Goal: Task Accomplishment & Management: Manage account settings

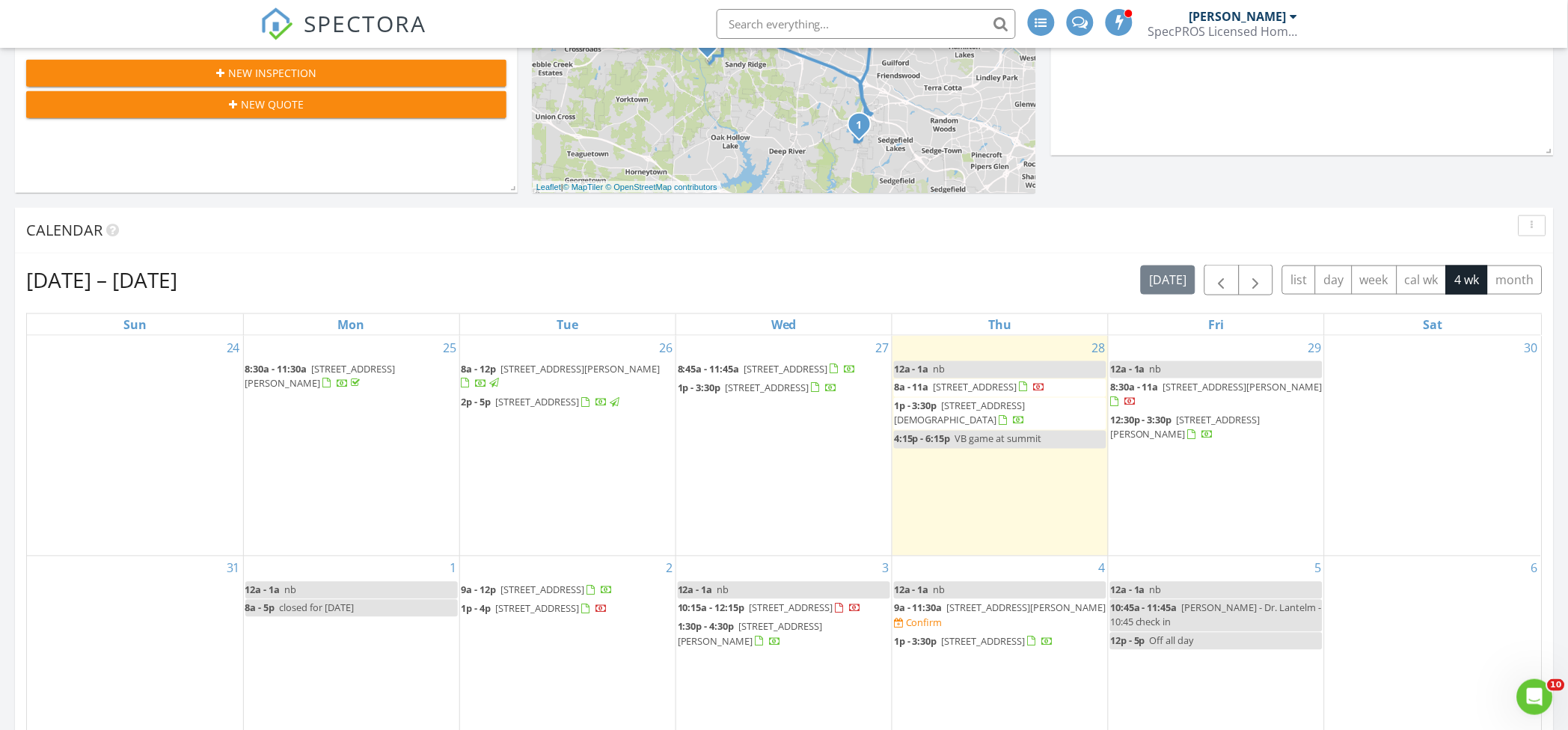
scroll to position [499, 0]
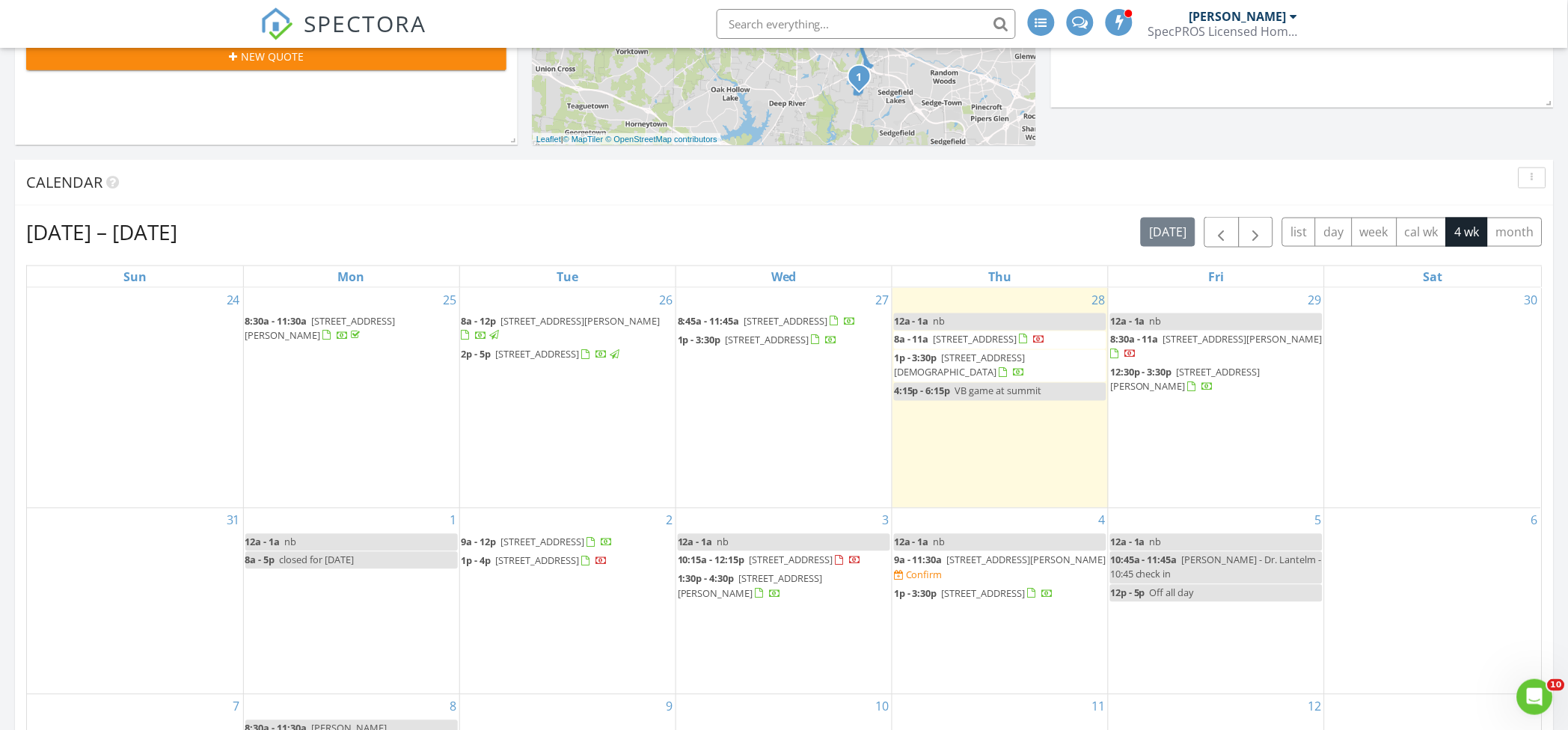
drag, startPoint x: 534, startPoint y: 309, endPoint x: 483, endPoint y: 325, distance: 53.5
click at [483, 325] on span "8a - 12p" at bounding box center [479, 322] width 35 height 14
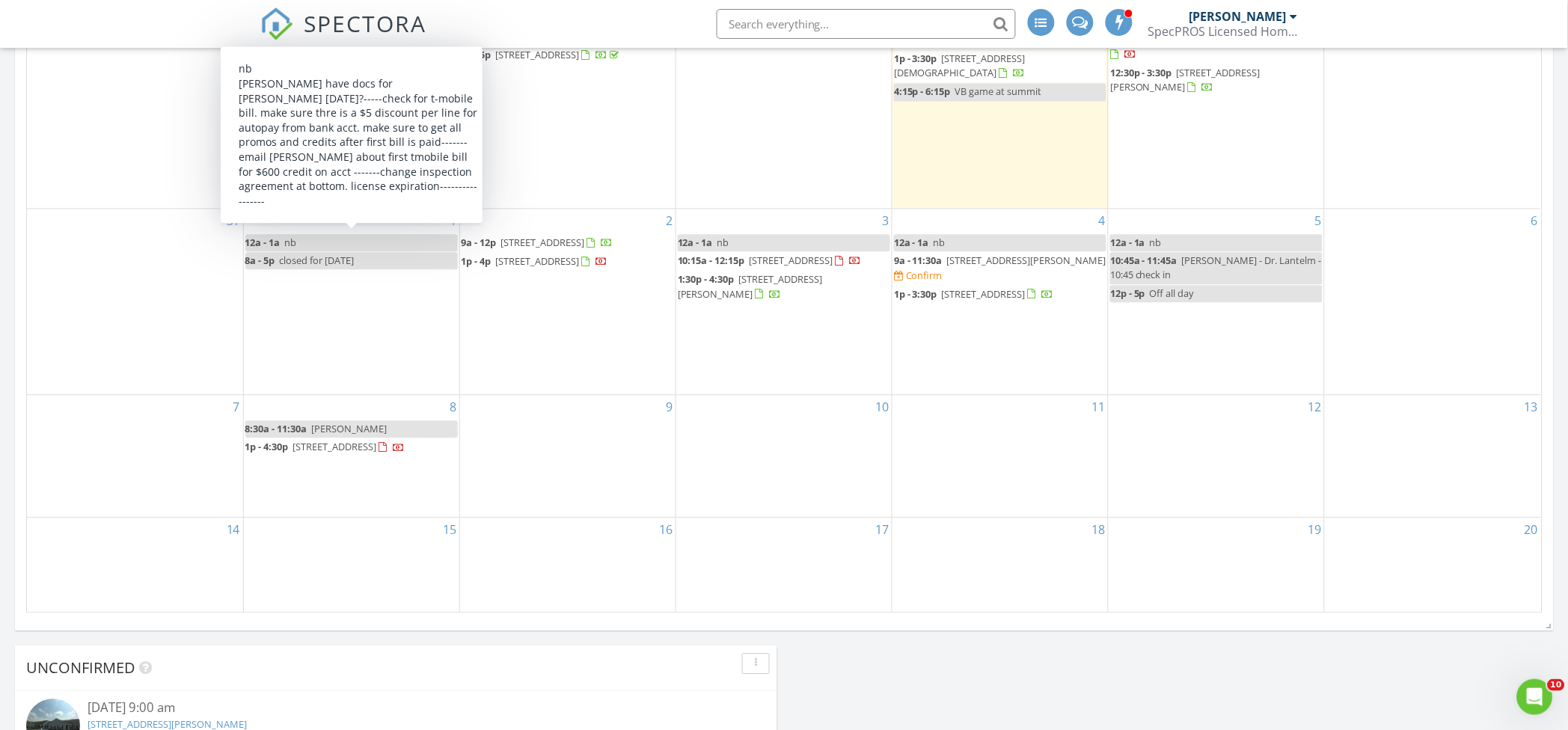
click at [401, 239] on link "12a - 1a nb" at bounding box center [352, 244] width 213 height 17
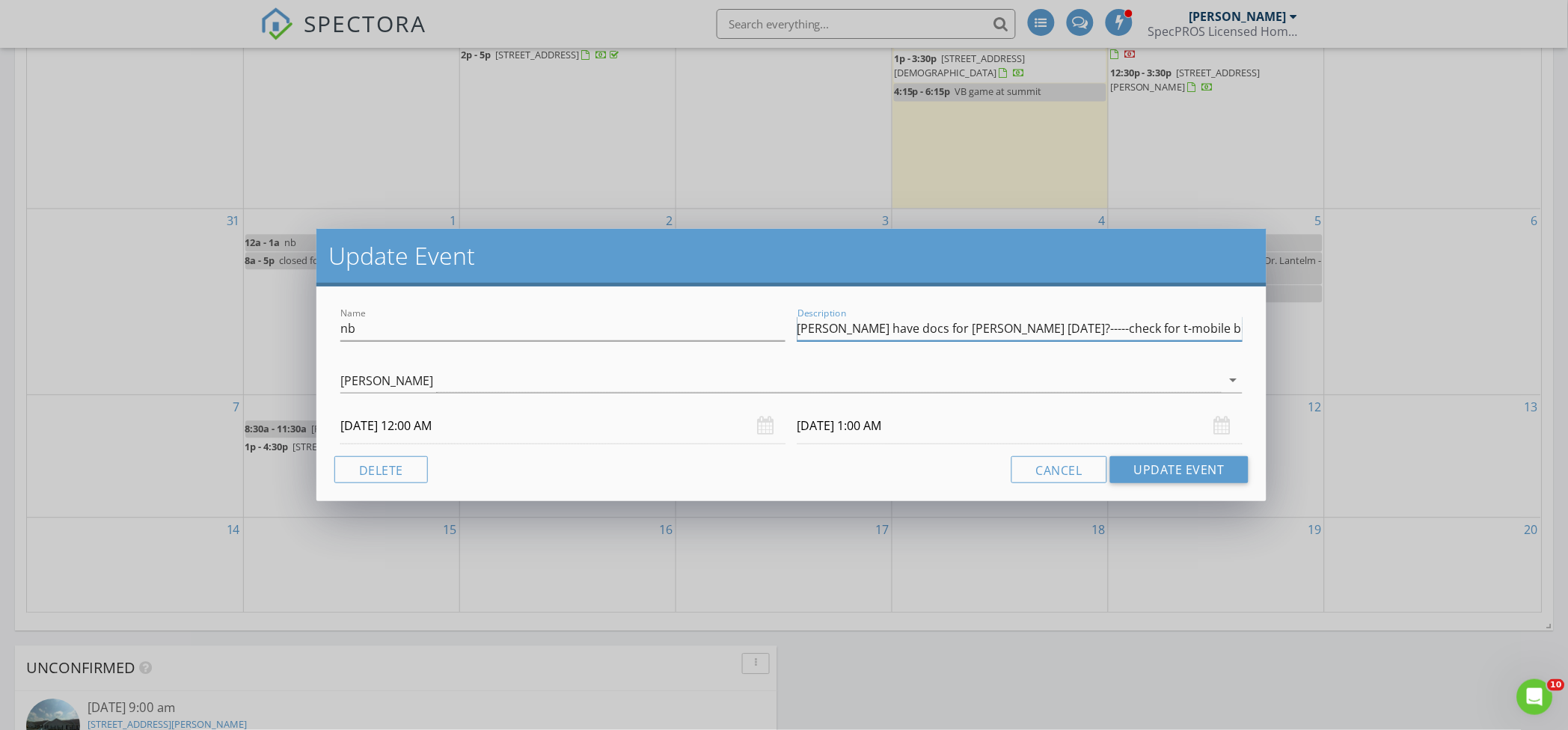
click at [798, 330] on input "derrick have docs for griffin on wed?-----check for t-mobile bill. make sure th…" at bounding box center [1020, 329] width 445 height 24
type input "glen gate list agent send access info for thurs?------derrick have docs for gri…"
click at [1143, 473] on button "Update Event" at bounding box center [1178, 470] width 138 height 27
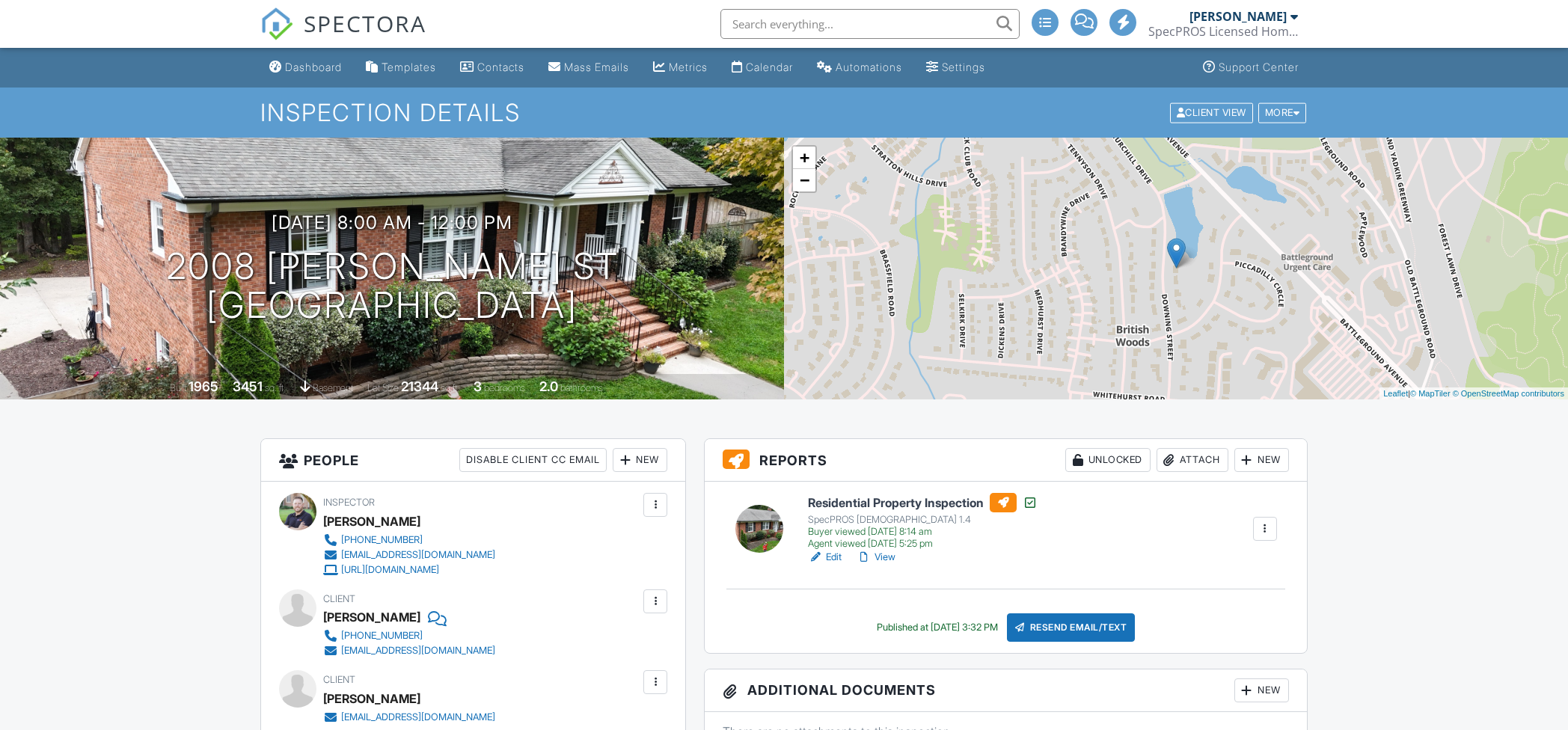
click at [1191, 461] on div "Attach" at bounding box center [1192, 460] width 72 height 24
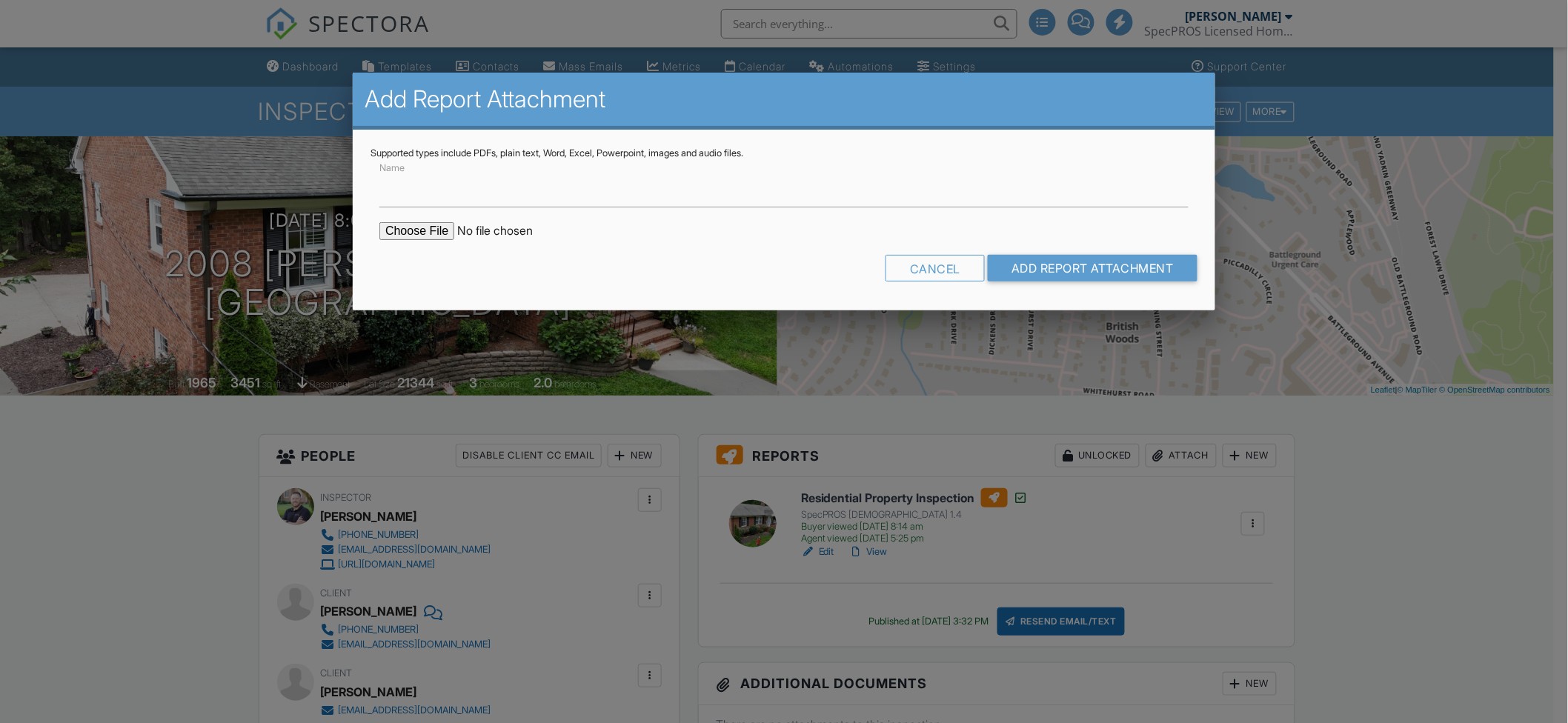
click at [415, 224] on input "file" at bounding box center [505, 231] width 252 height 17
type input "C:\fakepath\2008-Downing-St_RadonReport_1e49477c-3a22-44da-8788-70ce703336d8.pdf"
click at [496, 189] on input "Name" at bounding box center [784, 190] width 810 height 37
type input "Radon Report"
drag, startPoint x: 1039, startPoint y: 262, endPoint x: 1007, endPoint y: 262, distance: 32.0
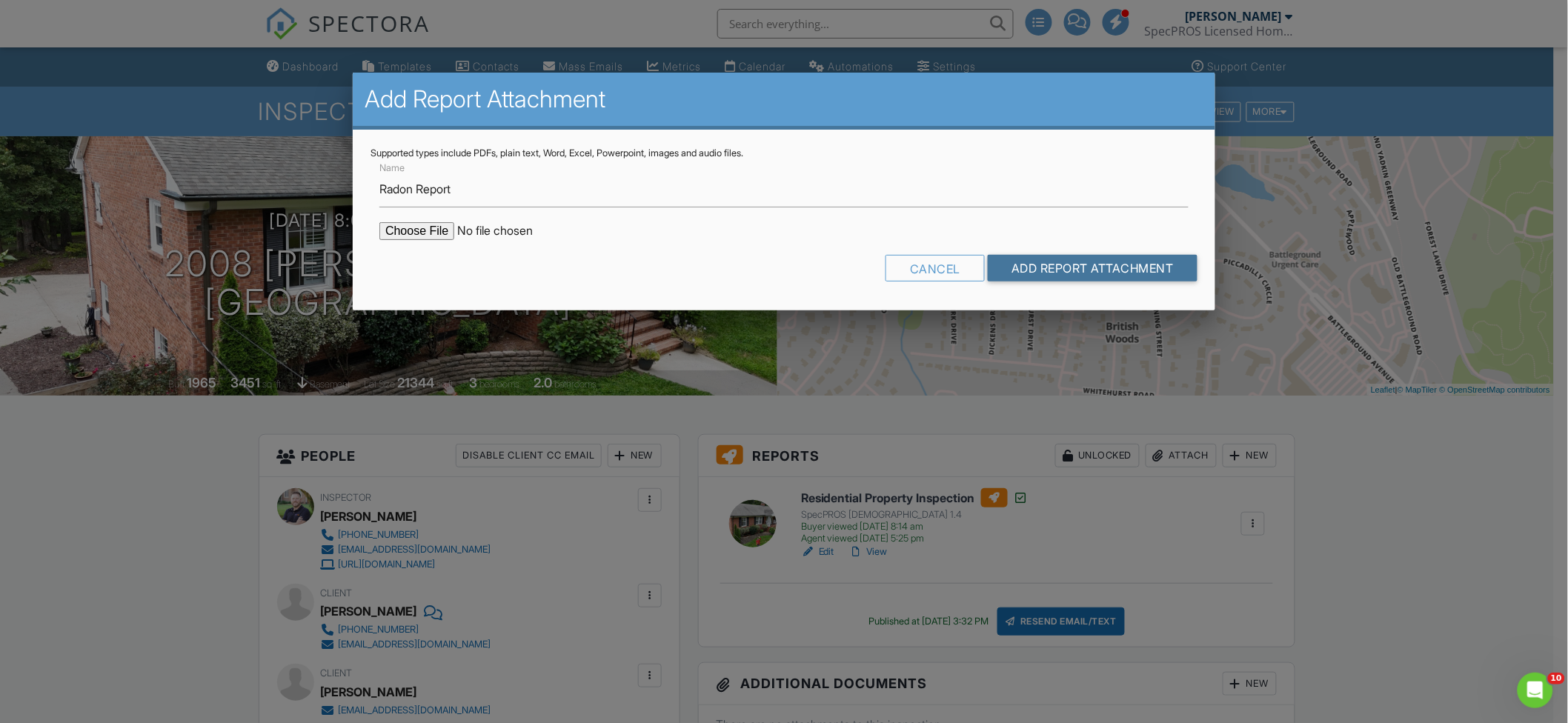
click at [1039, 262] on input "Add Report Attachment" at bounding box center [1092, 269] width 210 height 27
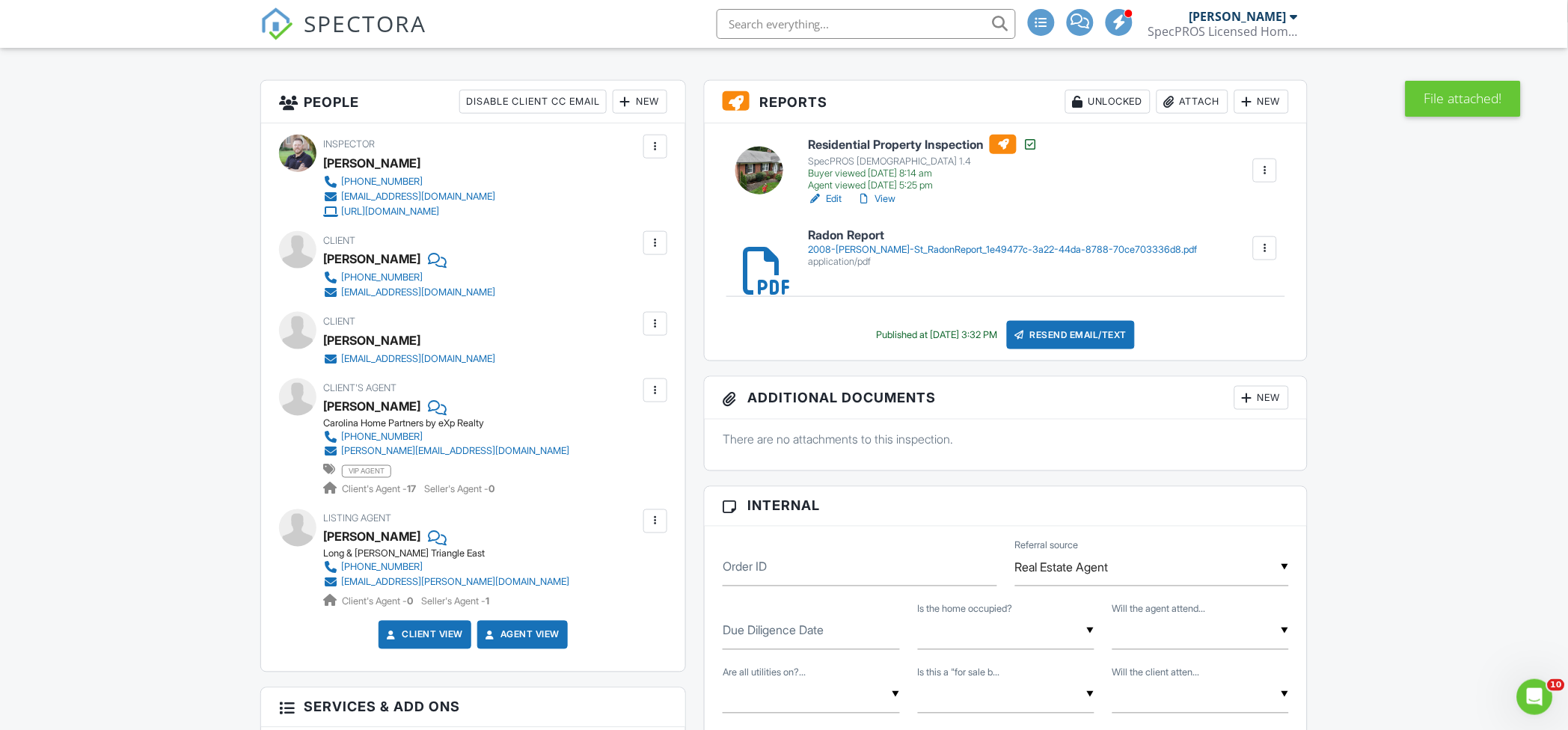
scroll to position [399, 0]
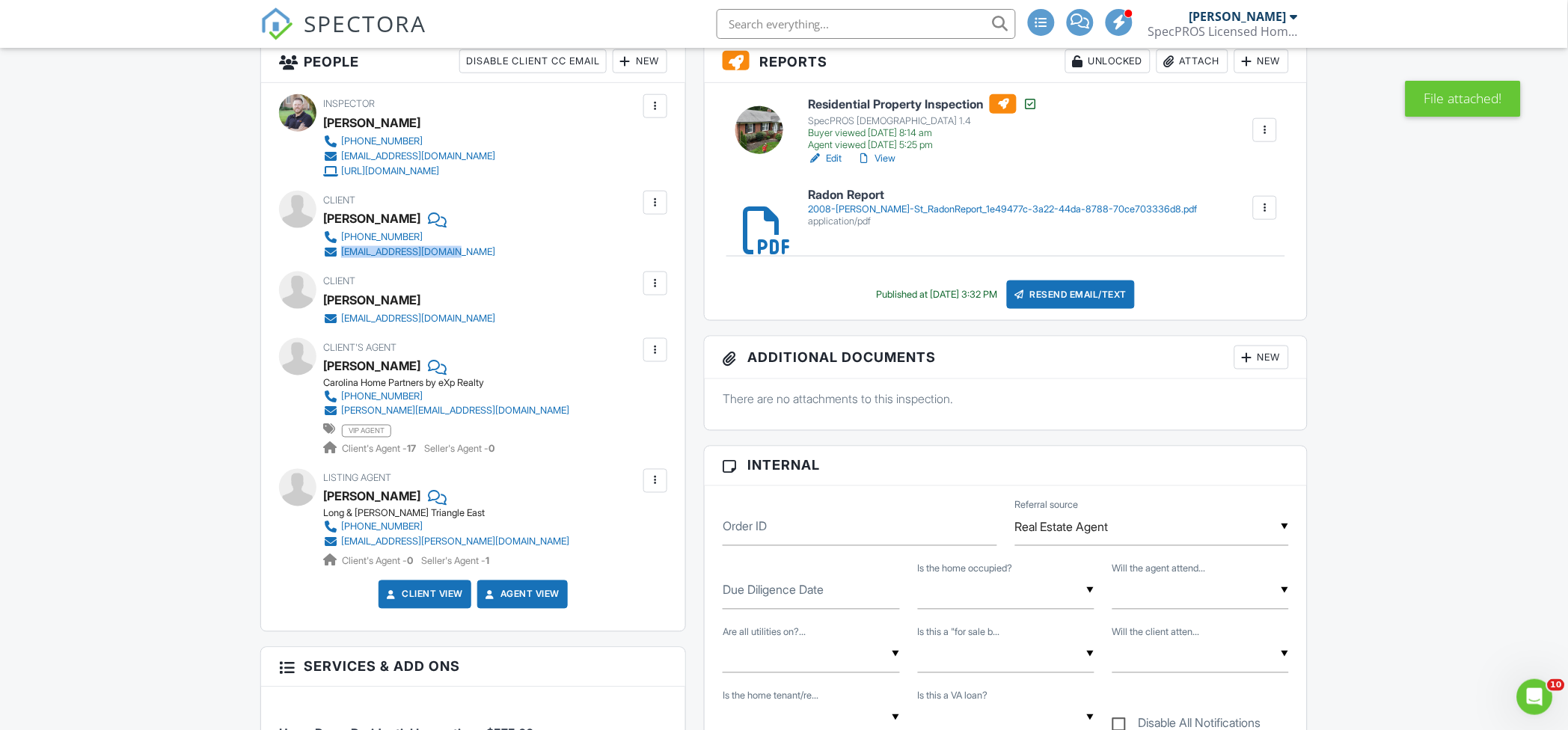
drag, startPoint x: 467, startPoint y: 248, endPoint x: 343, endPoint y: 248, distance: 124.0
click at [343, 248] on div "864-540-5765 amannert8781@gmail.com" at bounding box center [415, 244] width 184 height 30
copy div "[EMAIL_ADDRESS][DOMAIN_NAME]"
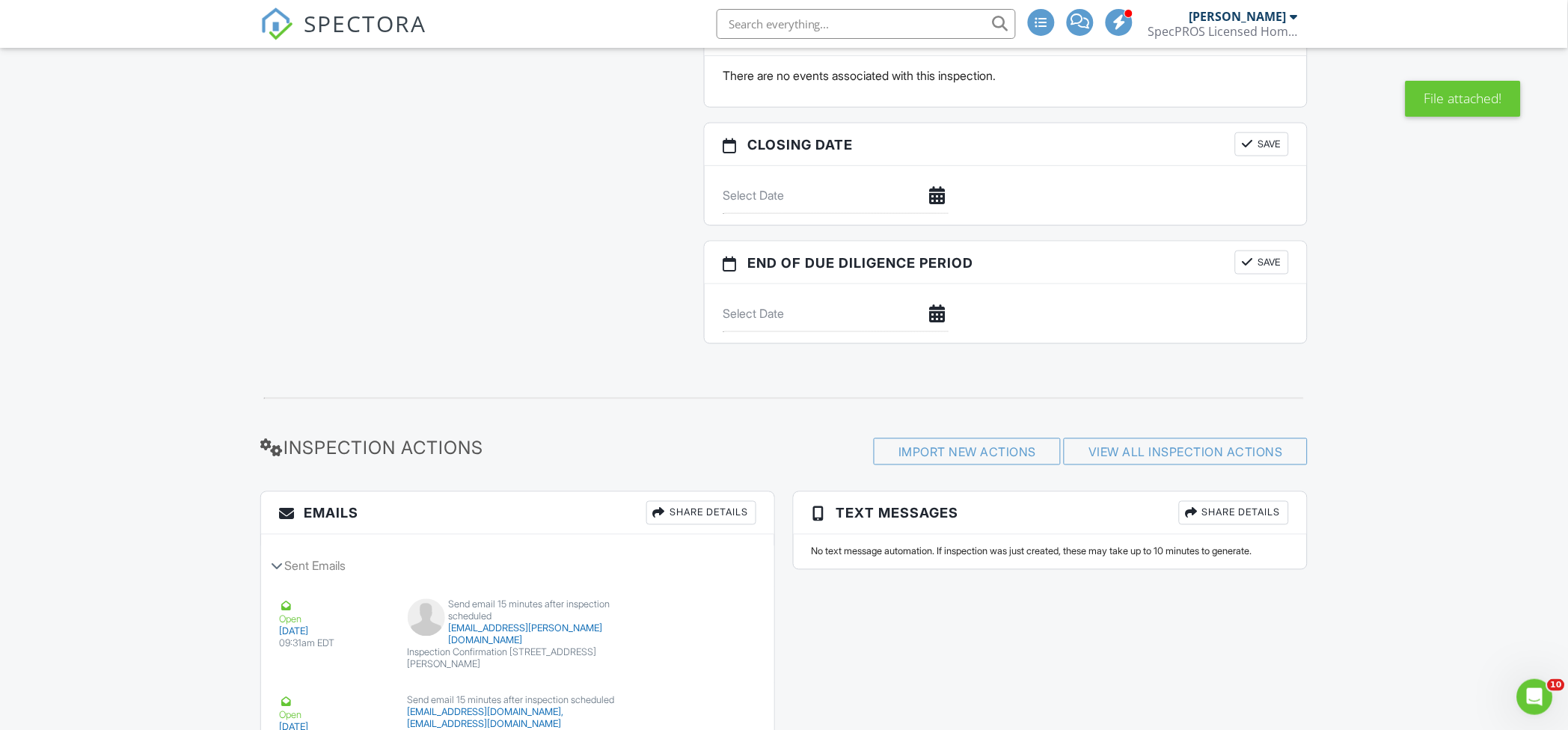
scroll to position [2294, 0]
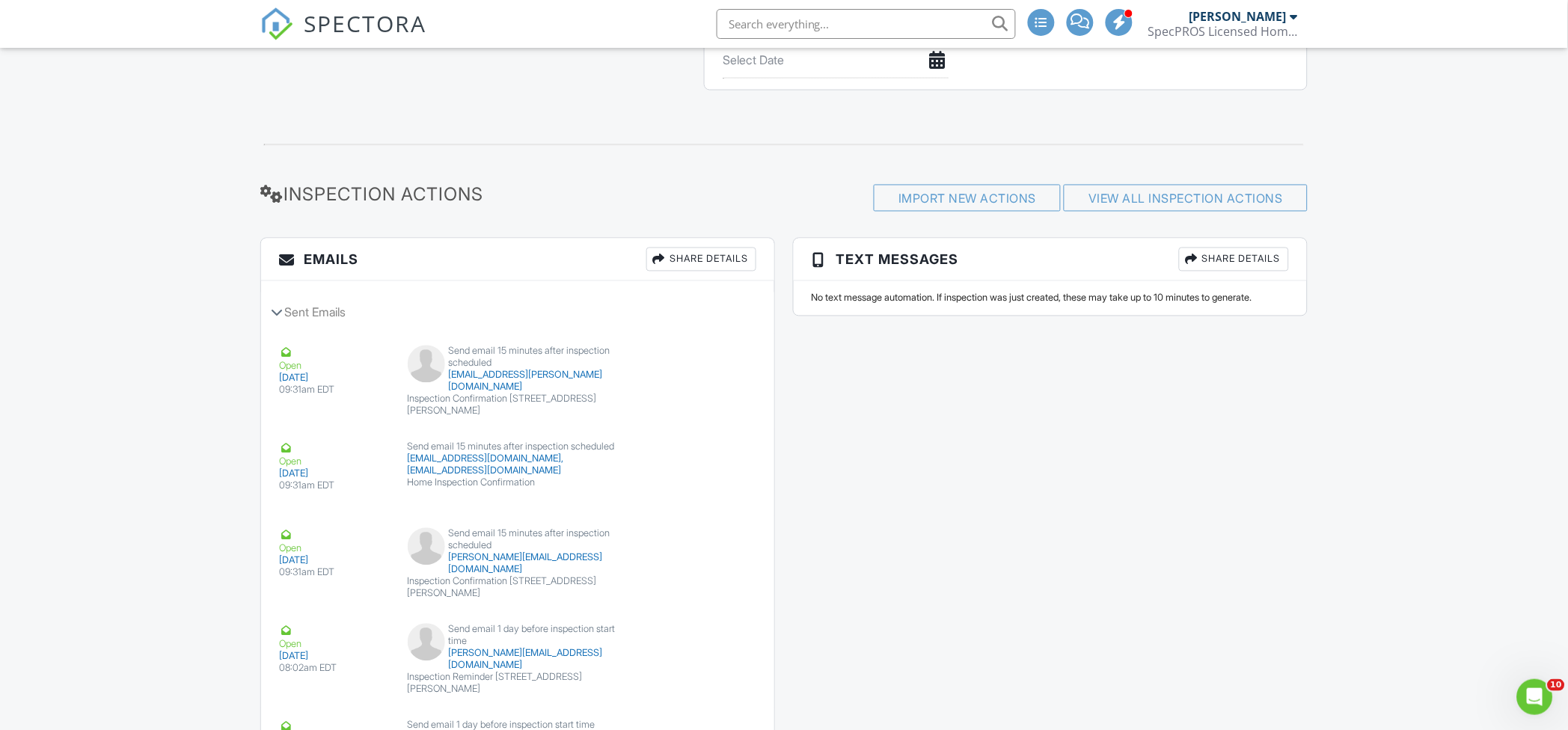
click at [692, 267] on div "Share Details" at bounding box center [700, 260] width 110 height 24
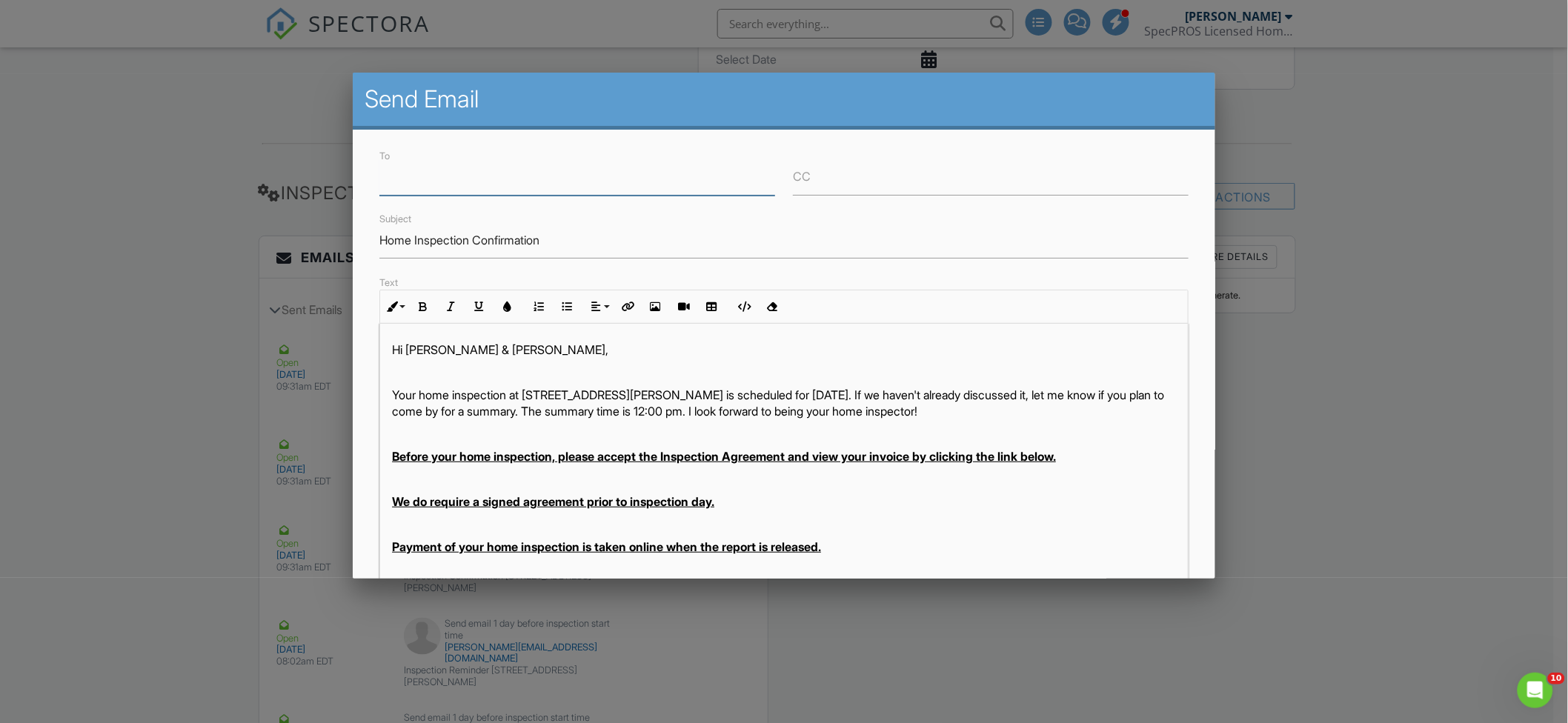
paste input "amannert8781@gmail.com"
type input "amannert8781@gmail.com"
click at [189, 341] on div at bounding box center [784, 377] width 1568 height 904
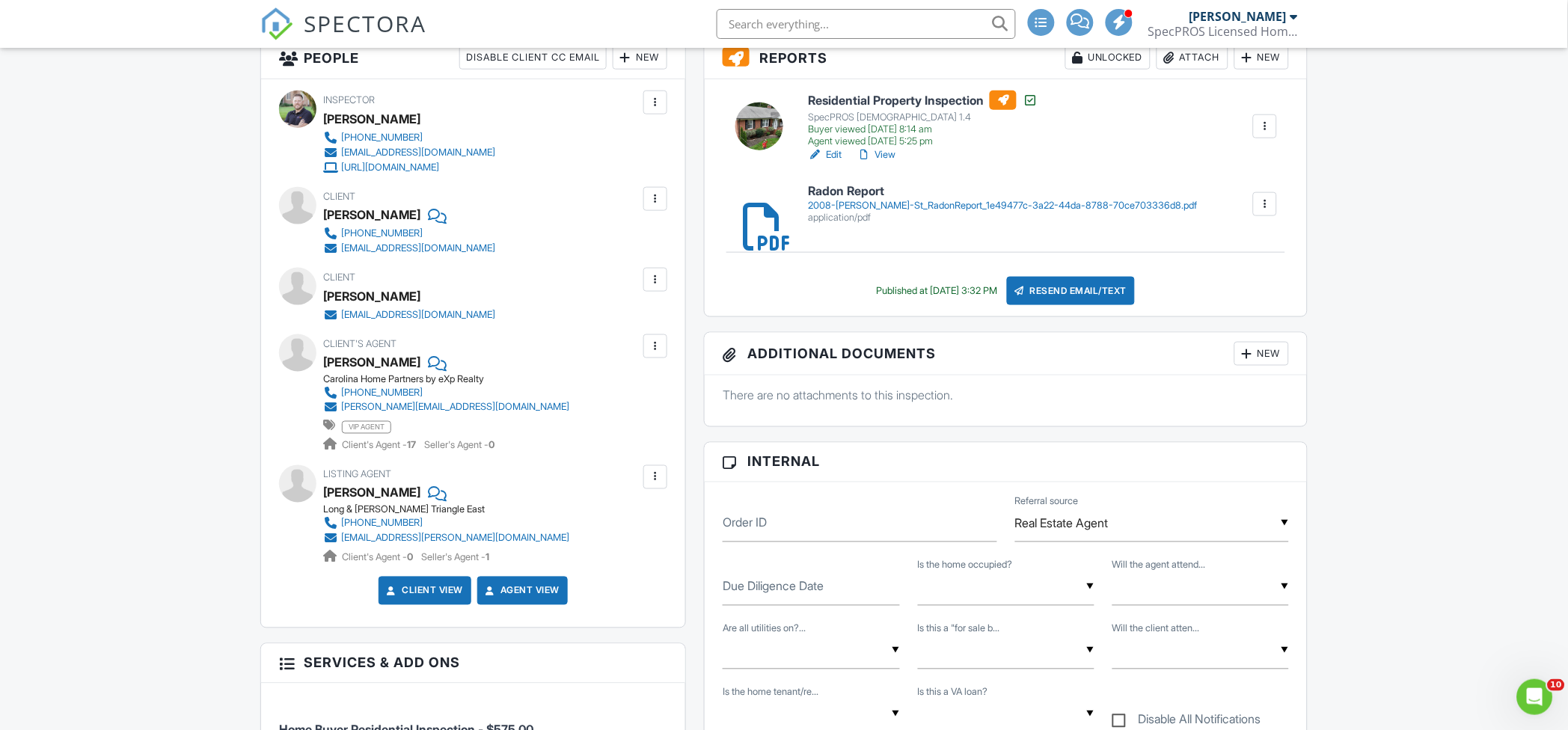
scroll to position [399, 0]
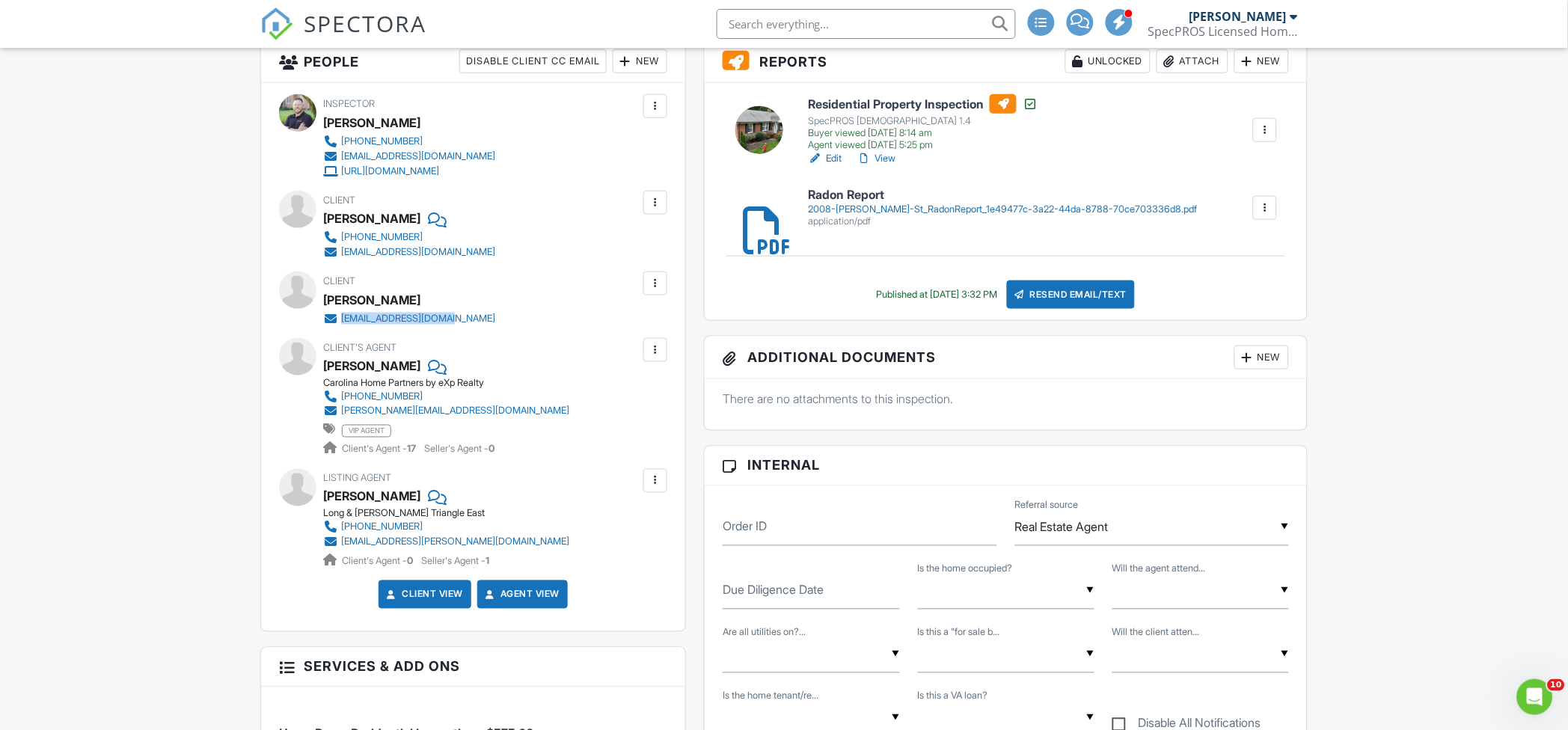
drag, startPoint x: 525, startPoint y: 318, endPoint x: 343, endPoint y: 315, distance: 182.0
click at [343, 315] on div "Client Holly Mannert hmgreen1112@gmail.com" at bounding box center [445, 297] width 244 height 53
copy div "hmgreen1112@gmail.com"
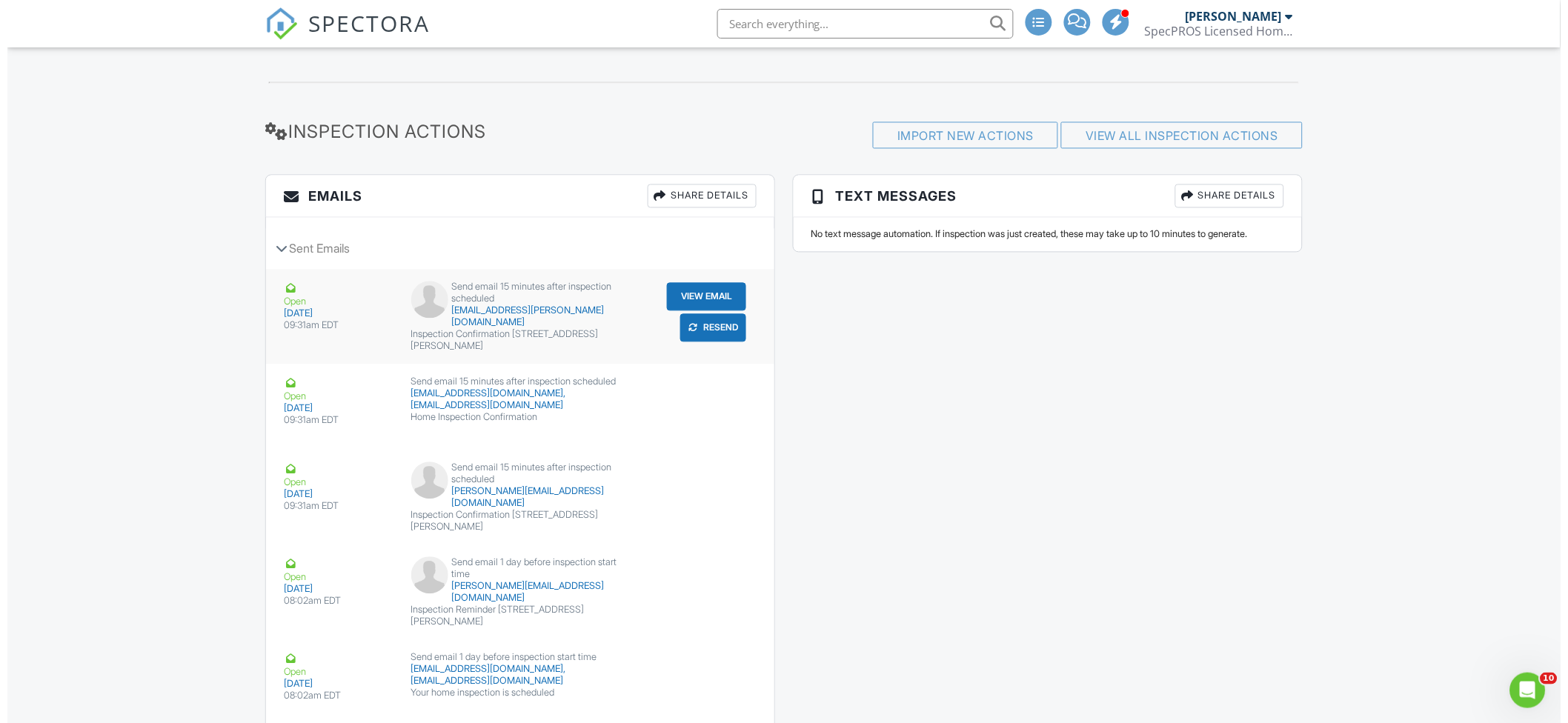
scroll to position [2372, 0]
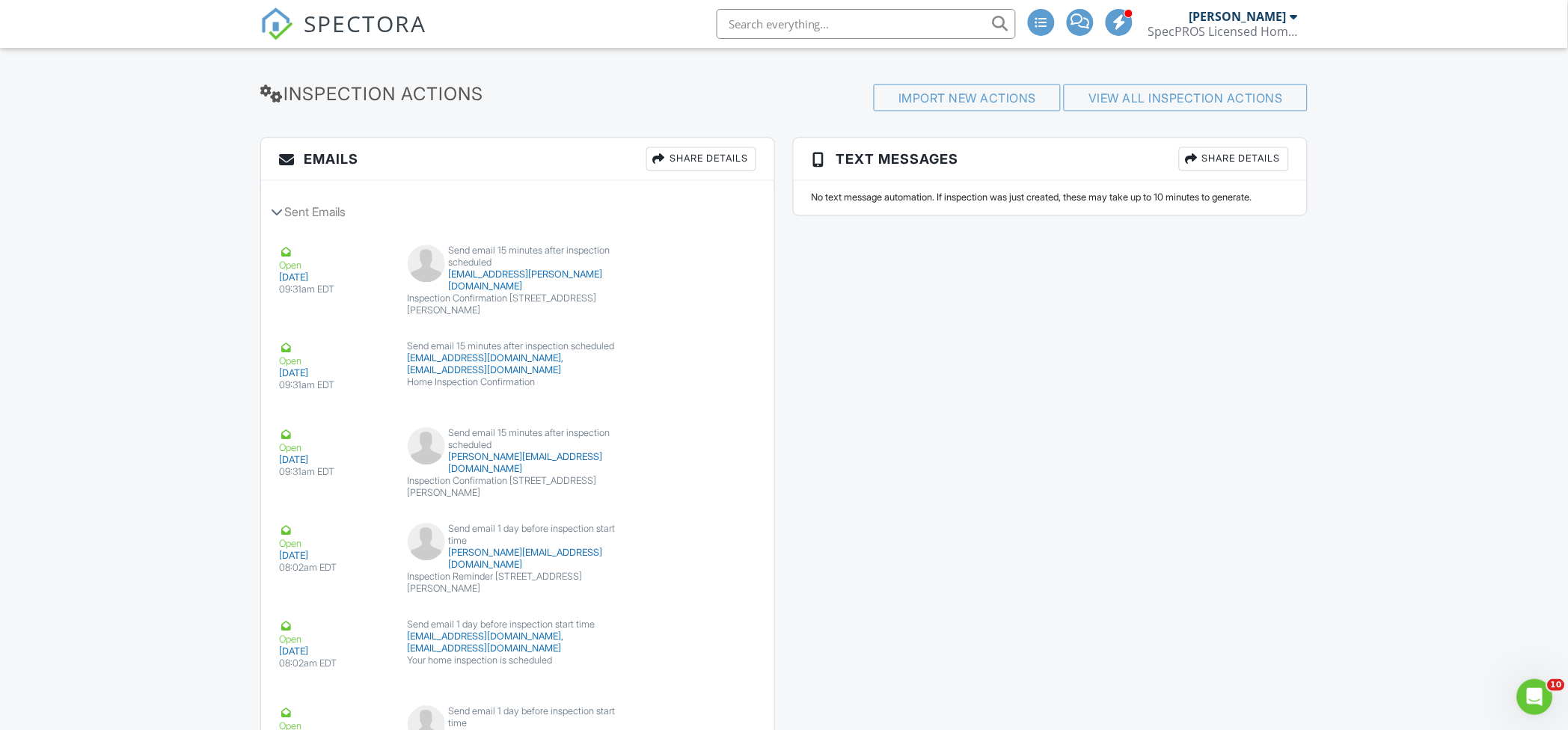
click at [703, 168] on div "Share Details" at bounding box center [700, 159] width 110 height 24
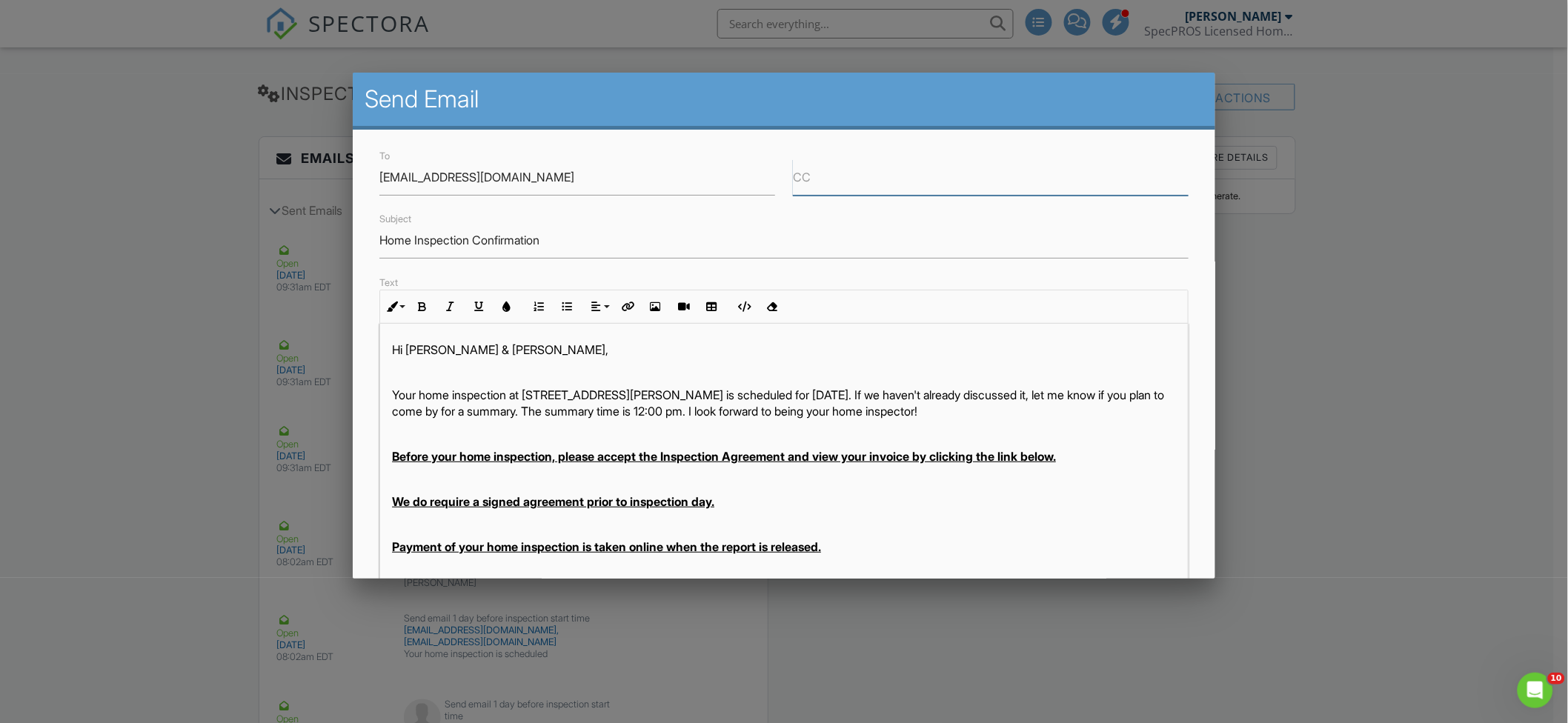
click at [871, 186] on input "CC" at bounding box center [990, 178] width 396 height 37
paste input "hmgreen1112@gmail.com"
type input "bethany@nchomepartners.com,hmgreen1112@gmail.com"
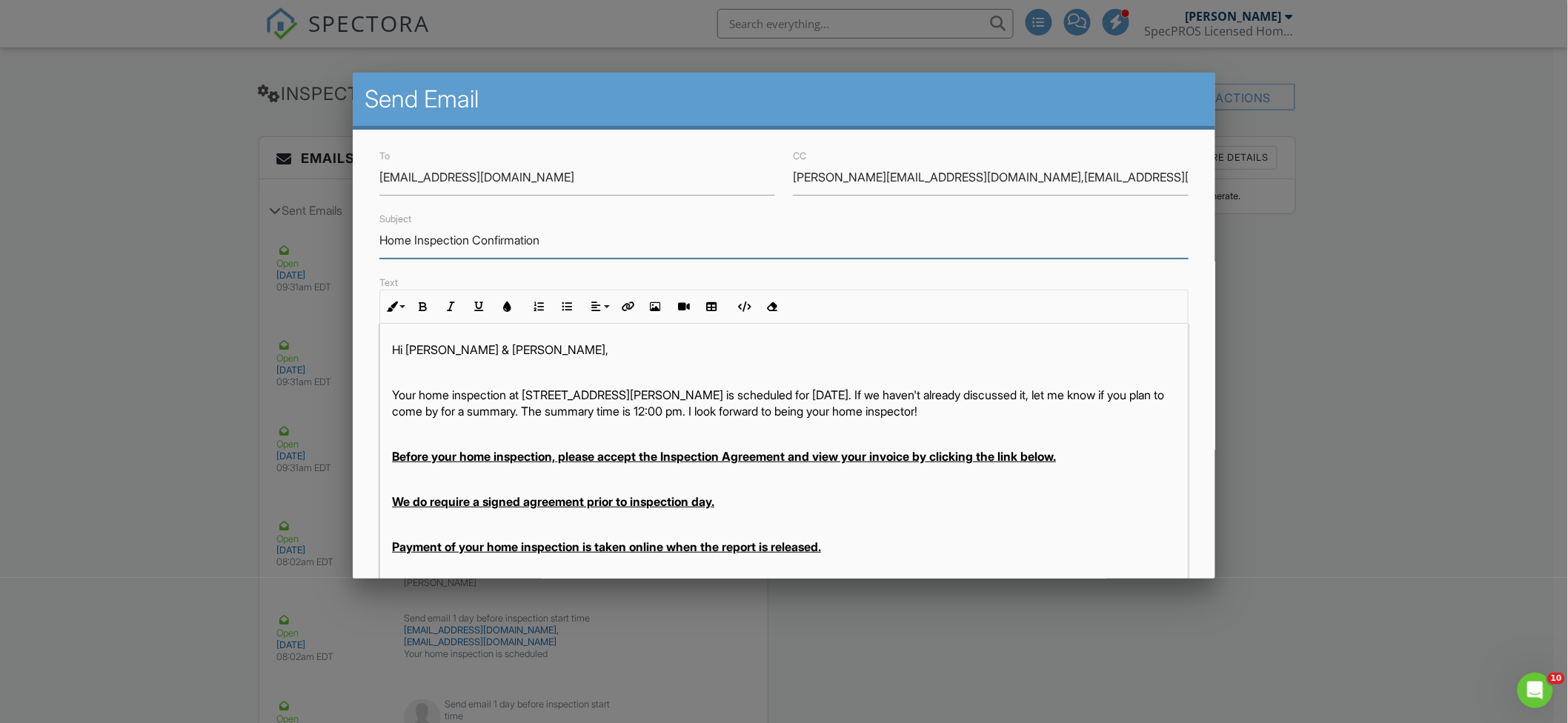
drag, startPoint x: 643, startPoint y: 237, endPoint x: 369, endPoint y: 249, distance: 274.3
click at [369, 249] on div "To amannert8781@gmail.com CC bethany@nchomepartners.com,hmgreen1112@gmail.com S…" at bounding box center [784, 448] width 862 height 635
type input "Radon Results"
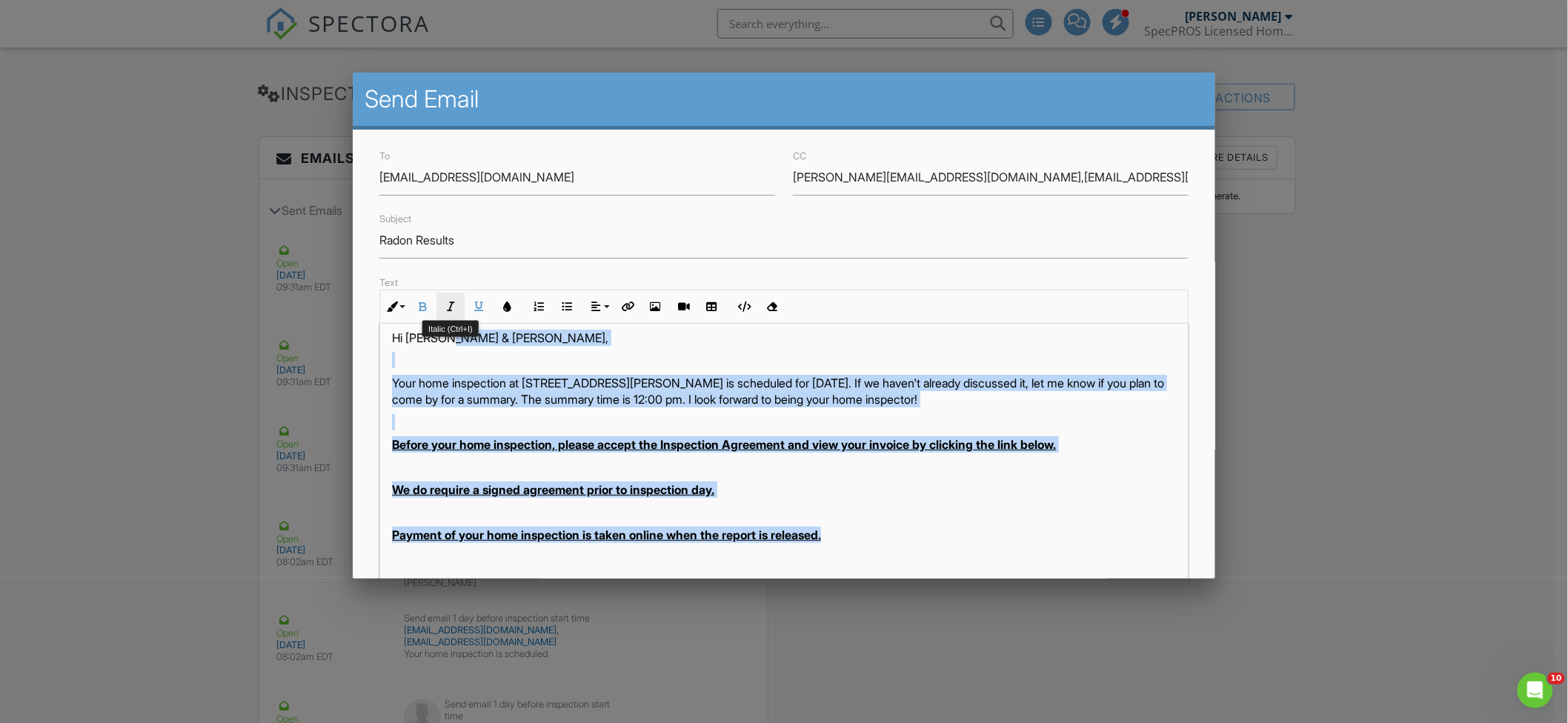
scroll to position [0, 0]
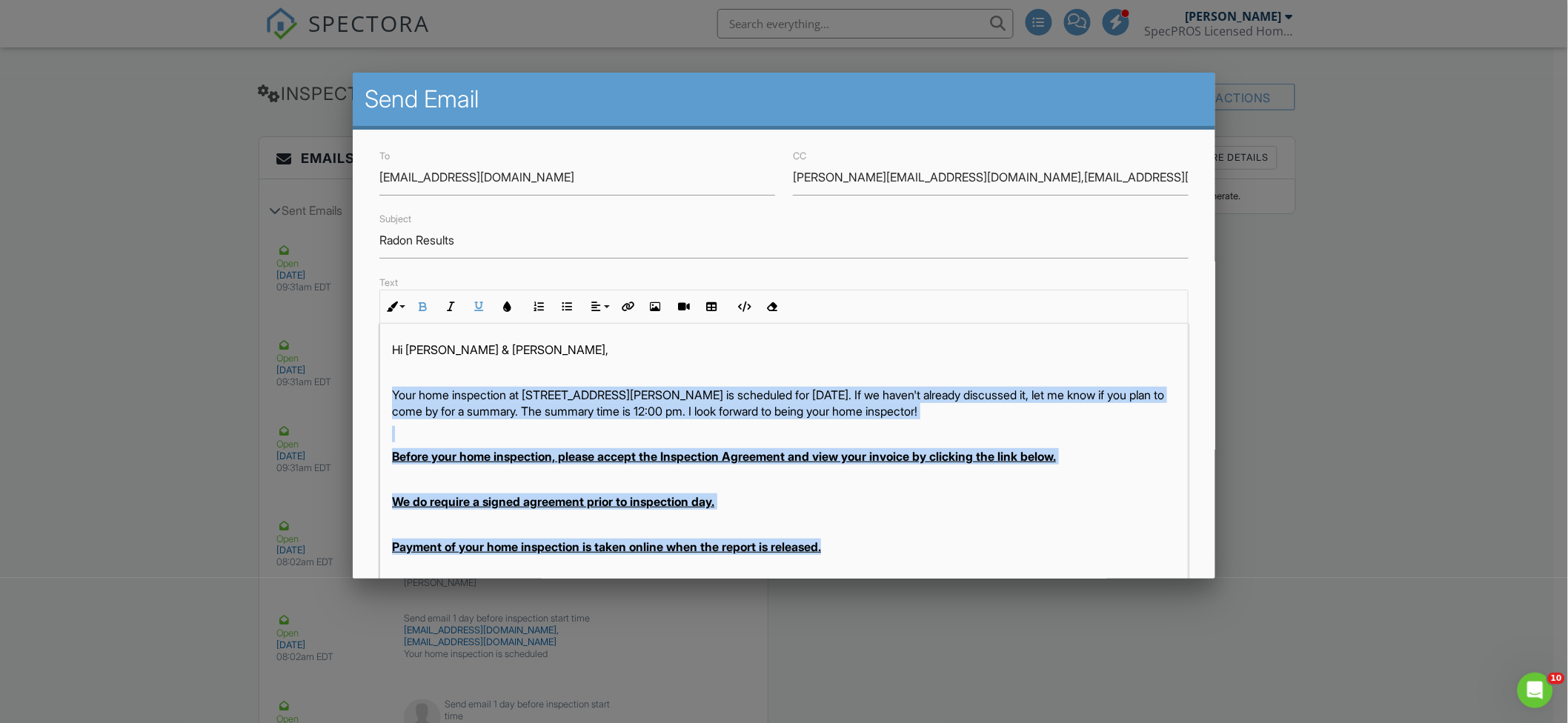
drag, startPoint x: 658, startPoint y: 435, endPoint x: 386, endPoint y: 388, distance: 276.0
click at [386, 388] on div "Hi Andreas & Holly, Your home inspection at 2008 Downing St , Greensboro, NC 27…" at bounding box center [784, 547] width 808 height 447
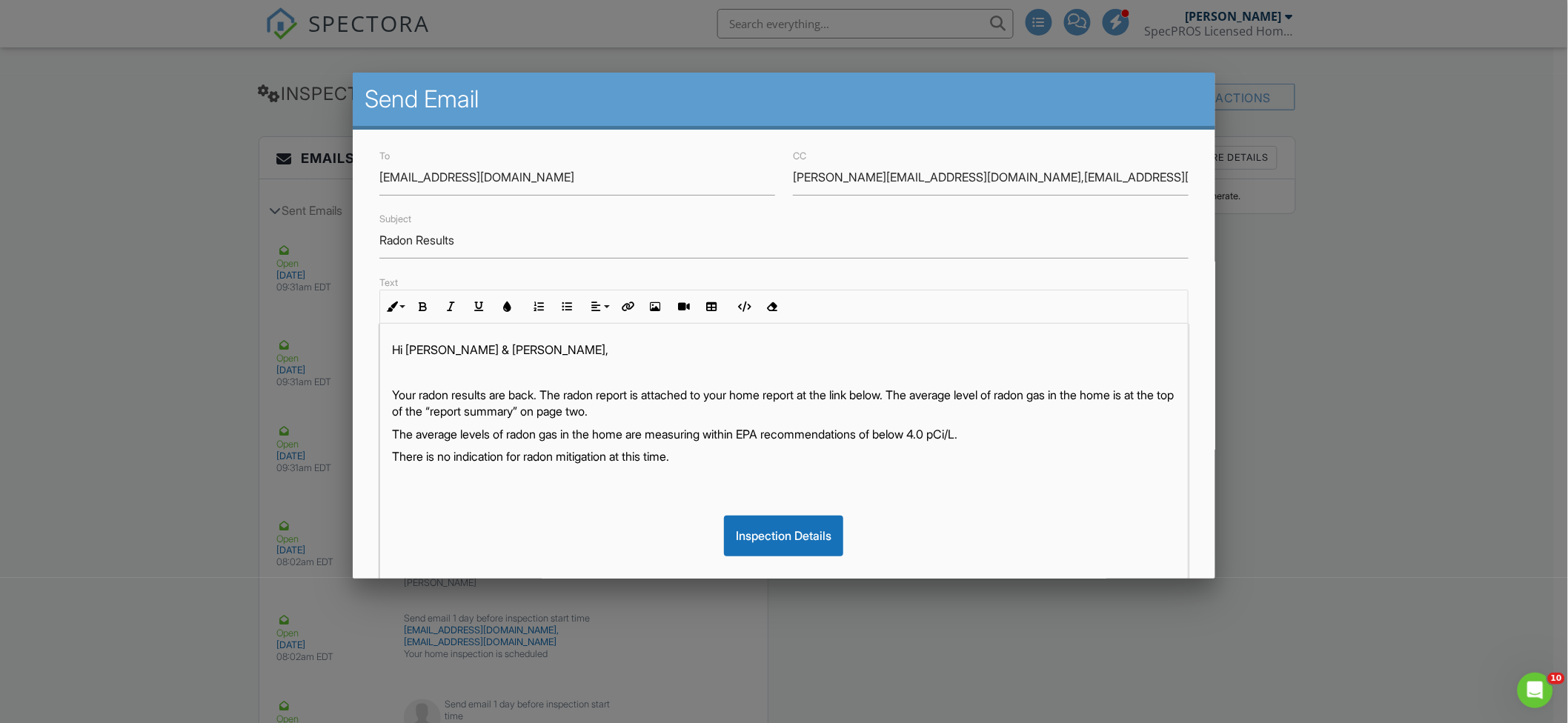
scroll to position [185, 0]
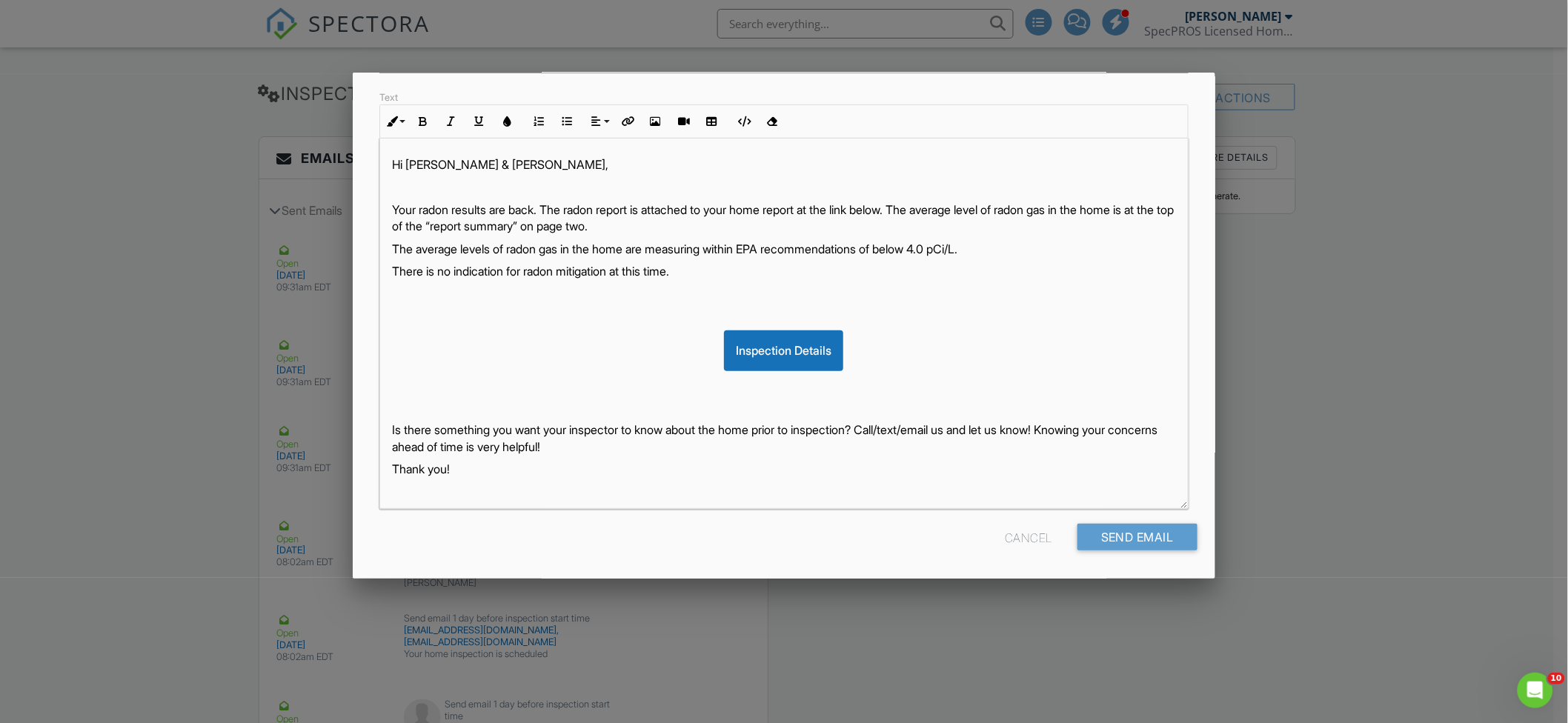
click at [635, 439] on p "Is there something you want your inspector to know about the home prior to insp…" at bounding box center [784, 438] width 784 height 34
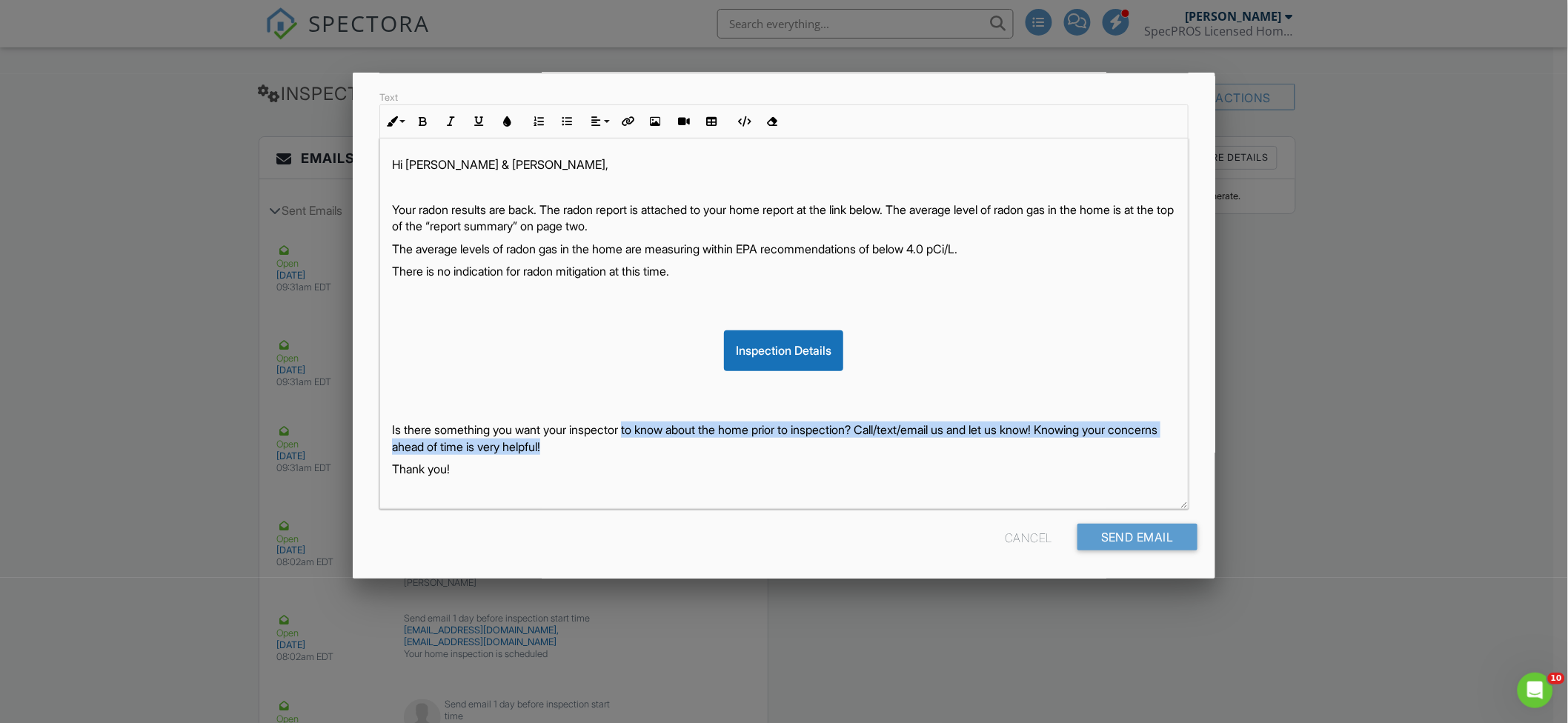
click at [654, 448] on p "Is there something you want your inspector to know about the home prior to insp…" at bounding box center [784, 438] width 784 height 34
drag, startPoint x: 657, startPoint y: 448, endPoint x: 424, endPoint y: 386, distance: 241.1
click at [424, 386] on div "Hi Andreas & Holly, Your radon results are back. The radon report is attached t…" at bounding box center [784, 323] width 808 height 371
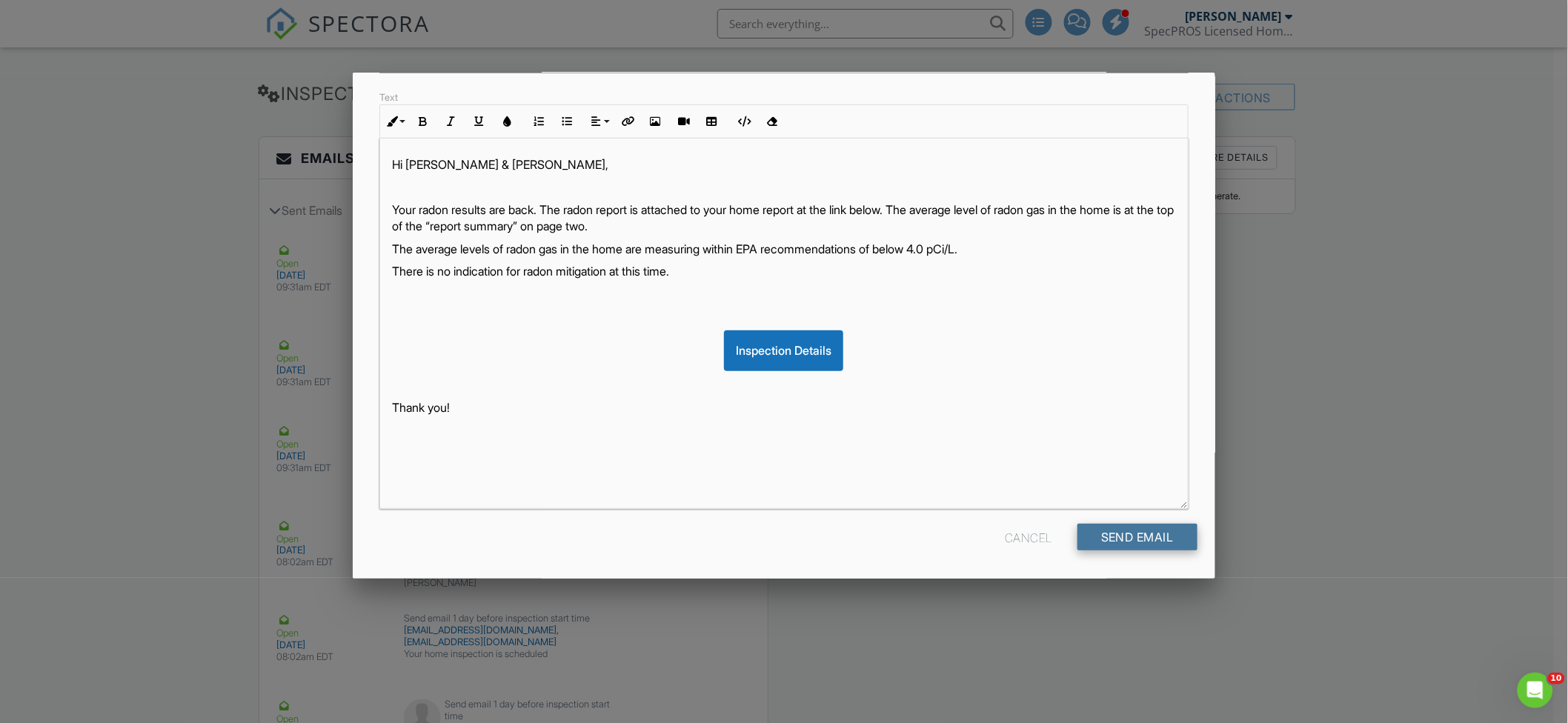
click at [1115, 543] on div "Send Email" at bounding box center [1137, 537] width 120 height 27
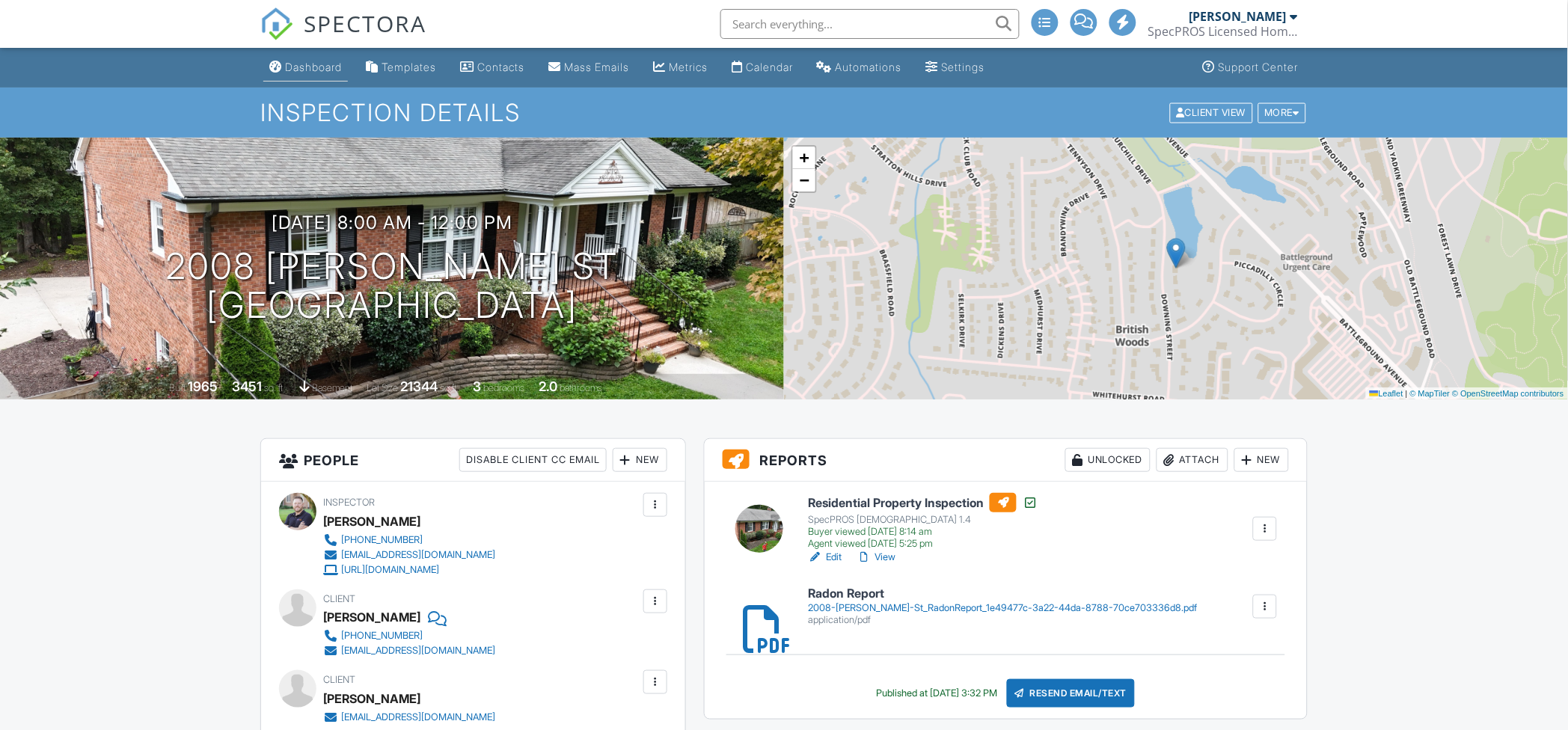
click at [297, 71] on div "Dashboard" at bounding box center [313, 66] width 57 height 13
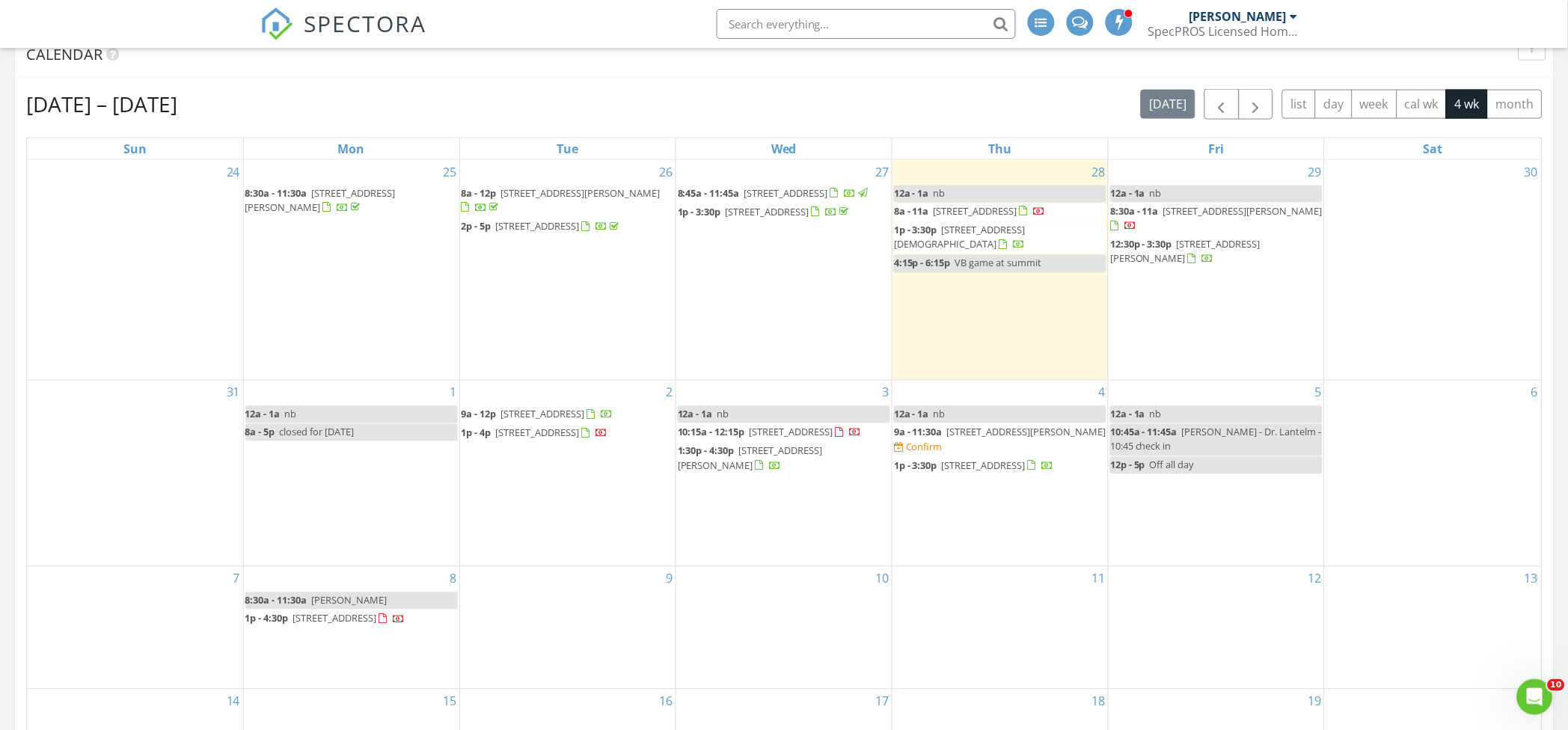
scroll to position [698, 0]
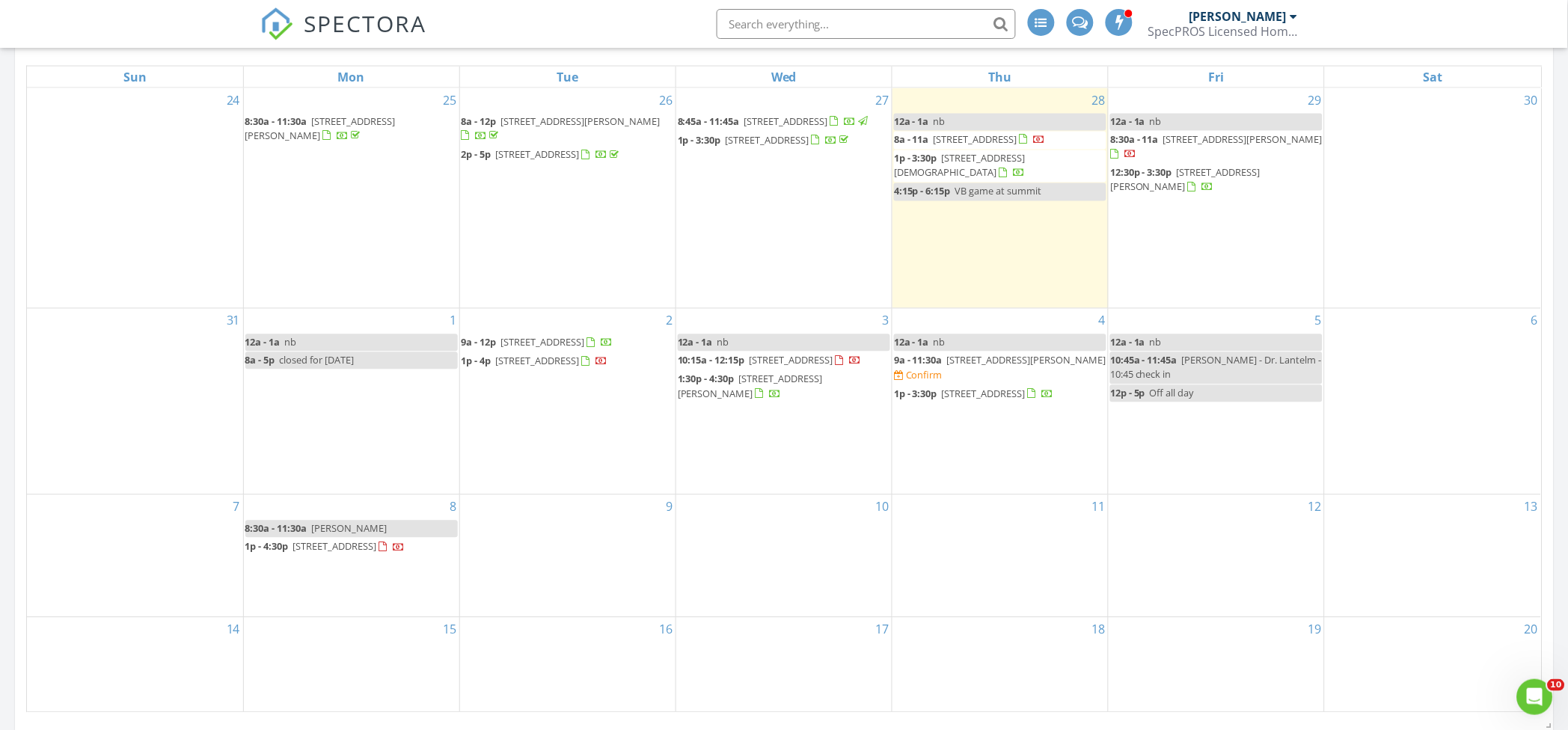
click at [919, 364] on span "9a - 11:30a" at bounding box center [918, 361] width 49 height 14
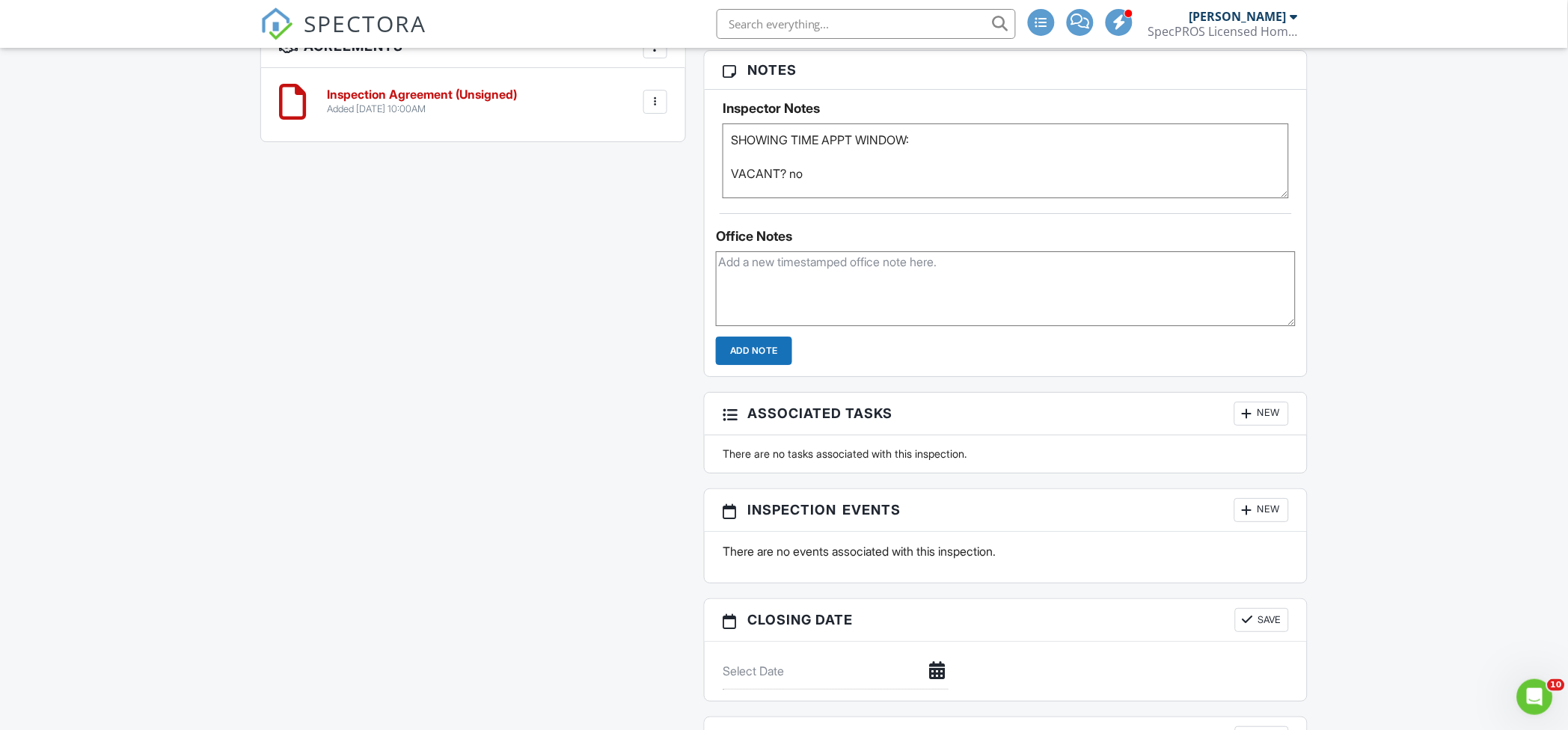
scroll to position [1397, 0]
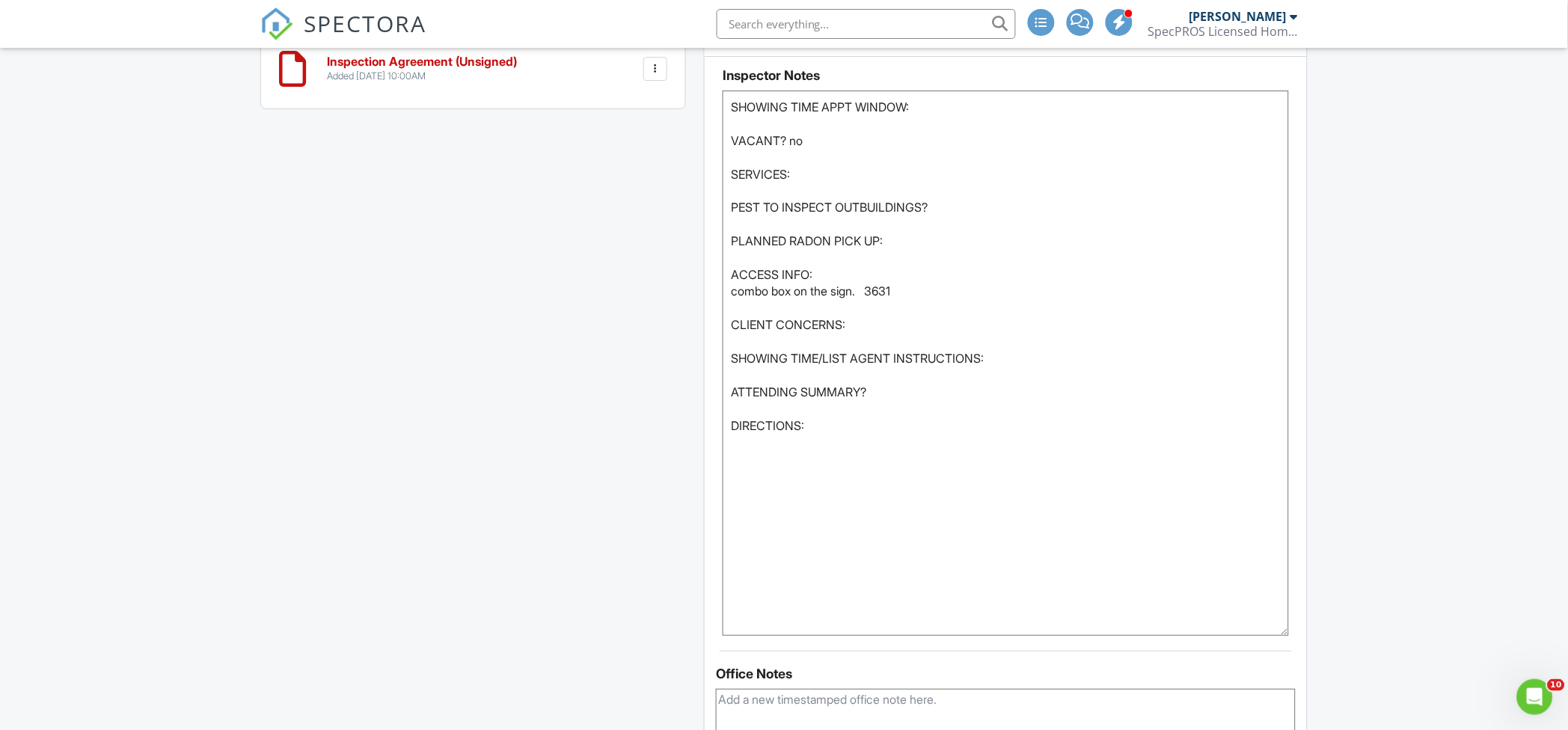
drag, startPoint x: 1282, startPoint y: 161, endPoint x: 1260, endPoint y: 619, distance: 458.5
click at [1259, 636] on textarea "SHOWING TIME APPT WINDOW: VACANT? no SERVICES: PEST TO INSPECT OUTBUILDINGS? PL…" at bounding box center [1006, 363] width 566 height 545
click at [891, 392] on textarea "SHOWING TIME APPT WINDOW: VACANT? no SERVICES: PEST TO INSPECT OUTBUILDINGS? PL…" at bounding box center [1006, 366] width 566 height 552
click at [246, 390] on div "Dashboard Templates Contacts Mass Emails Metrics Calendar Automations Settings …" at bounding box center [784, 116] width 1568 height 2928
click at [949, 109] on textarea "SHOWING TIME APPT WINDOW: VACANT? no SERVICES: PEST TO INSPECT OUTBUILDINGS? PL…" at bounding box center [1006, 366] width 566 height 552
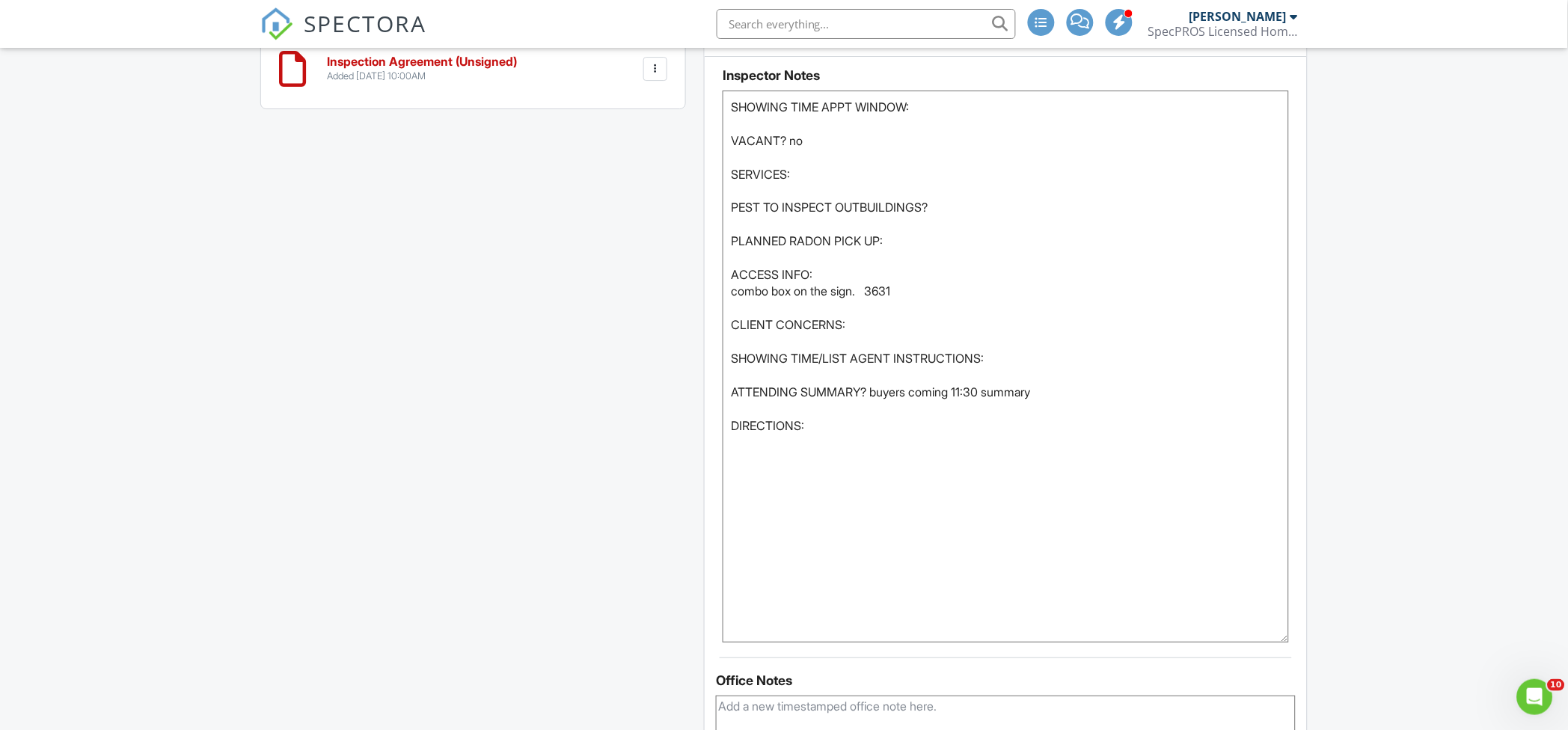
paste textarea "9:00 AM - 12:00 PM"
click at [812, 176] on textarea "SHOWING TIME APPT WINDOW: VACANT? no SERVICES: PEST TO INSPECT OUTBUILDINGS? PL…" at bounding box center [1006, 366] width 566 height 552
click at [940, 200] on textarea "SHOWING TIME APPT WINDOW: VACANT? no SERVICES: PEST TO INSPECT OUTBUILDINGS? PL…" at bounding box center [1006, 366] width 566 height 552
click at [910, 238] on textarea "SHOWING TIME APPT WINDOW: VACANT? no SERVICES: PEST TO INSPECT OUTBUILDINGS? PL…" at bounding box center [1006, 366] width 566 height 552
click at [446, 429] on div "This is an Unconfirmed Inspection! This inspection hasn't been confirmed yet. I…" at bounding box center [784, 161] width 1065 height 2238
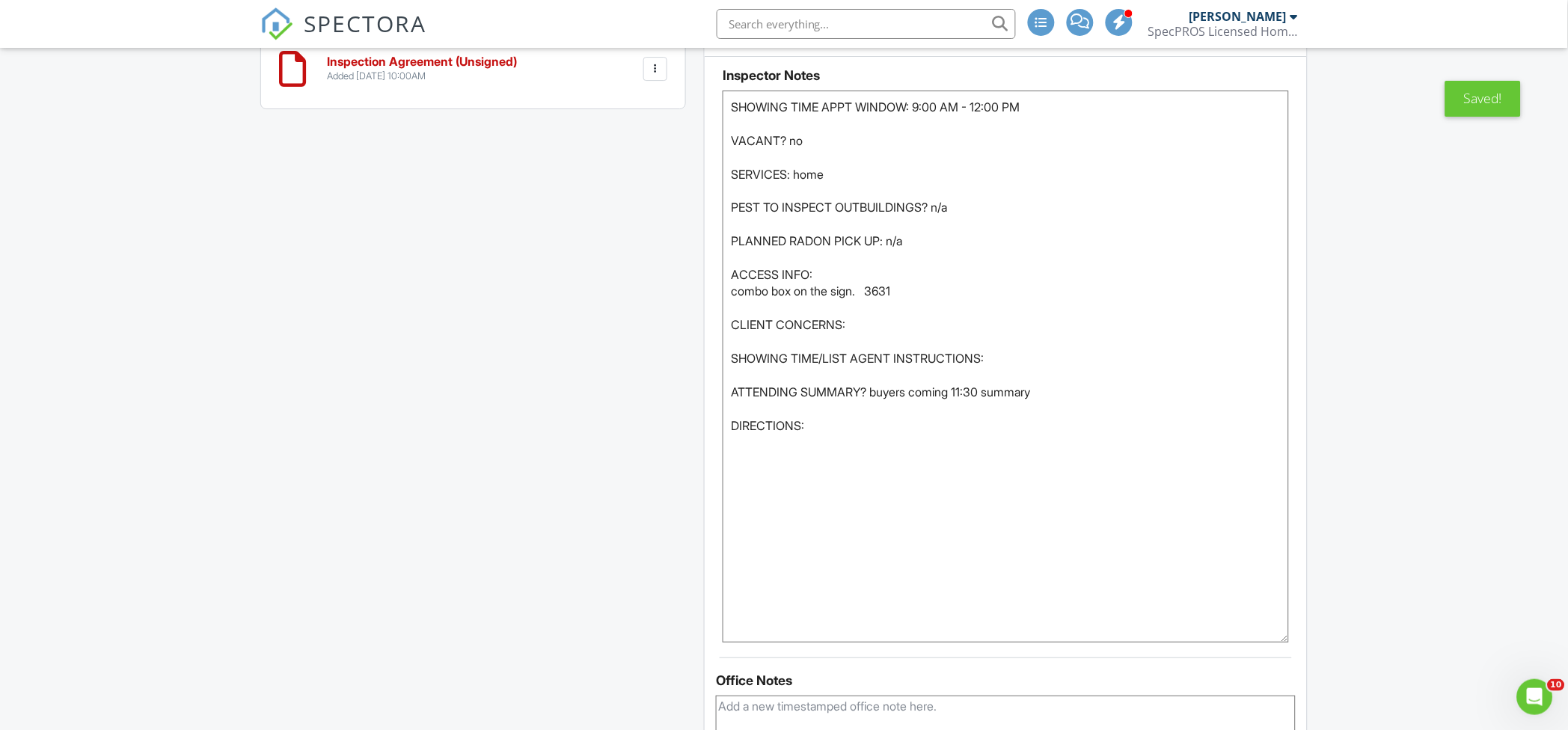
click at [831, 425] on textarea "SHOWING TIME APPT WINDOW: VACANT? no SERVICES: PEST TO INSPECT OUTBUILDINGS? PL…" at bounding box center [1006, 366] width 566 height 552
click at [1027, 363] on textarea "SHOWING TIME APPT WINDOW: VACANT? no SERVICES: PEST TO INSPECT OUTBUILDINGS? PL…" at bounding box center [1006, 366] width 566 height 552
click at [392, 333] on div "This is an Unconfirmed Inspection! This inspection hasn't been confirmed yet. I…" at bounding box center [784, 161] width 1065 height 2238
click at [1094, 395] on textarea "SHOWING TIME APPT WINDOW: VACANT? no SERVICES: PEST TO INSPECT OUTBUILDINGS? PL…" at bounding box center [1006, 366] width 566 height 552
click at [923, 391] on textarea "SHOWING TIME APPT WINDOW: VACANT? no SERVICES: PEST TO INSPECT OUTBUILDINGS? PL…" at bounding box center [1006, 366] width 566 height 552
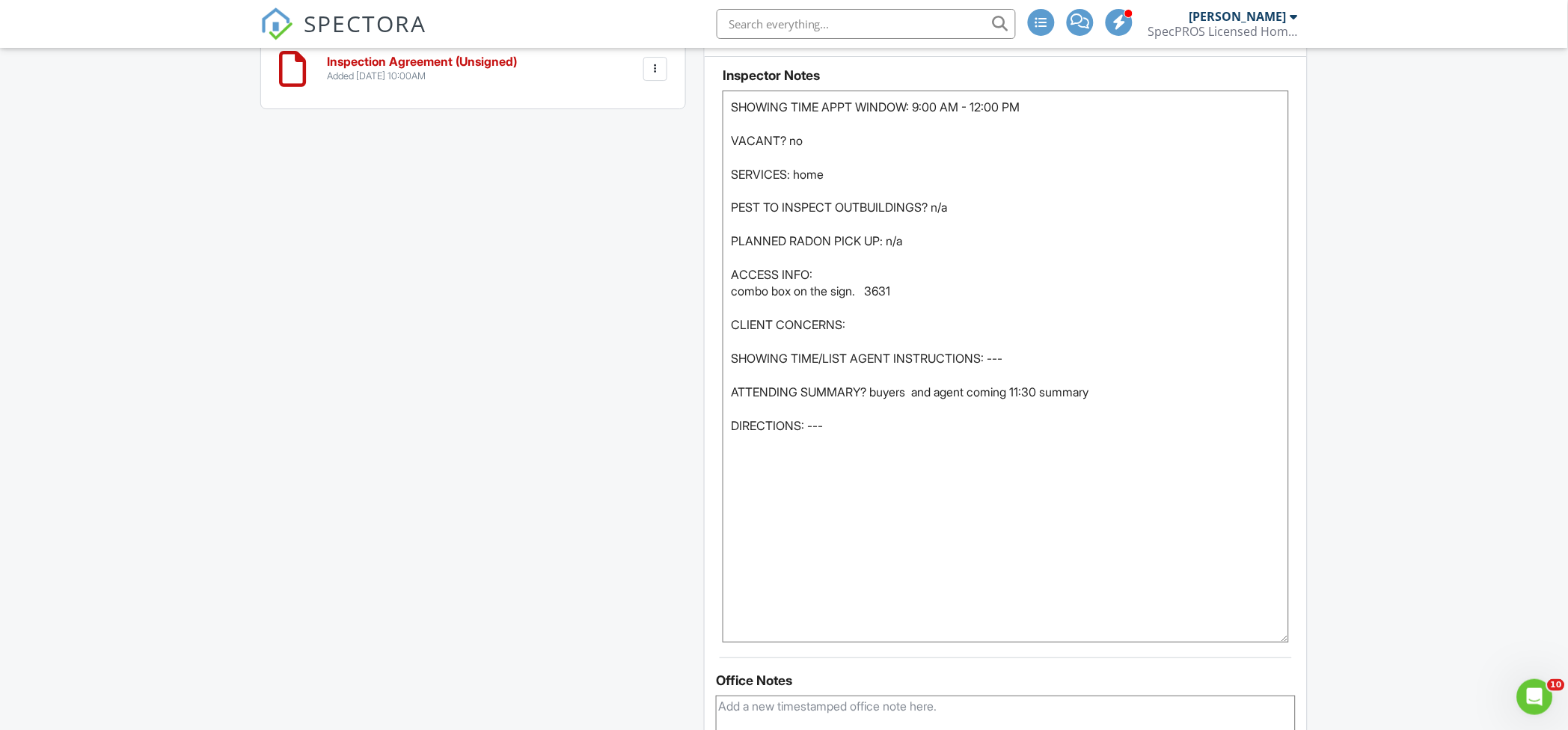
type textarea "SHOWING TIME APPT WINDOW: 9:00 AM - 12:00 PM VACANT? no SERVICES: home PEST TO …"
click at [427, 382] on div "This is an Unconfirmed Inspection! This inspection hasn't been confirmed yet. I…" at bounding box center [784, 161] width 1065 height 2238
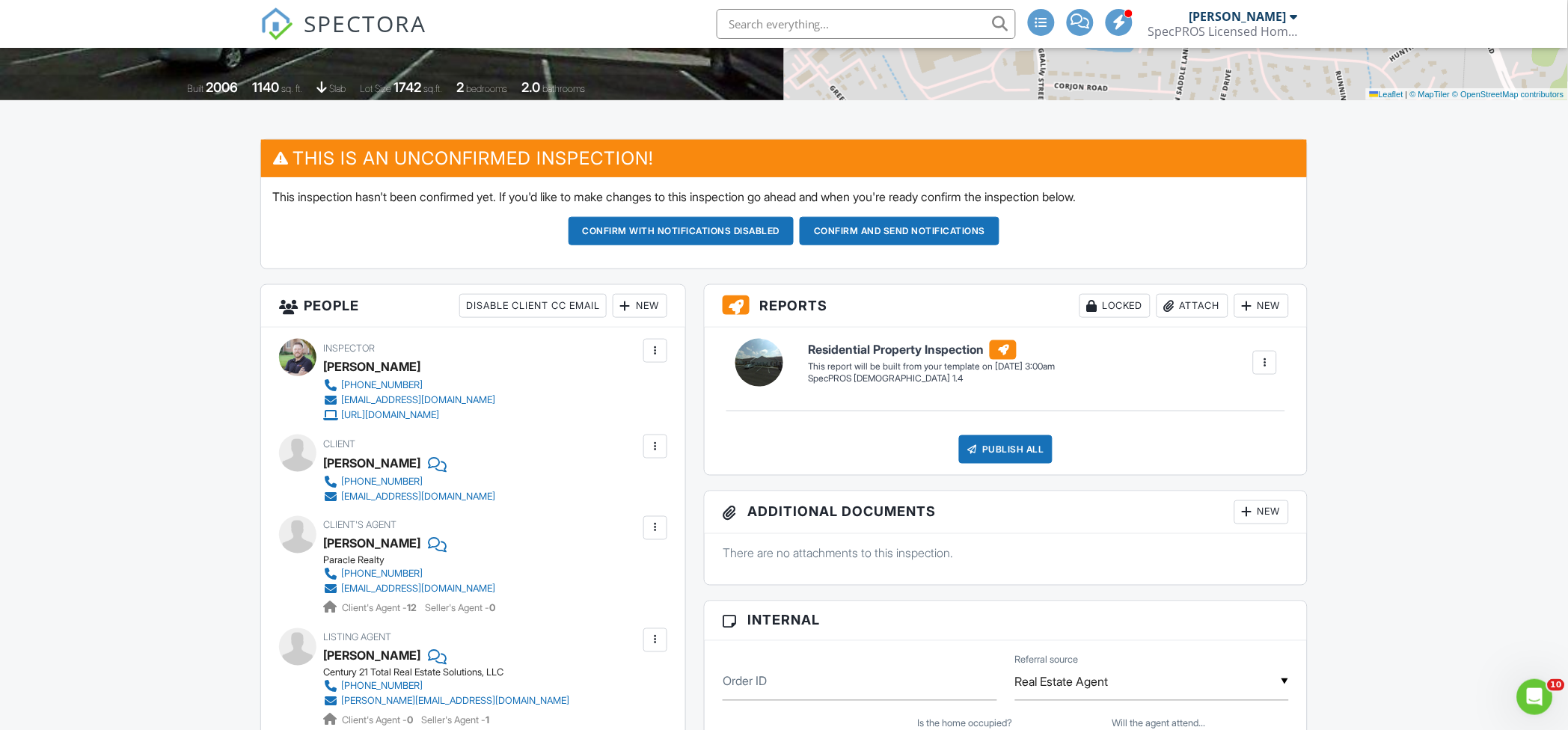
scroll to position [399, 0]
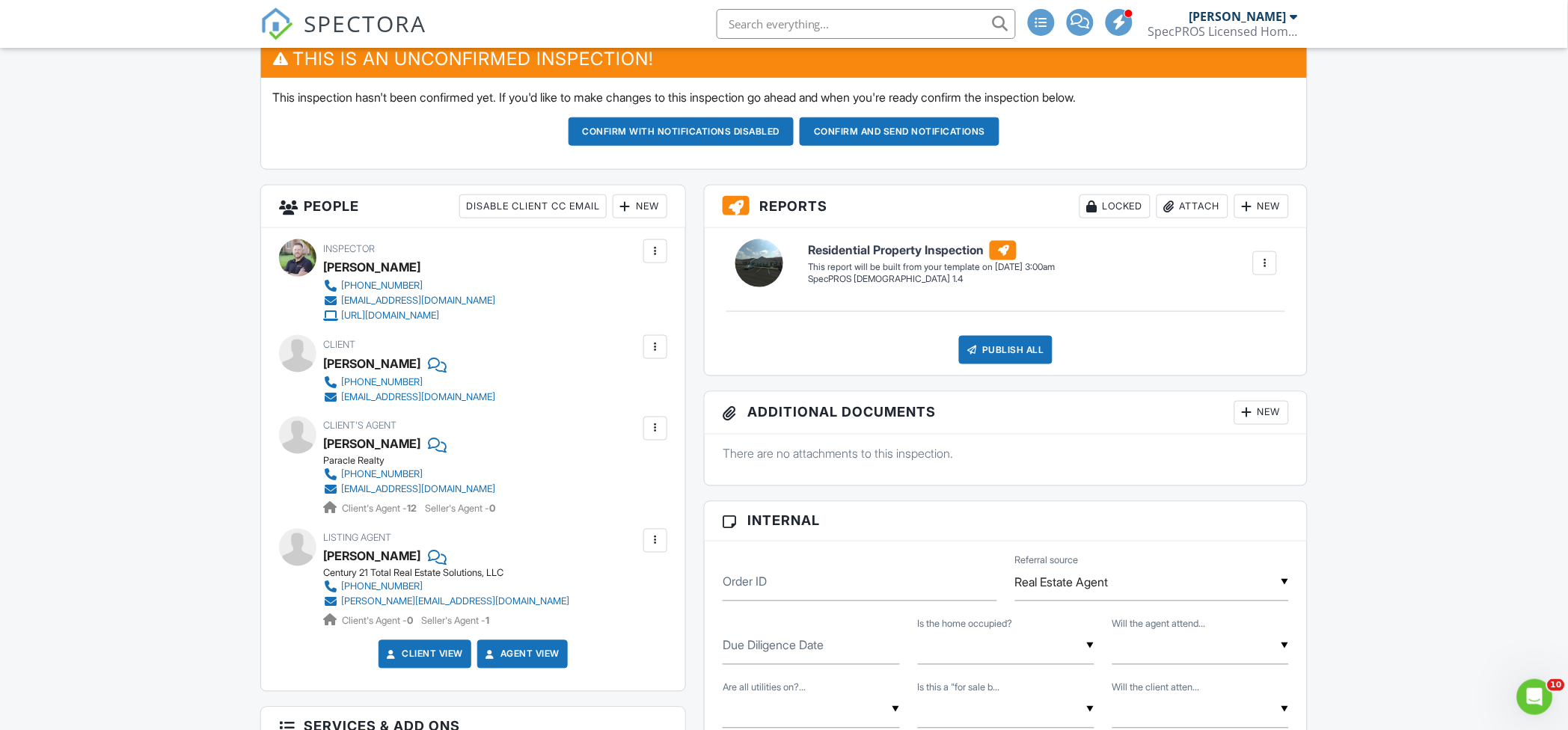
click at [795, 122] on button "Confirm and send notifications" at bounding box center [681, 131] width 226 height 28
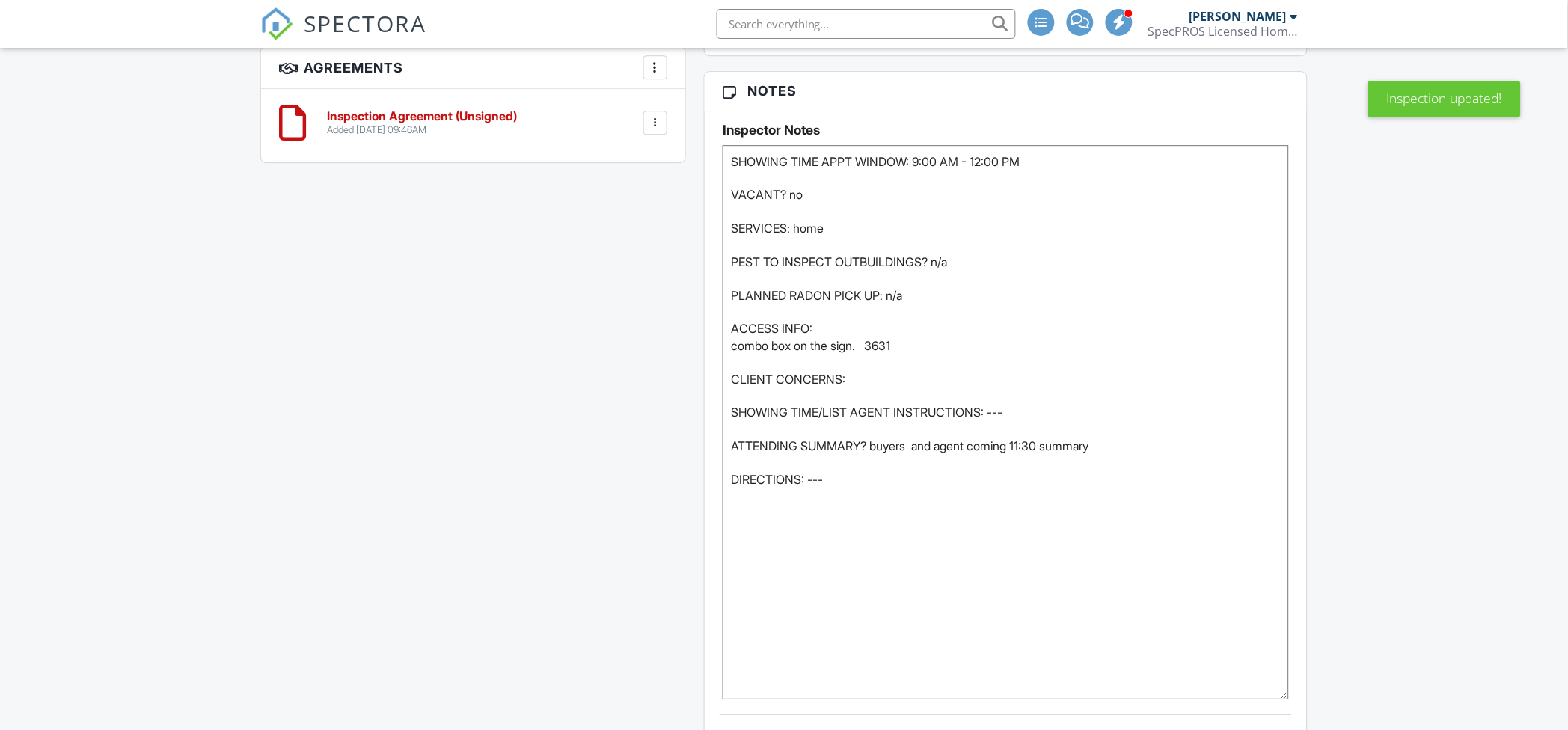
drag, startPoint x: 1285, startPoint y: 219, endPoint x: 1368, endPoint y: 517, distance: 309.3
click at [1316, 697] on div "Dashboard Templates Contacts Mass Emails Metrics Calendar Automations Settings …" at bounding box center [784, 262] width 1568 height 2826
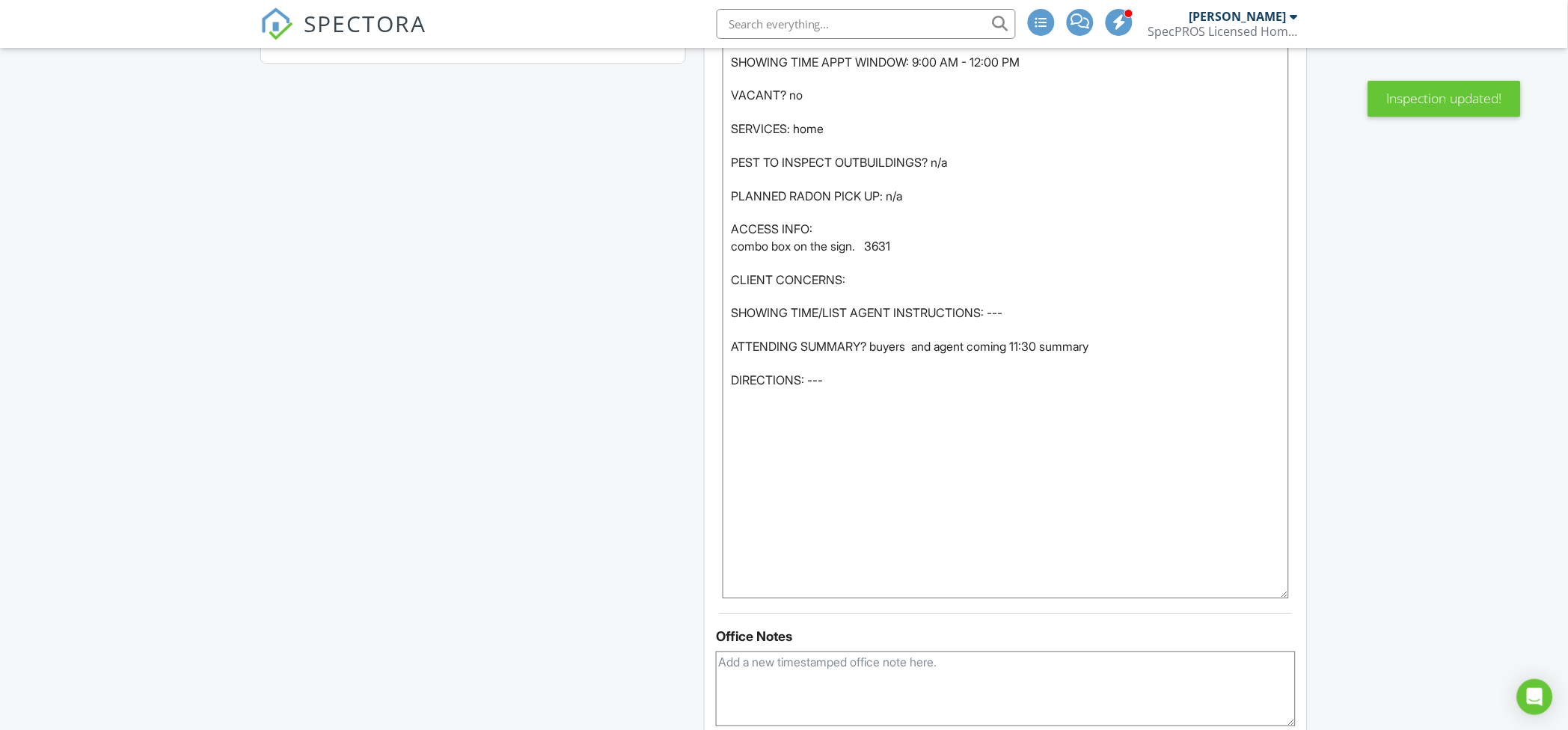
click at [909, 285] on textarea "SHOWING TIME APPT WINDOW: 9:00 AM - 12:00 PM VACANT? no SERVICES: home PEST TO …" at bounding box center [1006, 322] width 566 height 553
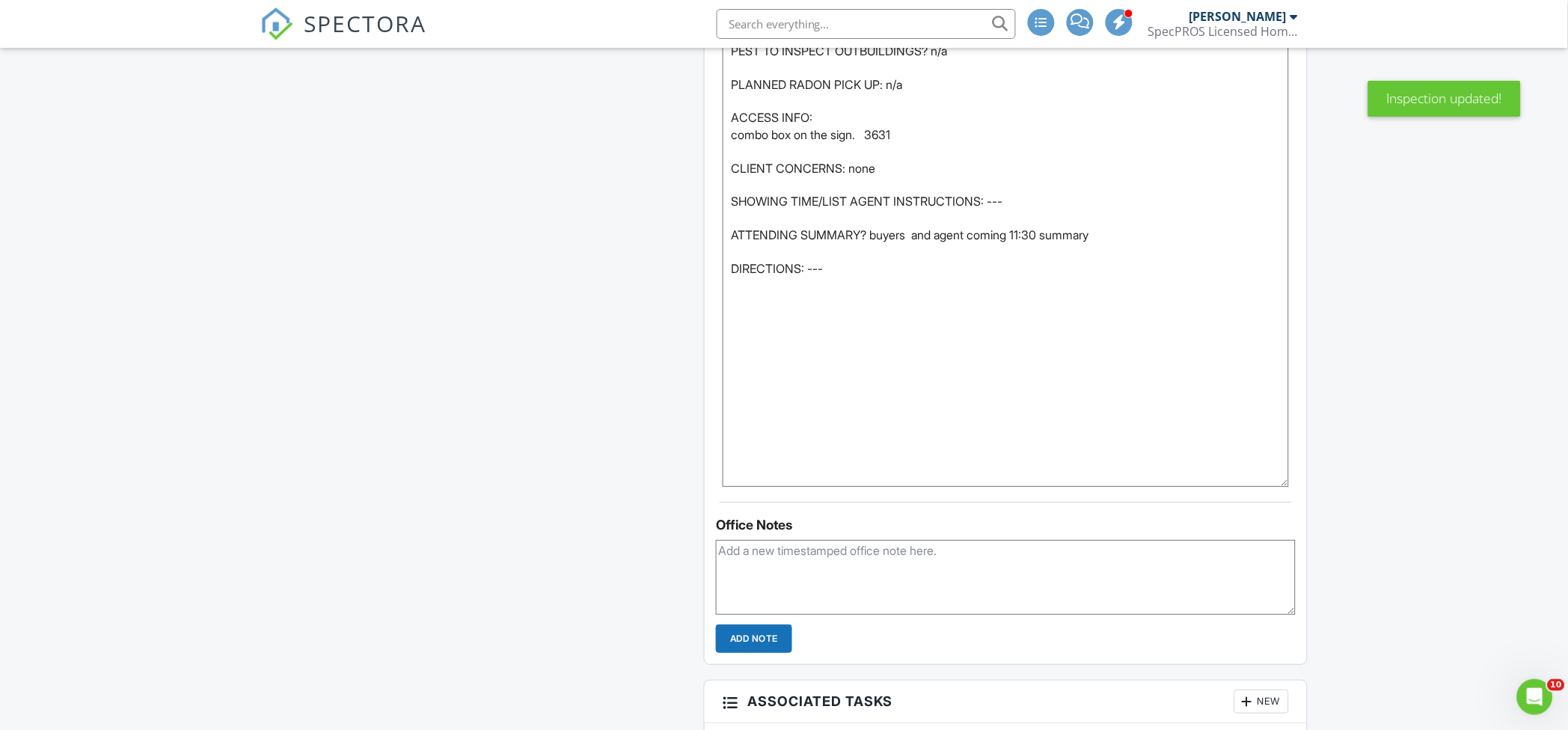
scroll to position [1496, 0]
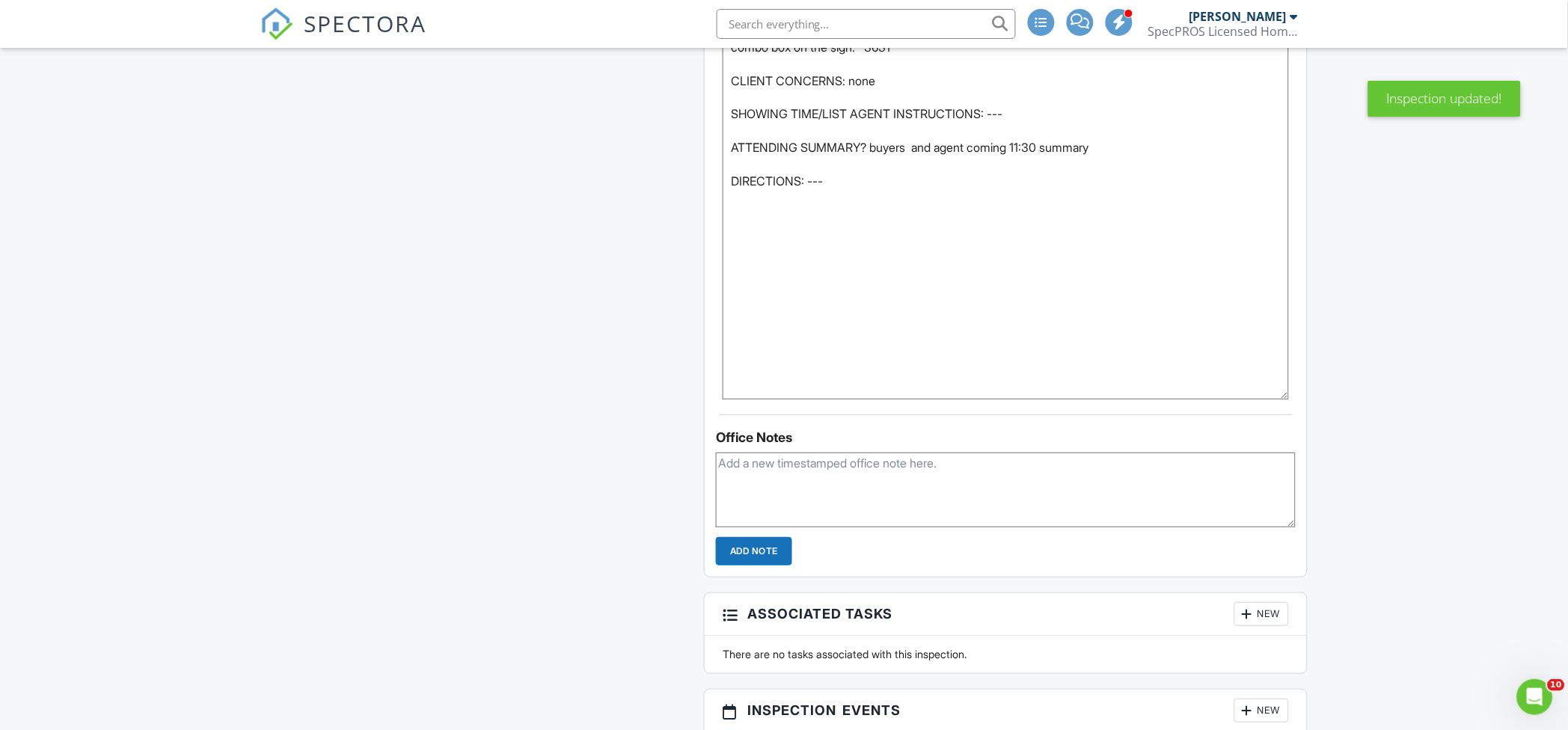
type textarea "SHOWING TIME APPT WINDOW: 9:00 AM - 12:00 PM VACANT? no SERVICES: home PEST TO …"
click at [753, 492] on textarea at bounding box center [1006, 490] width 580 height 75
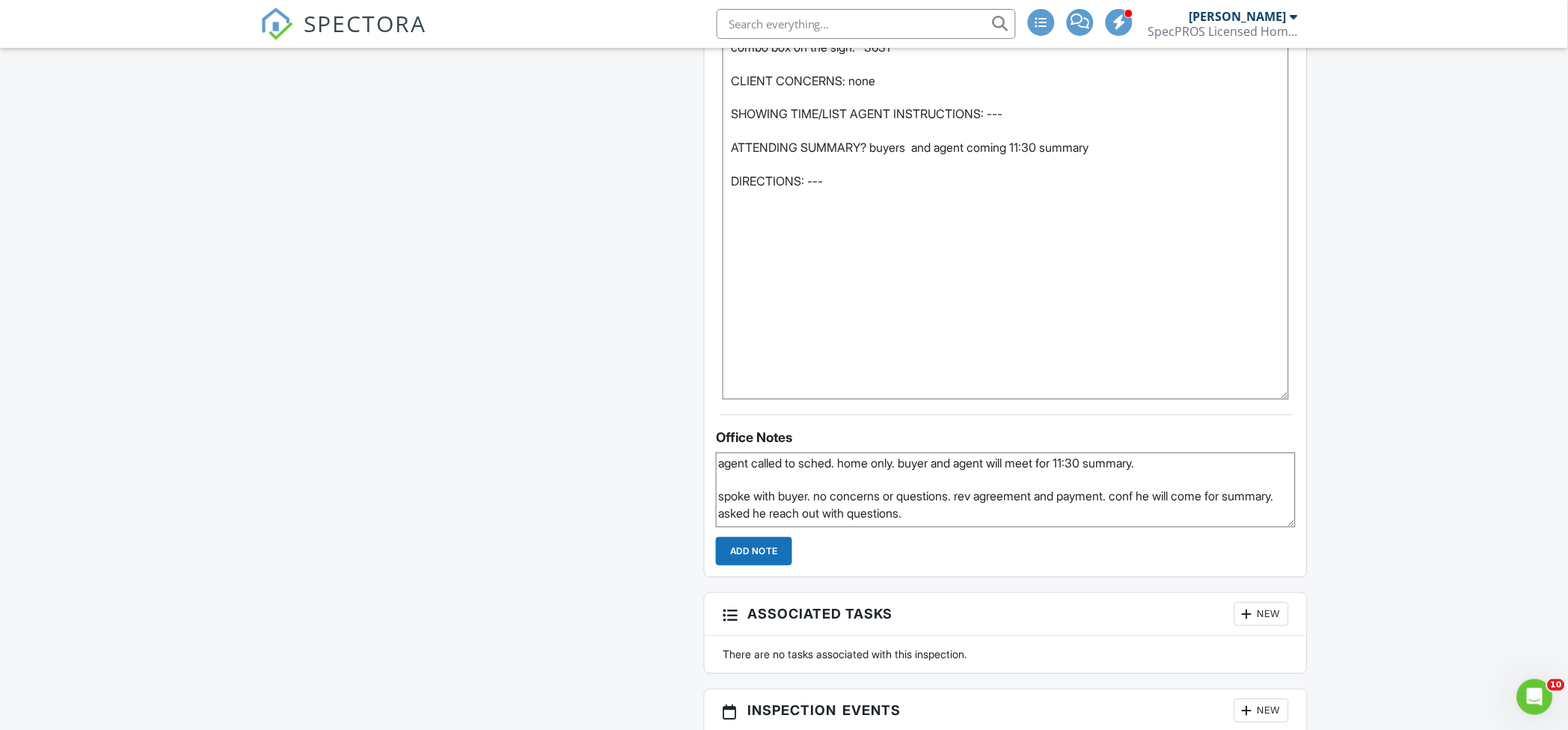
type textarea "agent called to sched. home only. buyer and agent will meet for 11:30 summary. …"
click at [777, 544] on input "Add Note" at bounding box center [754, 551] width 77 height 28
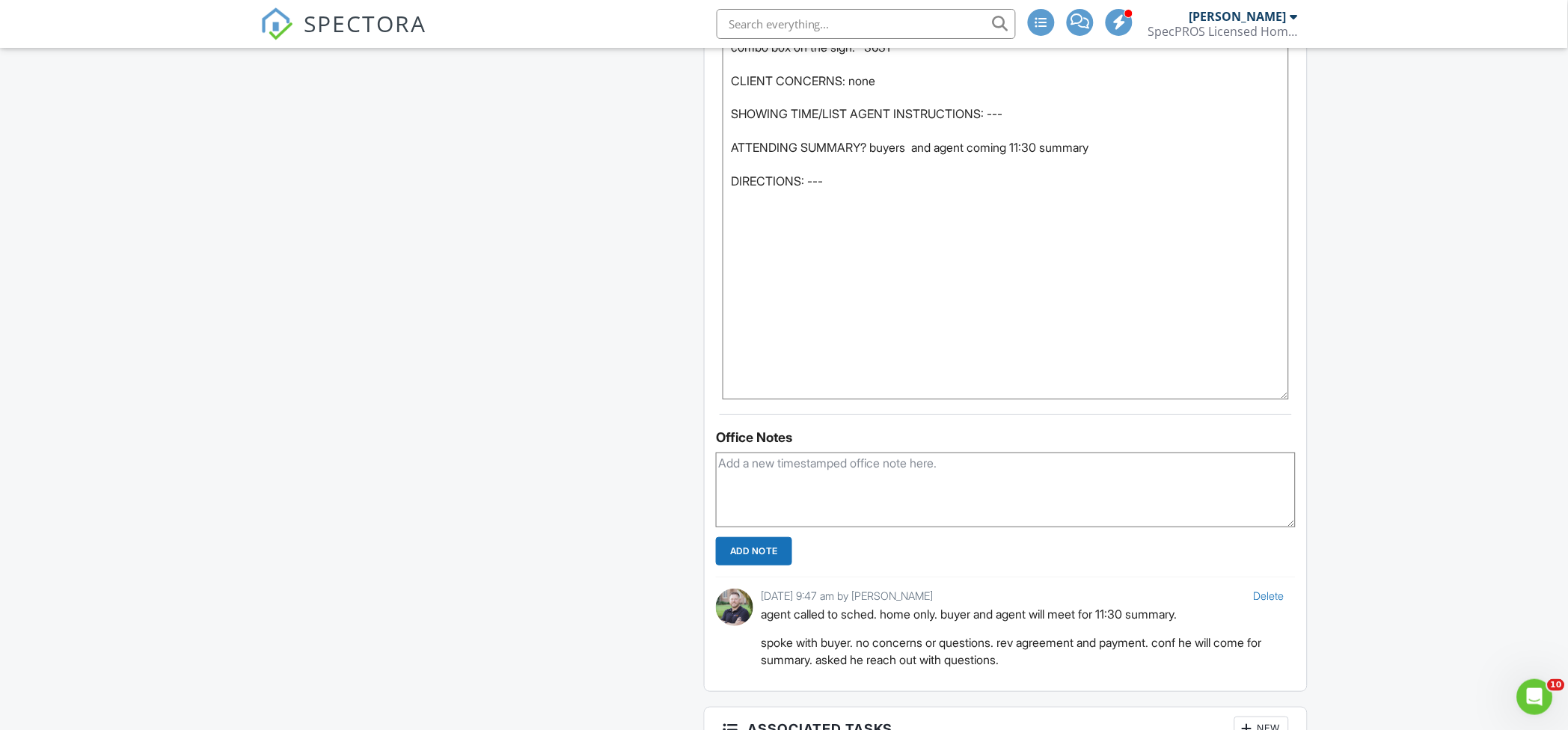
click at [772, 514] on textarea at bounding box center [1006, 490] width 580 height 75
drag, startPoint x: 1022, startPoint y: 466, endPoint x: 977, endPoint y: 461, distance: 45.3
click at [977, 461] on textarea "emailed list agent yest for access info. will f/u monday if have not heard." at bounding box center [1006, 490] width 580 height 75
type textarea "emailed list agent yest for access info. will f/u tuesday if have not heard."
click at [776, 542] on input "Add Note" at bounding box center [754, 551] width 77 height 28
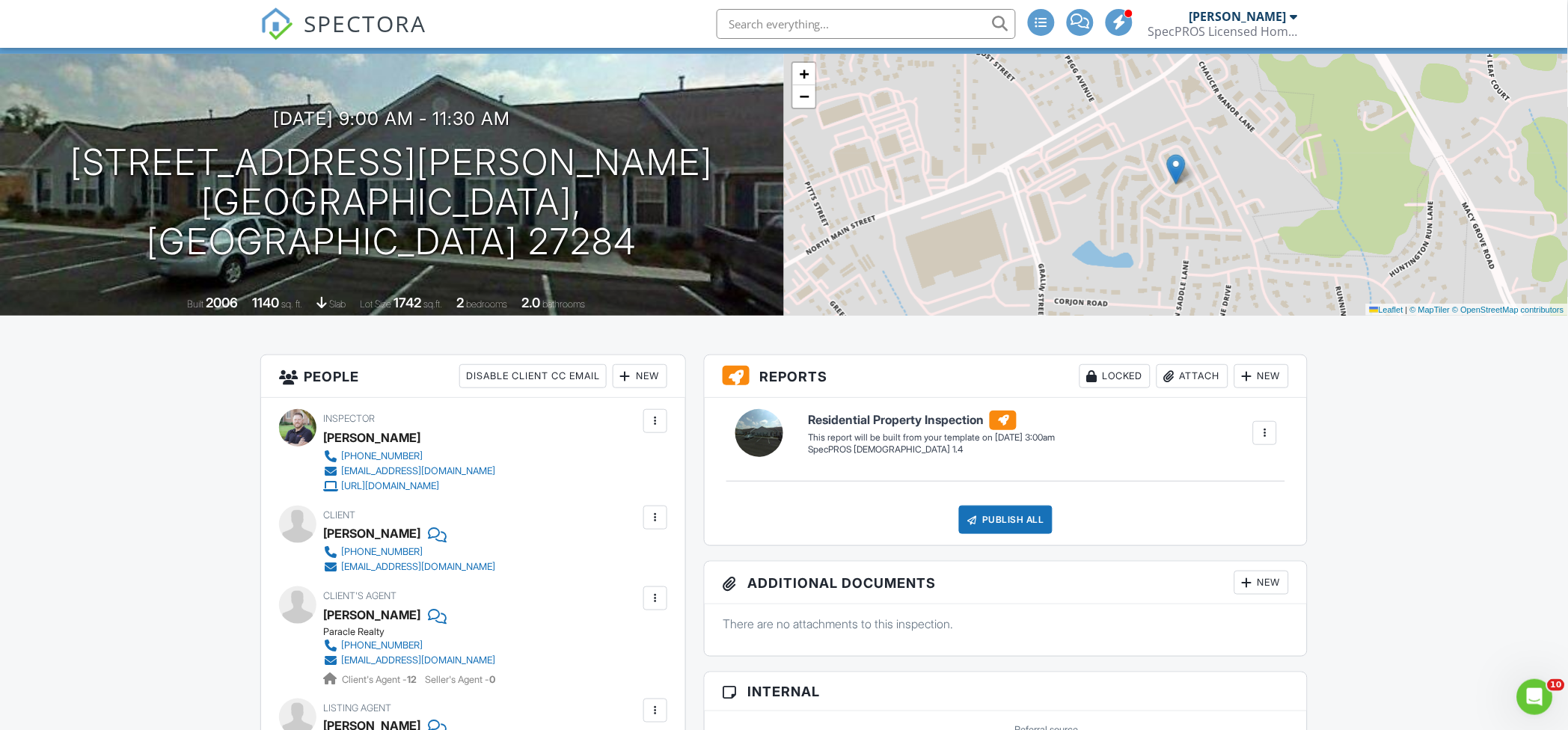
scroll to position [0, 0]
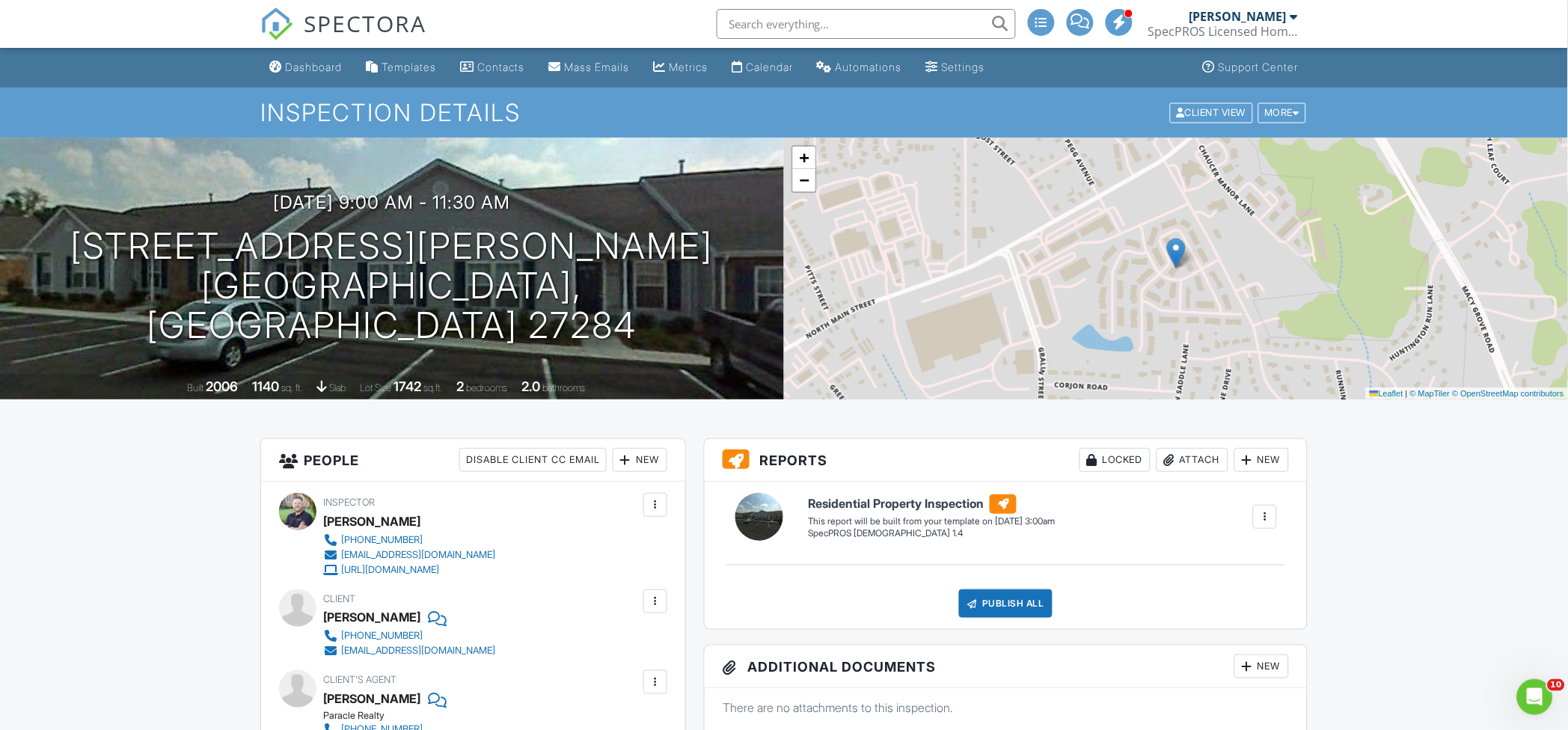
click at [293, 68] on div "Dashboard" at bounding box center [313, 66] width 57 height 13
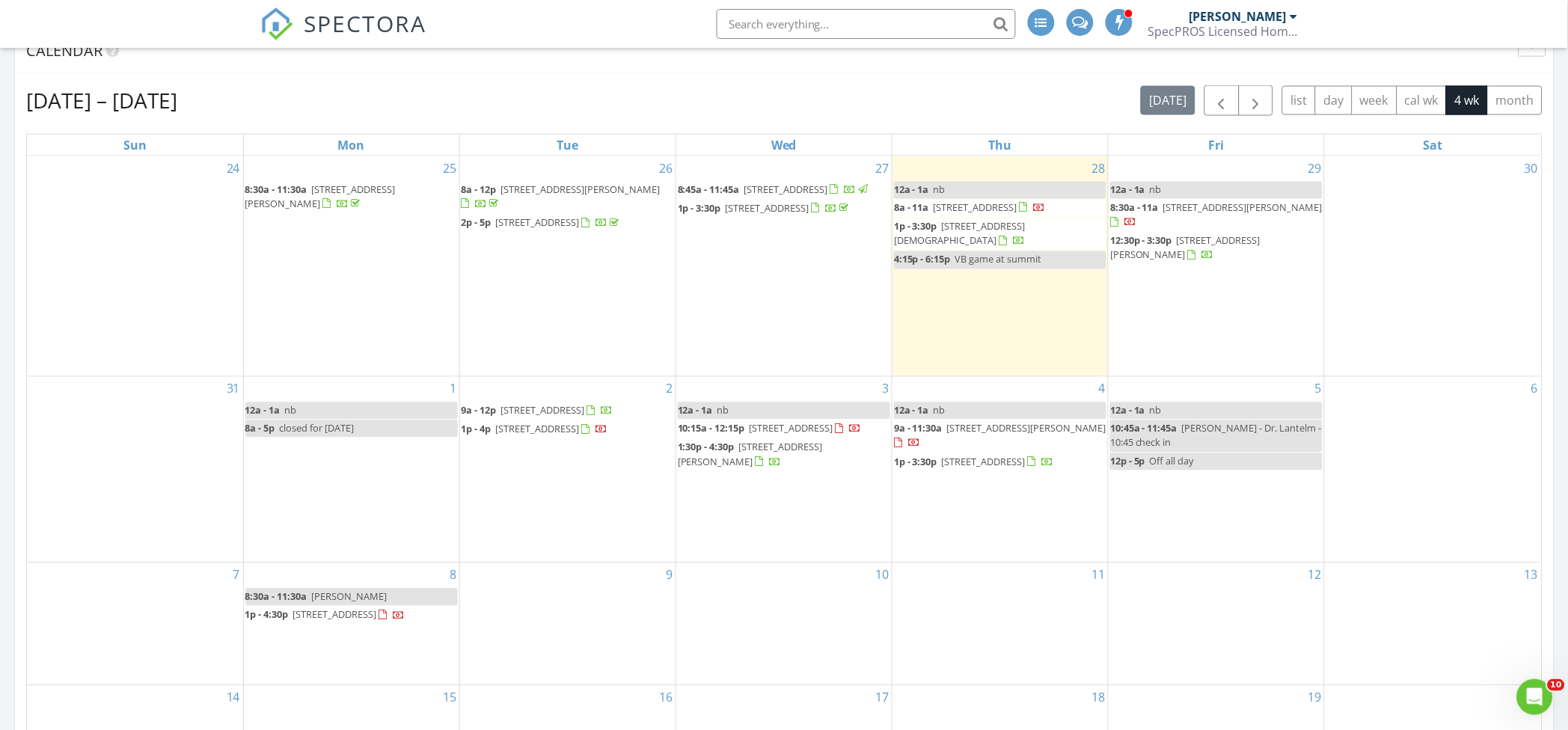
scroll to position [599, 0]
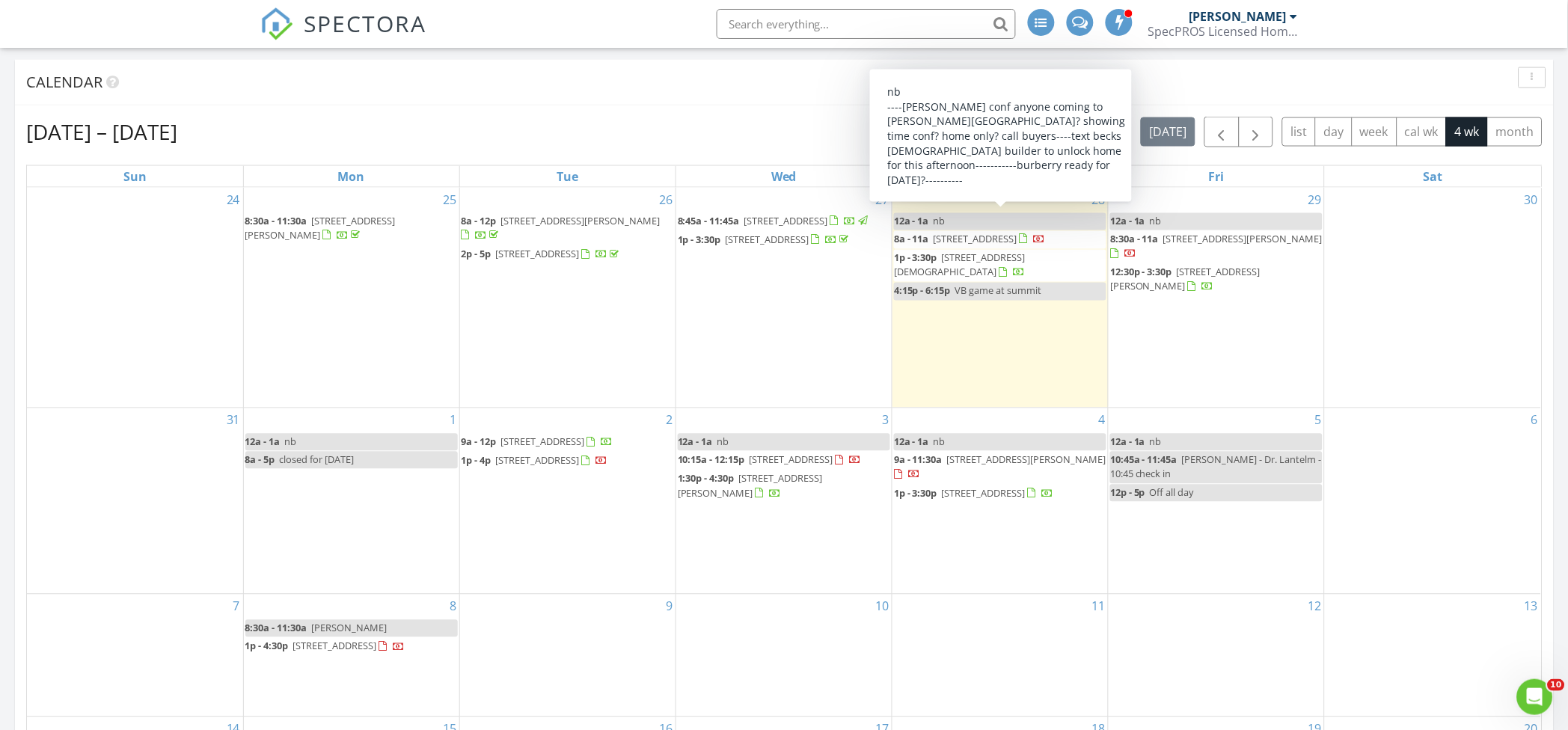
click at [979, 223] on link "12a - 1a nb" at bounding box center [1000, 222] width 213 height 17
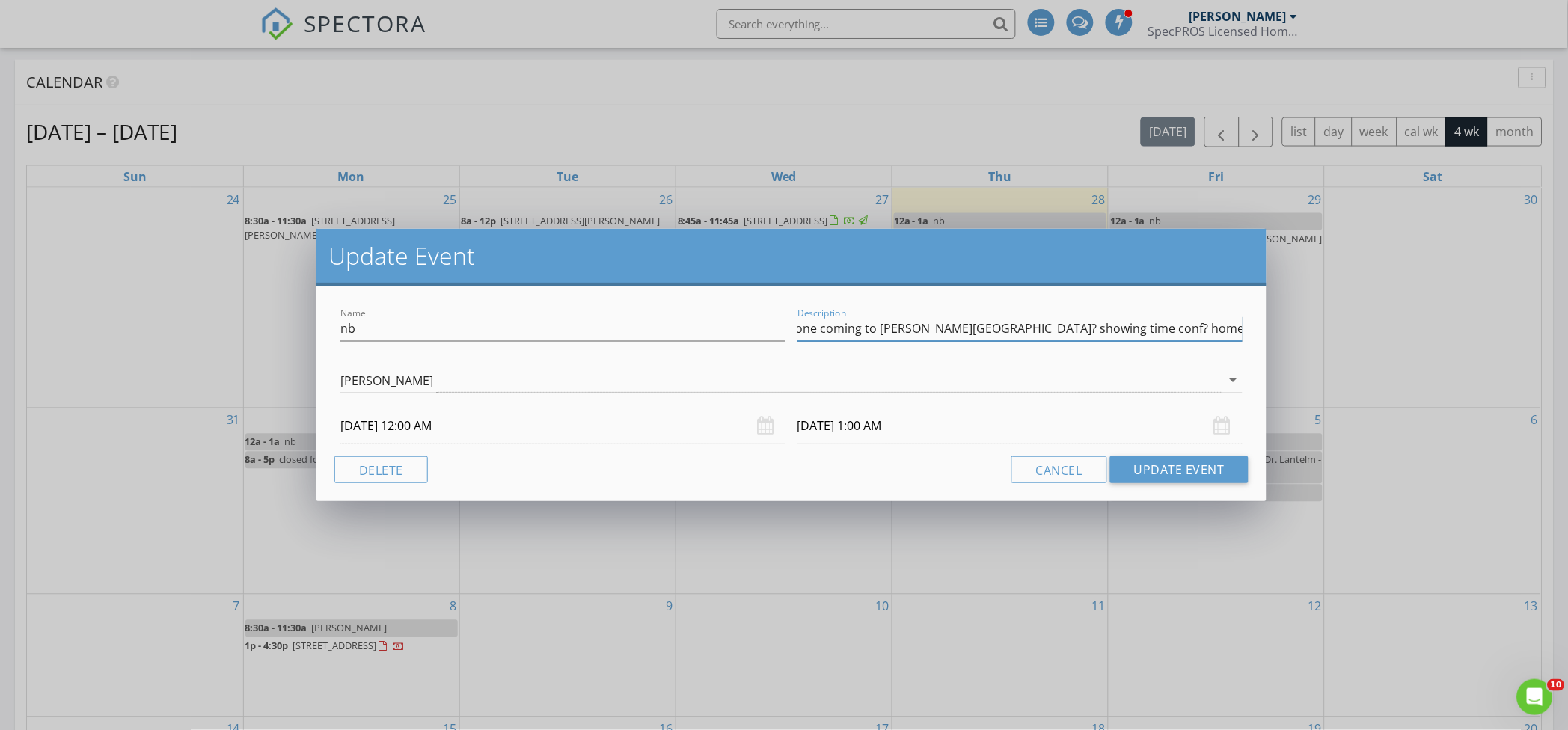
scroll to position [0, 184]
drag, startPoint x: 798, startPoint y: 330, endPoint x: 1085, endPoint y: 333, distance: 287.0
click at [1085, 333] on input "----eliza conf anyone coming to glen gate? showing time conf? home only? call b…" at bounding box center [1020, 329] width 445 height 24
type input "---text becks church builder to unlock home for this afternoon-----------burber…"
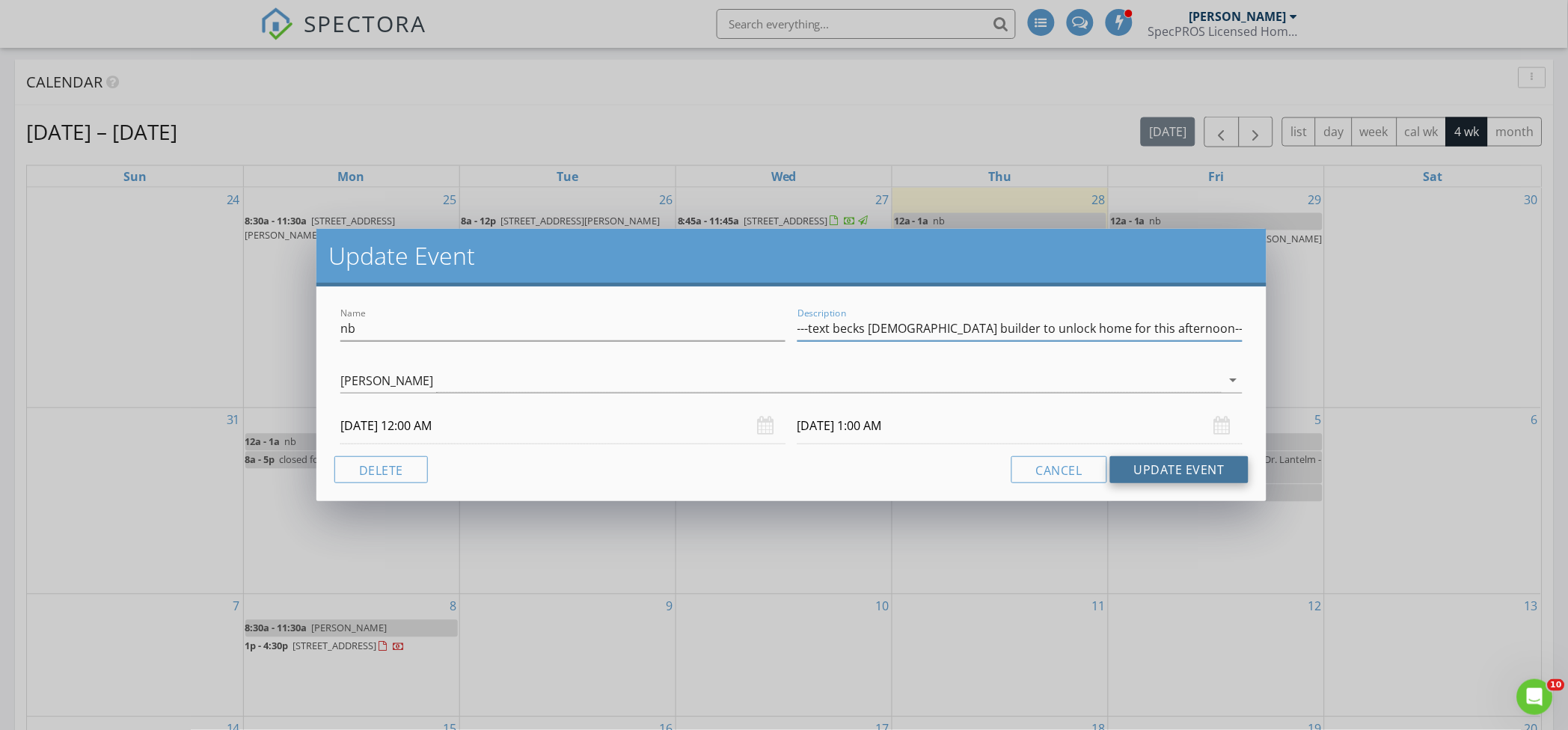
click at [1133, 473] on button "Update Event" at bounding box center [1178, 470] width 138 height 27
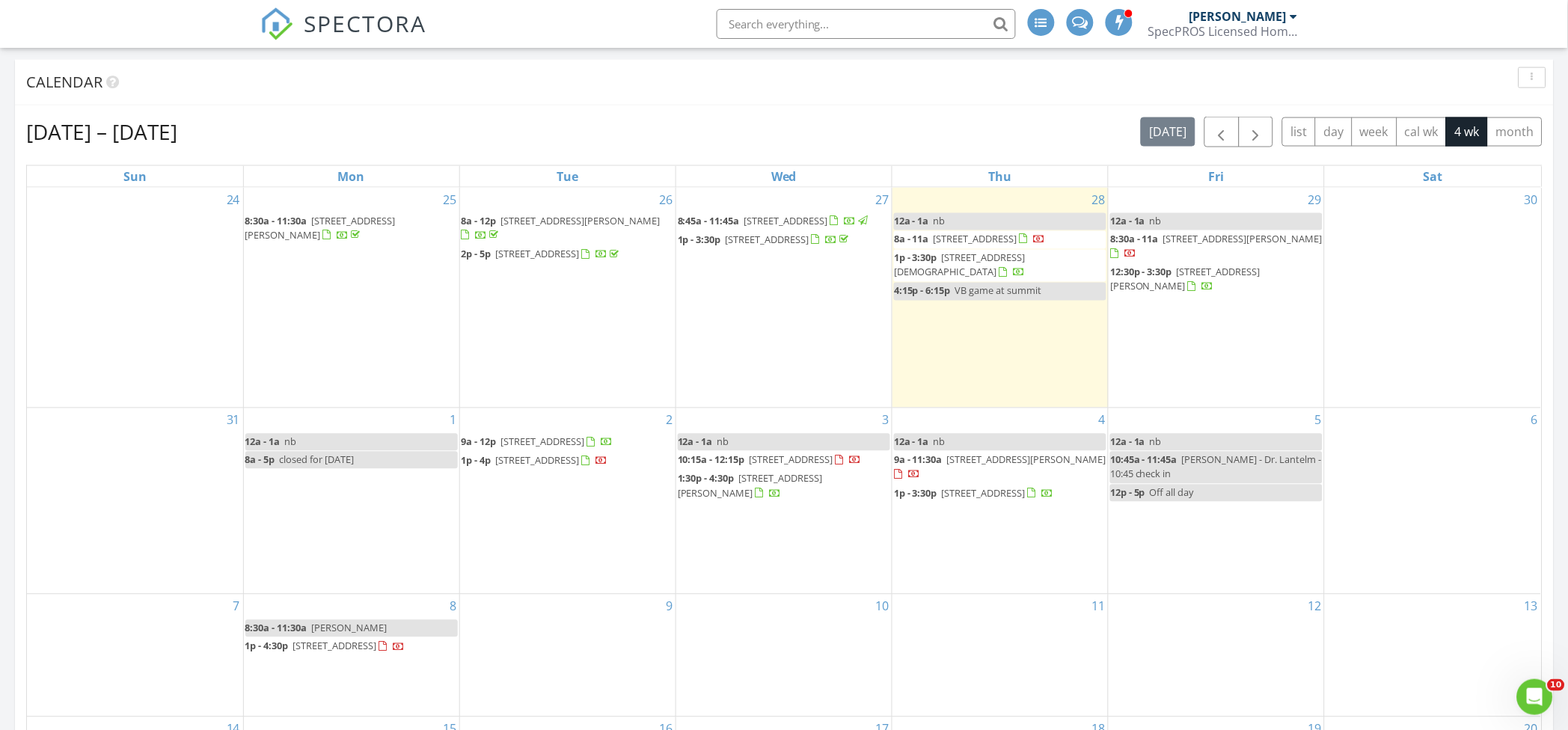
click at [440, 437] on link "12a - 1a nb" at bounding box center [352, 443] width 213 height 17
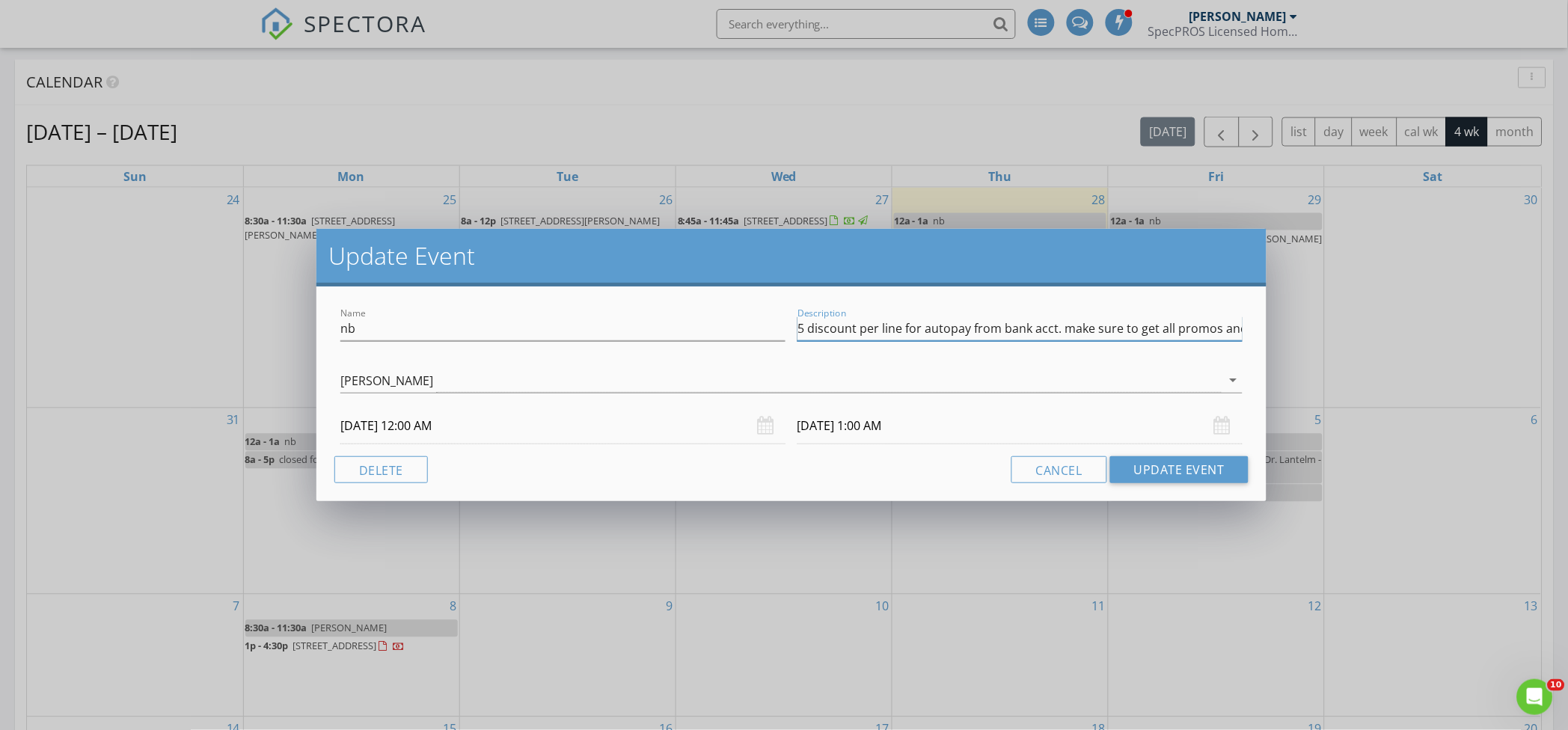
scroll to position [0, 971]
drag, startPoint x: 1065, startPoint y: 330, endPoint x: 1222, endPoint y: 349, distance: 158.1
click at [1222, 349] on div "Description glen gate list agent send access info for thurs?------derrick have …" at bounding box center [1020, 336] width 445 height 40
click at [1175, 331] on input "glen gate list agent send access info for thurs?------derrick have docs for gri…" at bounding box center [1020, 329] width 445 height 24
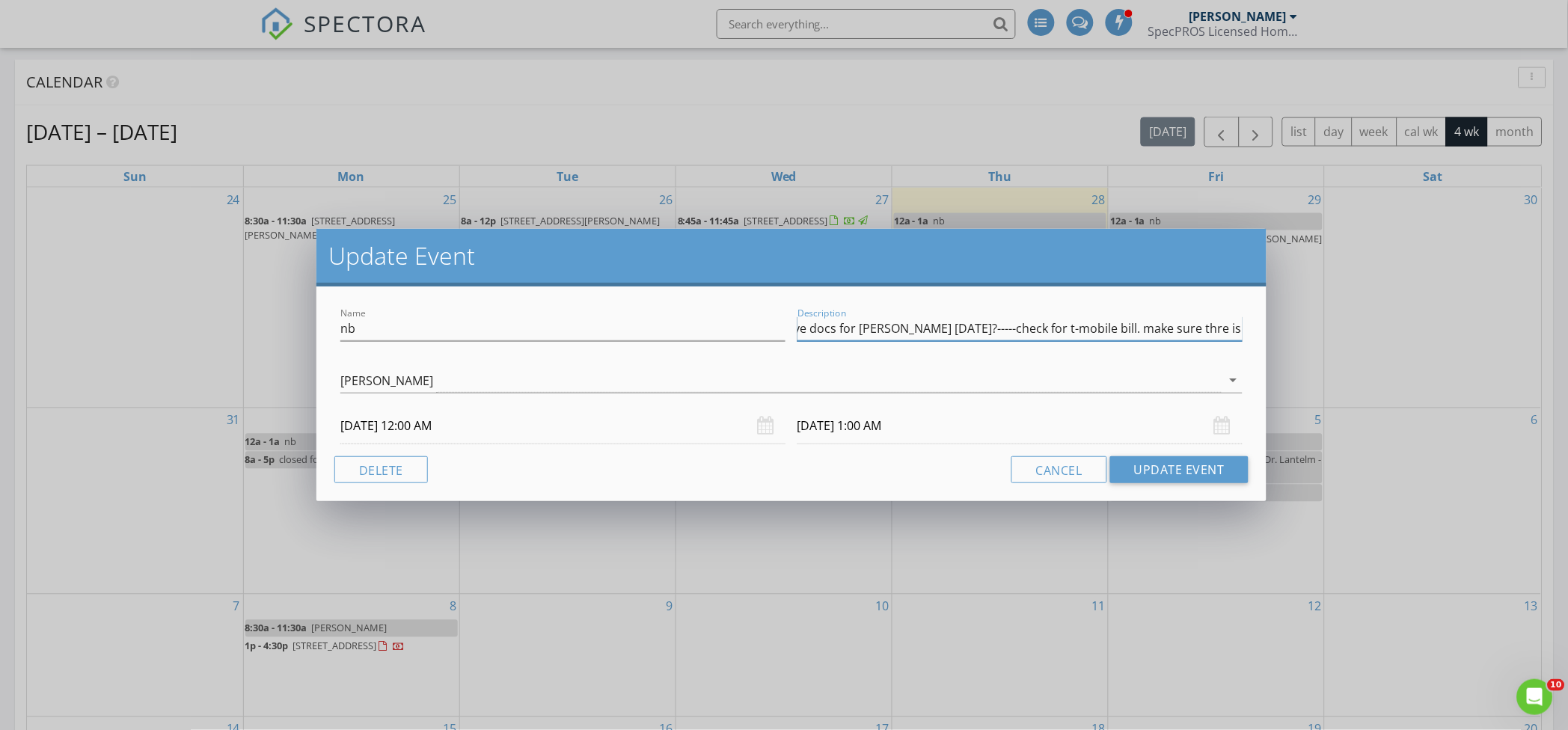
drag, startPoint x: 1175, startPoint y: 330, endPoint x: 834, endPoint y: 329, distance: 341.0
click at [834, 329] on input "glen gate list agent send access info for thurs?------derrick have docs for gri…" at bounding box center [1020, 329] width 445 height 24
drag, startPoint x: 837, startPoint y: 330, endPoint x: 1184, endPoint y: 339, distance: 347.1
click at [1184, 339] on div "Description glen gate list agent send access info for thurs?------derrick have …" at bounding box center [1020, 329] width 445 height 24
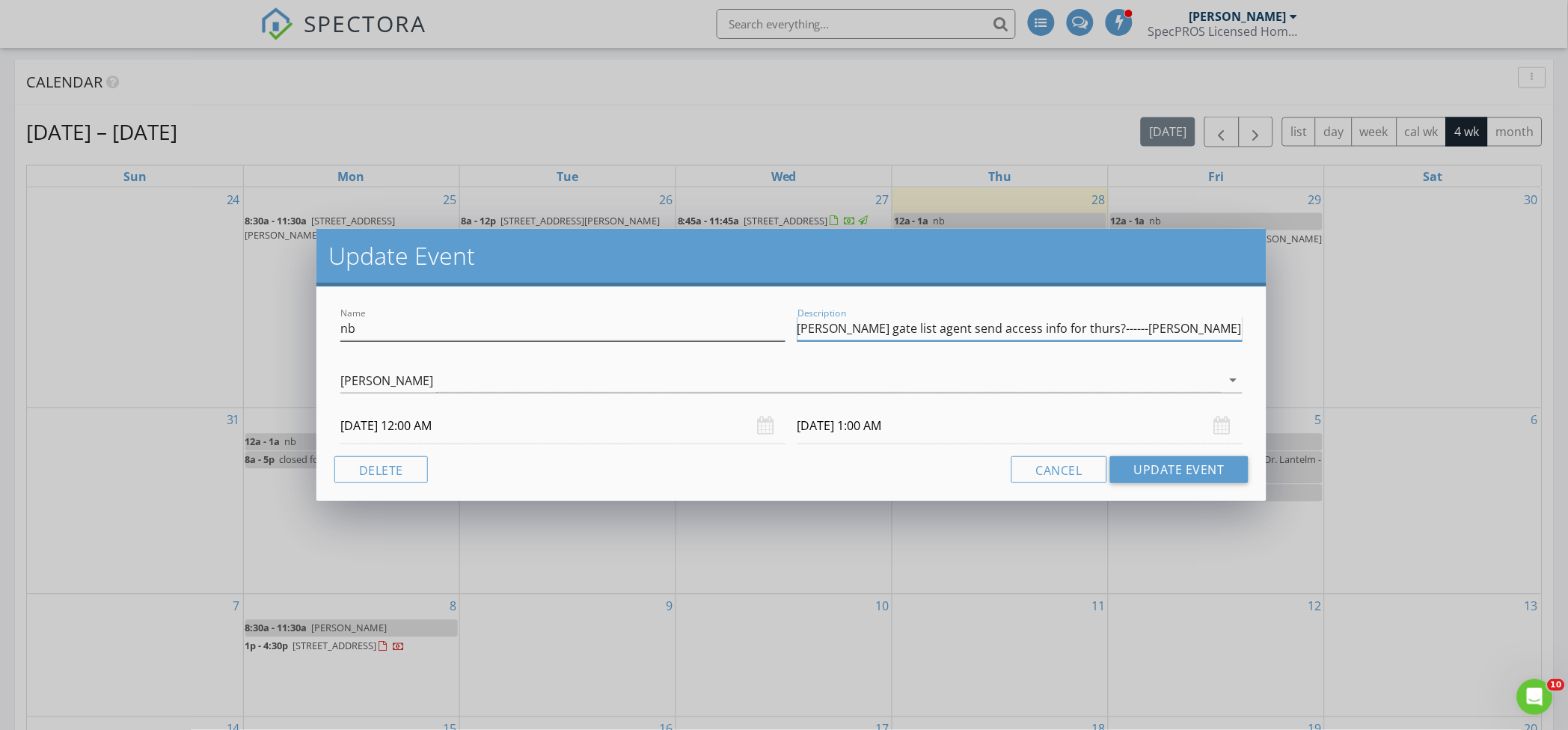
drag, startPoint x: 1241, startPoint y: 328, endPoint x: 752, endPoint y: 328, distance: 489.0
click at [752, 328] on div "Name nb Description glen gate list agent send access info for thurs?------derri…" at bounding box center [791, 330] width 914 height 52
type input "-"
click at [411, 470] on button "Delete" at bounding box center [381, 470] width 93 height 27
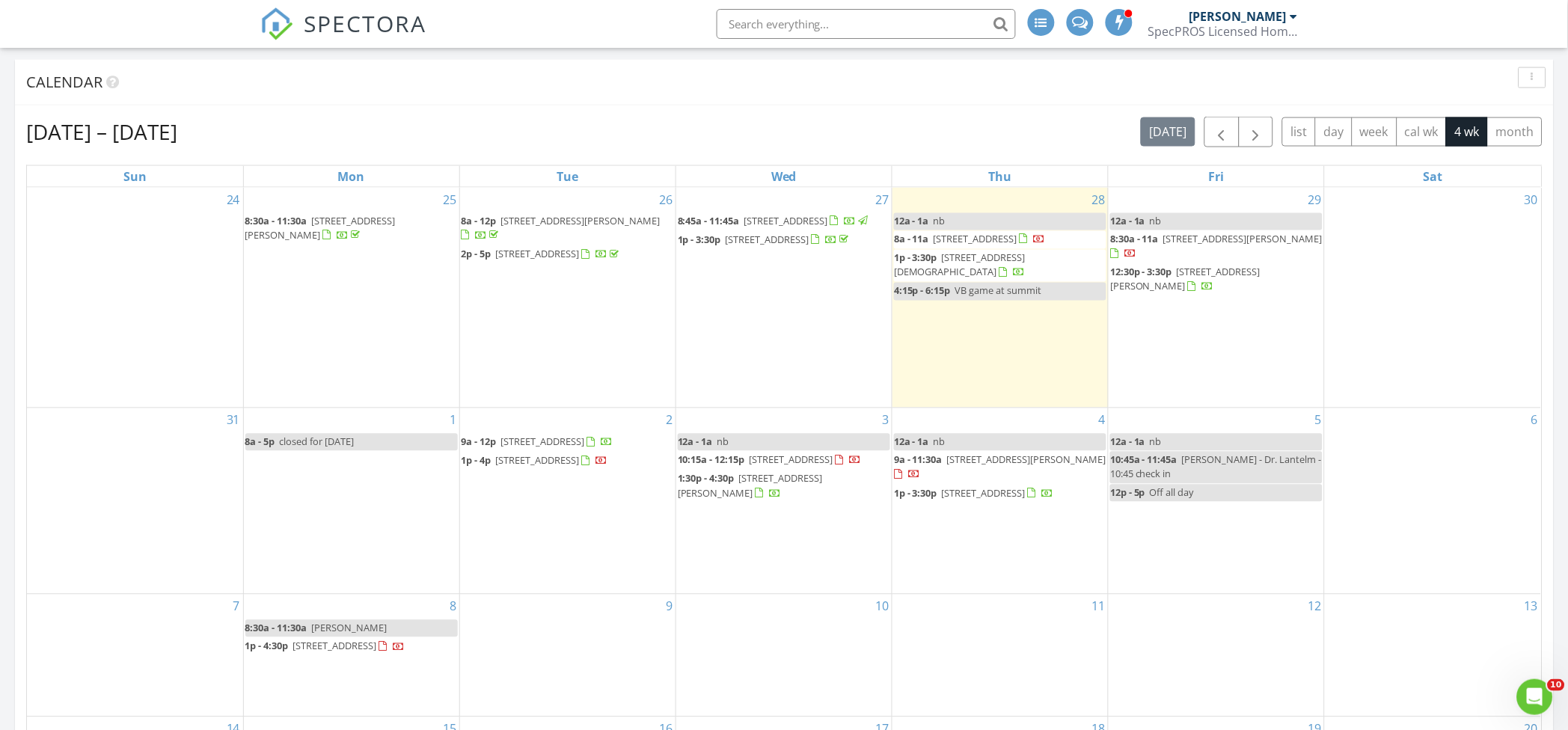
click at [541, 412] on div "2 9a - 12p 3024 Barberry Court, Asheboro 27205 1p - 4p 2109 Ontario St, Greensb…" at bounding box center [567, 501] width 216 height 186
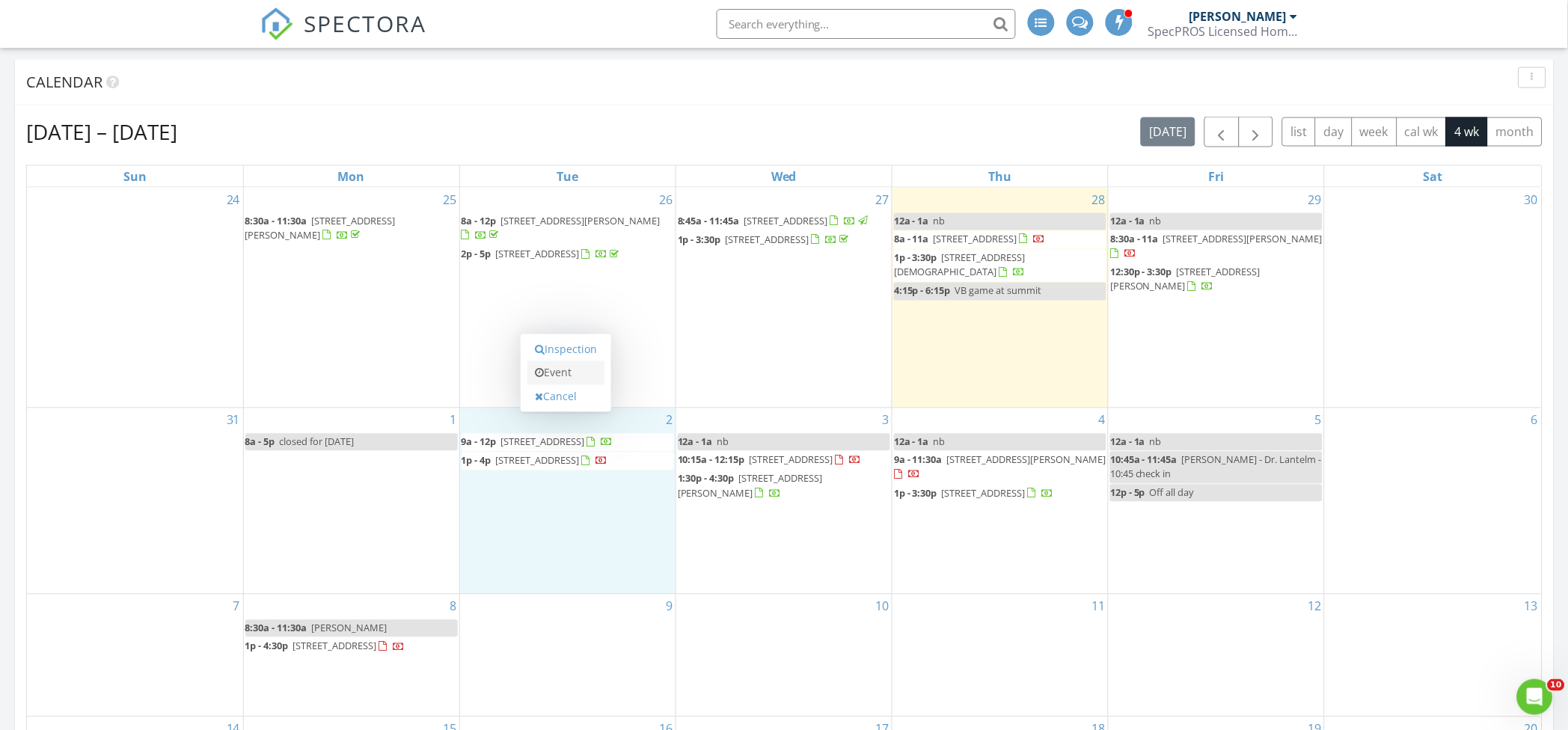
click at [570, 365] on link "Event" at bounding box center [565, 373] width 77 height 24
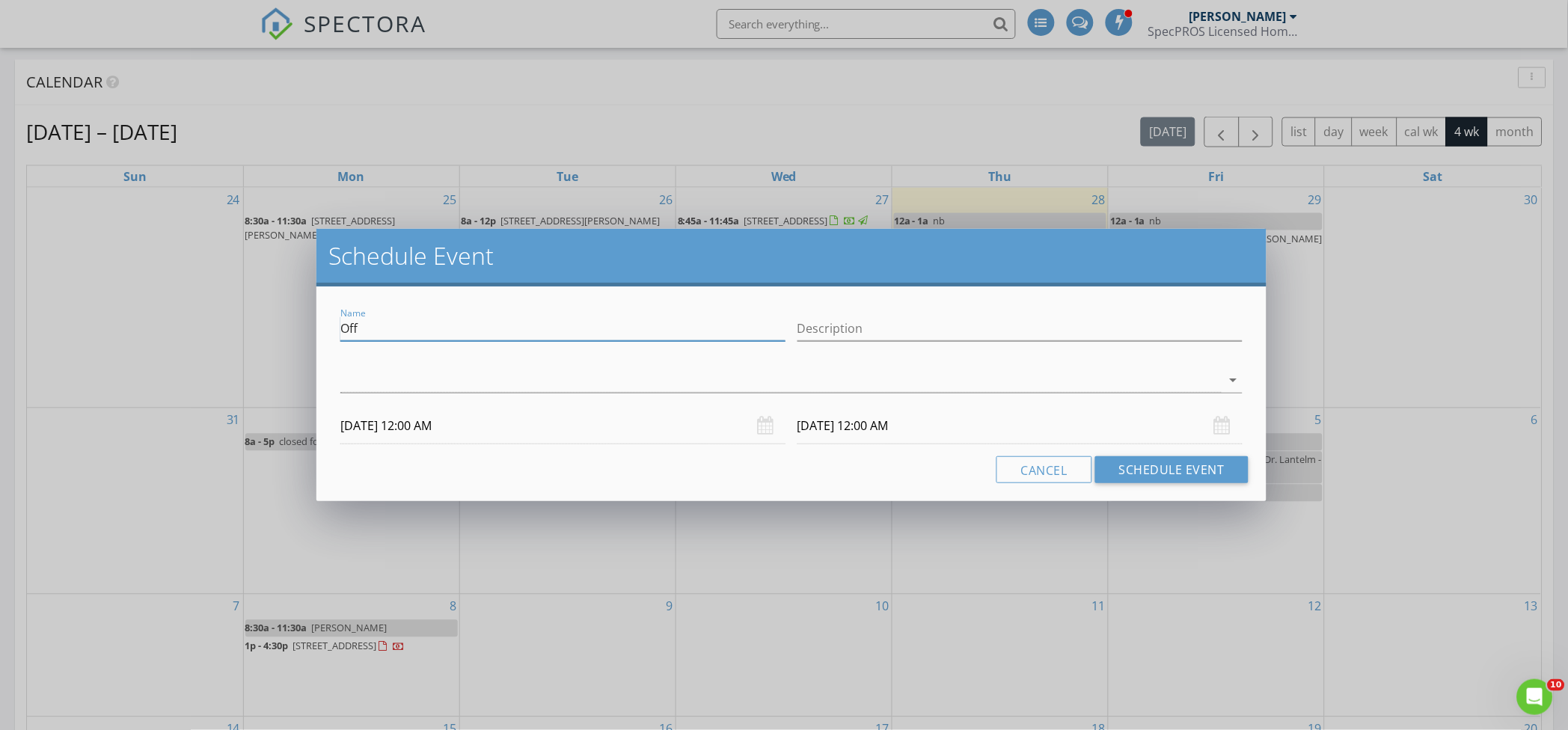
drag, startPoint x: 495, startPoint y: 320, endPoint x: 300, endPoint y: 310, distance: 195.3
click at [303, 318] on div "Schedule Event Name Off Description arrow_drop_down 09/02/2025 12:00 AM 09/03/2…" at bounding box center [784, 365] width 1568 height 730
type input "nb"
paste input "glen gate list agent send access info for thurs?------derrick have docs for gri…"
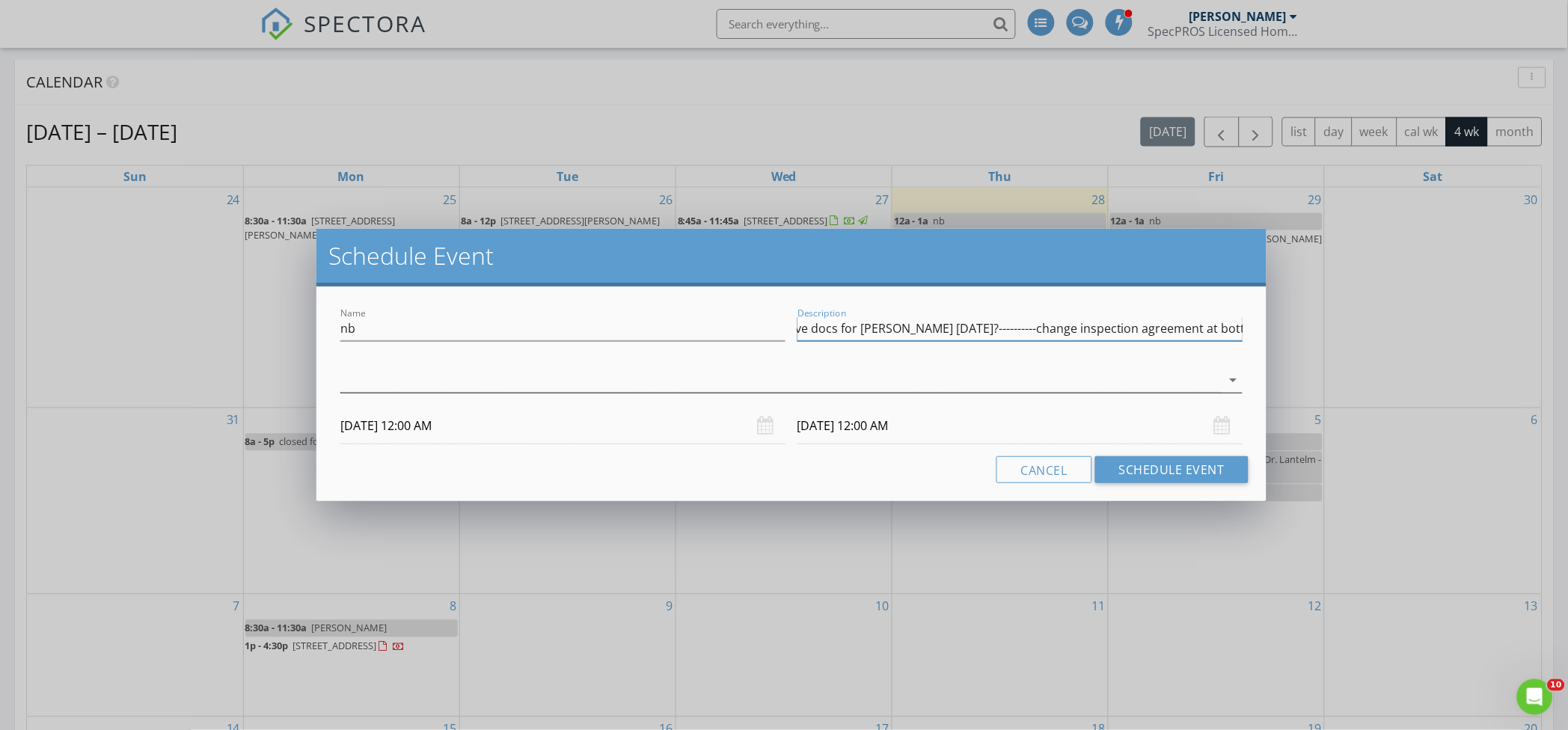
type input "glen gate list agent send access info for thurs?------derrick have docs for gri…"
click at [583, 378] on div at bounding box center [780, 380] width 881 height 24
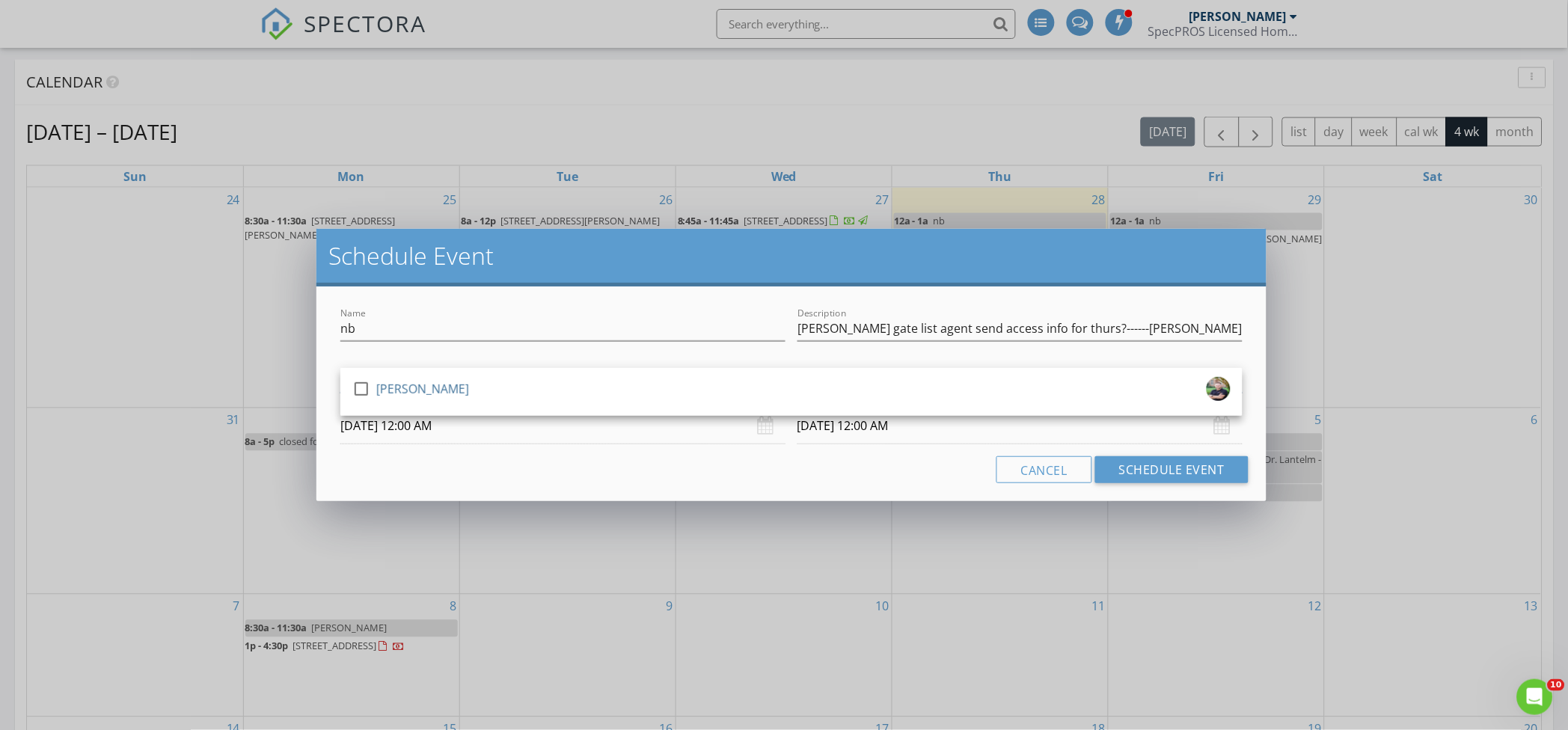
click at [583, 378] on div "check_box_outline_blank Jeremy Beck" at bounding box center [792, 392] width 878 height 30
click at [512, 468] on div "Cancel Schedule Event" at bounding box center [791, 470] width 914 height 27
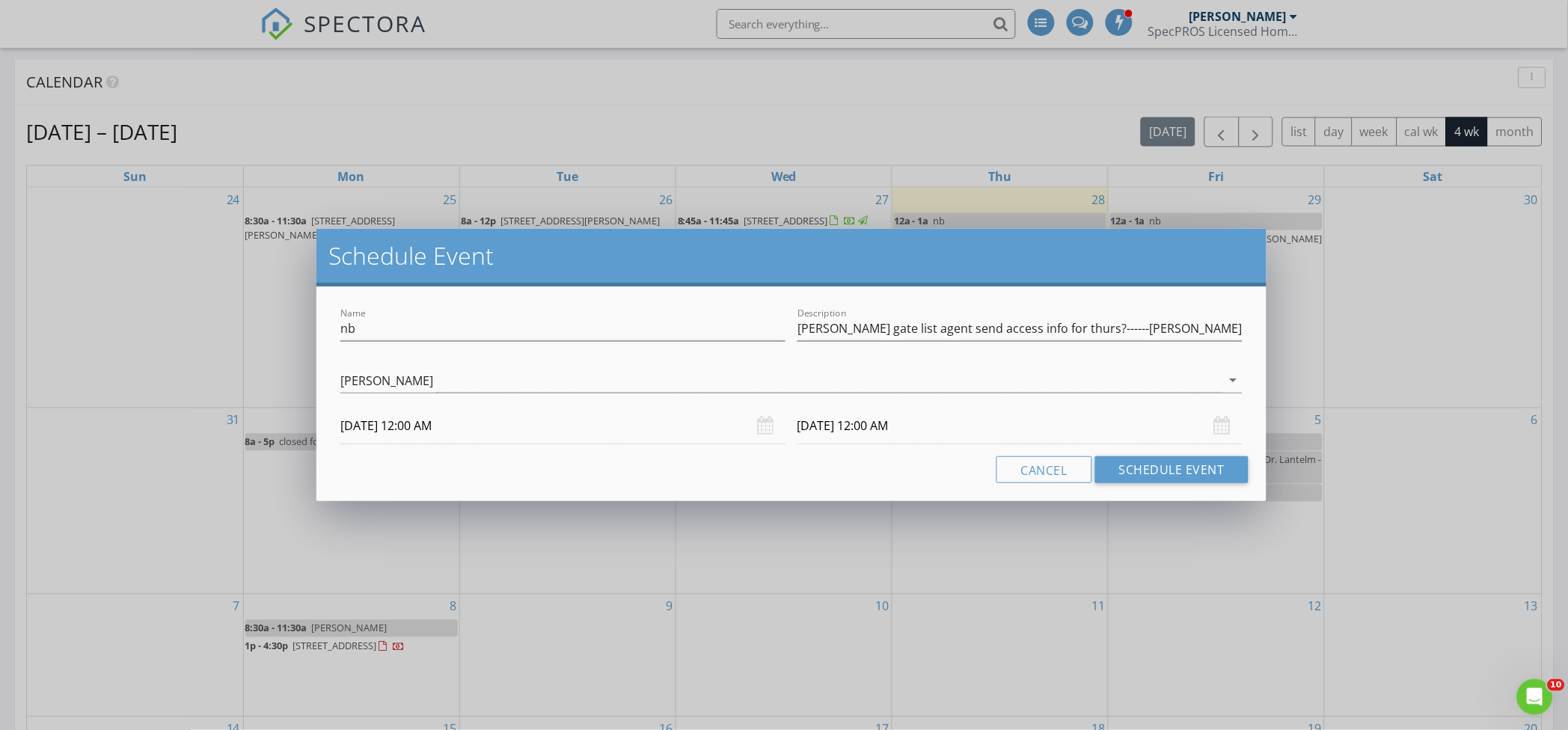
click at [417, 421] on input "09/02/2025 12:00 AM" at bounding box center [562, 427] width 445 height 37
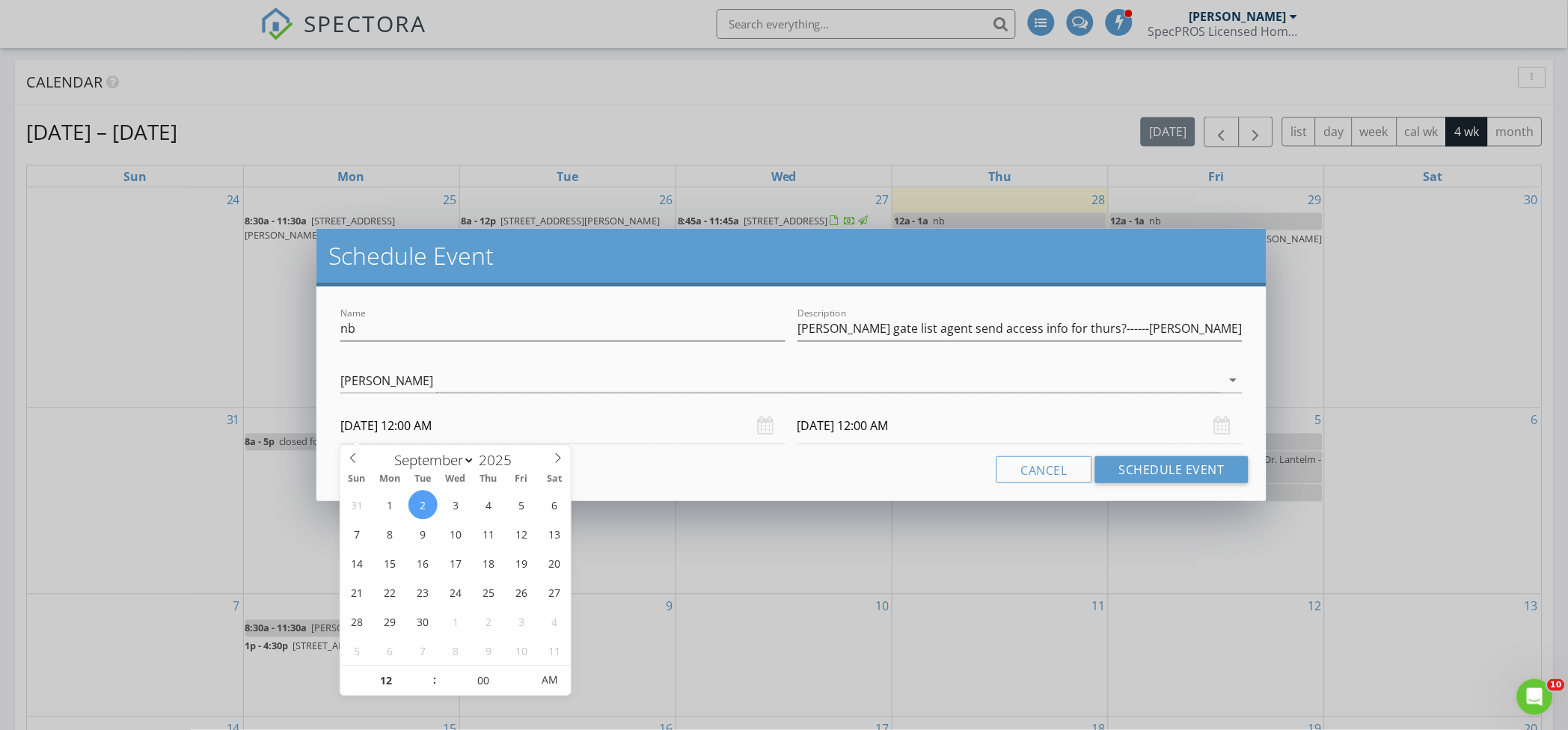
drag, startPoint x: 740, startPoint y: 463, endPoint x: 853, endPoint y: 440, distance: 115.3
click at [740, 462] on div "Cancel Schedule Event" at bounding box center [791, 470] width 914 height 27
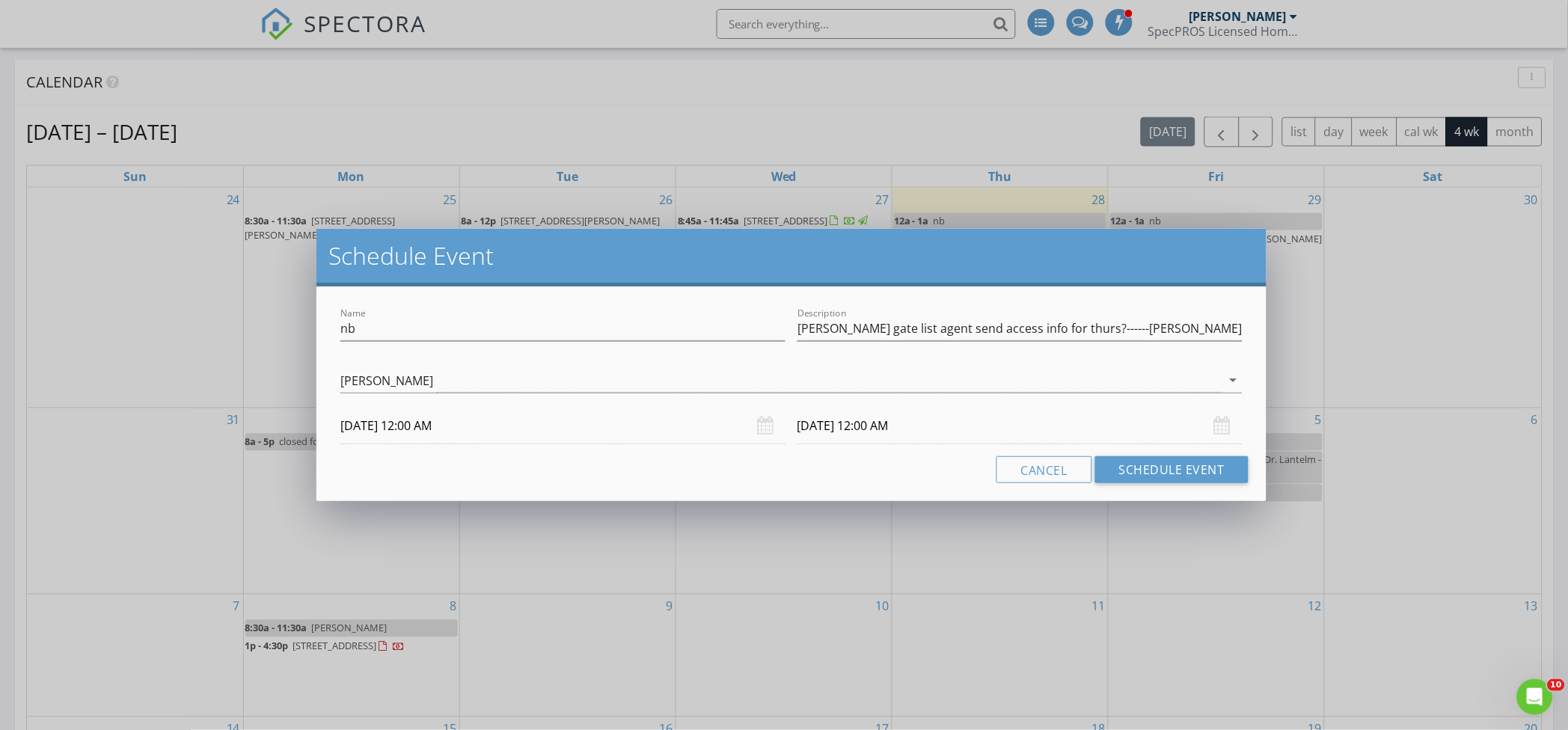
click at [857, 422] on input "09/03/2025 12:00 AM" at bounding box center [1020, 427] width 445 height 37
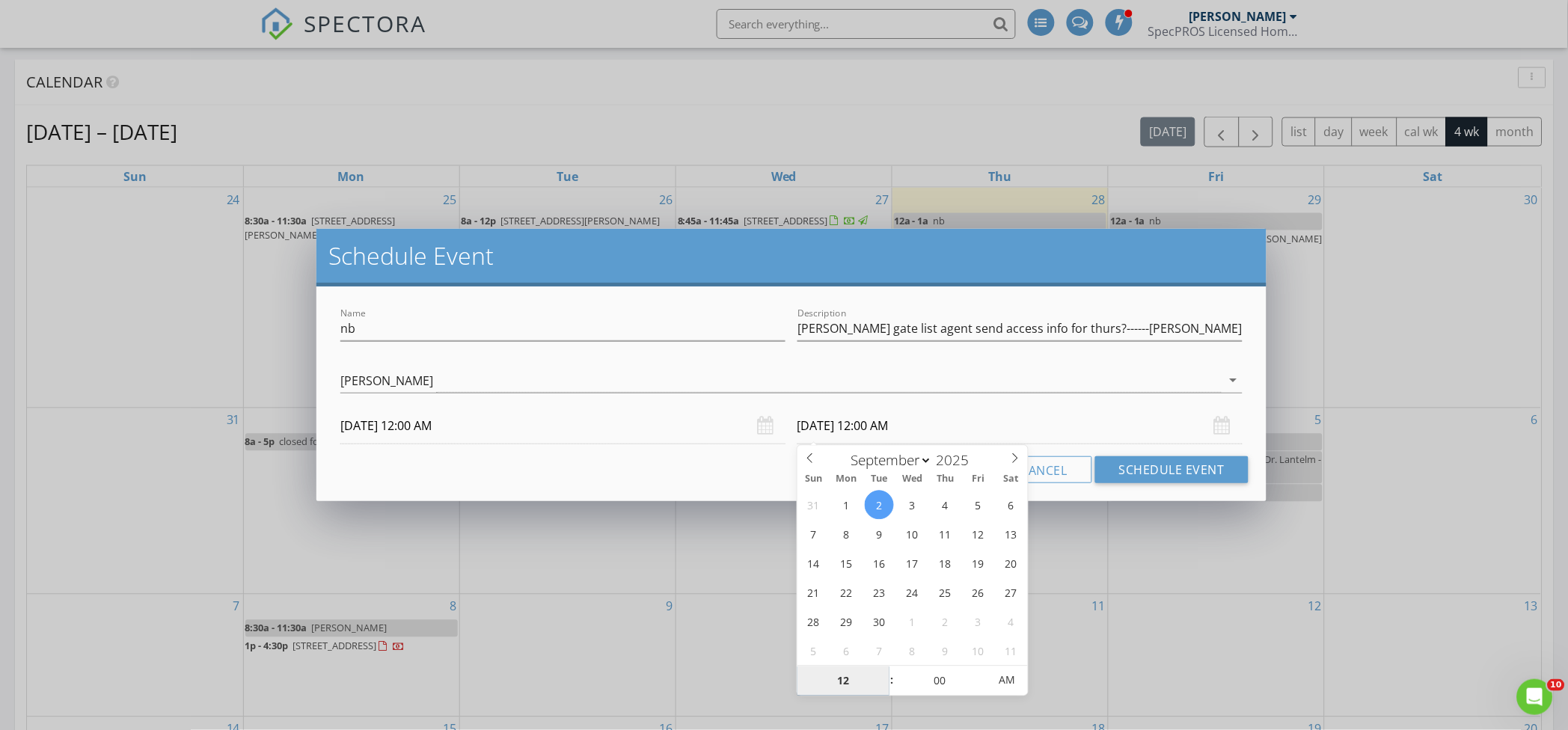
type input "09/02/2025 12:00 AM"
type input "01"
type input "09/02/2025 1:00 AM"
click at [880, 671] on span at bounding box center [884, 674] width 11 height 15
click at [1185, 465] on button "Schedule Event" at bounding box center [1172, 470] width 153 height 27
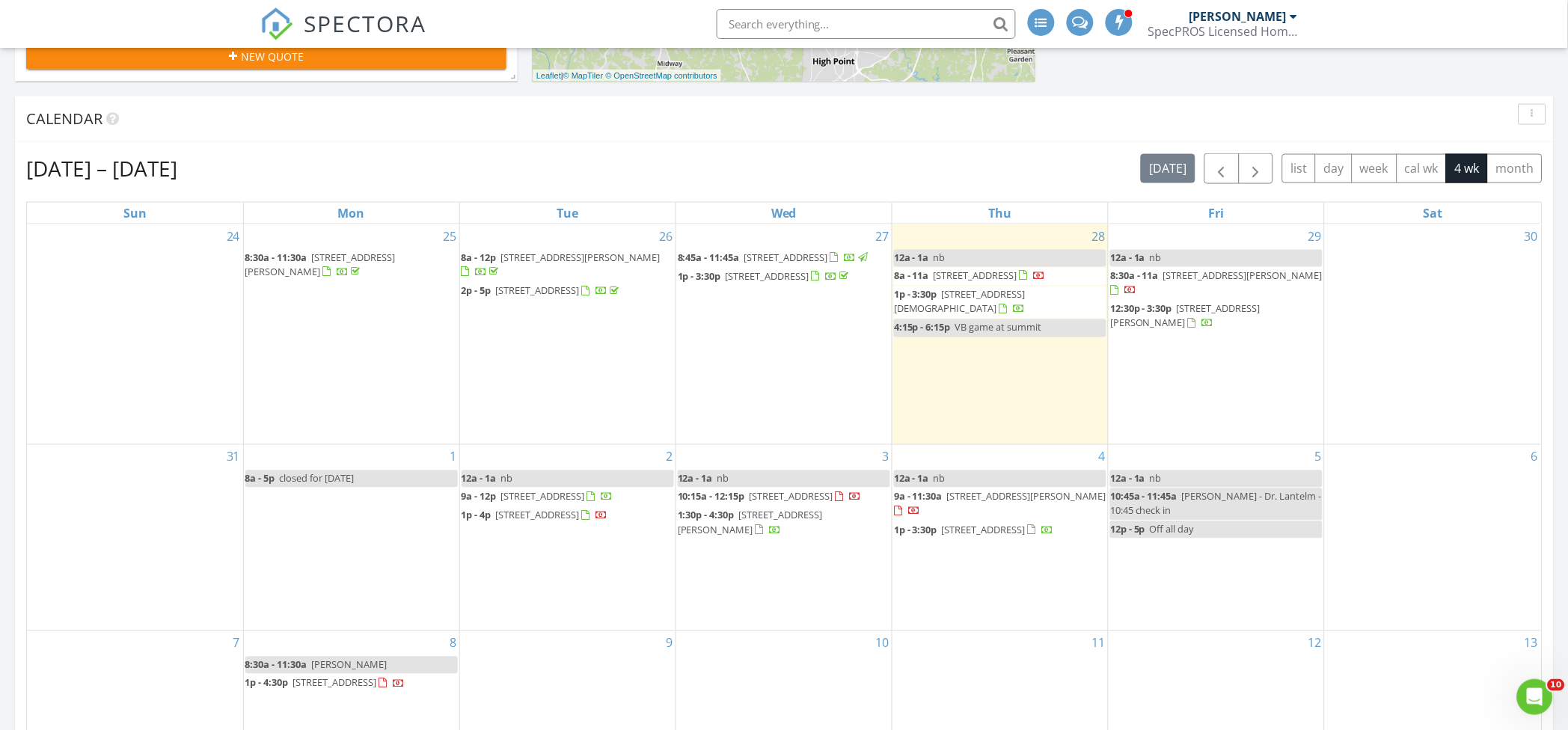
scroll to position [599, 0]
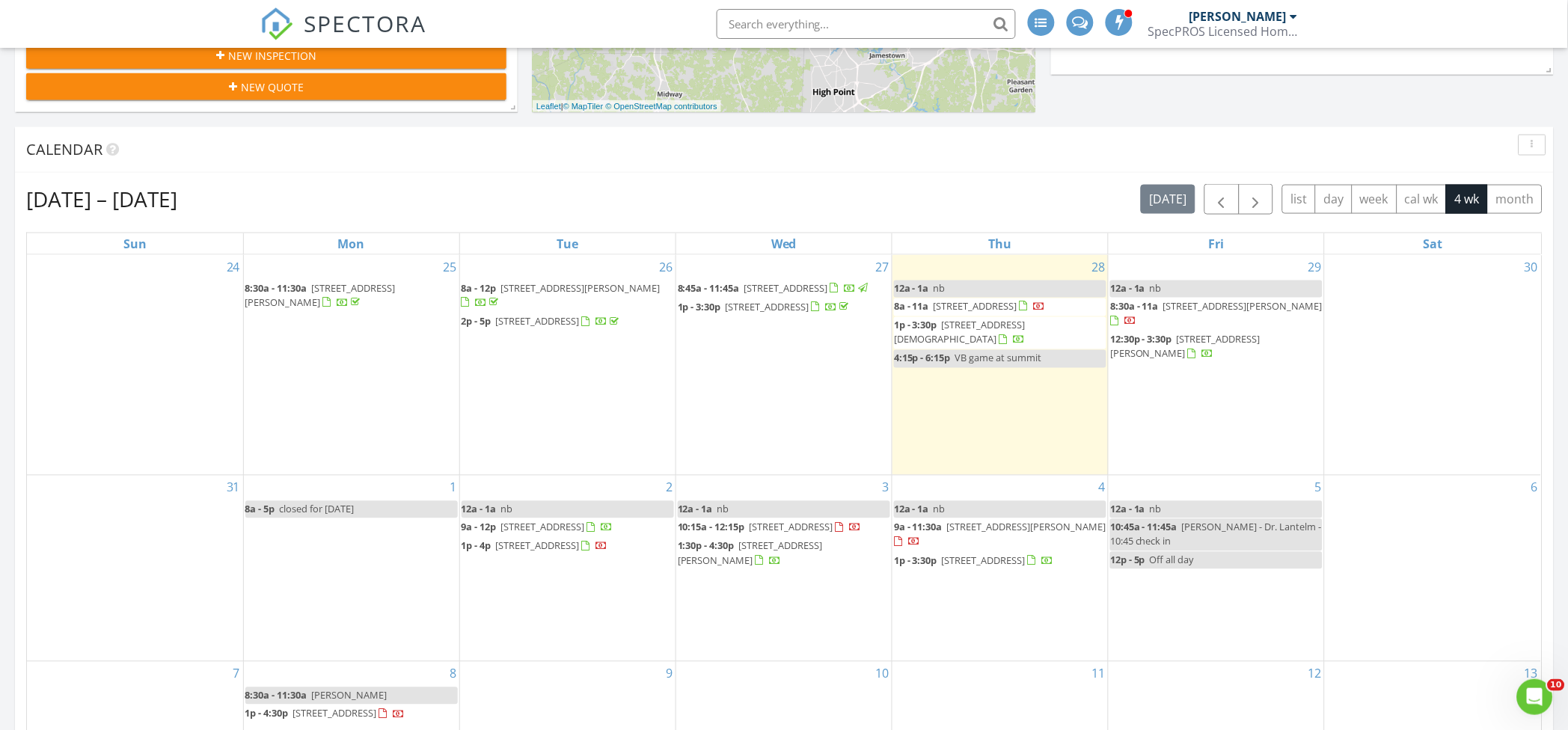
scroll to position [599, 0]
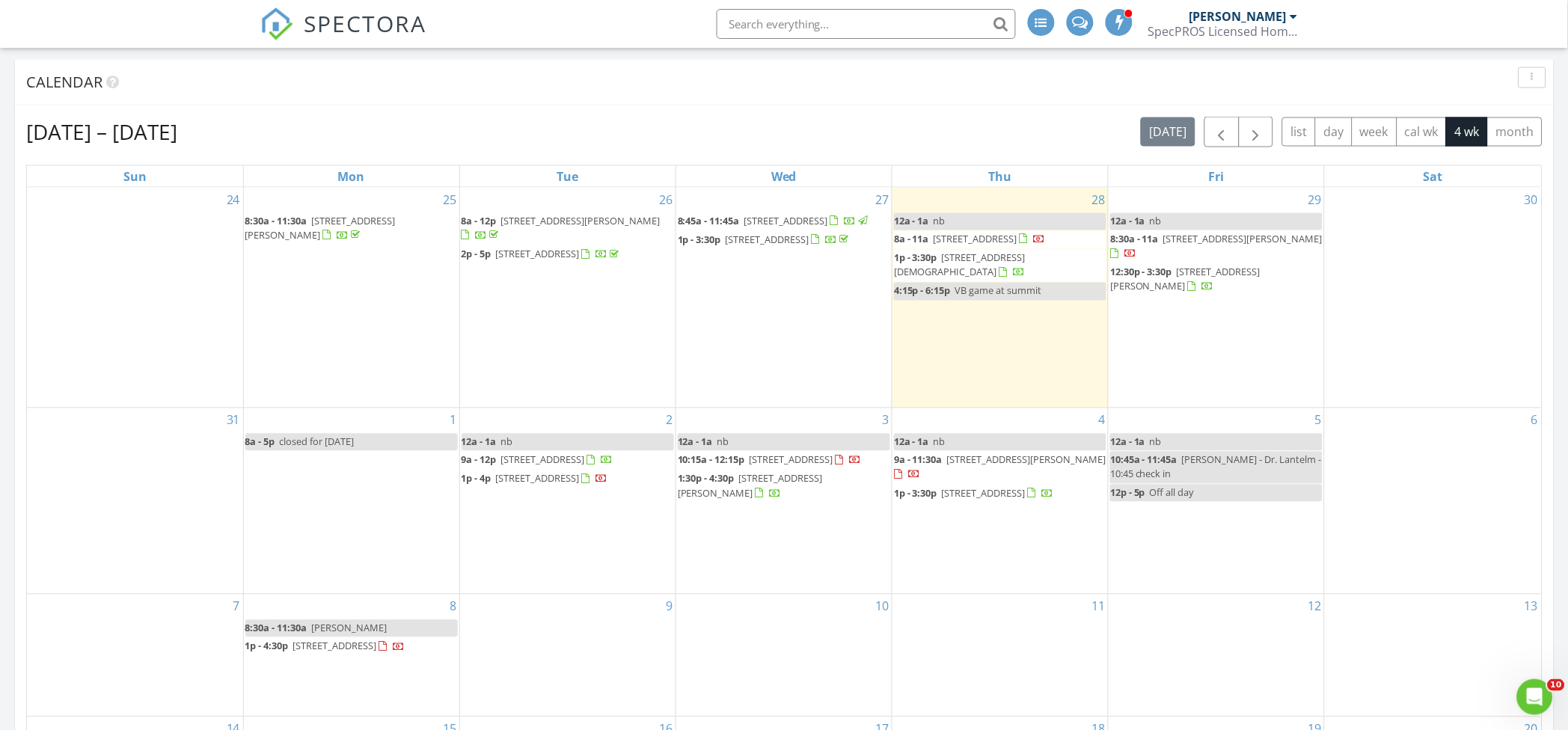
click at [739, 82] on div "Calendar" at bounding box center [772, 82] width 1493 height 22
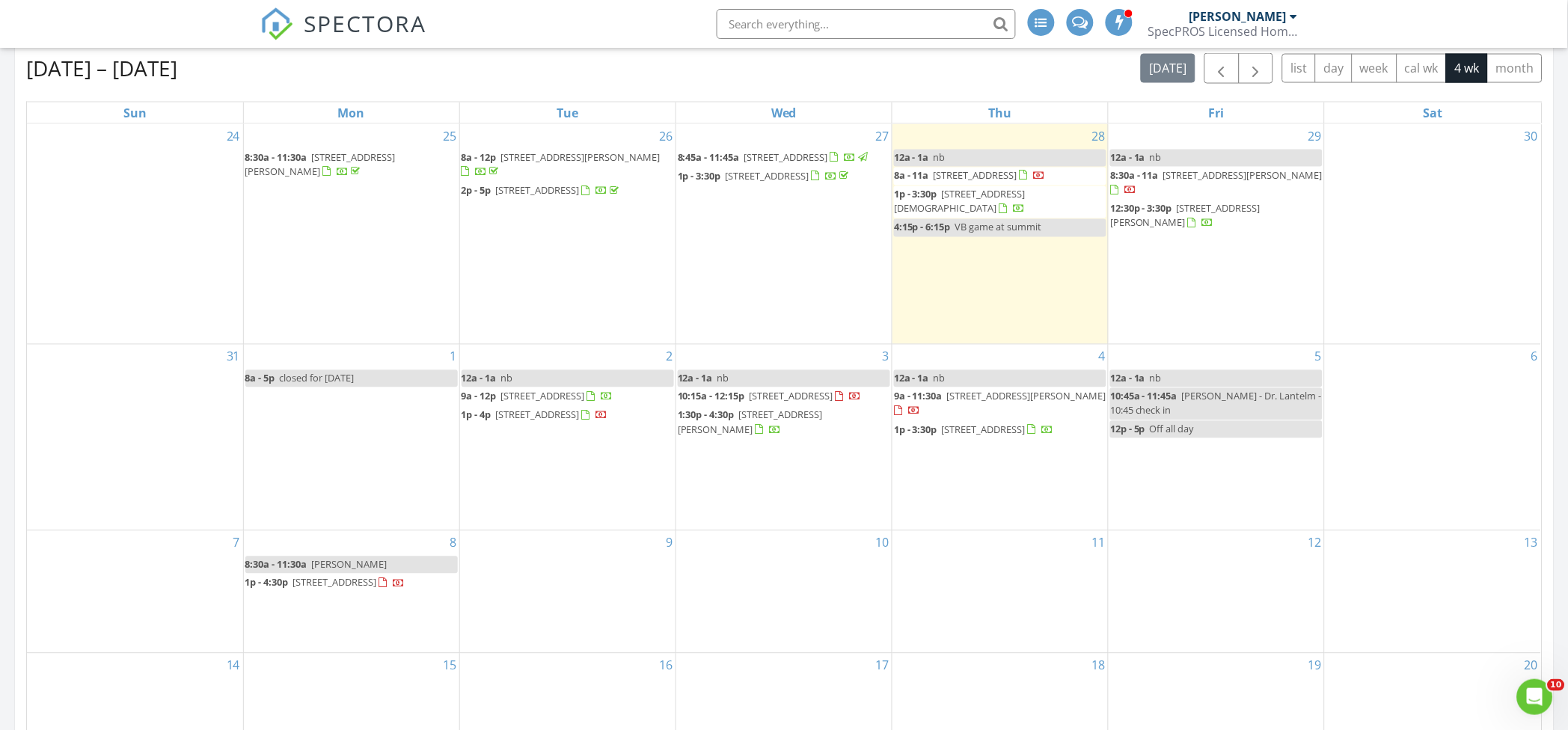
scroll to position [698, 0]
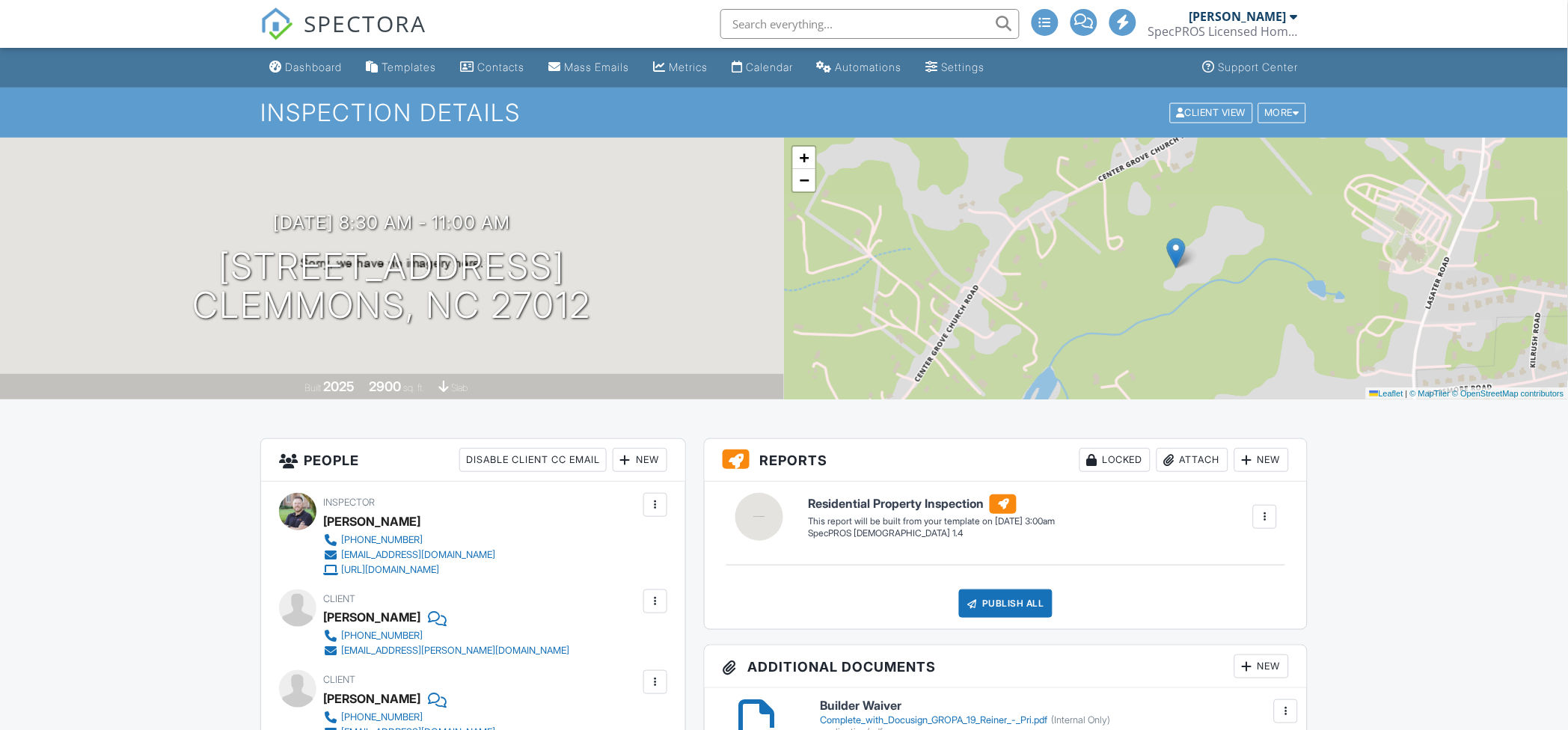
scroll to position [587, 0]
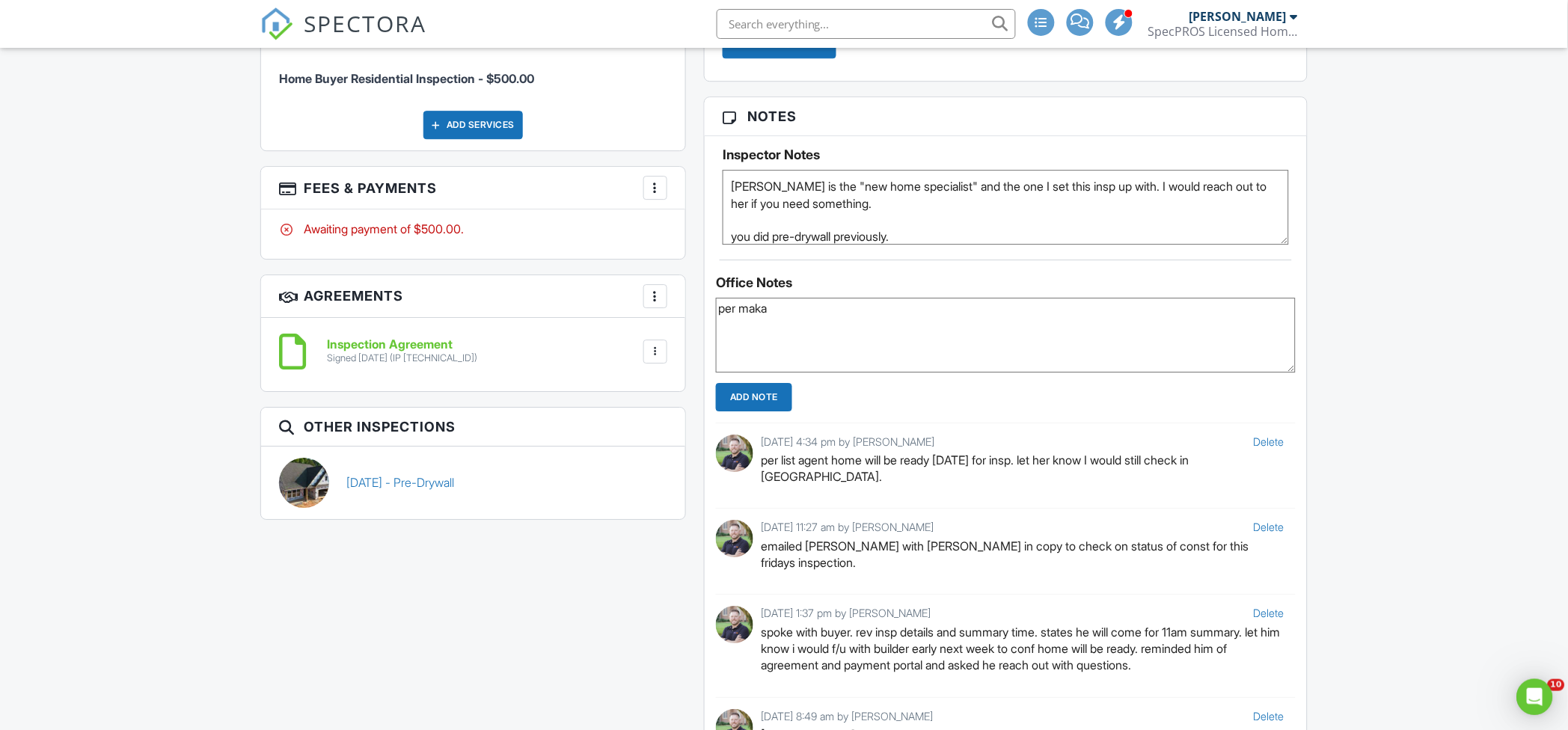
scroll to position [0, 0]
type textarea "per makayla, home is ready for insp tomorrow"
click at [757, 402] on input "Add Note" at bounding box center [754, 397] width 77 height 28
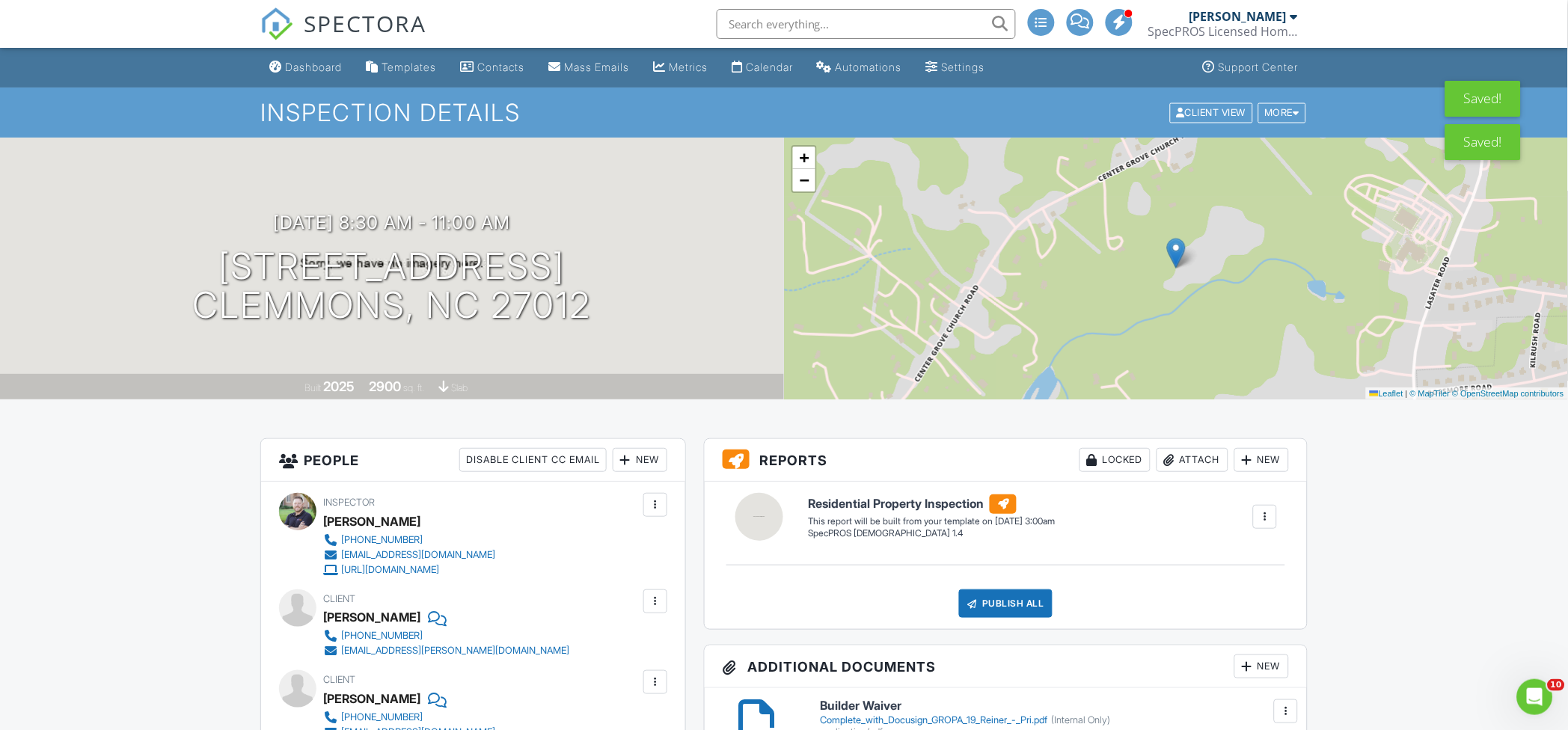
click at [294, 61] on div "Dashboard" at bounding box center [313, 66] width 57 height 13
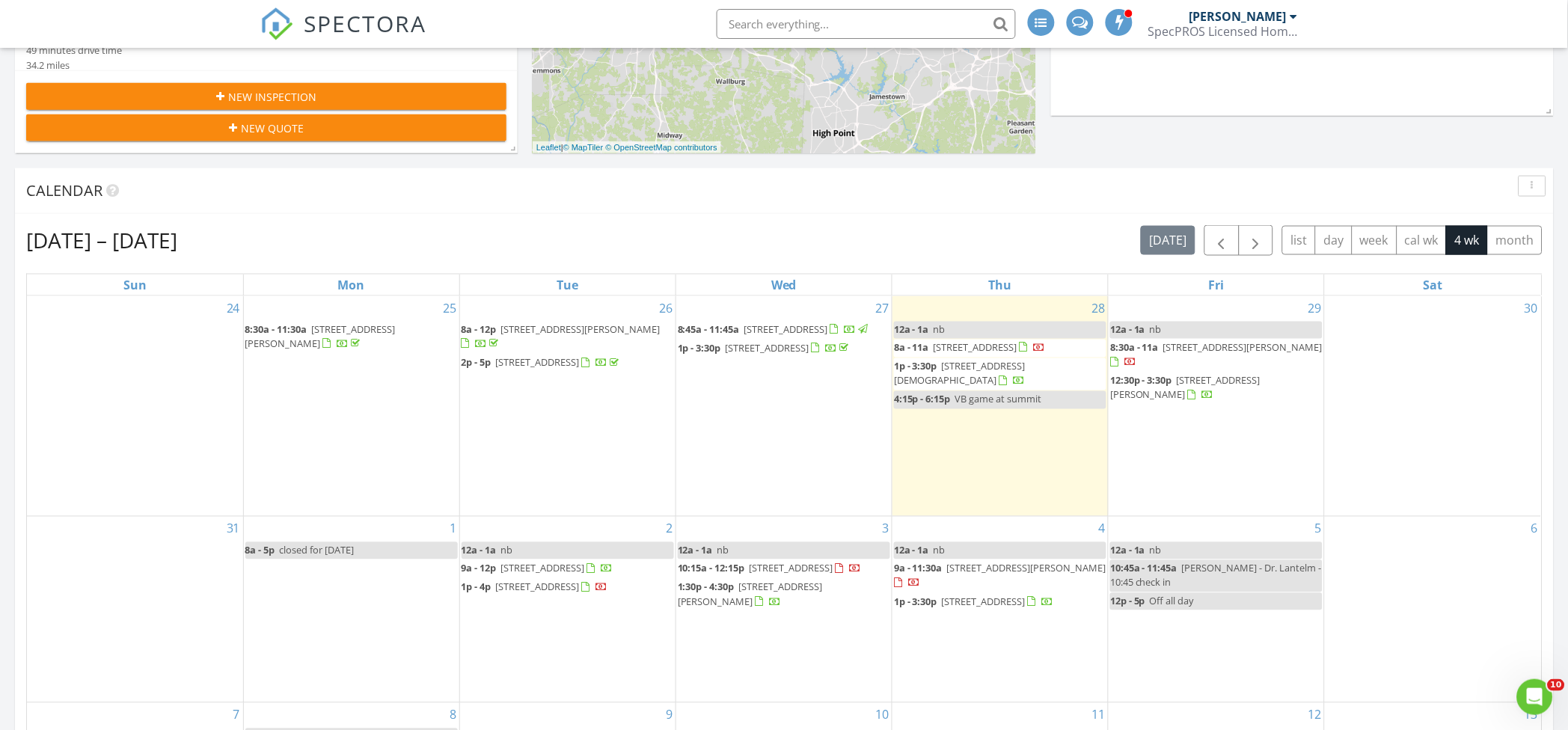
scroll to position [499, 0]
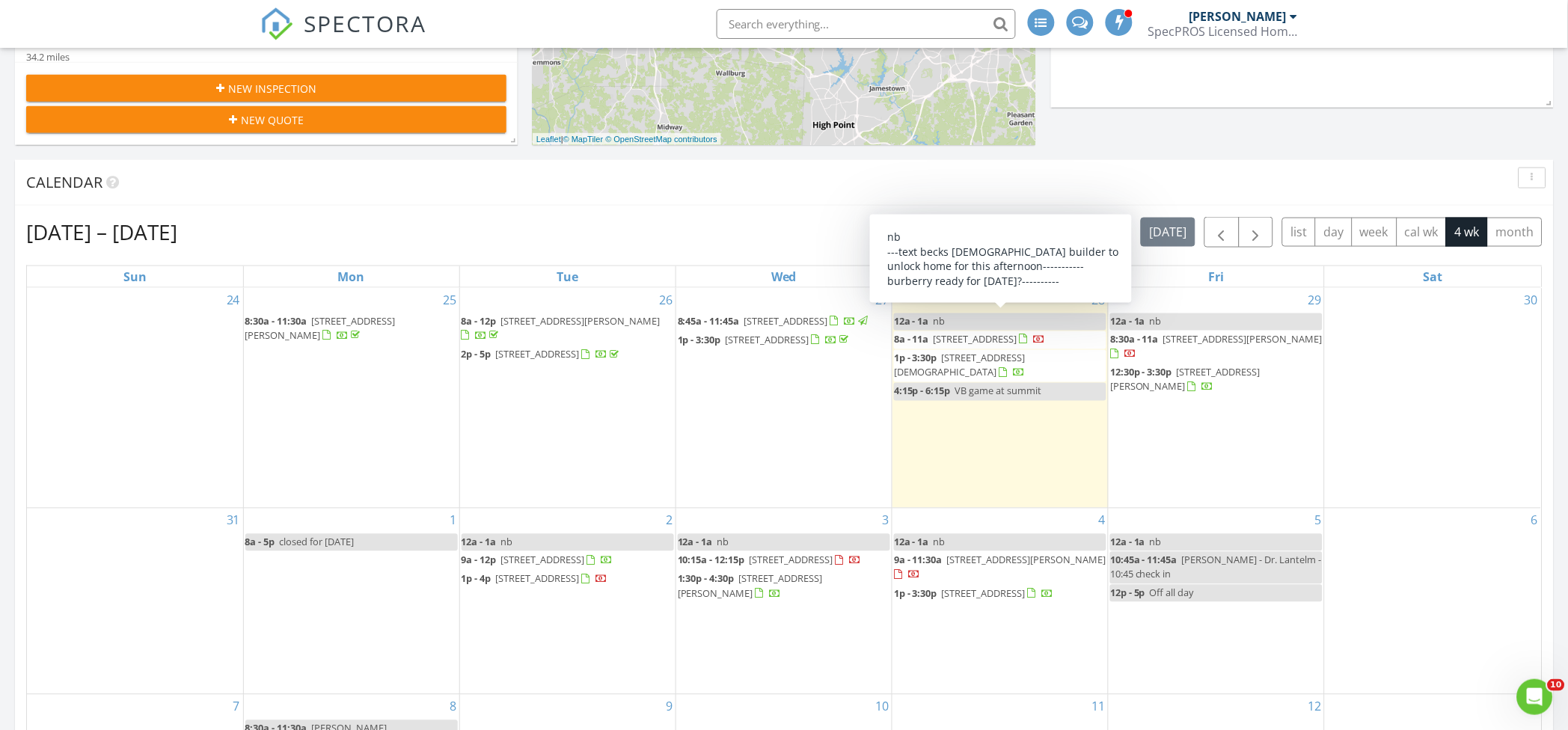
click at [971, 320] on link "12a - 1a nb" at bounding box center [1000, 323] width 213 height 17
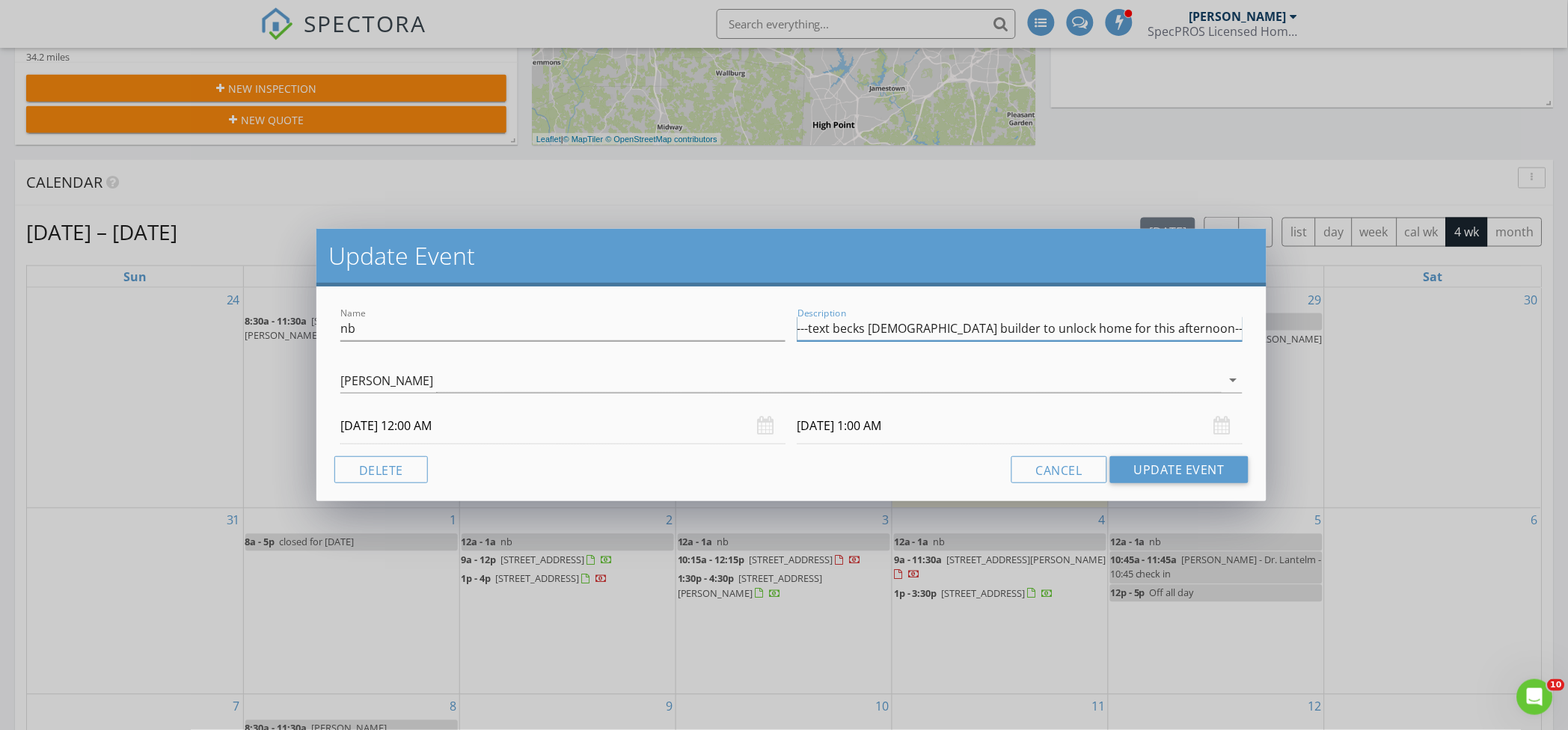
drag, startPoint x: 799, startPoint y: 329, endPoint x: 1097, endPoint y: 325, distance: 298.0
click at [1101, 330] on input "---text becks church builder to unlock home for this afternoon-----------burber…" at bounding box center [1020, 329] width 445 height 24
drag, startPoint x: 797, startPoint y: 329, endPoint x: 1238, endPoint y: 330, distance: 441.0
click at [1238, 330] on input "---text becks church builder to unlock home for this afternoon-----------burber…" at bounding box center [1020, 329] width 445 height 24
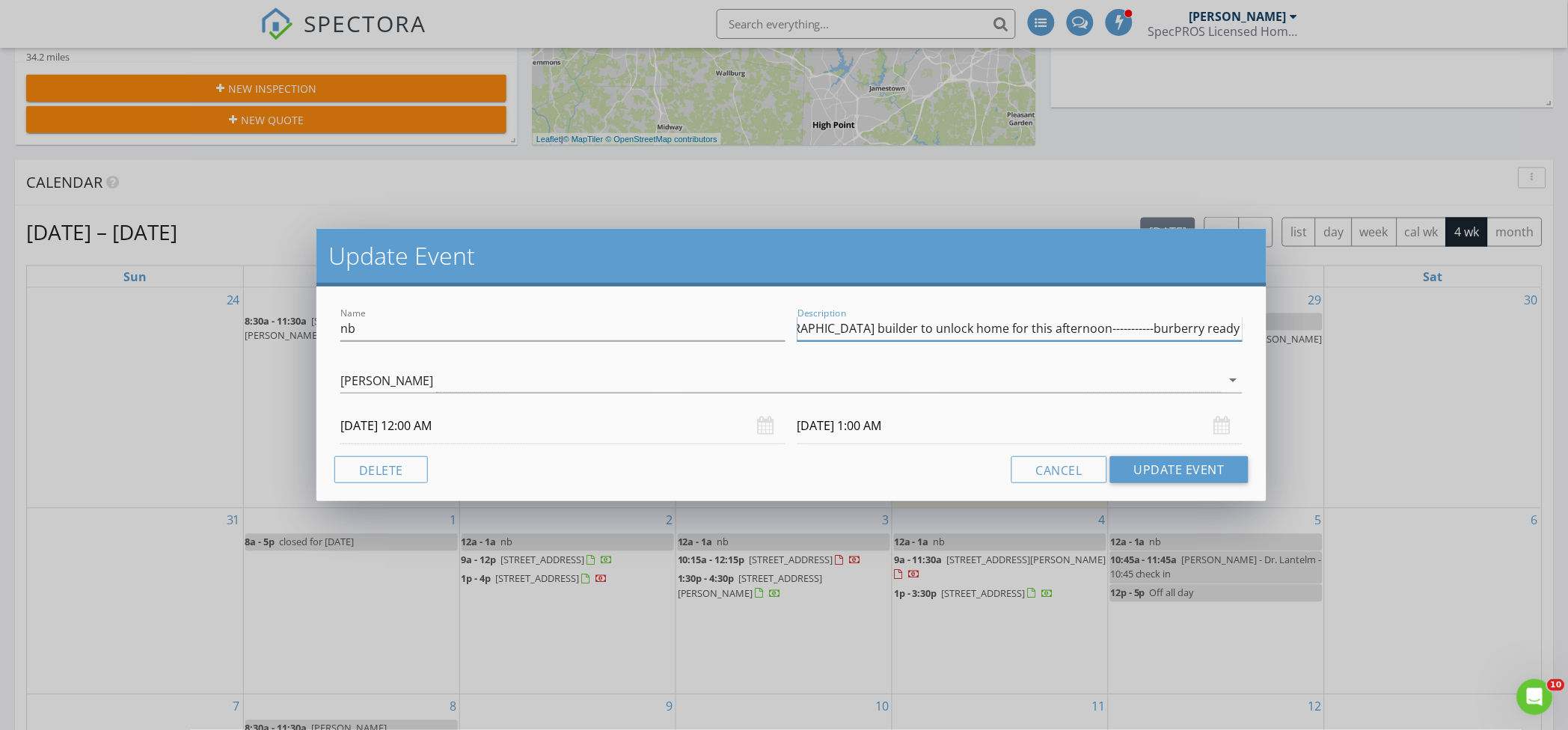
type input "-"
drag, startPoint x: 820, startPoint y: 333, endPoint x: 742, endPoint y: 332, distance: 78.0
click at [742, 332] on div "Name nb Description -" at bounding box center [791, 330] width 914 height 52
click at [1198, 467] on button "Update Event" at bounding box center [1178, 470] width 138 height 27
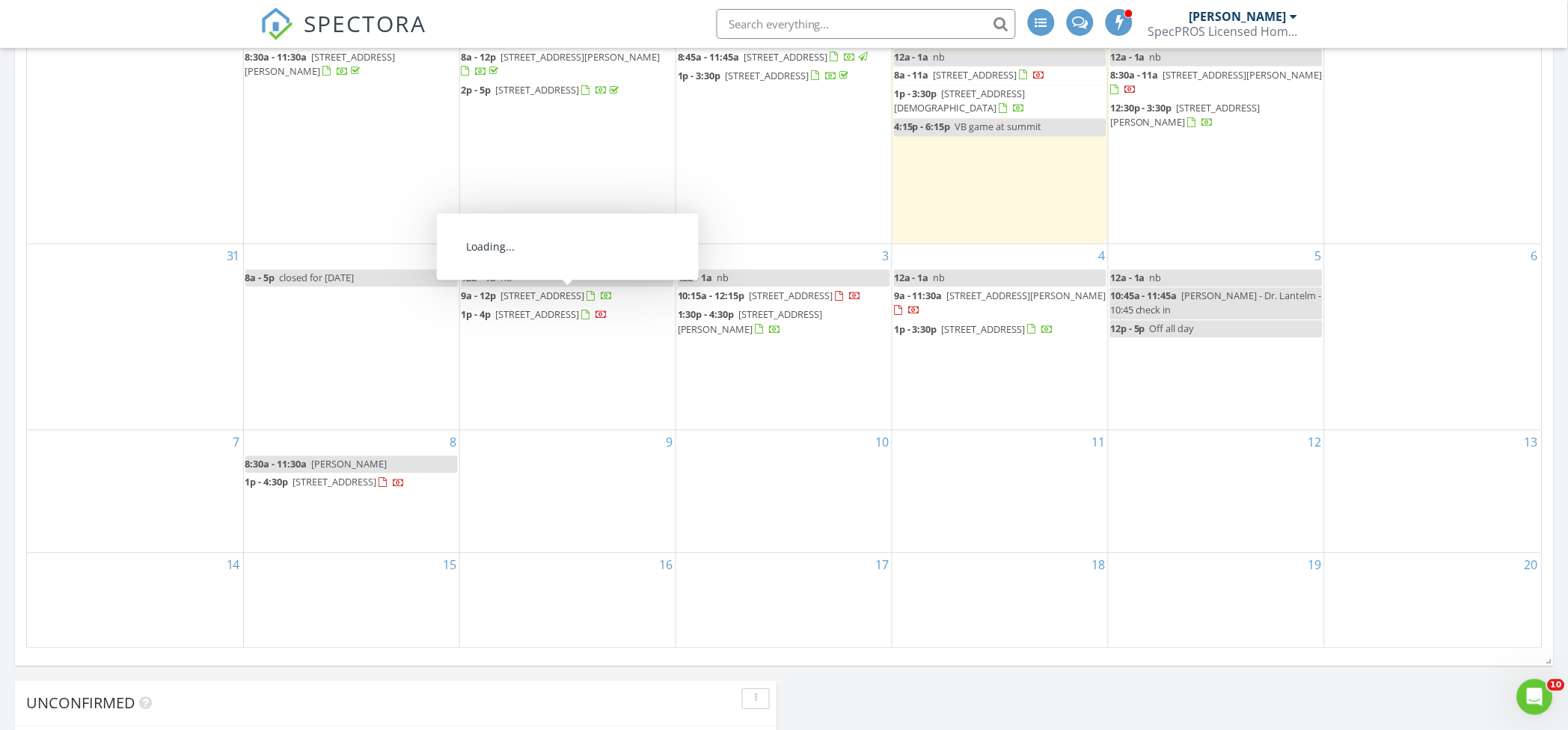
scroll to position [798, 0]
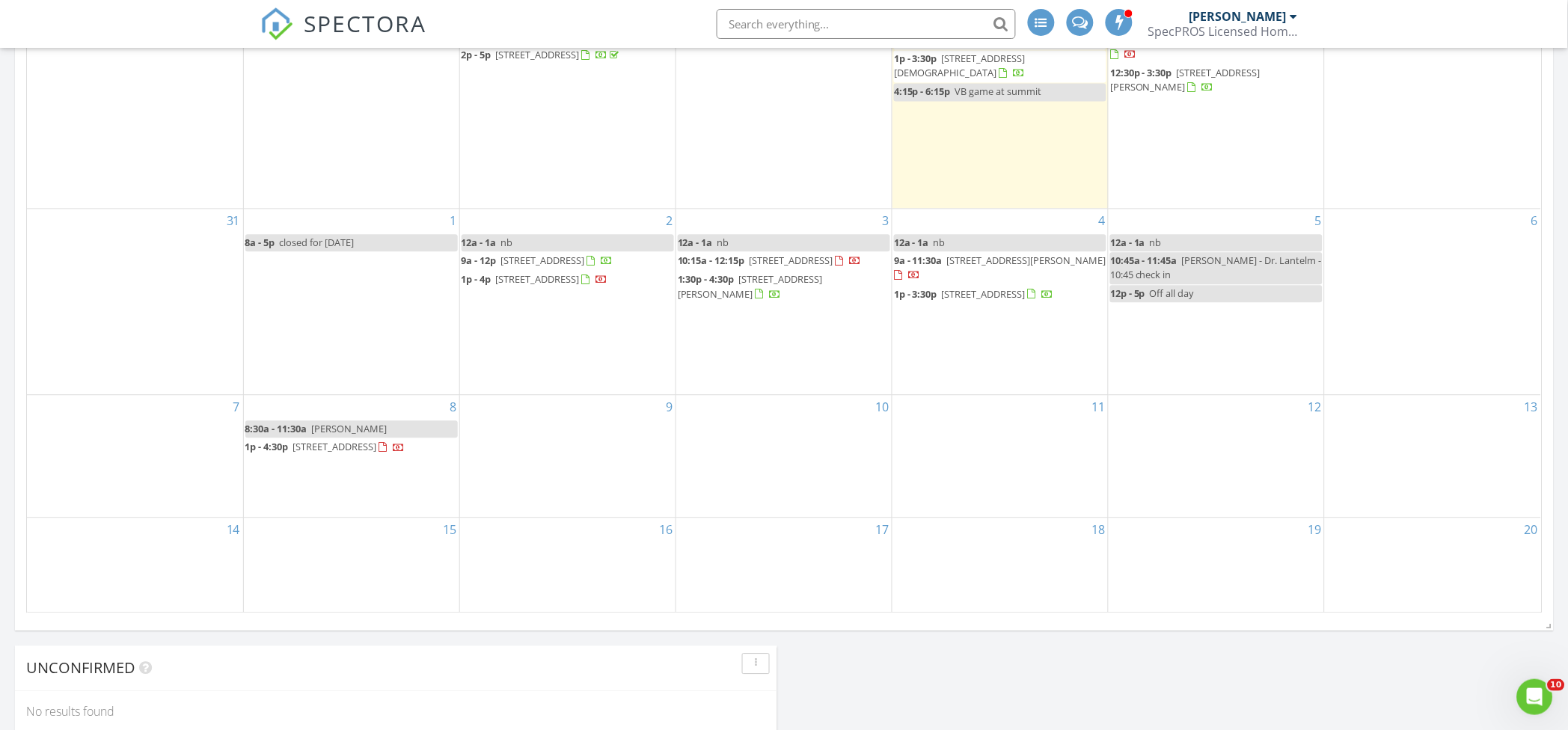
click at [309, 492] on div "8 8:30a - 11:30a Elena 1p - 4:30p 1409 Coventry Rd, High Point 27262" at bounding box center [352, 456] width 216 height 122
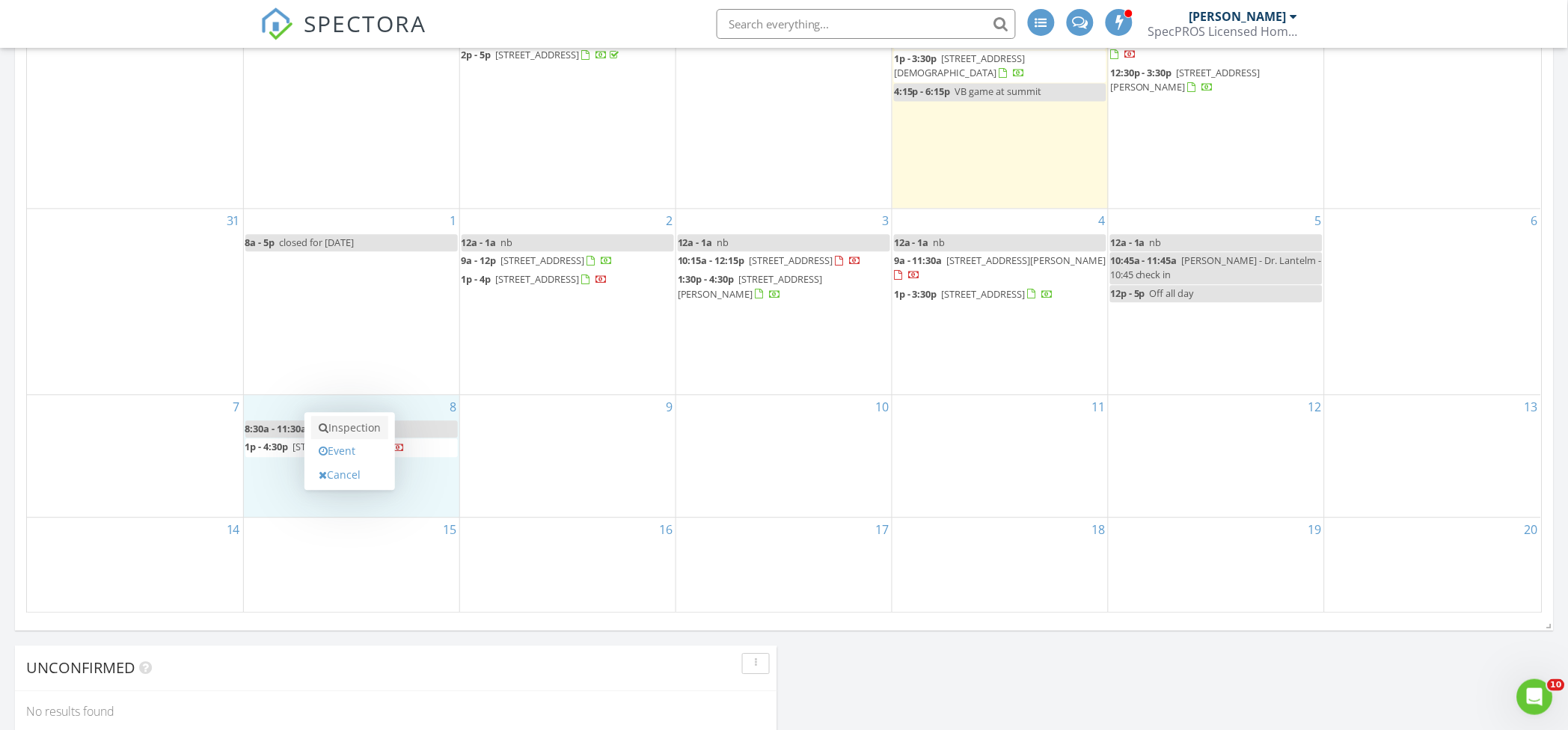
click at [360, 431] on link "Inspection" at bounding box center [349, 429] width 77 height 24
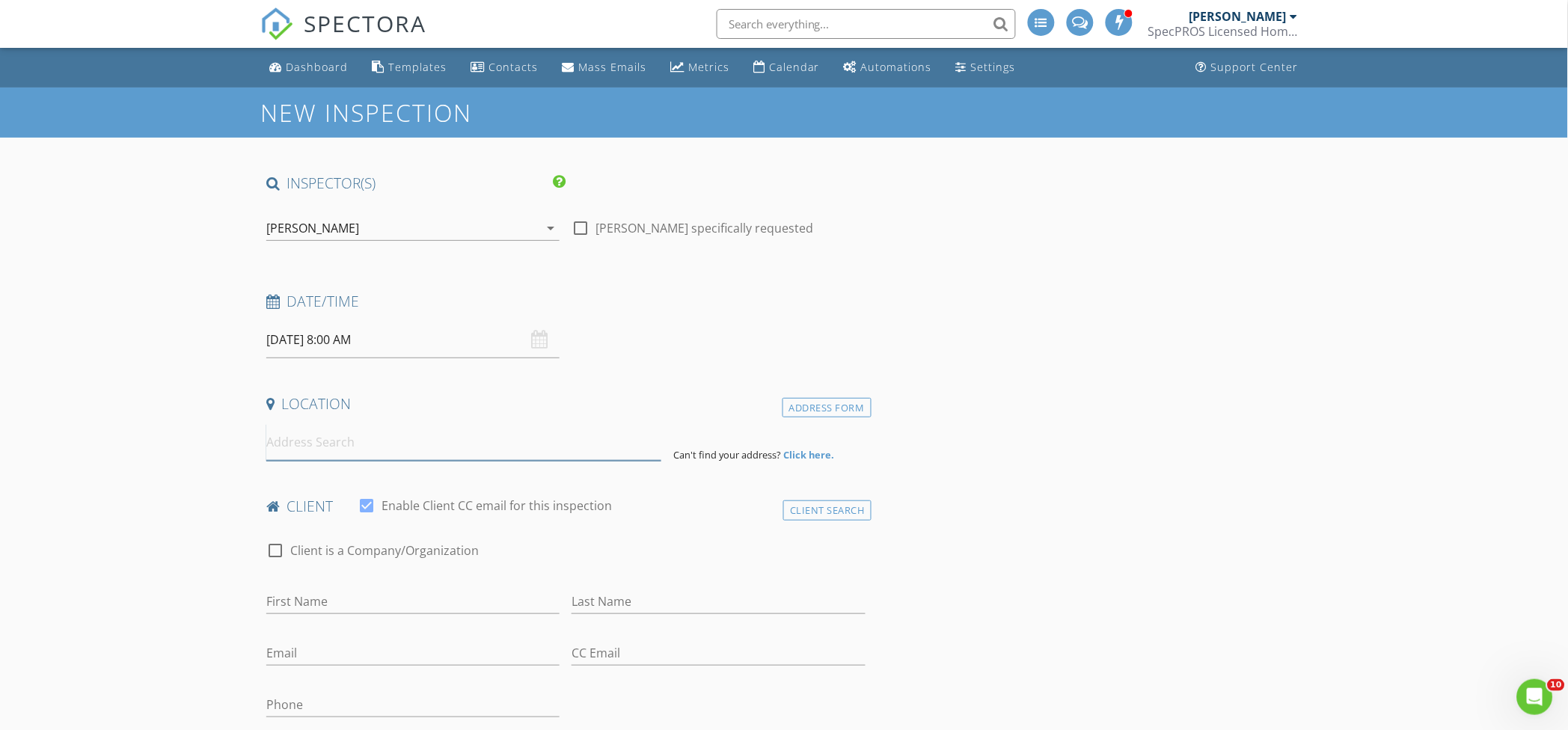
click at [336, 437] on input at bounding box center [463, 443] width 394 height 37
type input "[STREET_ADDRESS]"
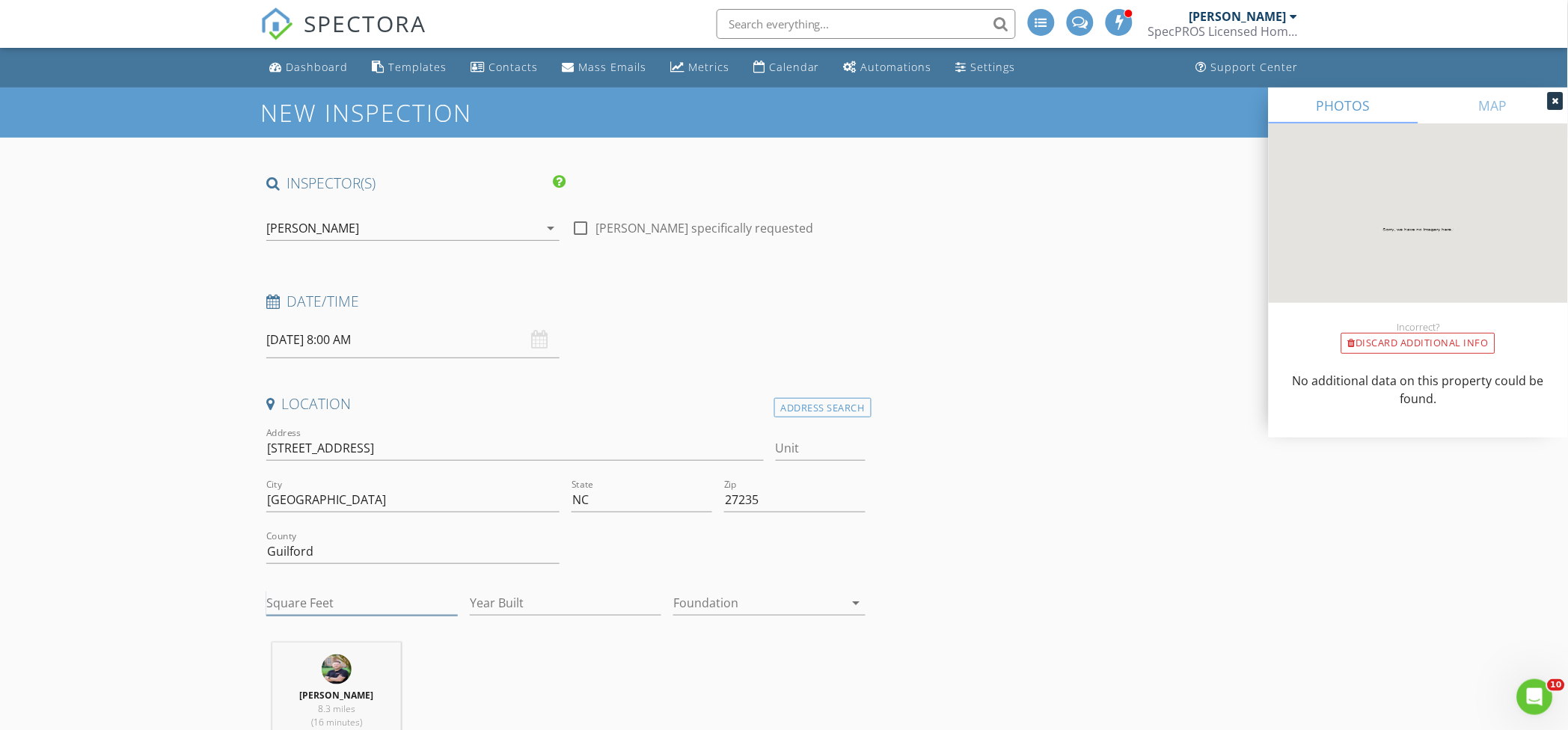
click at [343, 610] on input "Square Feet" at bounding box center [361, 603] width 191 height 24
type input "3500"
click at [510, 611] on input "Year Built" at bounding box center [564, 603] width 191 height 24
type input "2025"
click at [689, 598] on div at bounding box center [759, 603] width 171 height 24
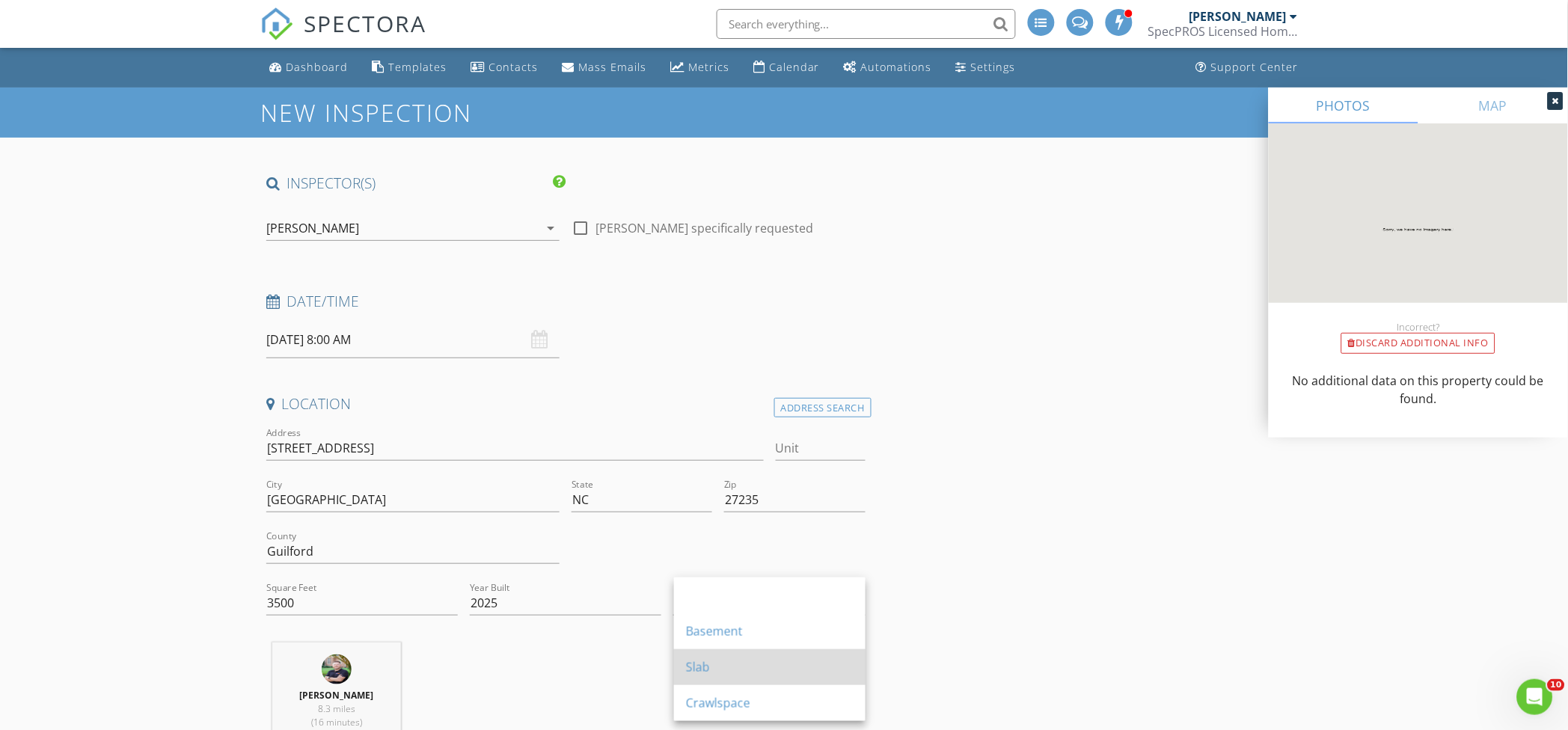
click at [747, 678] on div "Slab" at bounding box center [769, 667] width 167 height 36
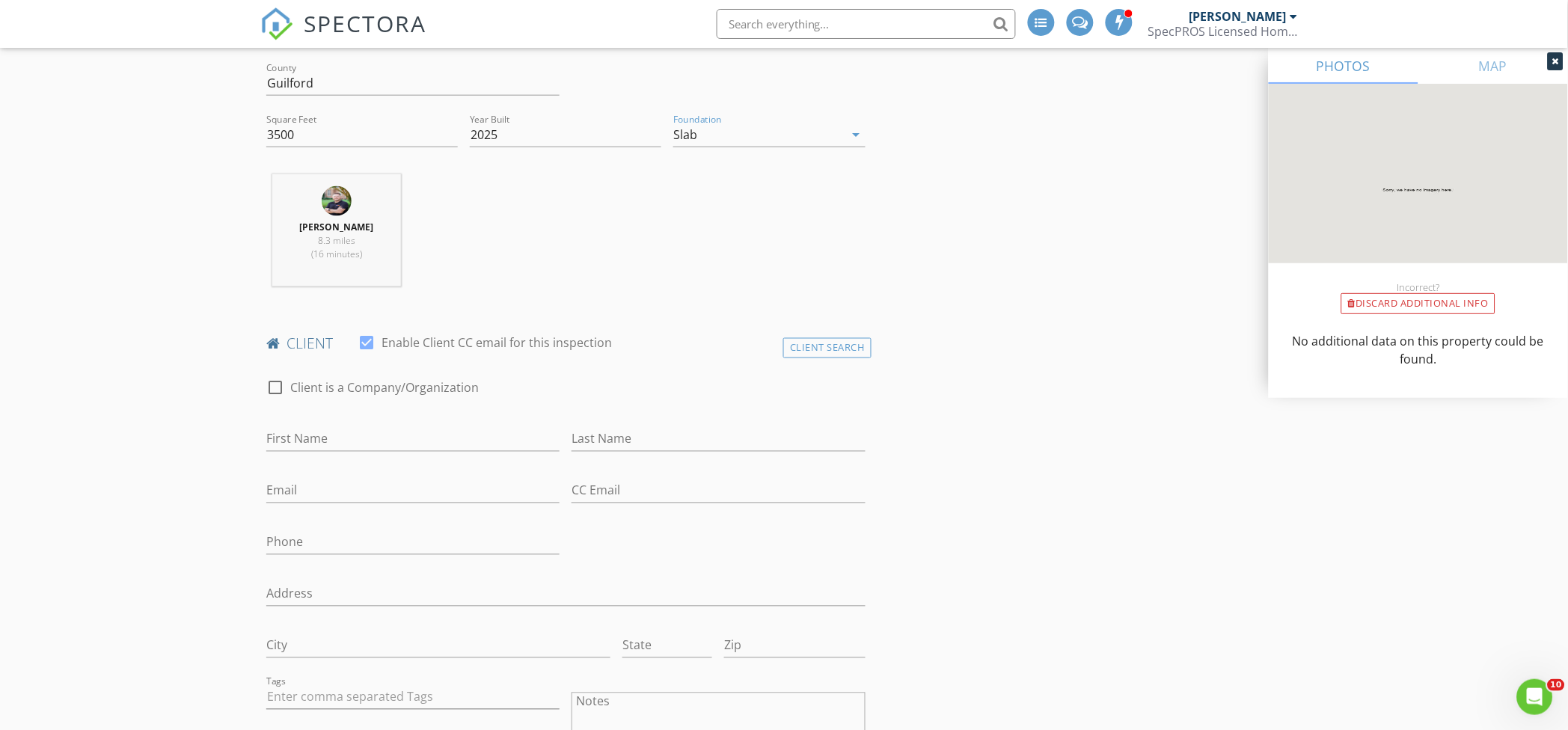
scroll to position [499, 0]
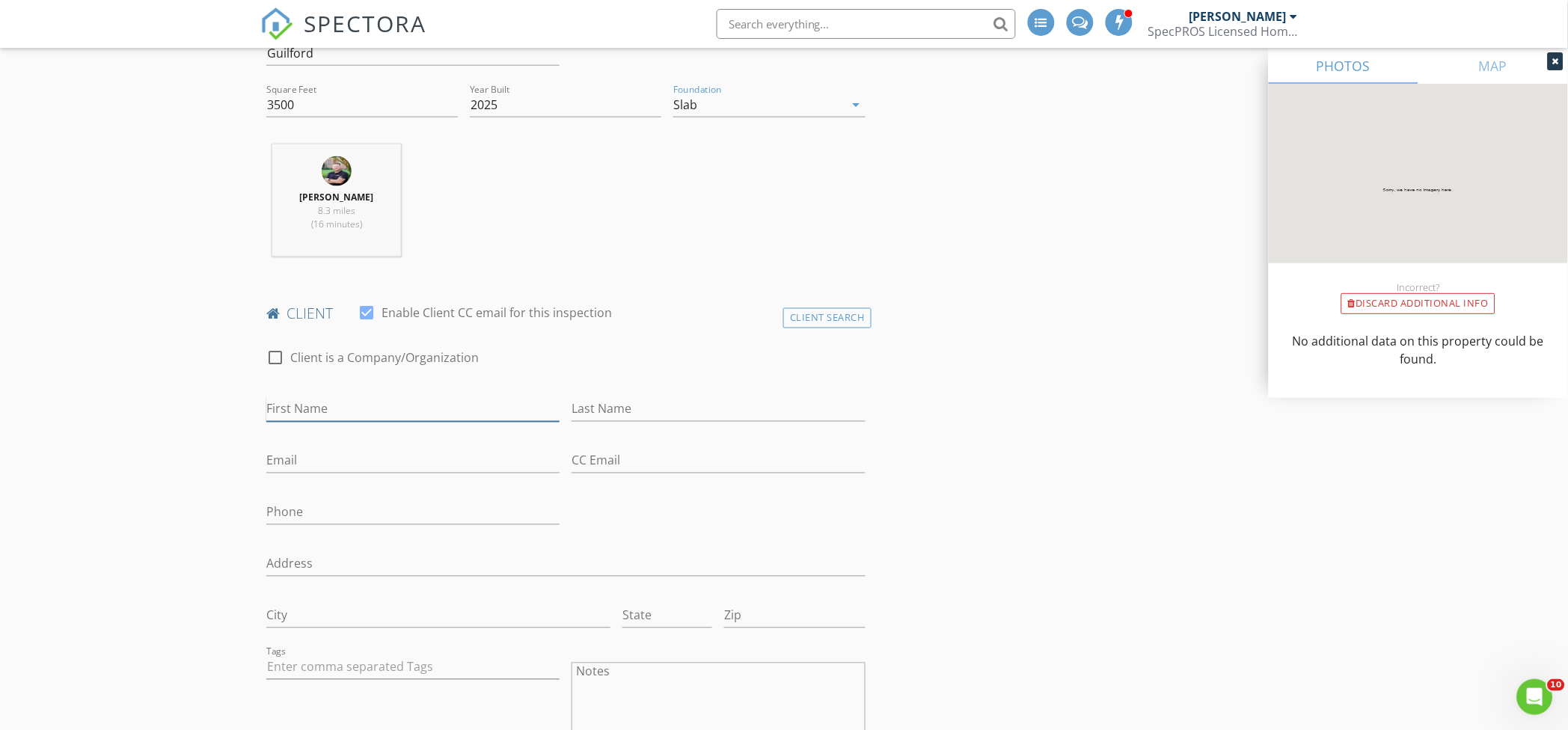
click at [304, 401] on input "First Name" at bounding box center [413, 409] width 293 height 24
type input "Balaji"
type input "Subramaniam"
click at [381, 468] on input "Email" at bounding box center [413, 461] width 293 height 24
type input "Balaji.subramaniam@axalta.com"
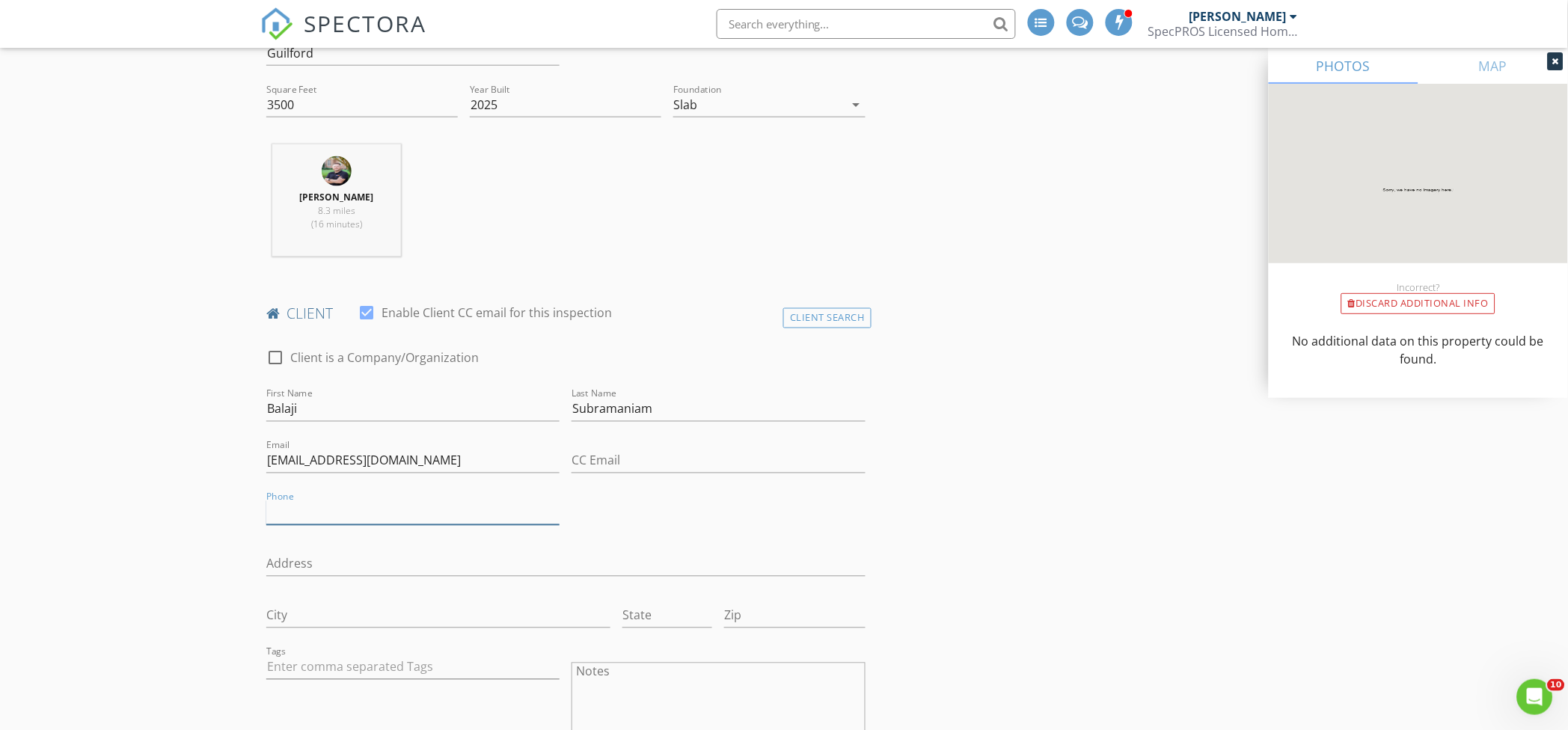
click at [343, 509] on input "Phone" at bounding box center [413, 512] width 293 height 24
type input "[PHONE_NUMBER]"
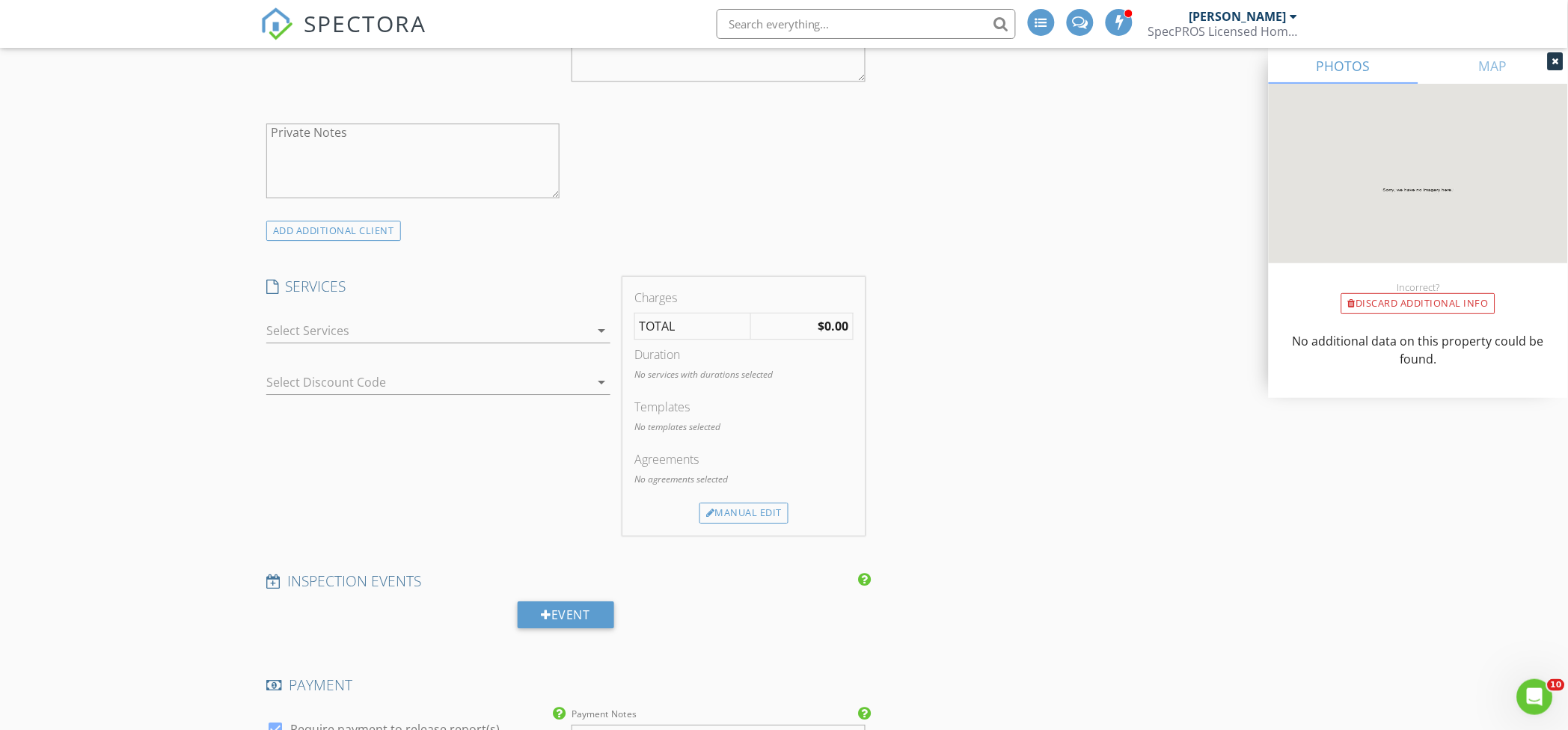
scroll to position [1198, 0]
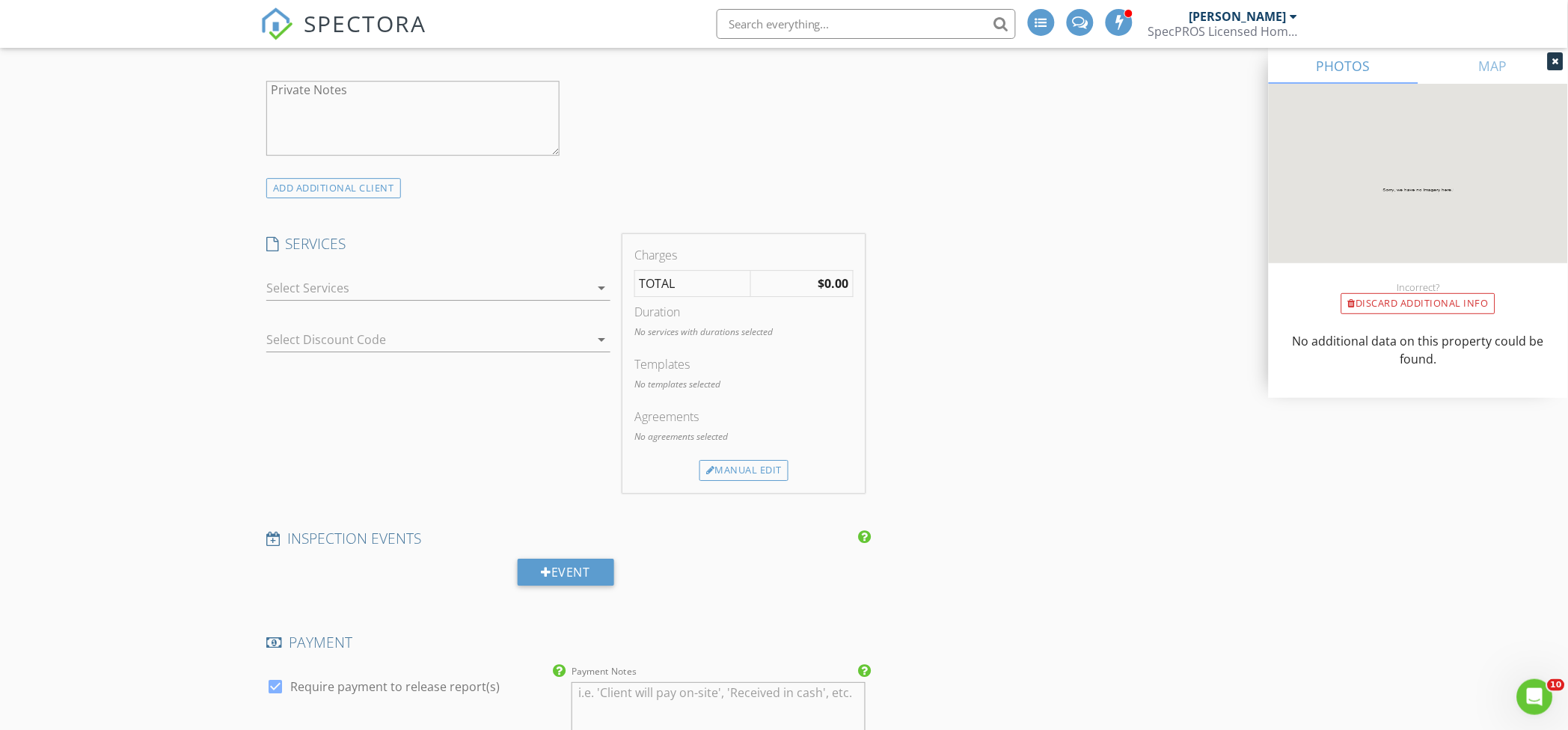
click at [320, 298] on div at bounding box center [427, 288] width 324 height 24
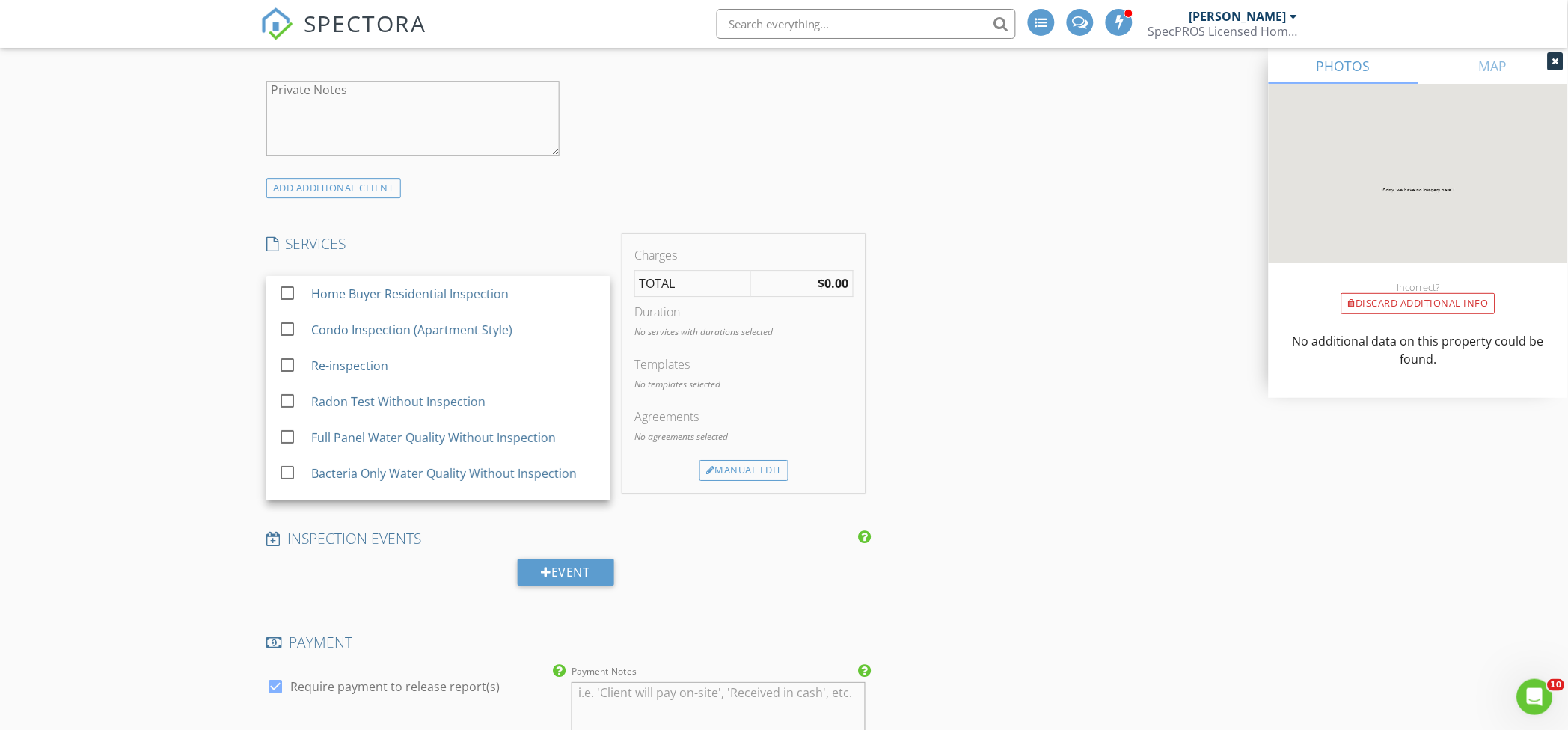
click at [320, 297] on div "Home Buyer Residential Inspection" at bounding box center [409, 294] width 197 height 17
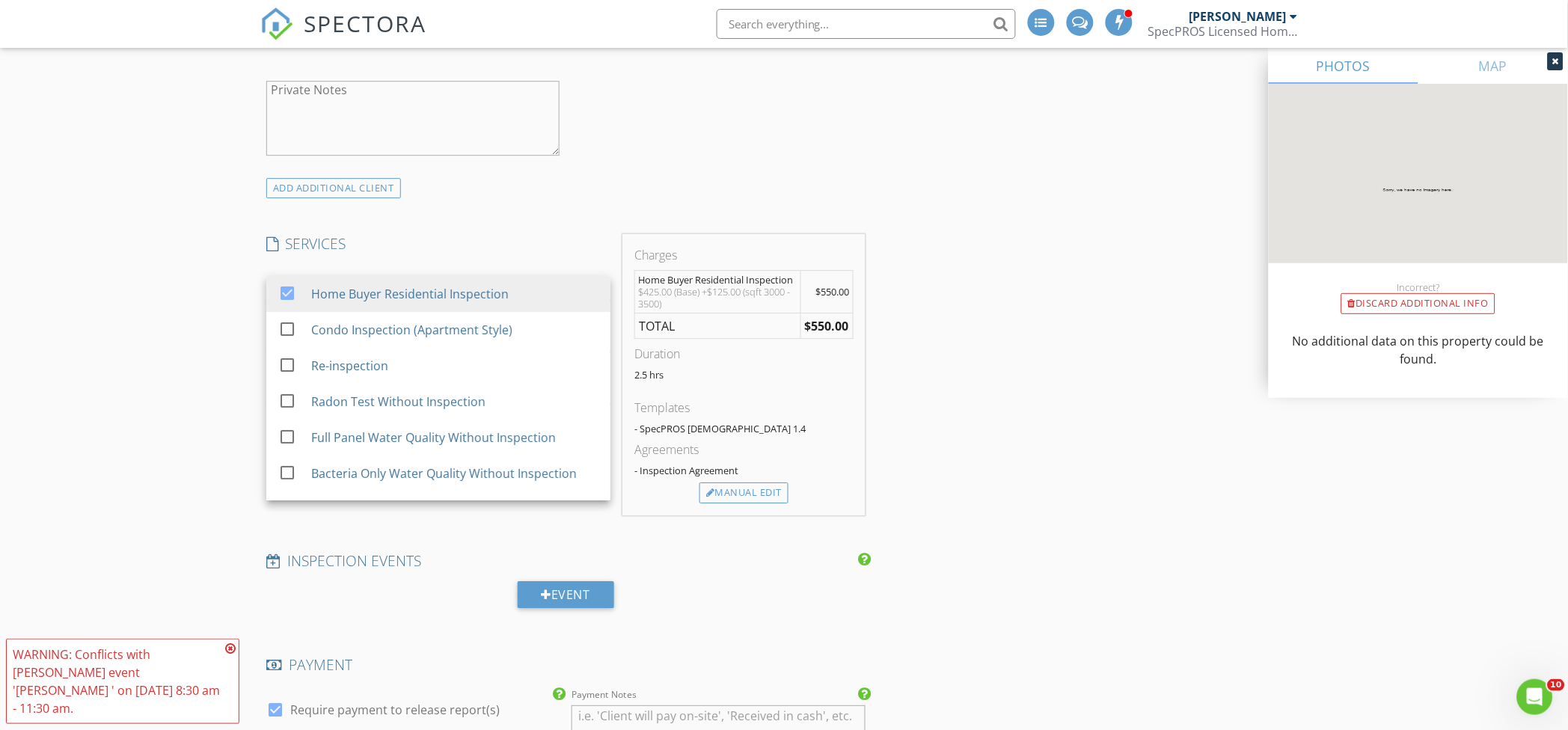
click at [176, 353] on div "New Inspection INSPECTOR(S) check_box Jeremy Beck PRIMARY Jeremy Beck arrow_dro…" at bounding box center [784, 479] width 1568 height 3180
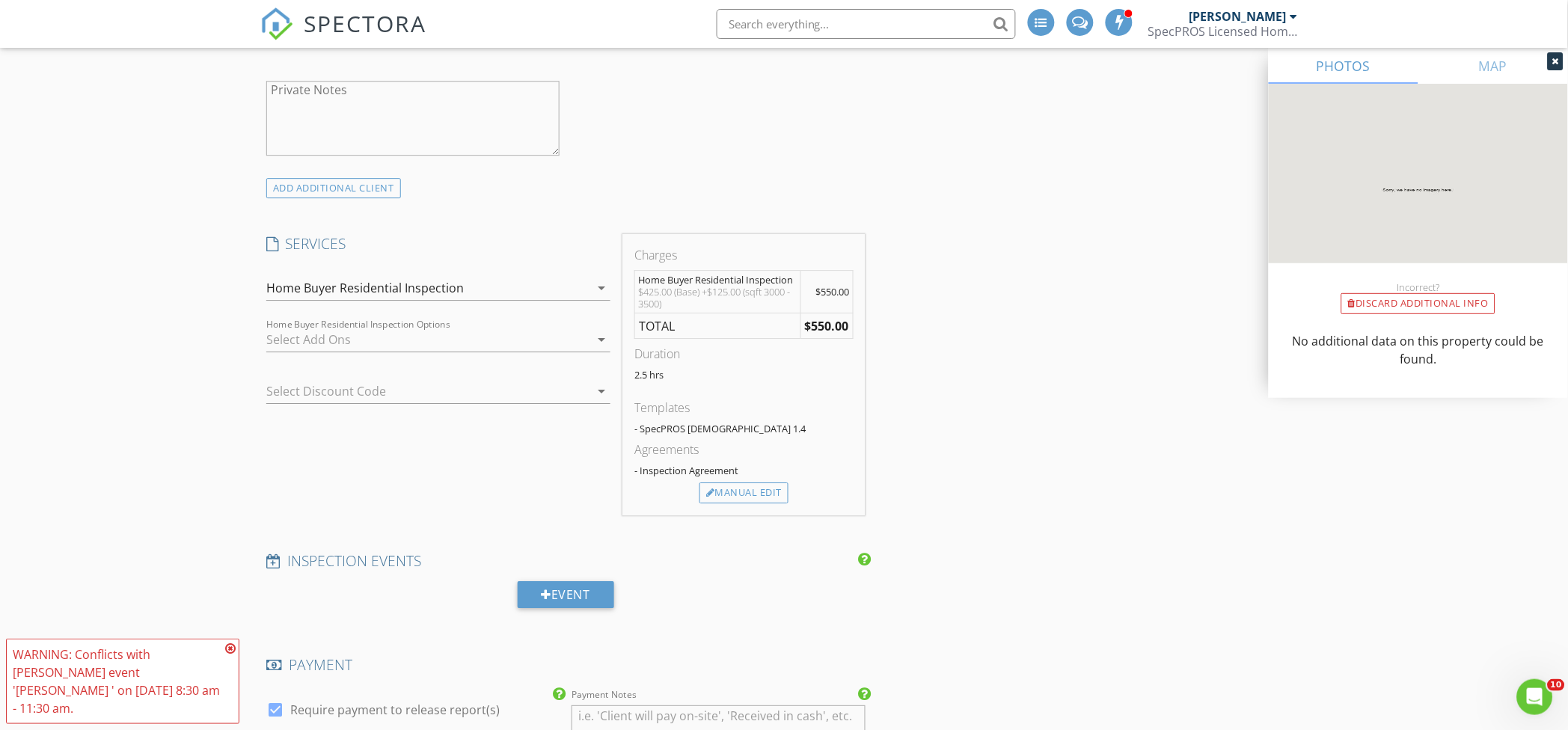
click at [484, 399] on div at bounding box center [417, 391] width 302 height 24
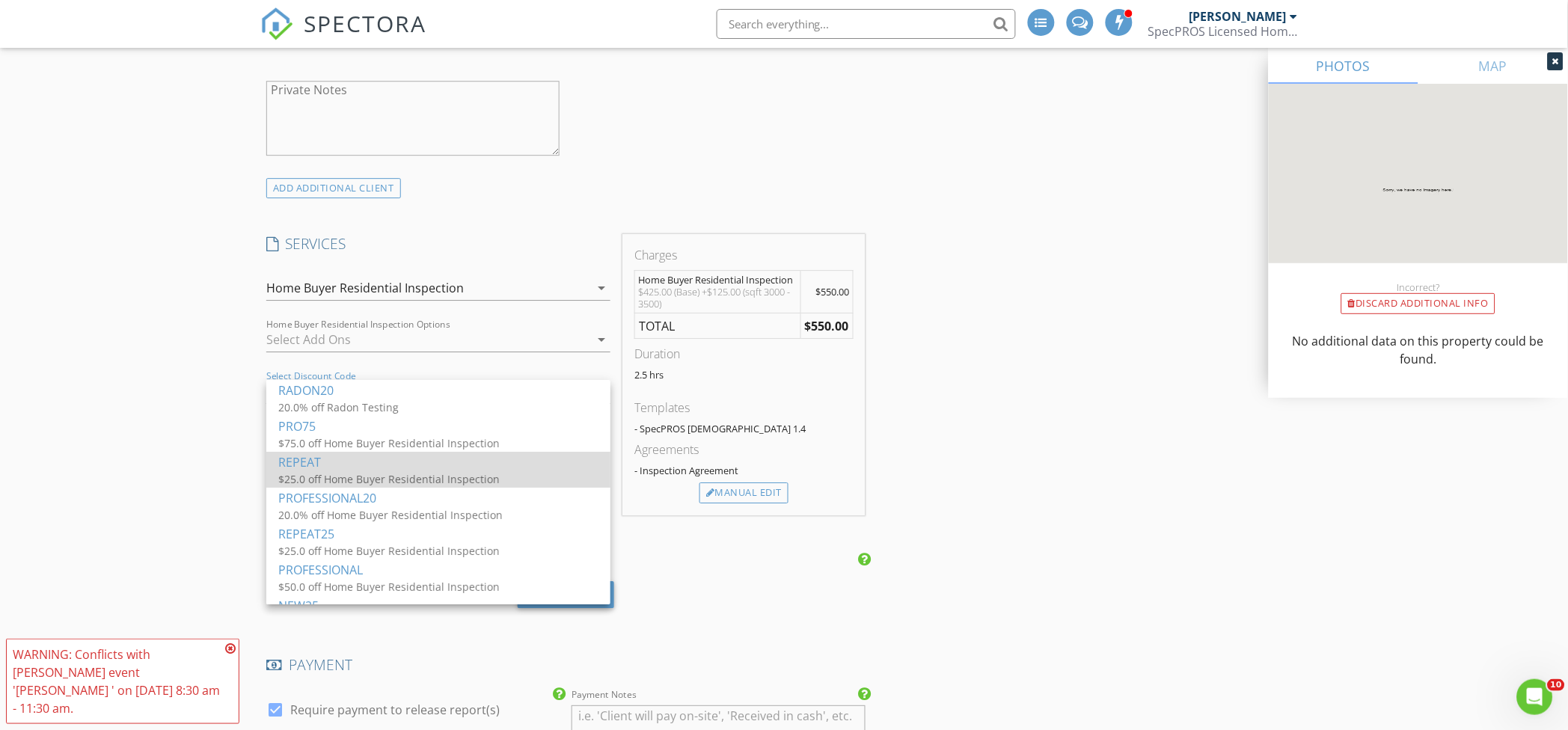
scroll to position [99, 0]
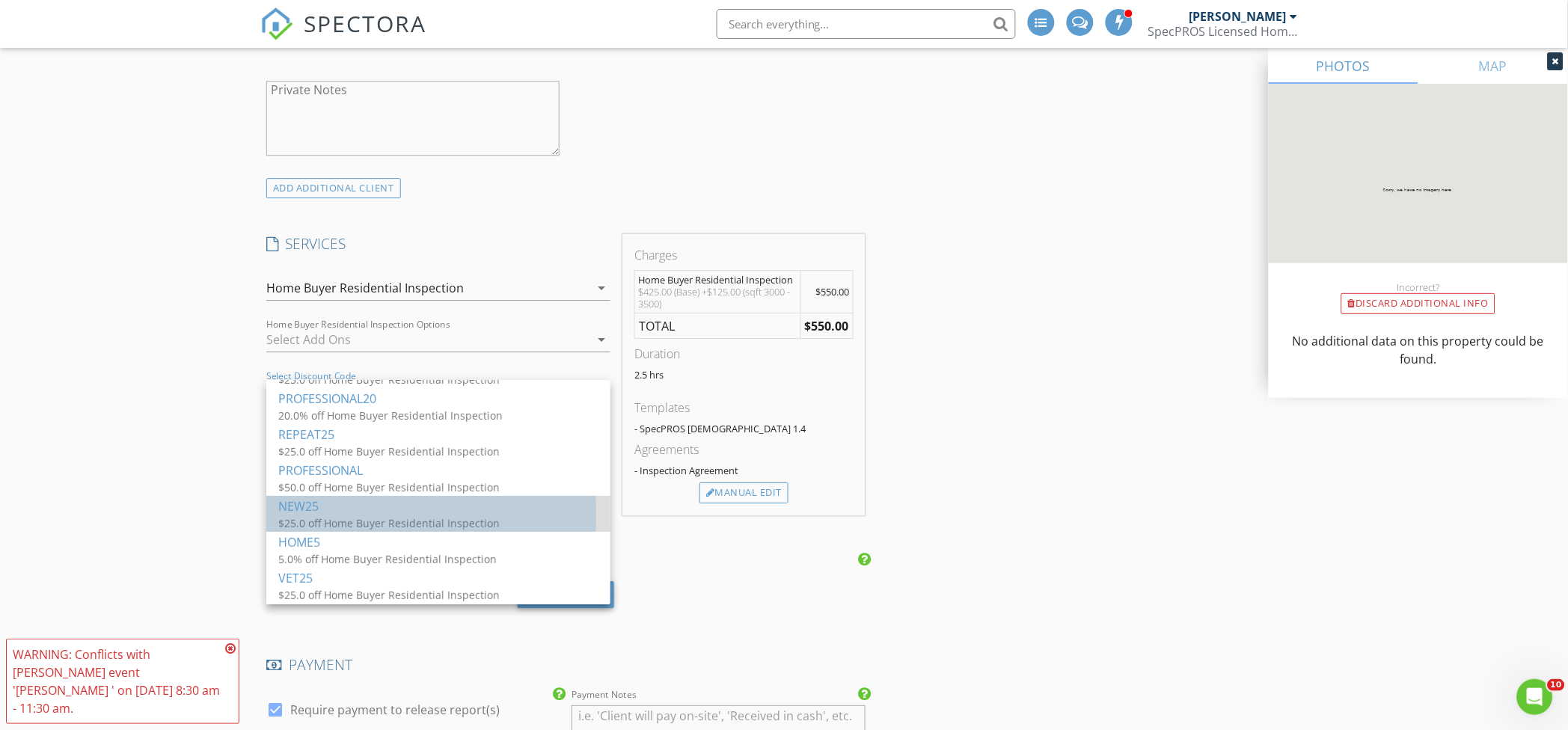
click at [417, 506] on div "NEW25" at bounding box center [438, 506] width 321 height 17
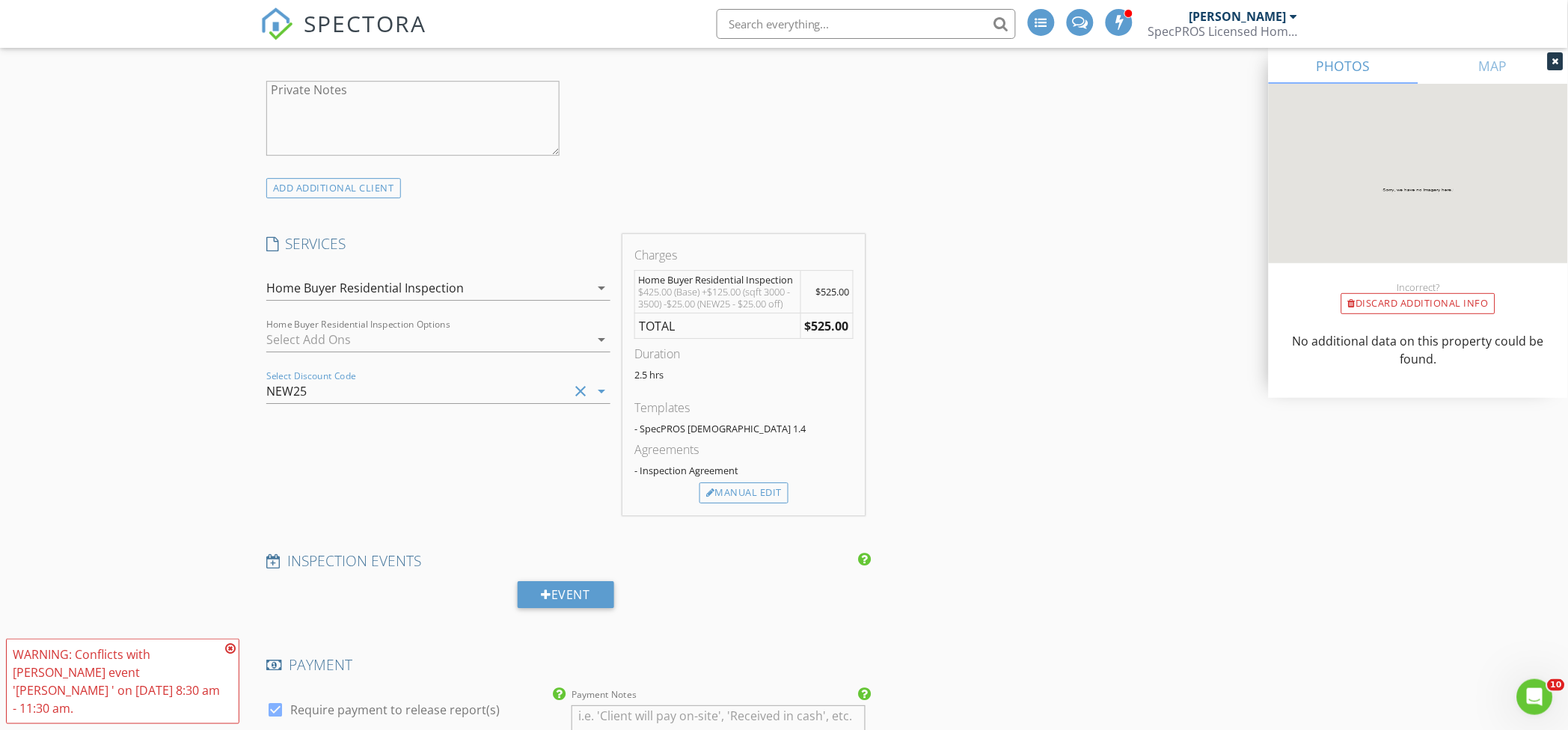
click at [166, 386] on div "New Inspection INSPECTOR(S) check_box Jeremy Beck PRIMARY Jeremy Beck arrow_dro…" at bounding box center [784, 479] width 1568 height 3180
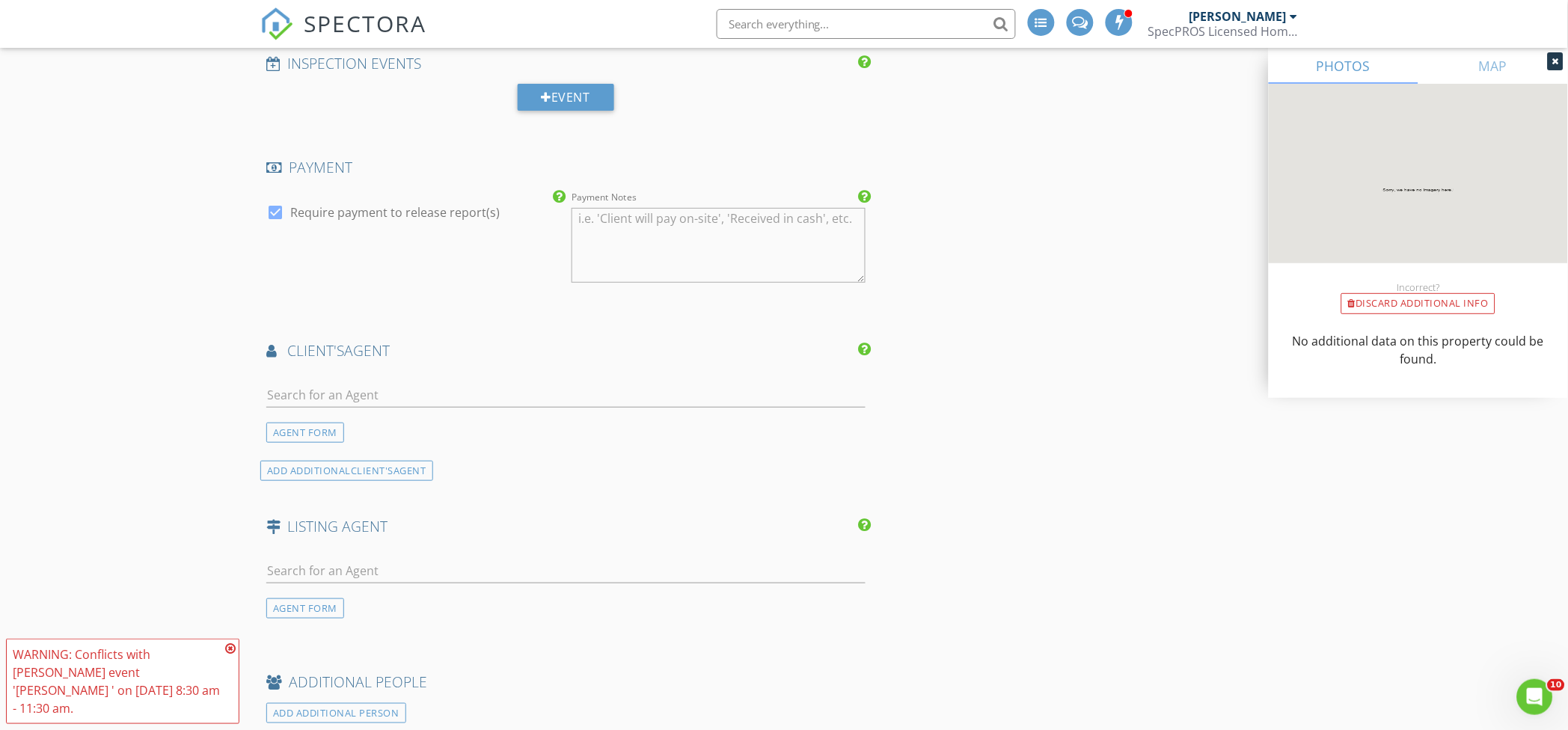
scroll to position [1696, 0]
click at [365, 389] on input "text" at bounding box center [565, 394] width 599 height 24
type input "elena k"
click at [373, 428] on li "Elena Khon Realty ONE" at bounding box center [565, 428] width 597 height 42
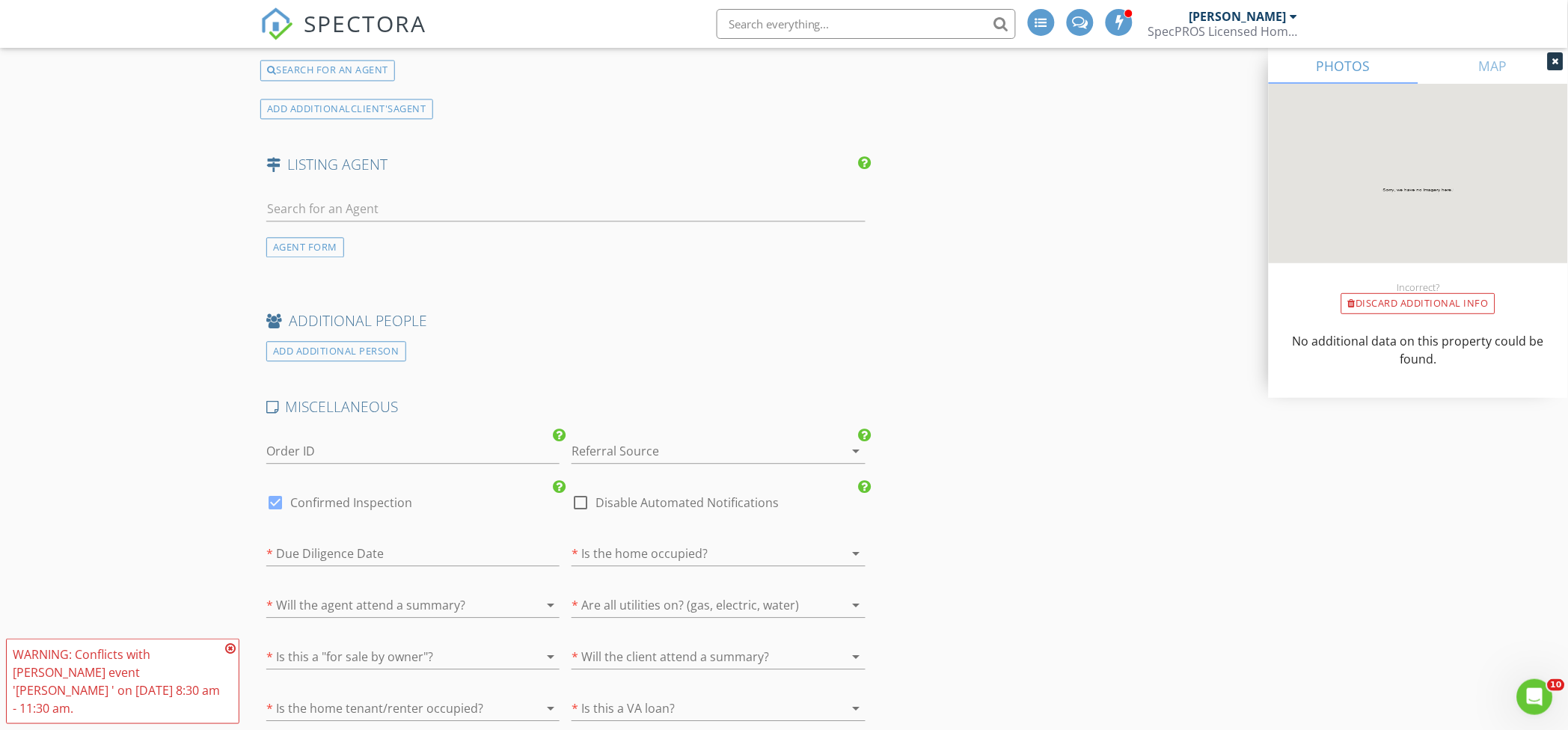
scroll to position [2494, 0]
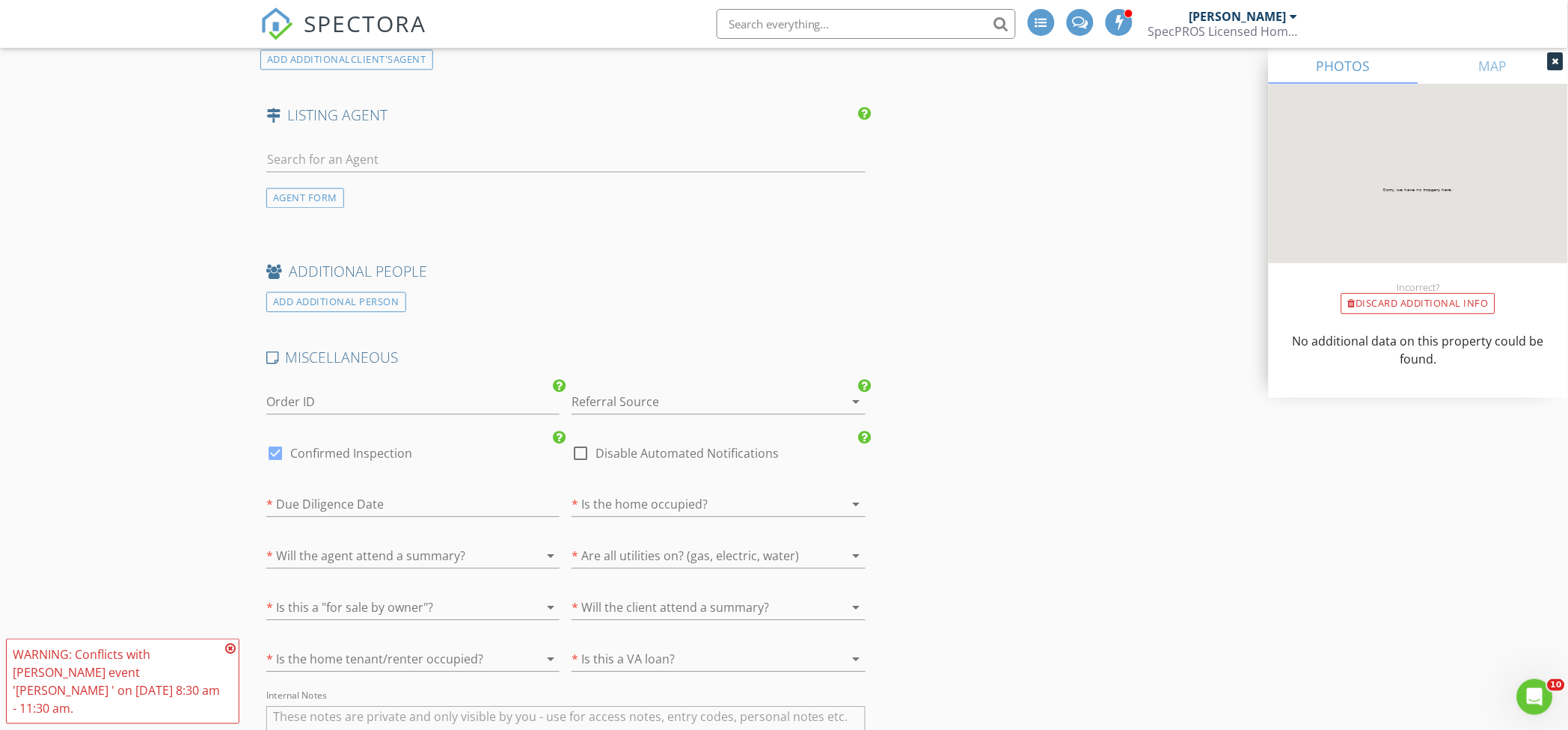
click at [645, 405] on div at bounding box center [697, 401] width 252 height 24
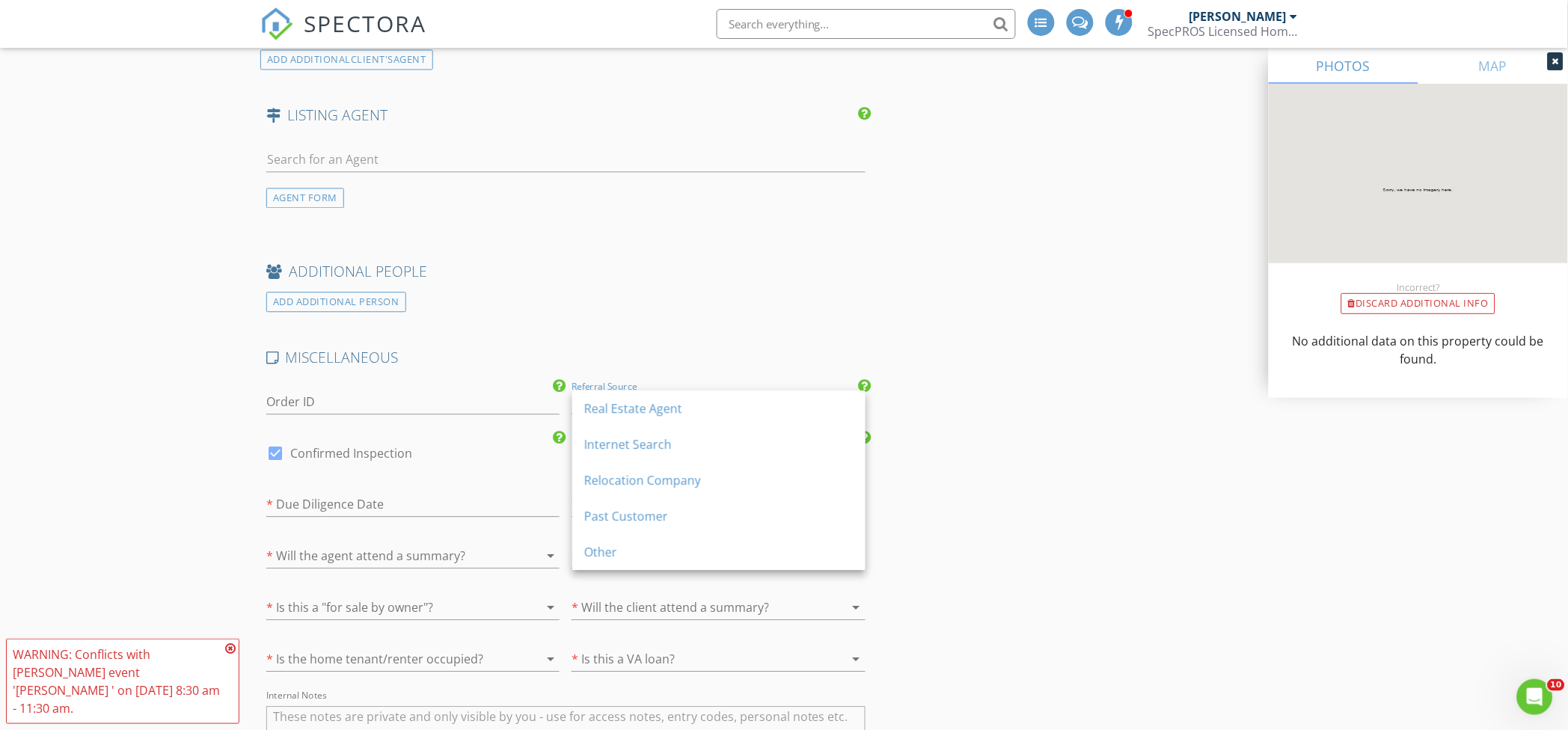
click at [645, 405] on div "Real Estate Agent" at bounding box center [718, 408] width 269 height 17
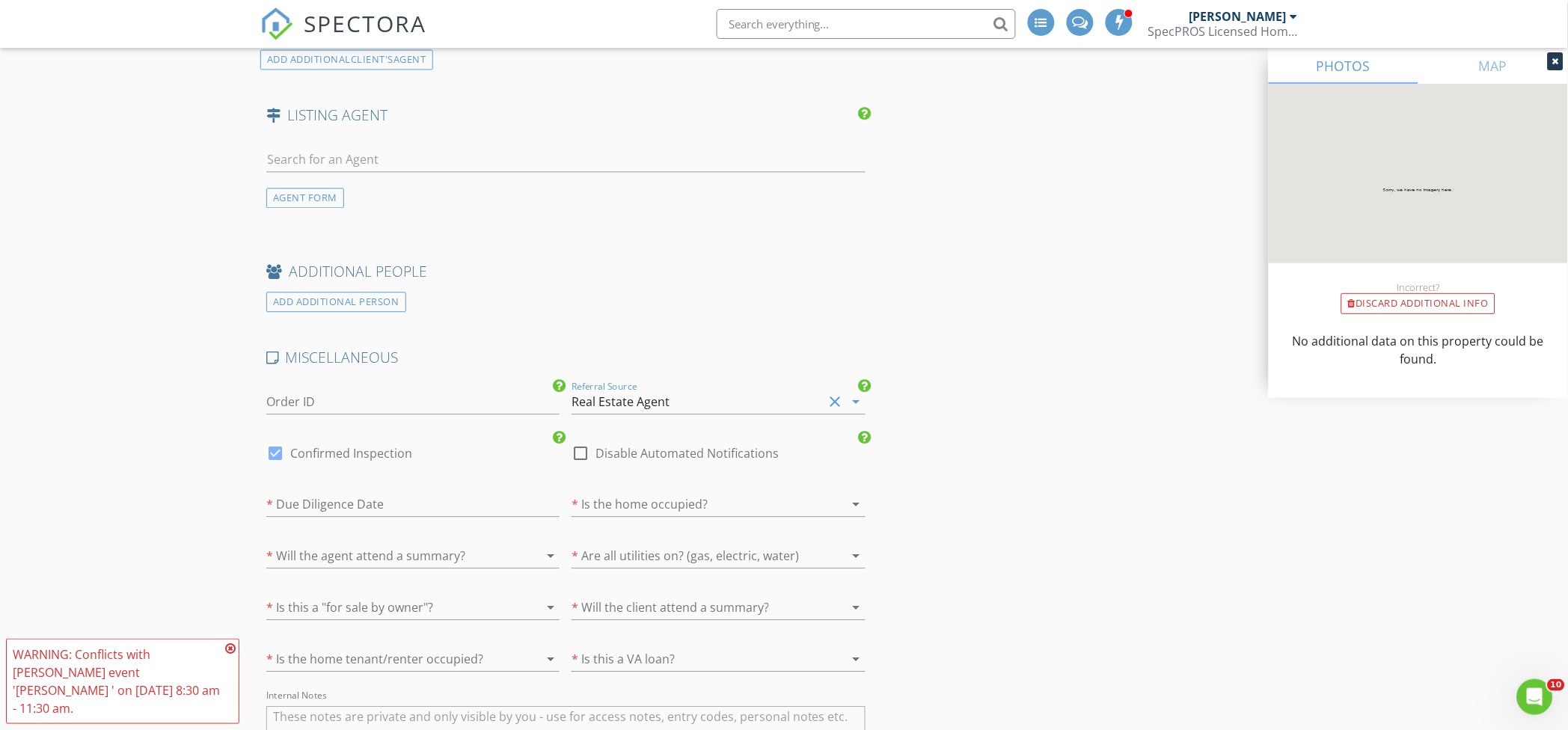
click at [626, 452] on label "Disable Automated Notifications" at bounding box center [687, 453] width 184 height 15
checkbox input "true"
drag, startPoint x: 358, startPoint y: 457, endPoint x: 245, endPoint y: 451, distance: 113.2
click at [358, 457] on label "Confirmed Inspection" at bounding box center [351, 453] width 121 height 15
checkbox input "false"
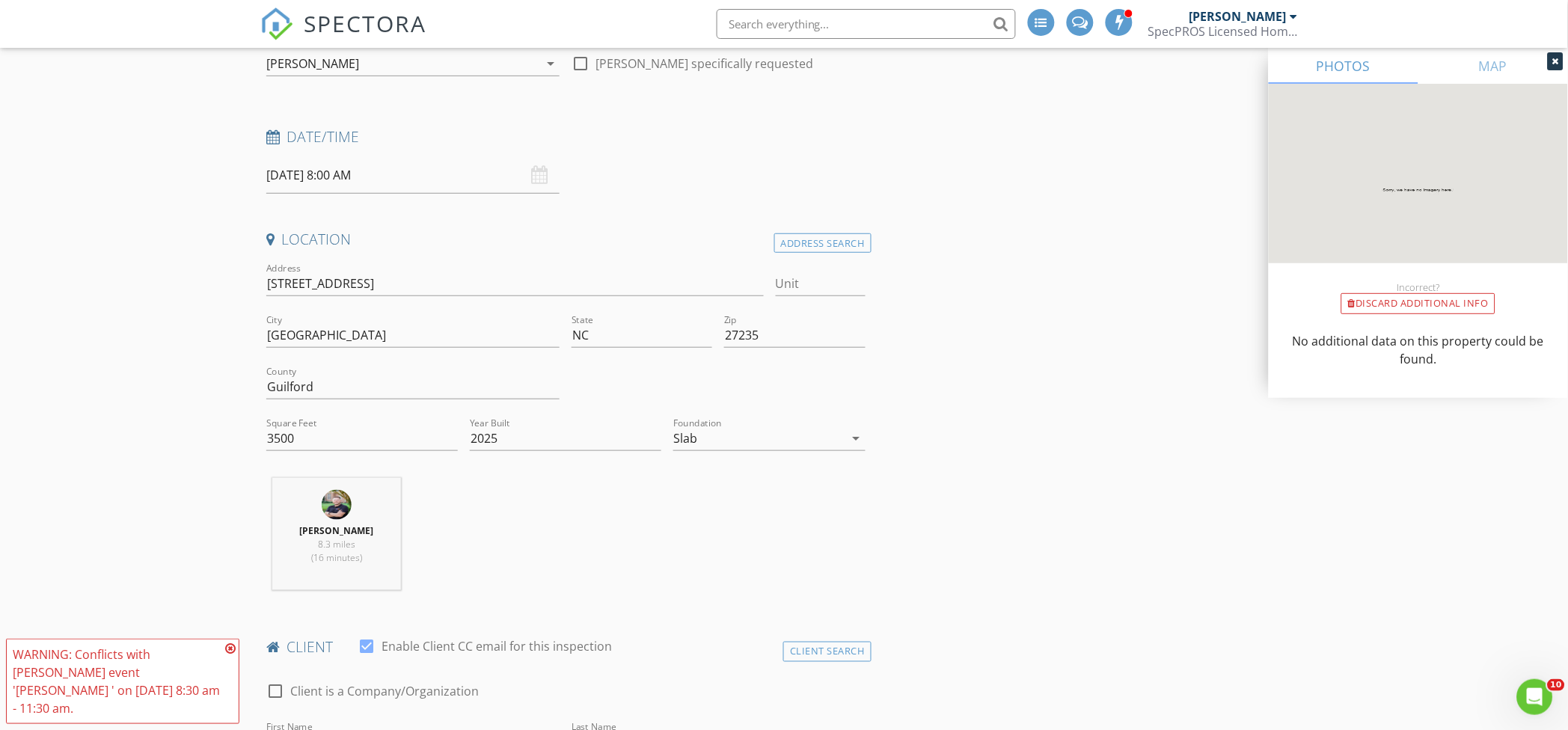
scroll to position [0, 0]
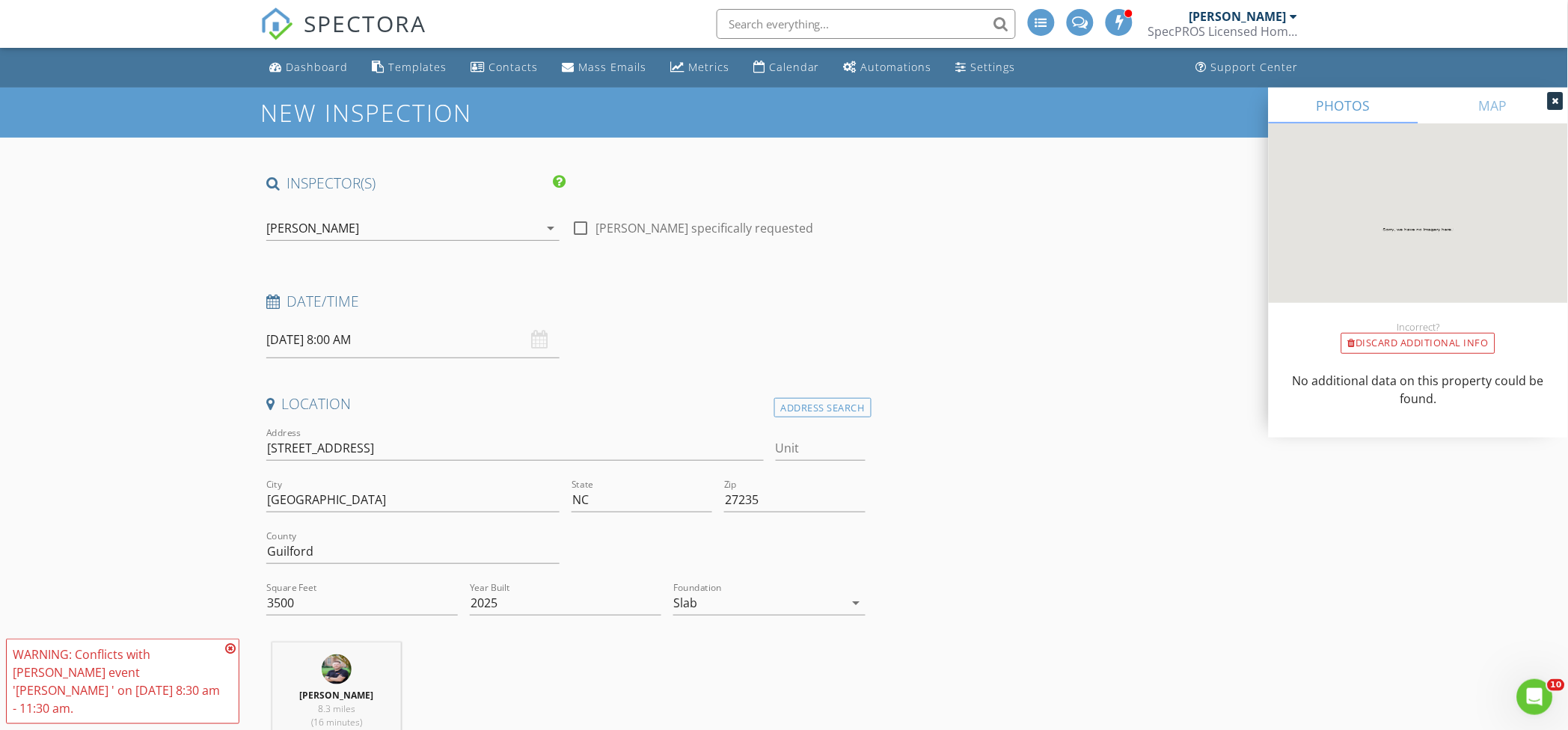
click at [350, 345] on input "09/08/2025 8:00 AM" at bounding box center [413, 340] width 293 height 37
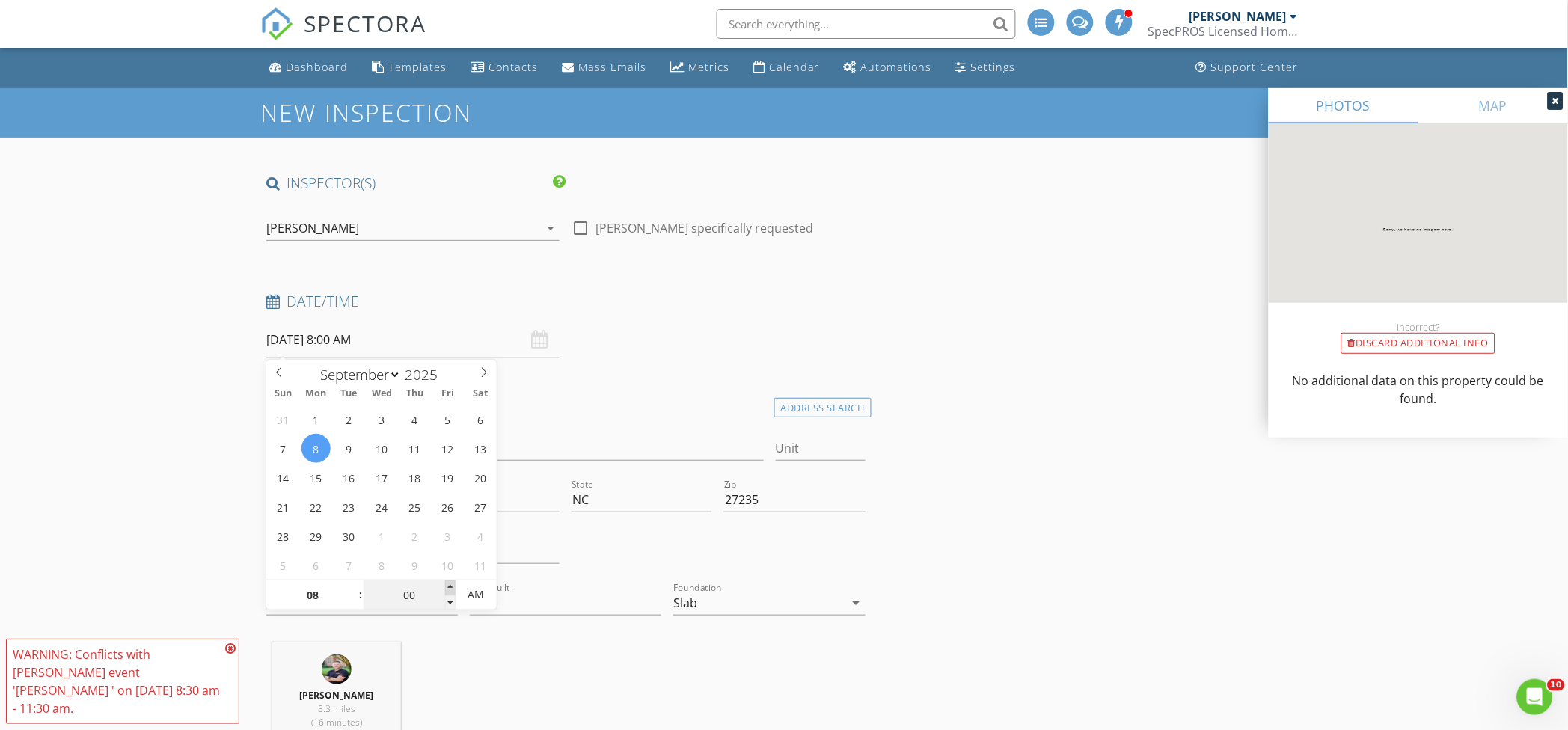
type input "05"
type input "09/08/2025 8:05 AM"
click at [452, 586] on span at bounding box center [450, 587] width 11 height 15
type input "10"
type input "09/08/2025 8:10 AM"
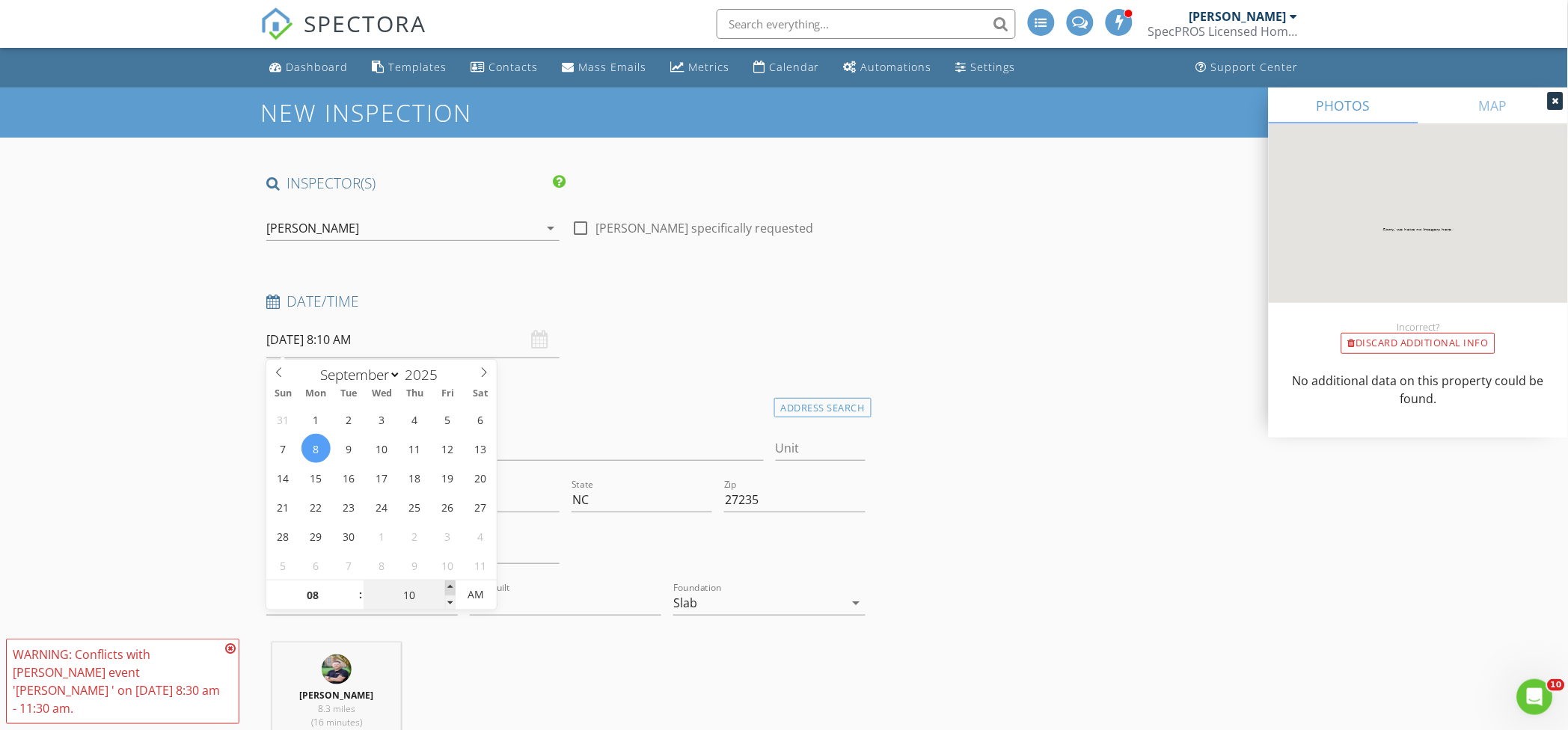
click at [452, 586] on span at bounding box center [450, 587] width 11 height 15
type input "15"
type input "09/08/2025 8:15 AM"
click at [452, 586] on span at bounding box center [450, 587] width 11 height 15
type input "20"
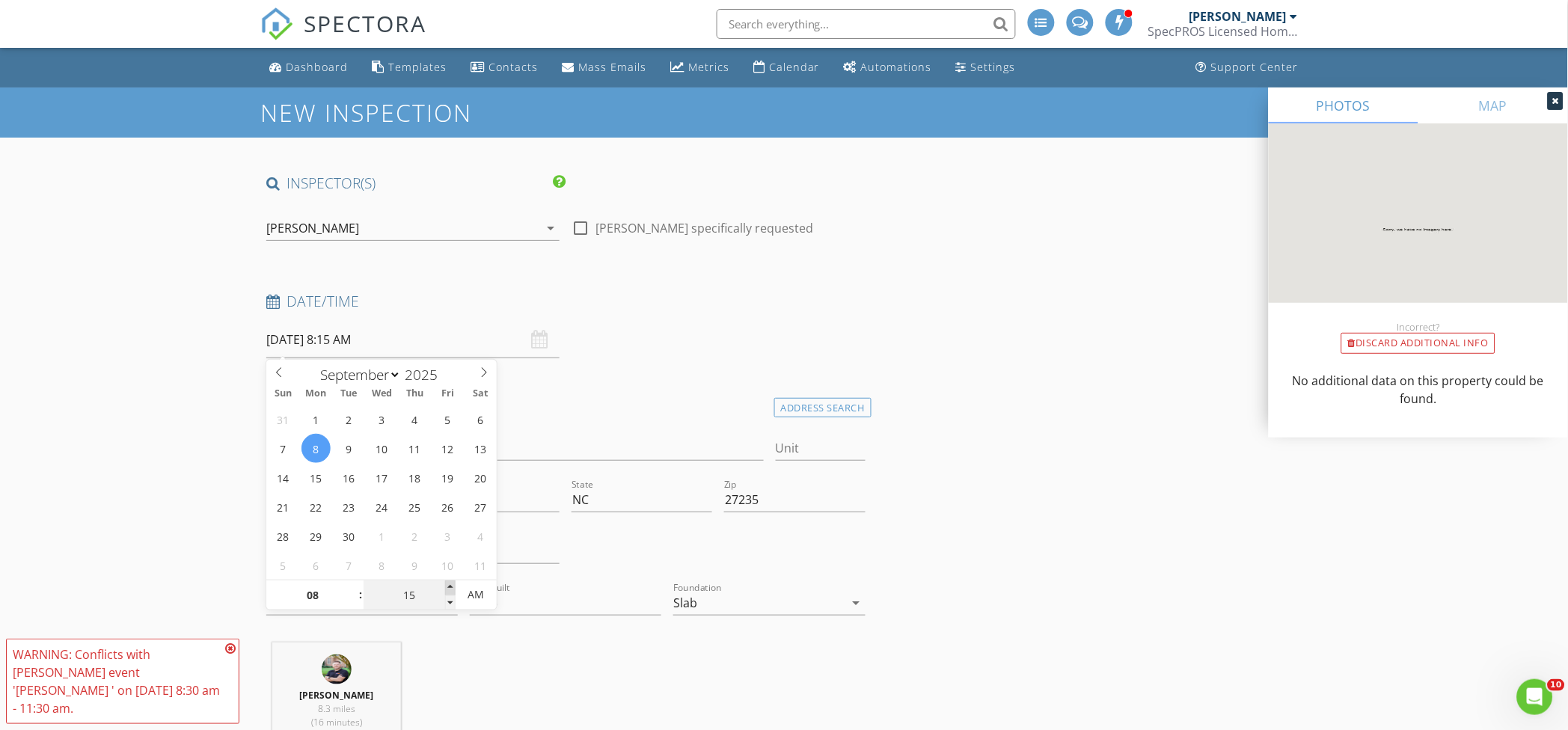
type input "09/08/2025 8:20 AM"
click at [452, 586] on span at bounding box center [450, 587] width 11 height 15
type input "25"
type input "09/08/2025 8:25 AM"
click at [452, 586] on span at bounding box center [450, 587] width 11 height 15
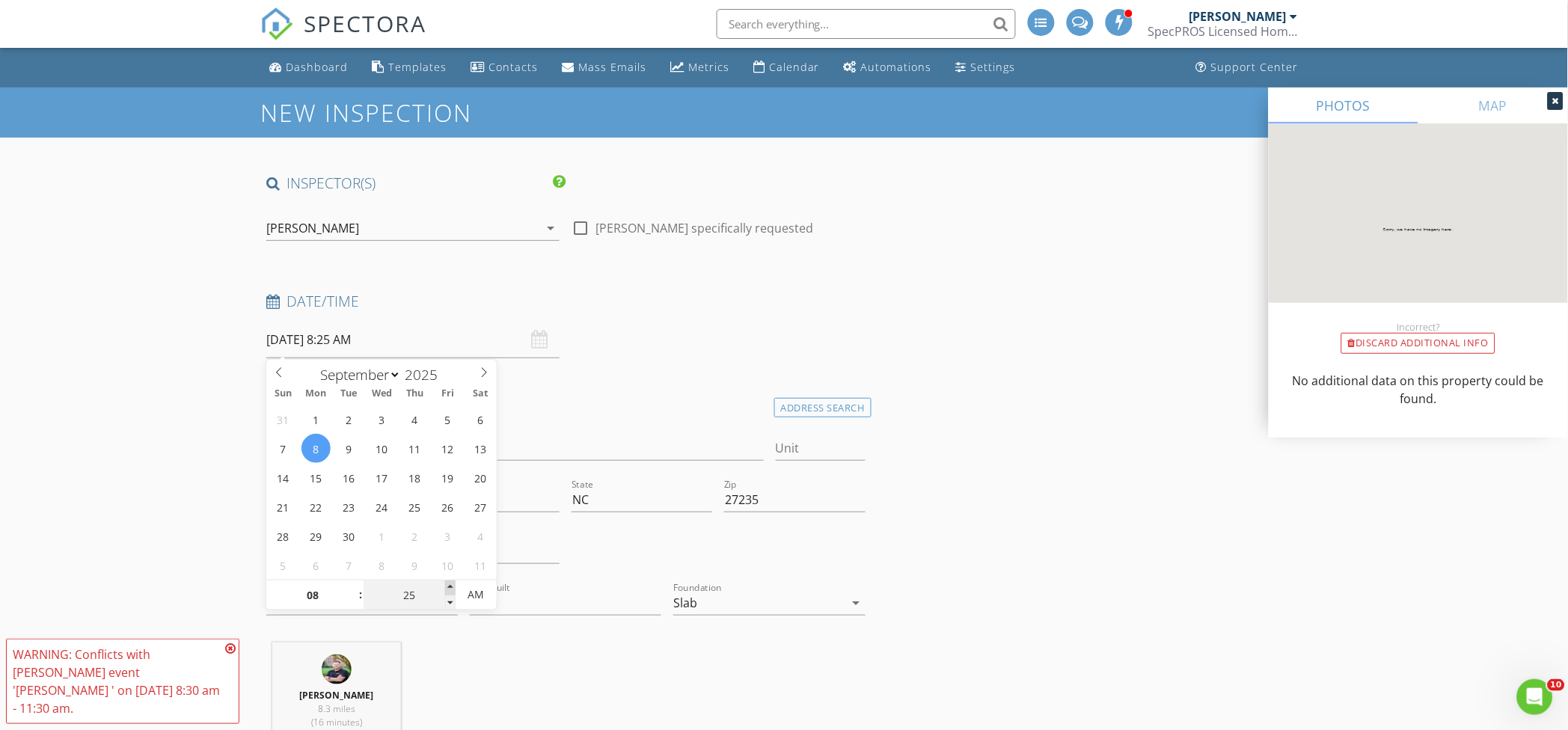
type input "30"
type input "09/08/2025 8:30 AM"
click at [452, 586] on span at bounding box center [450, 587] width 11 height 15
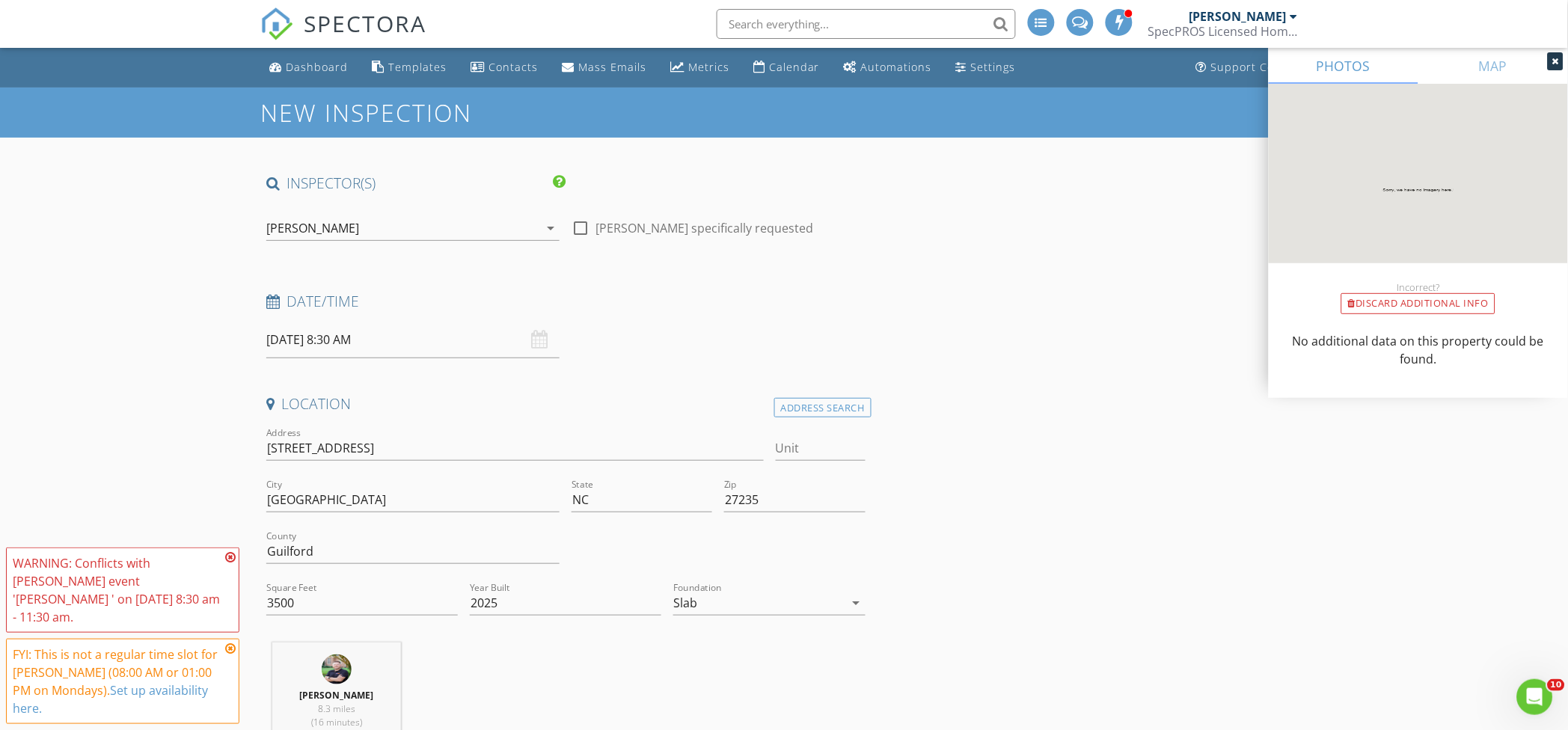
scroll to position [599, 0]
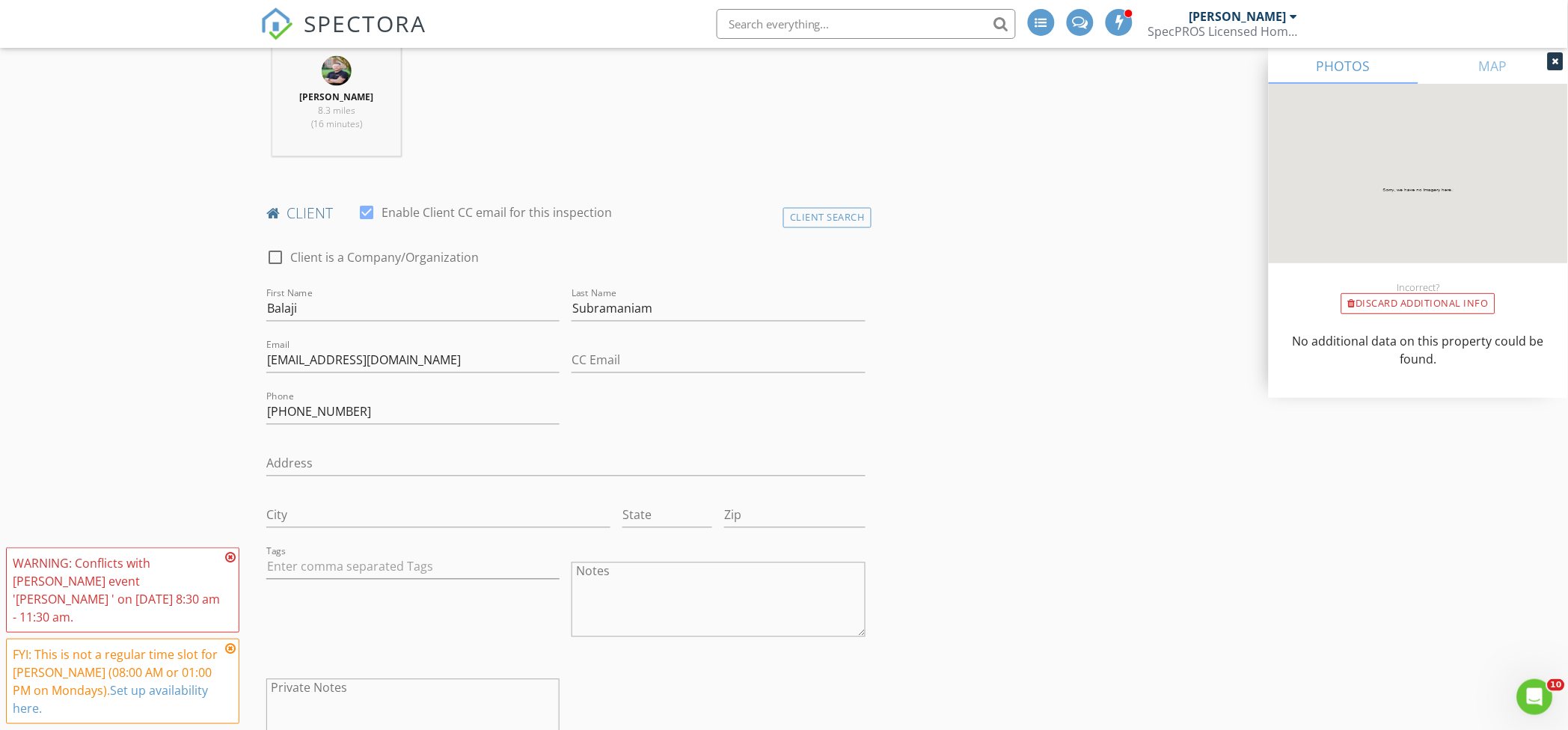
click at [227, 564] on icon at bounding box center [230, 557] width 11 height 12
click at [227, 655] on icon at bounding box center [230, 648] width 11 height 12
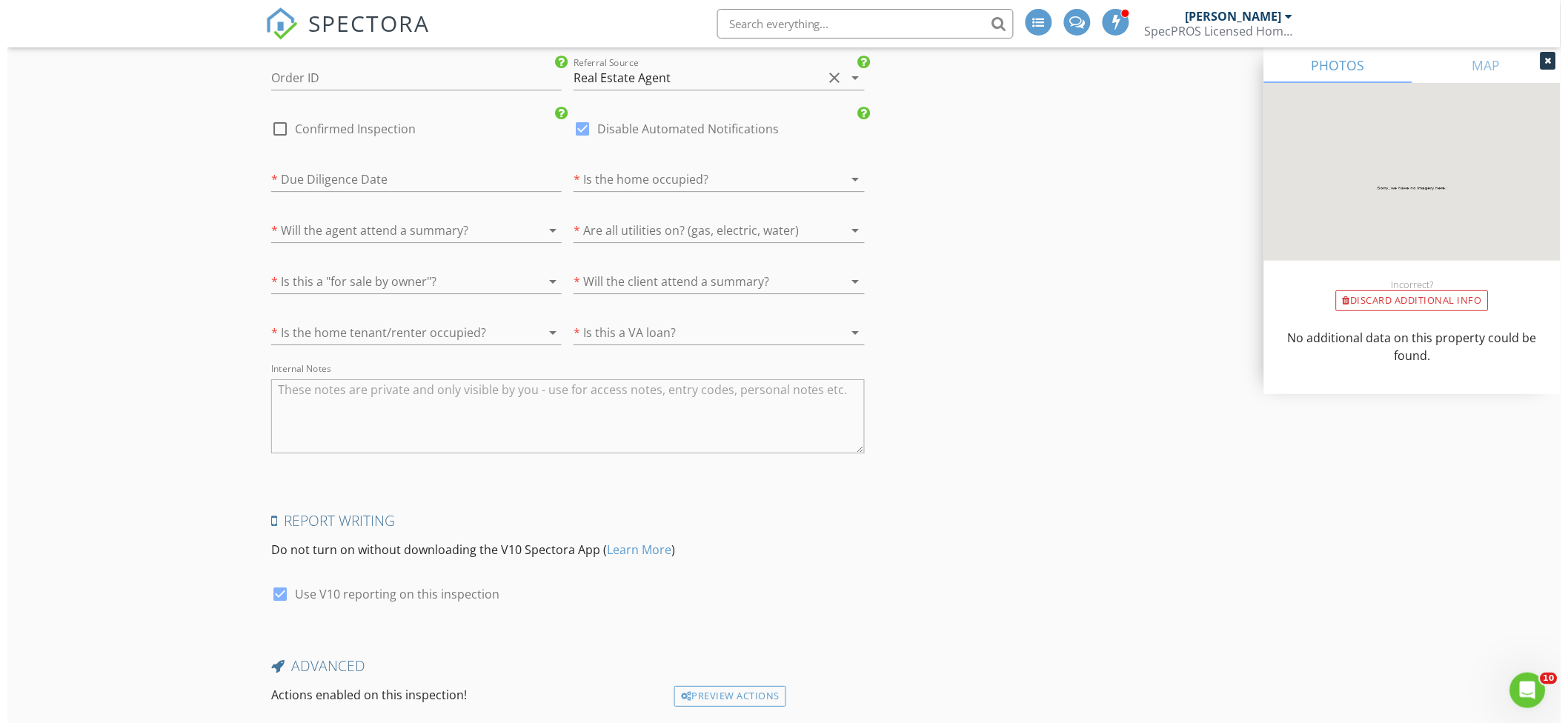
scroll to position [2897, 0]
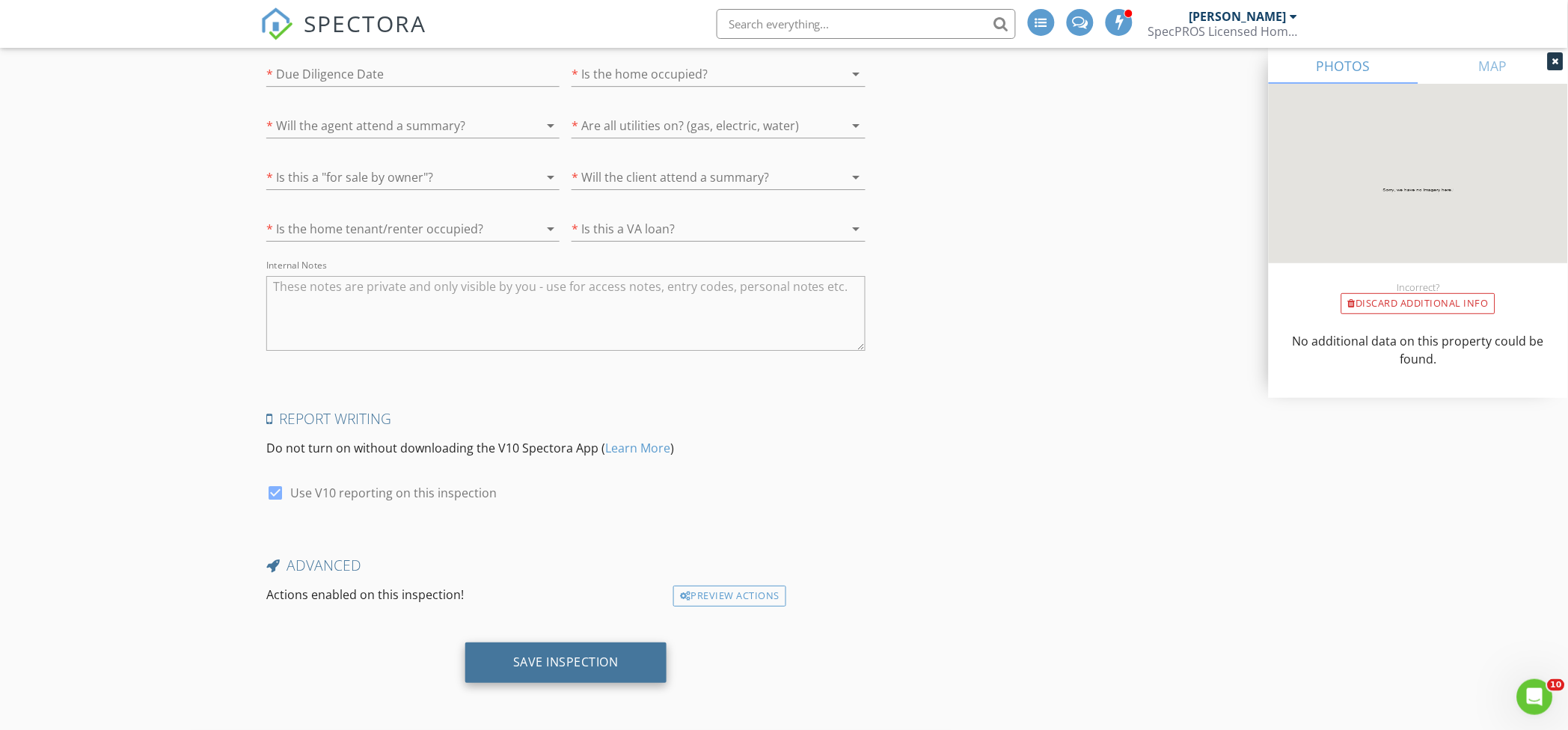
click at [588, 673] on div "Save Inspection" at bounding box center [565, 663] width 201 height 41
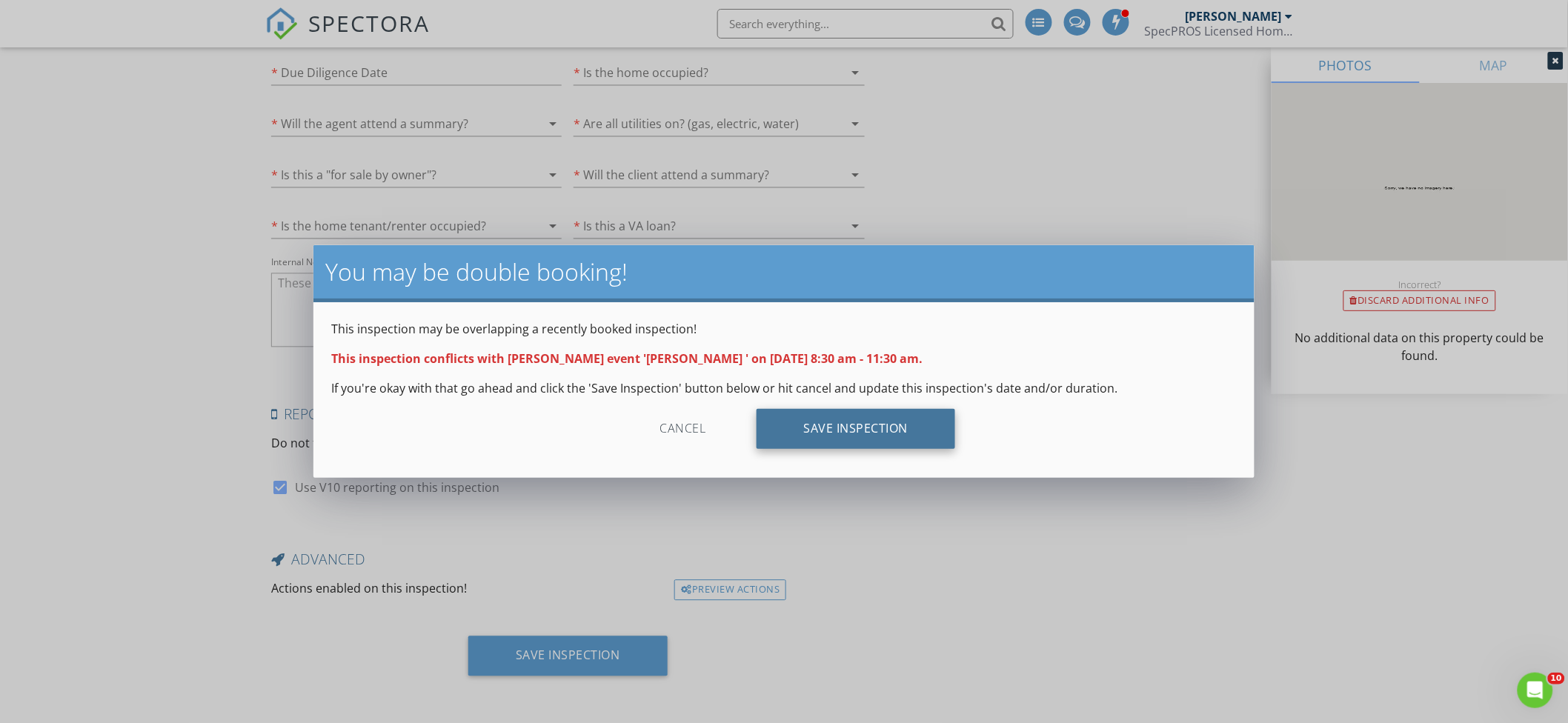
click at [903, 432] on div "Save Inspection" at bounding box center [856, 429] width 199 height 40
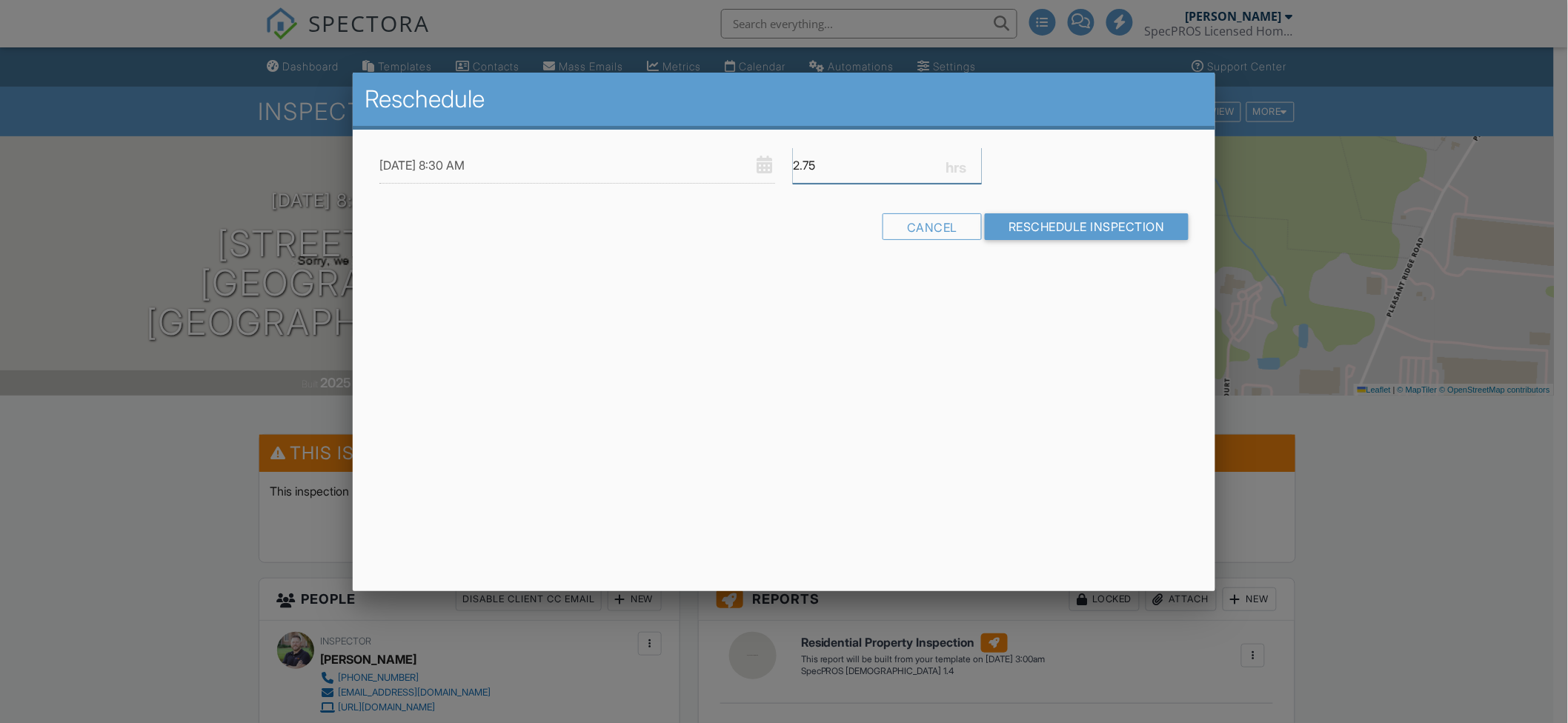
click at [977, 159] on input "2.75" at bounding box center [887, 166] width 189 height 37
type input "3"
click at [977, 159] on input "3" at bounding box center [887, 166] width 189 height 37
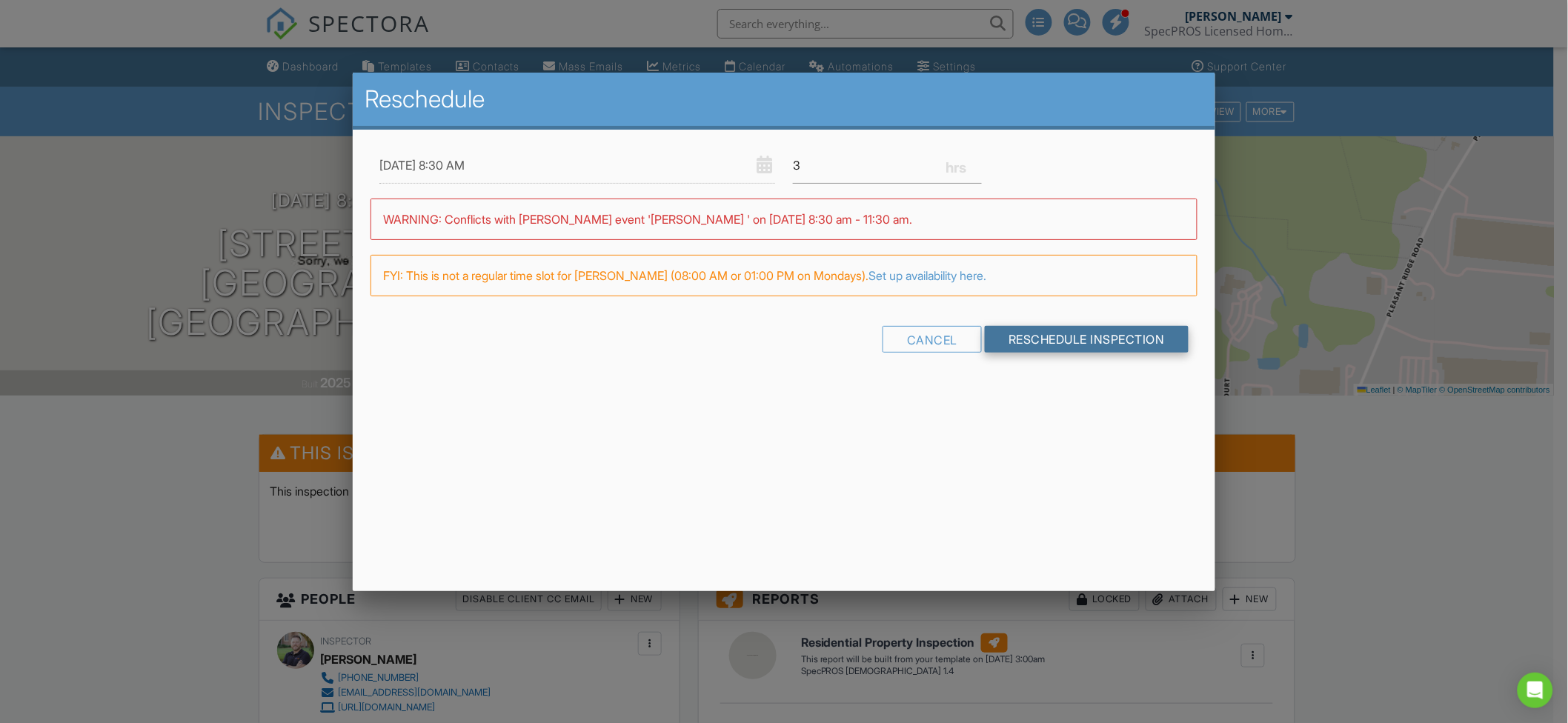
click at [1039, 345] on input "Reschedule Inspection" at bounding box center [1087, 340] width 204 height 27
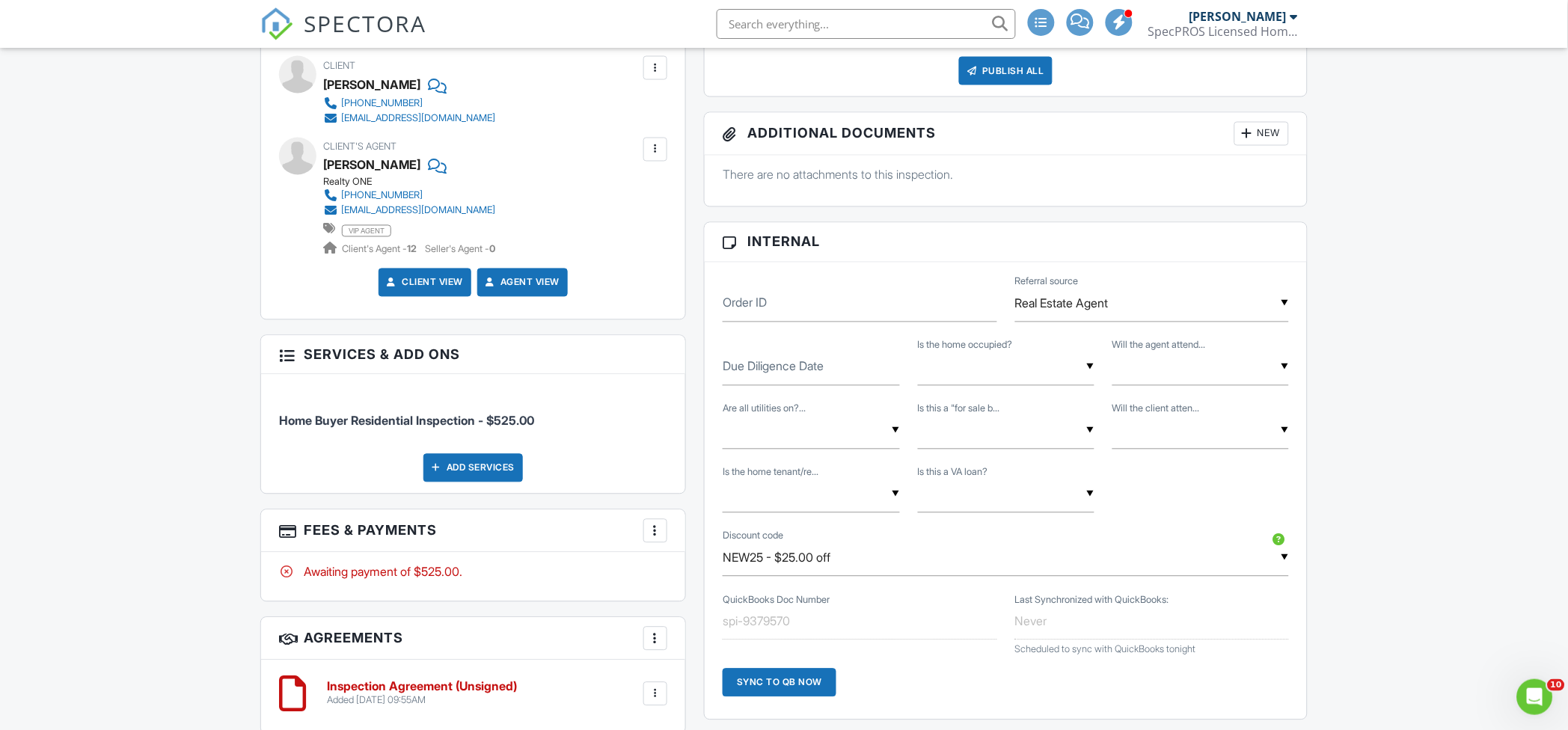
scroll to position [698, 0]
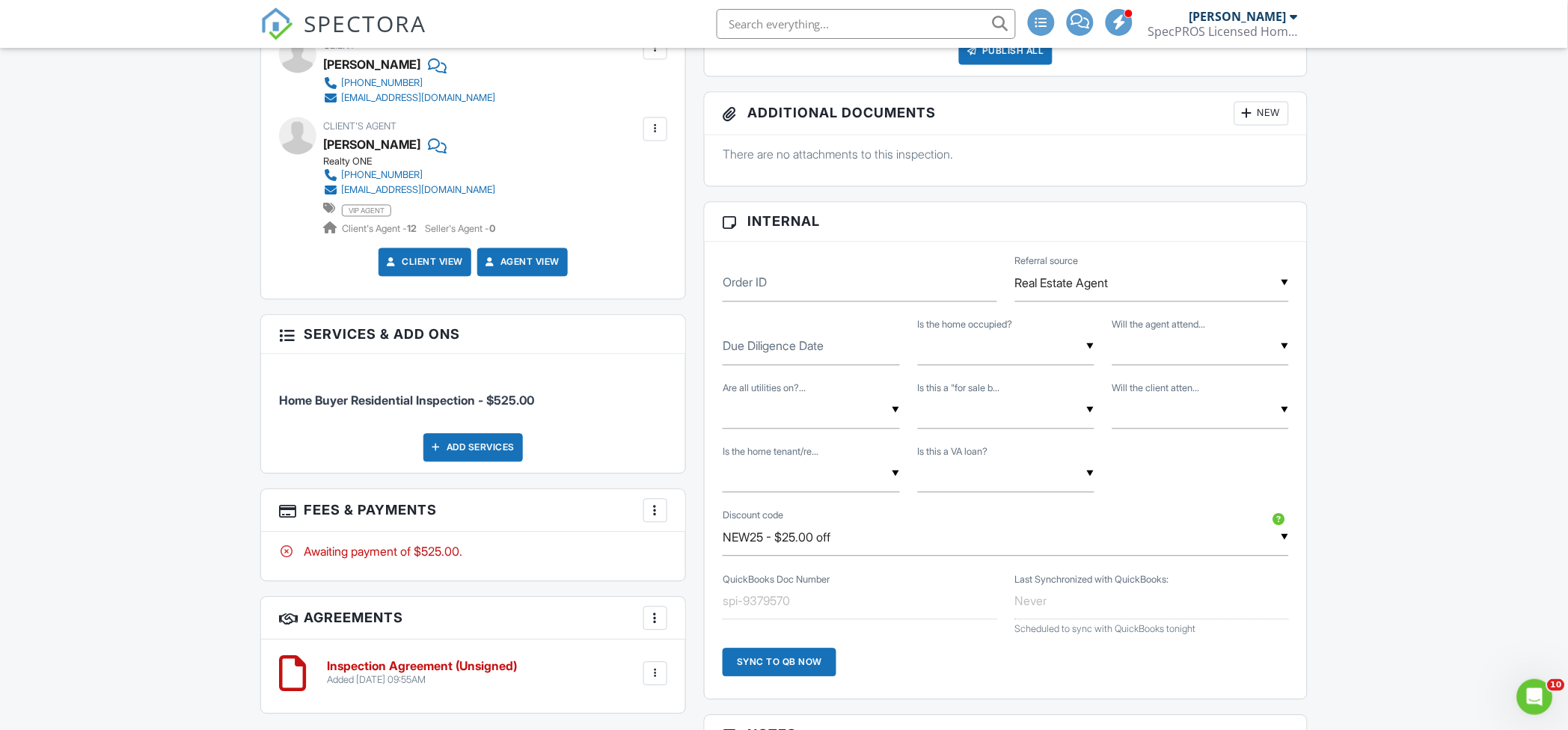
click at [194, 353] on div "Dashboard Templates Contacts Mass Emails Metrics Calendar Automations Settings …" at bounding box center [784, 557] width 1568 height 2416
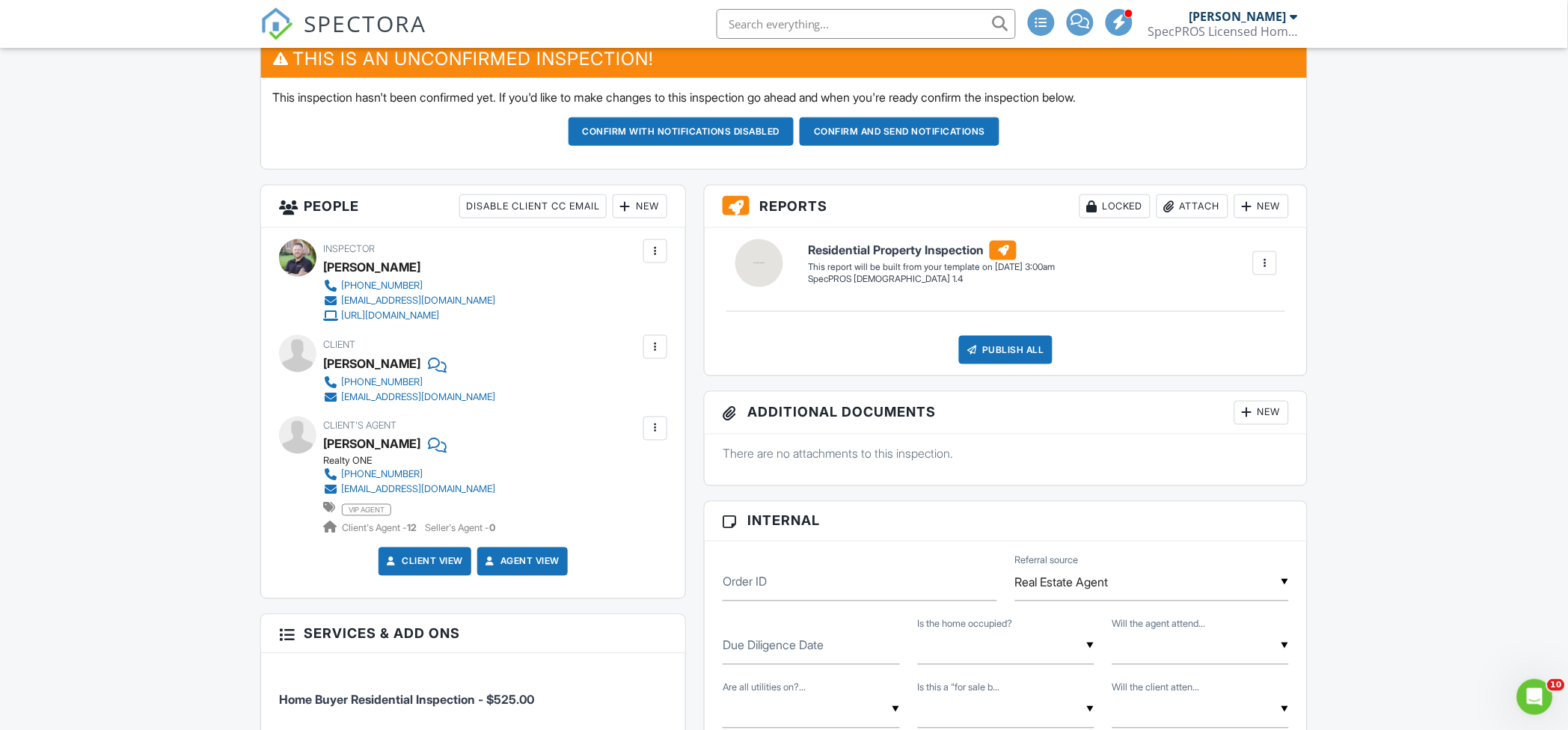
scroll to position [0, 0]
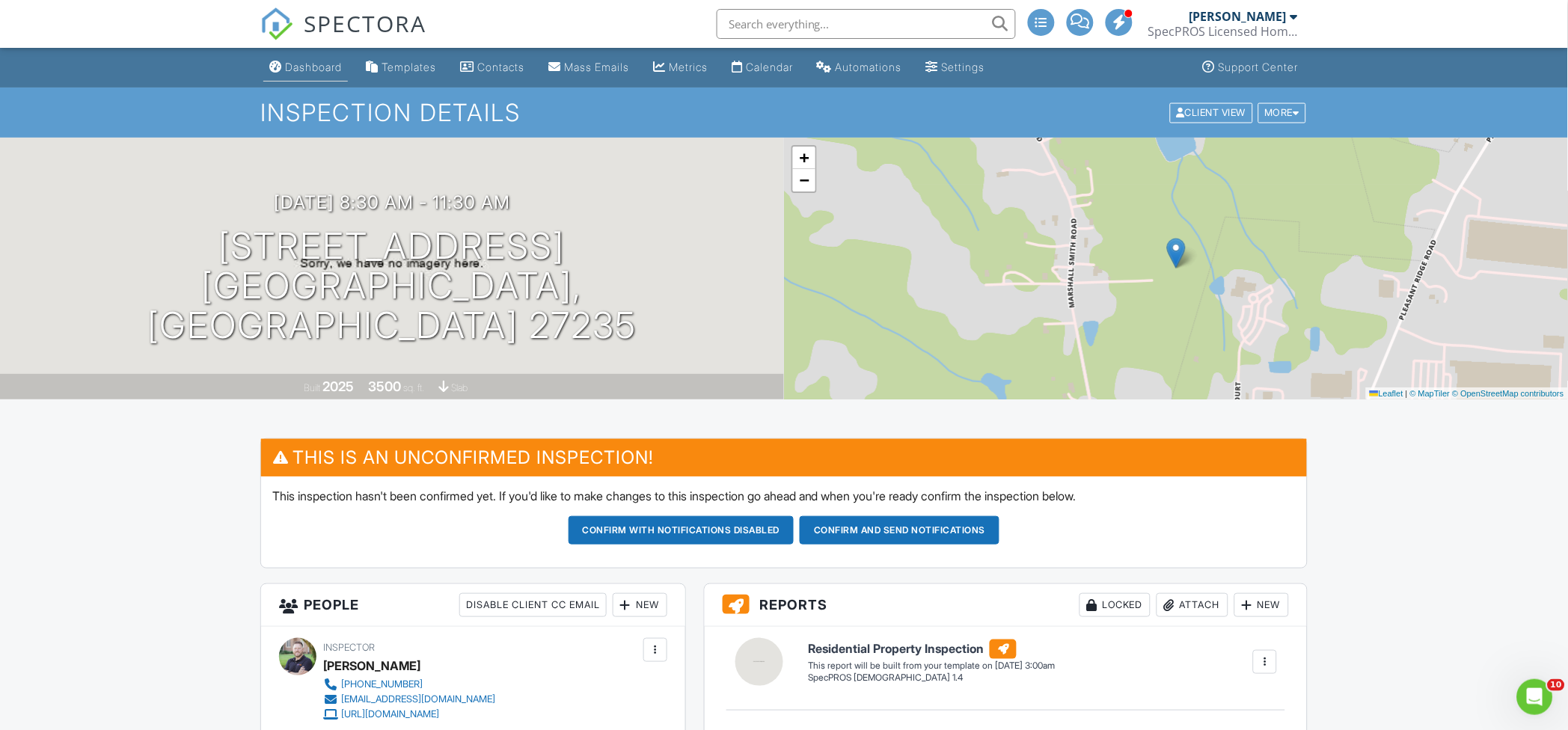
click at [294, 69] on div "Dashboard" at bounding box center [313, 66] width 57 height 13
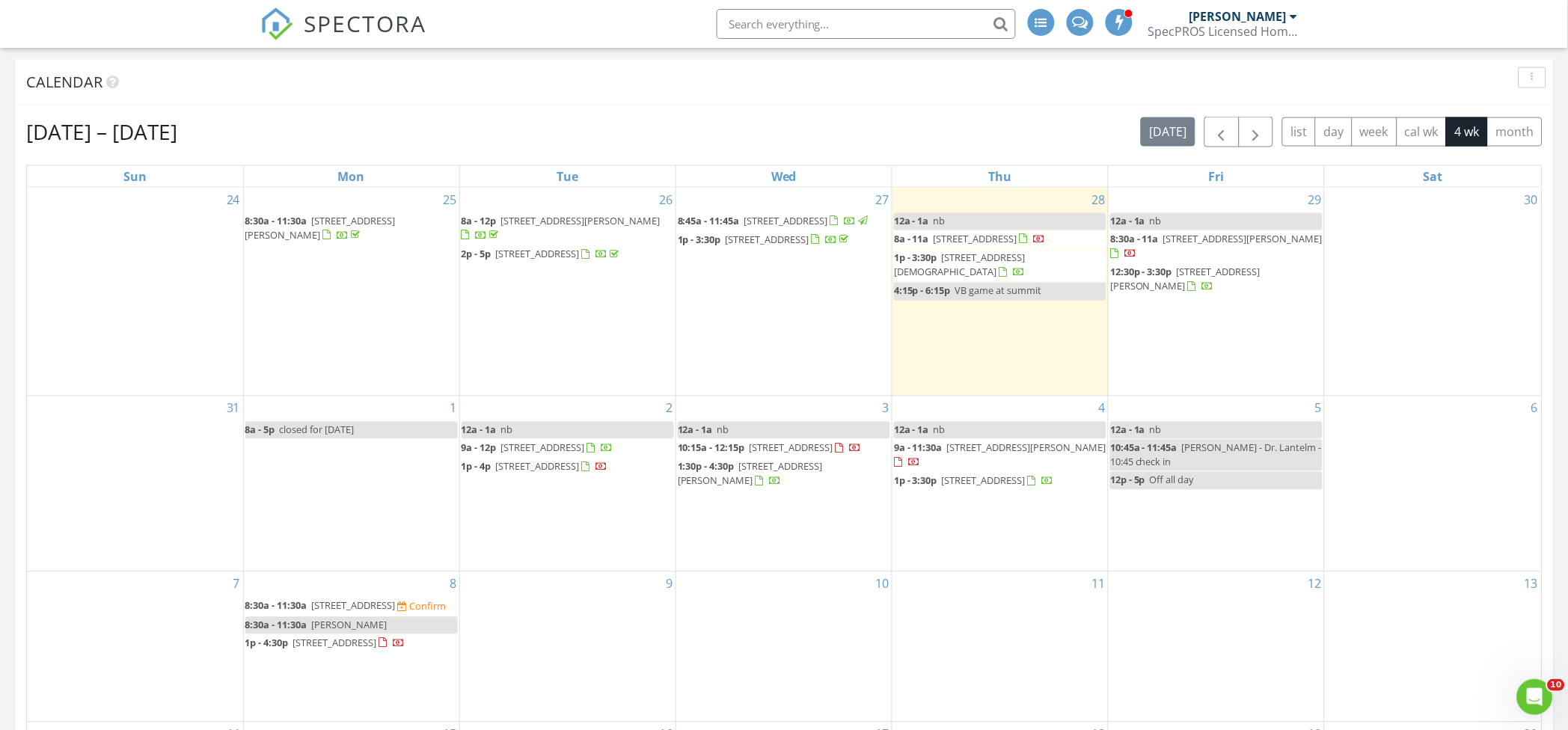
click at [963, 220] on link "12a - 1a nb" at bounding box center [1000, 222] width 213 height 17
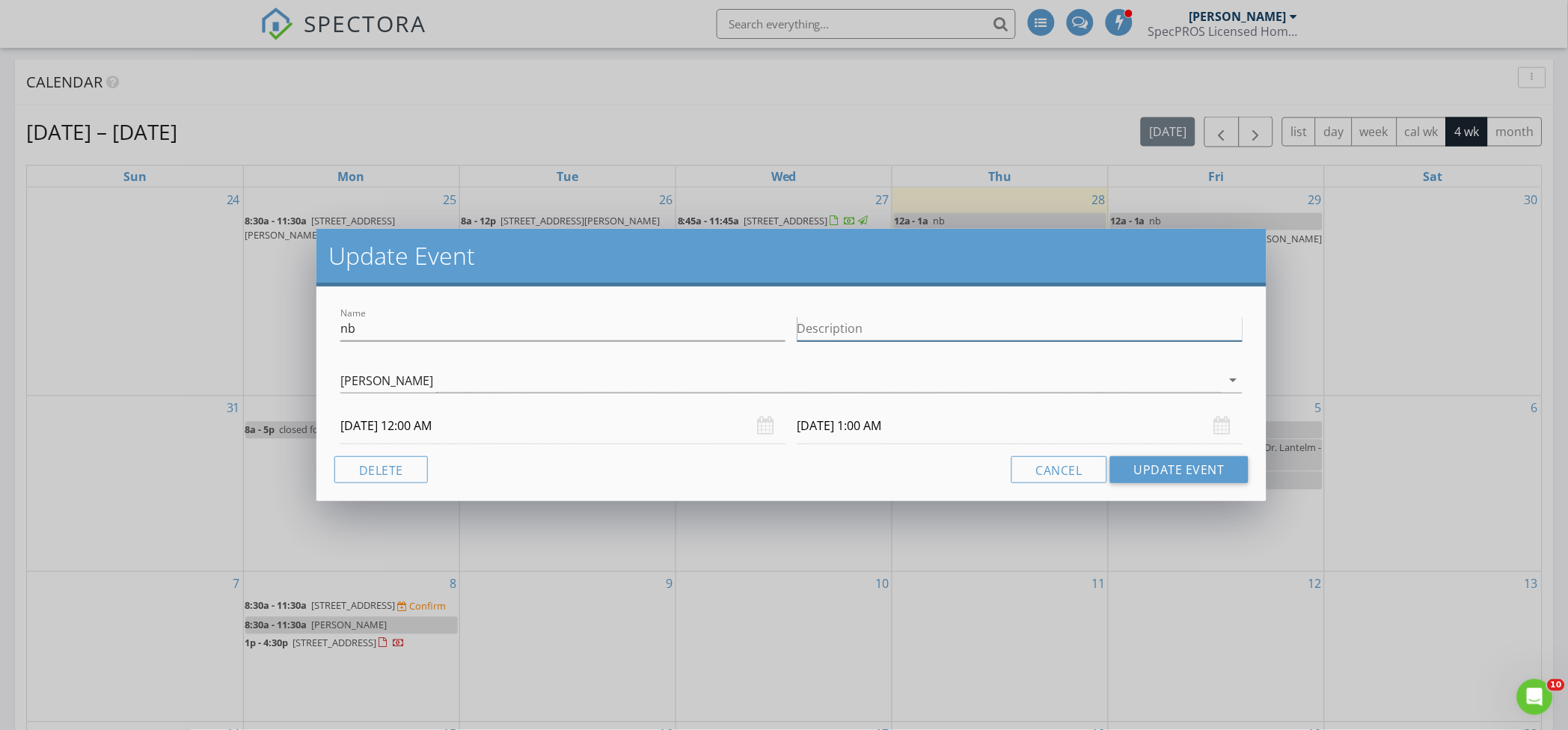
click at [918, 329] on input "Description" at bounding box center [1020, 329] width 445 height 24
type input "elena conf?--------"
click at [1192, 462] on button "Update Event" at bounding box center [1178, 470] width 138 height 27
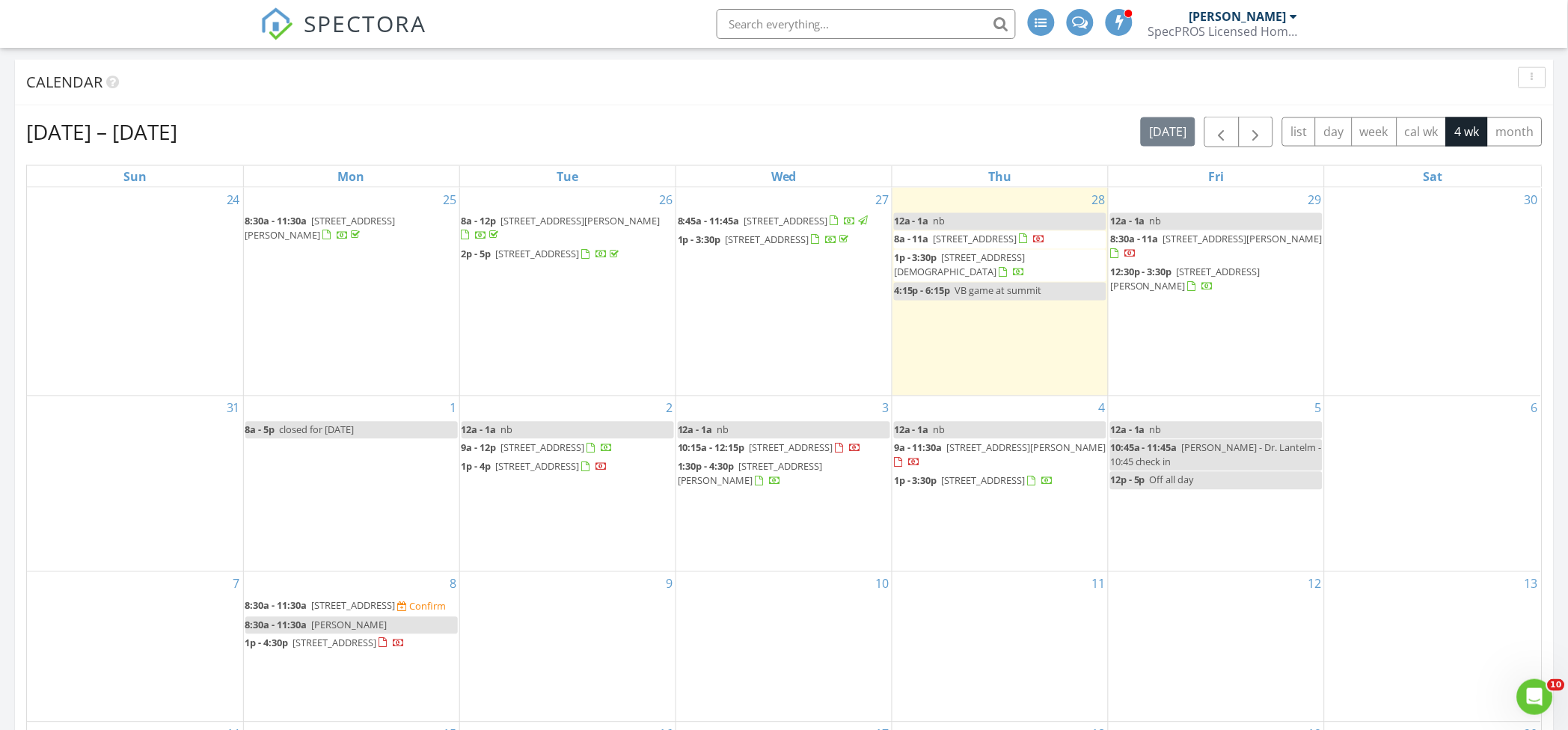
click at [344, 629] on link "8:30a - 11:30a Elena" at bounding box center [352, 626] width 213 height 17
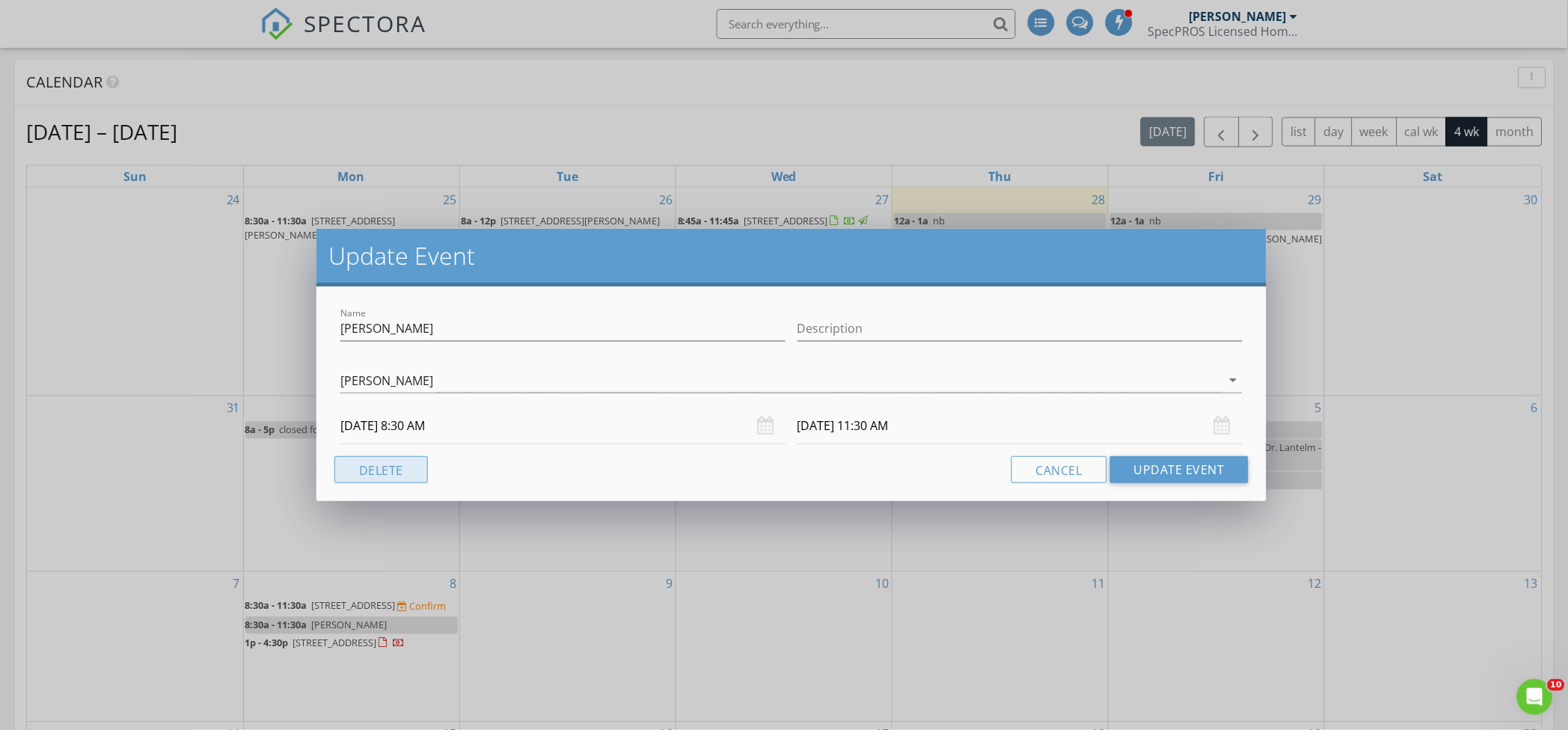
click at [397, 473] on button "Delete" at bounding box center [381, 470] width 93 height 27
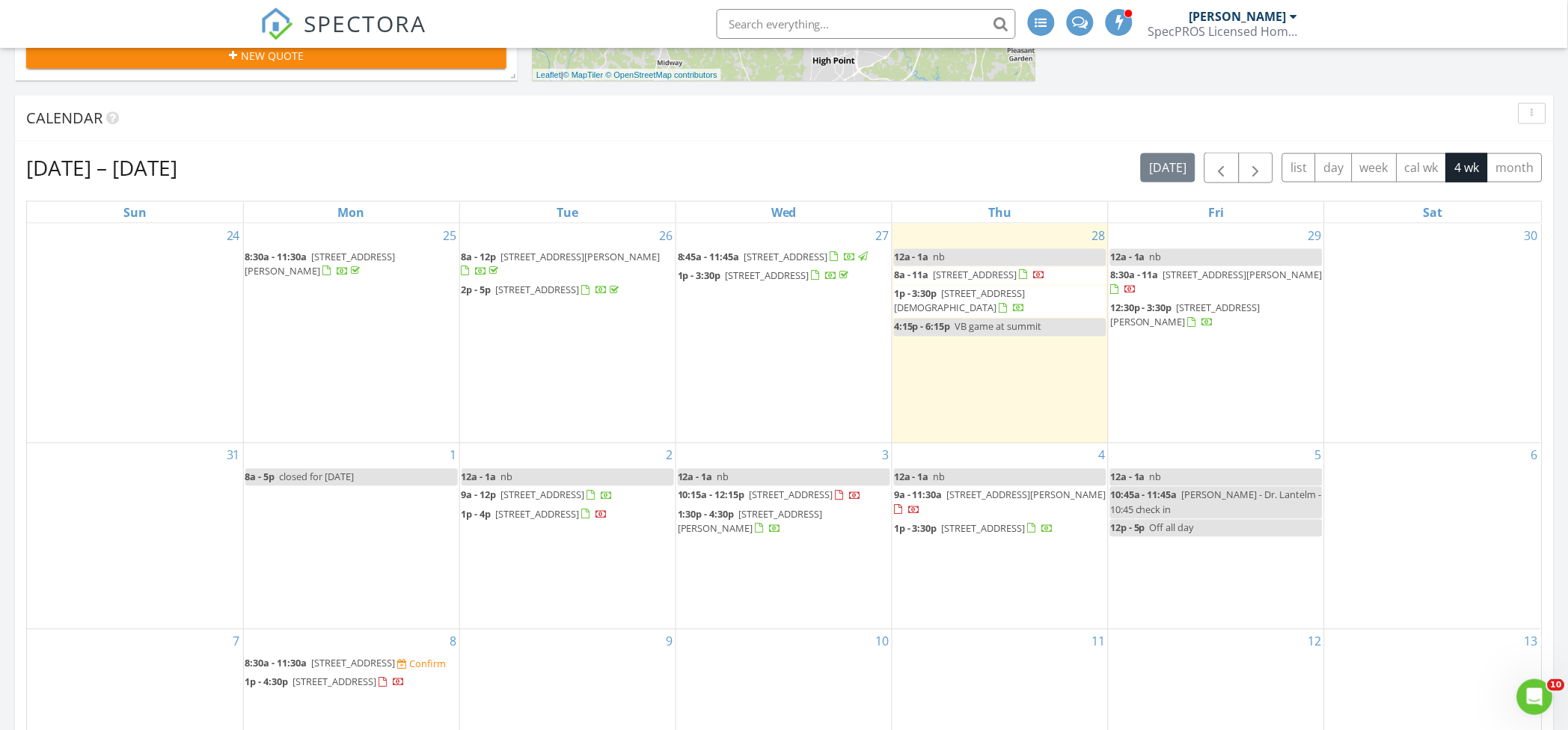
scroll to position [599, 0]
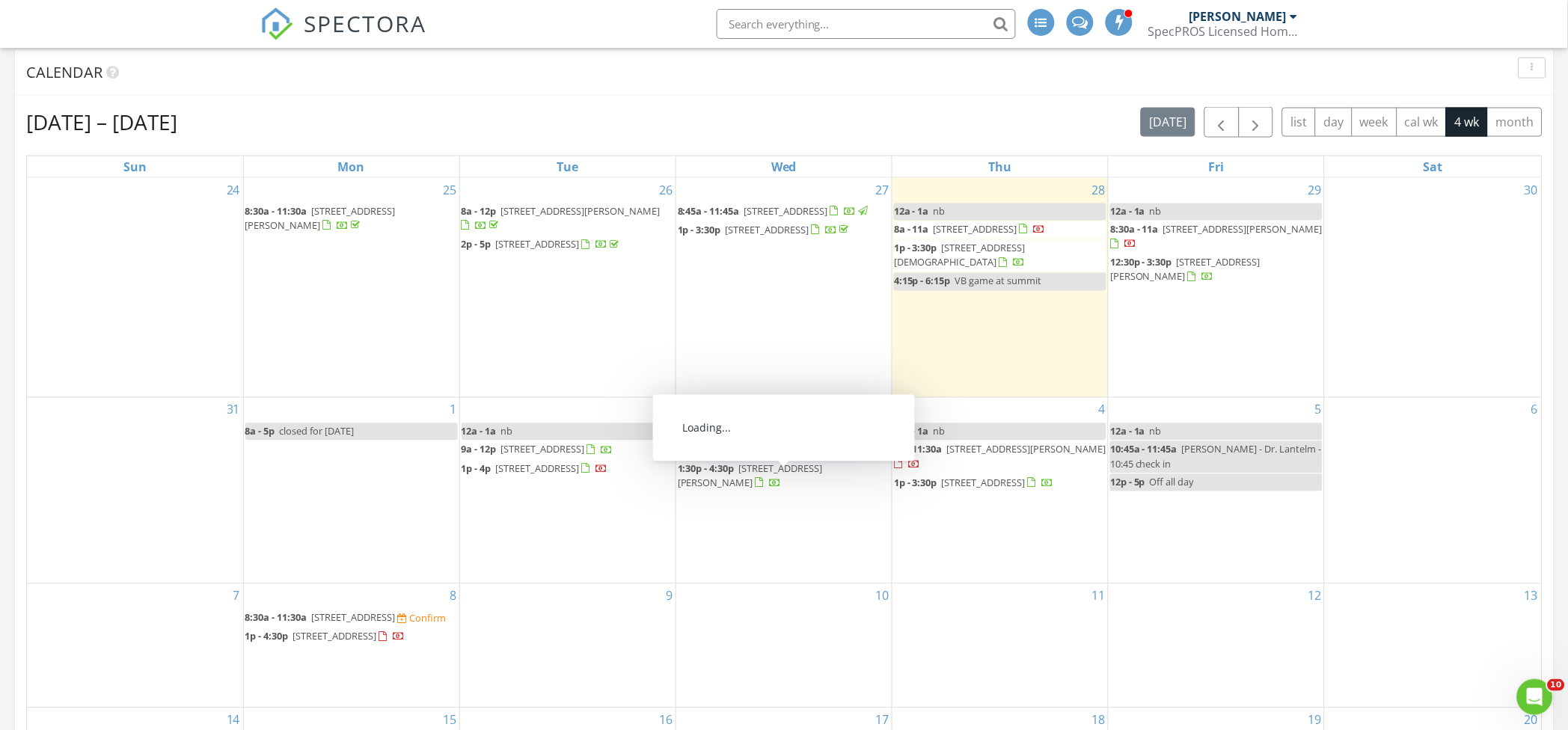
scroll to position [499, 0]
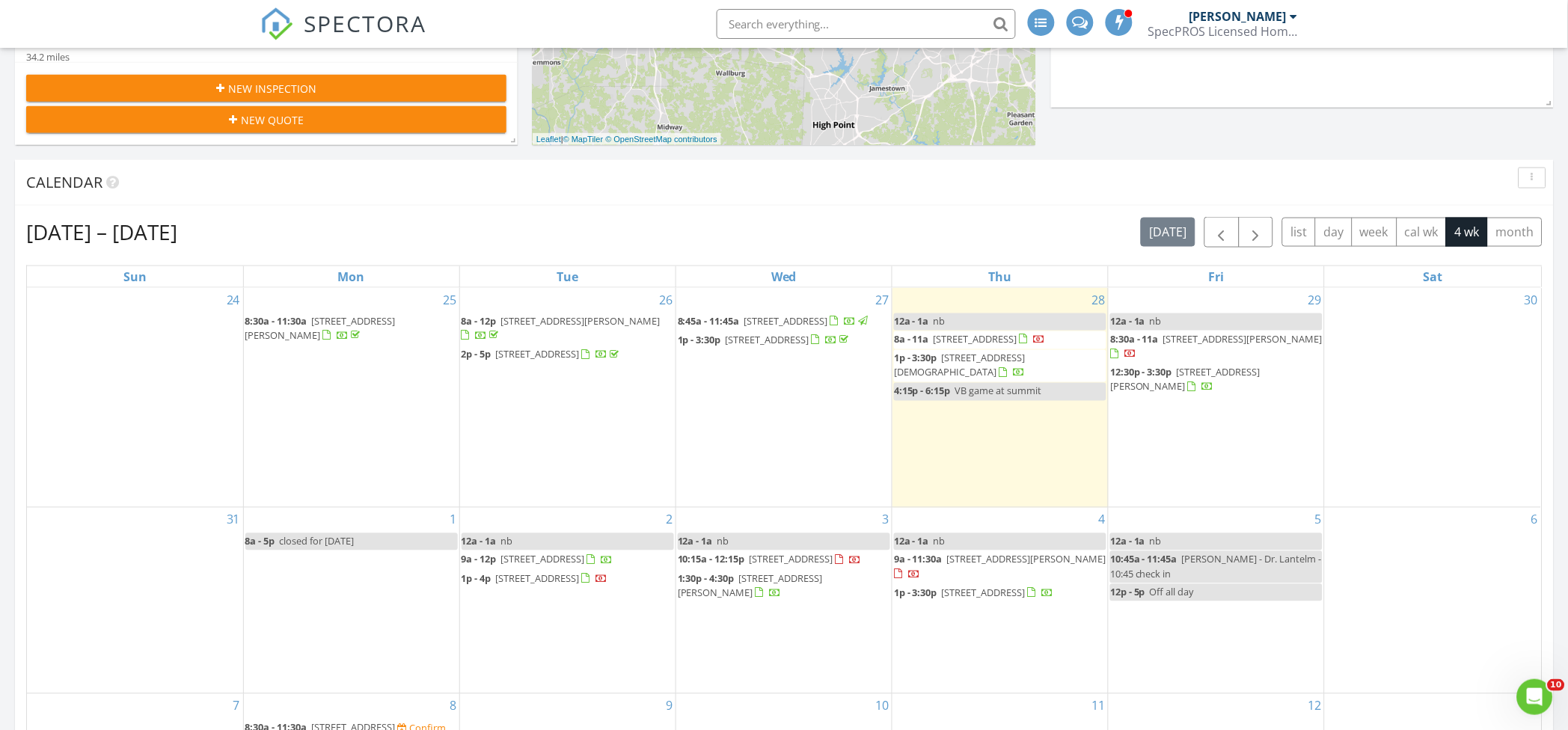
click at [782, 177] on div "Calendar" at bounding box center [772, 182] width 1493 height 22
click at [1209, 238] on button "button" at bounding box center [1221, 232] width 35 height 31
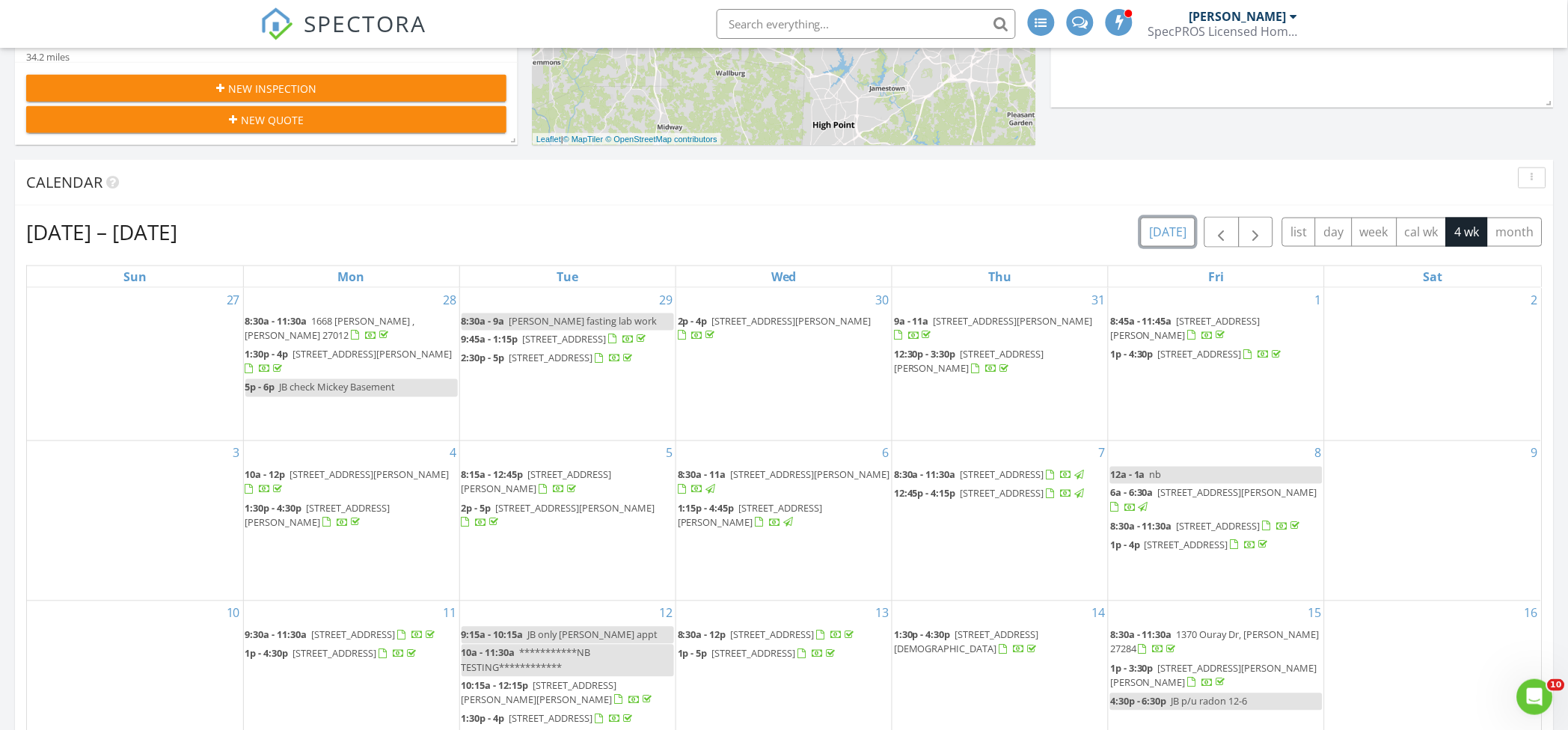
click at [1172, 231] on button "[DATE]" at bounding box center [1168, 232] width 54 height 29
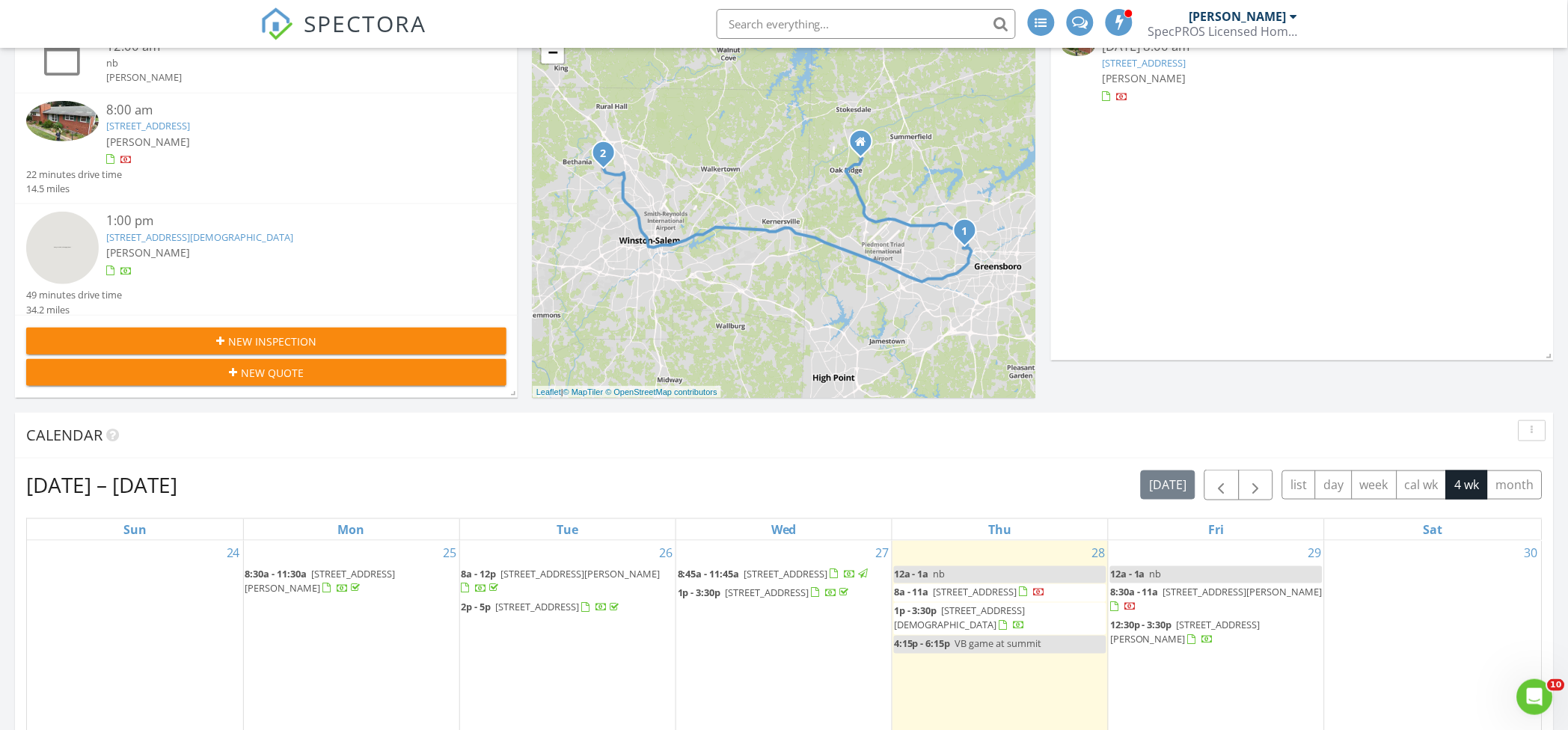
scroll to position [0, 0]
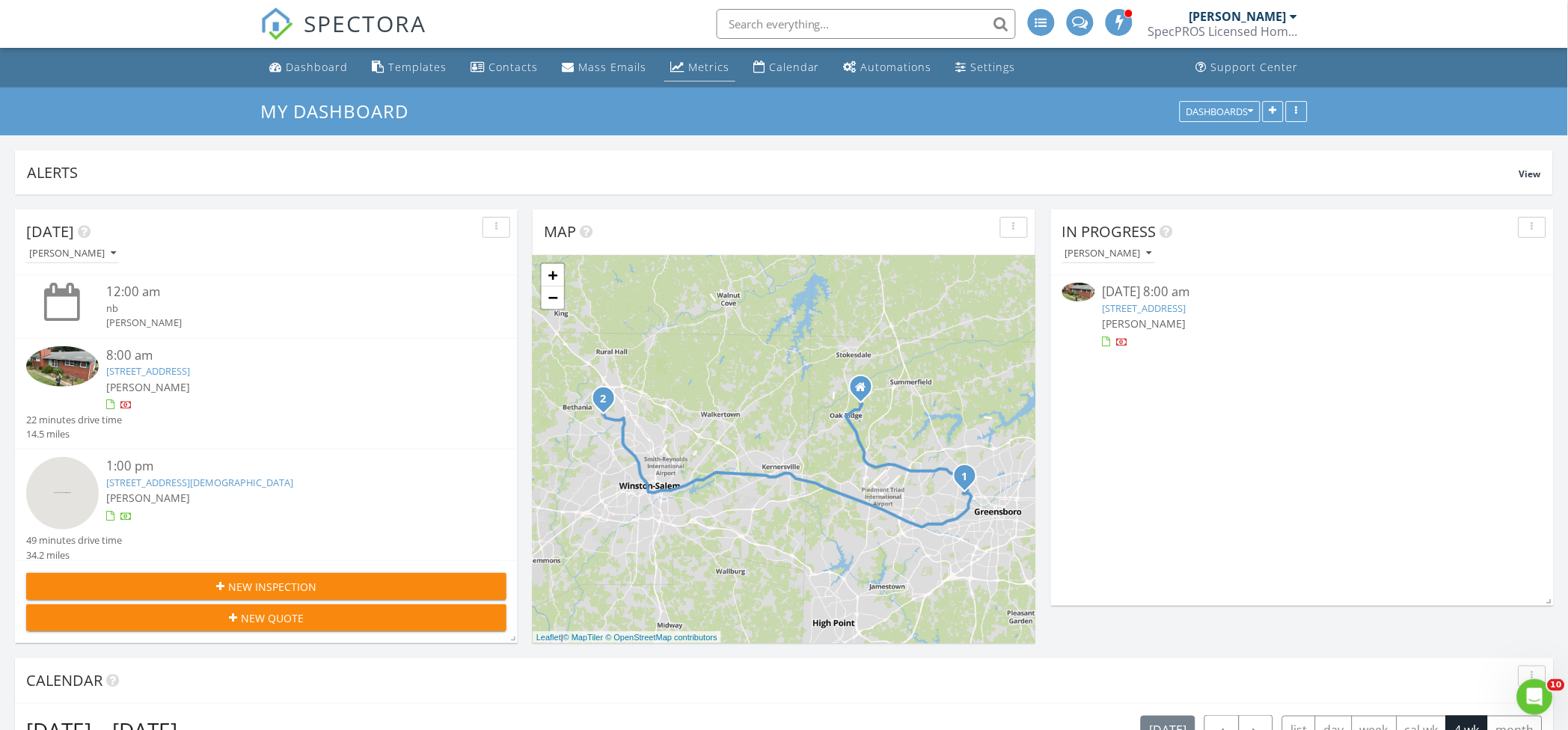
click at [674, 77] on link "Metrics" at bounding box center [699, 67] width 71 height 27
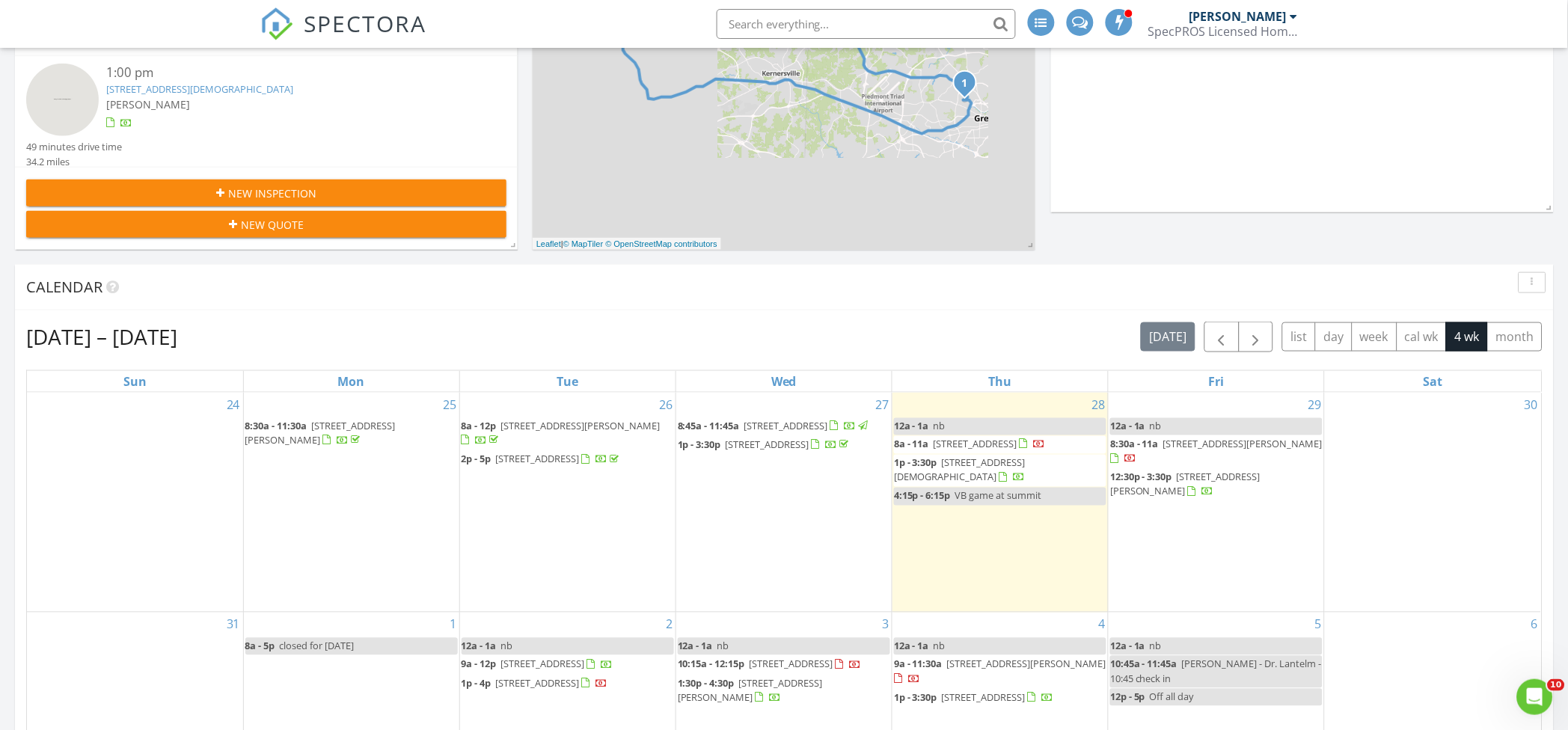
scroll to position [399, 0]
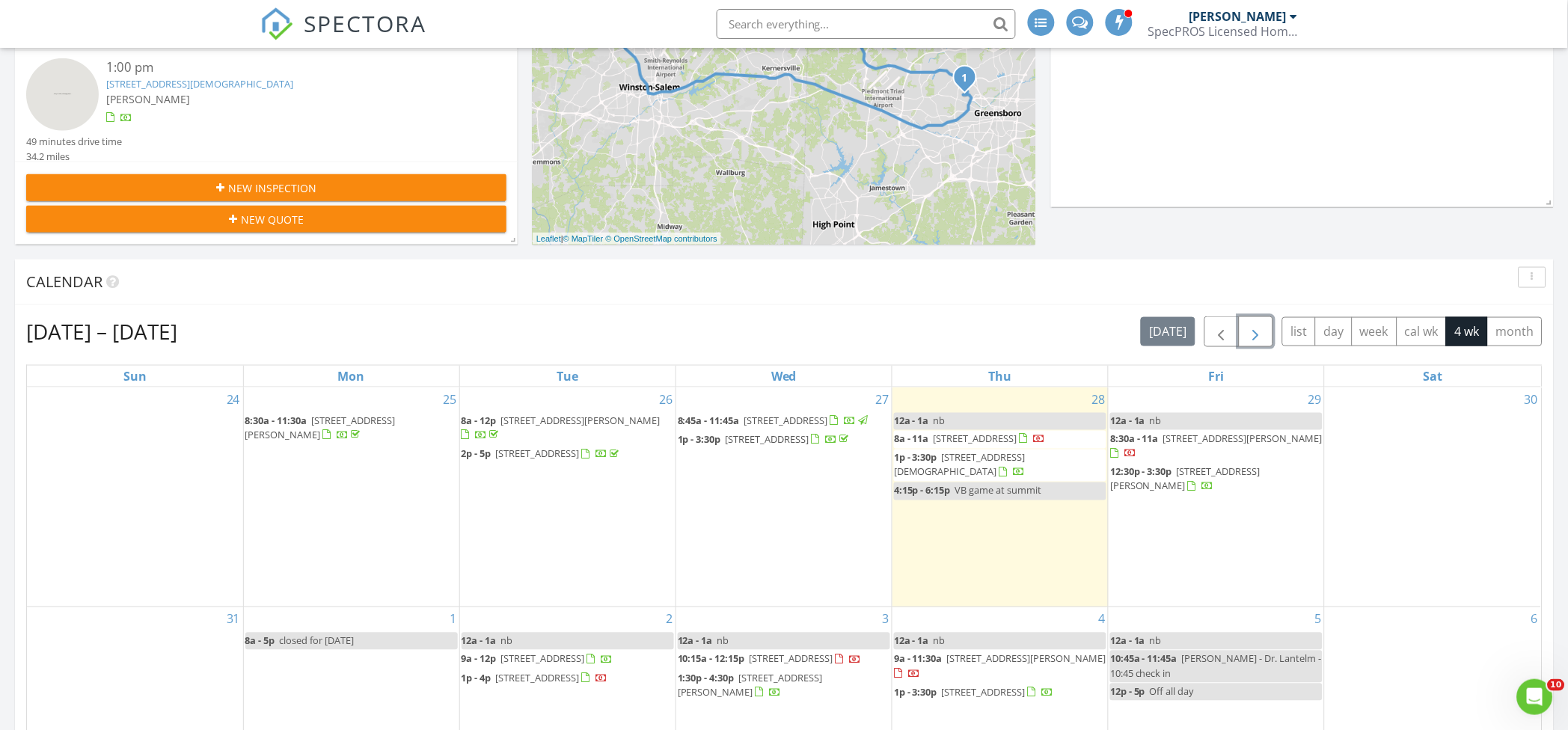
click at [1249, 331] on span "button" at bounding box center [1255, 332] width 17 height 17
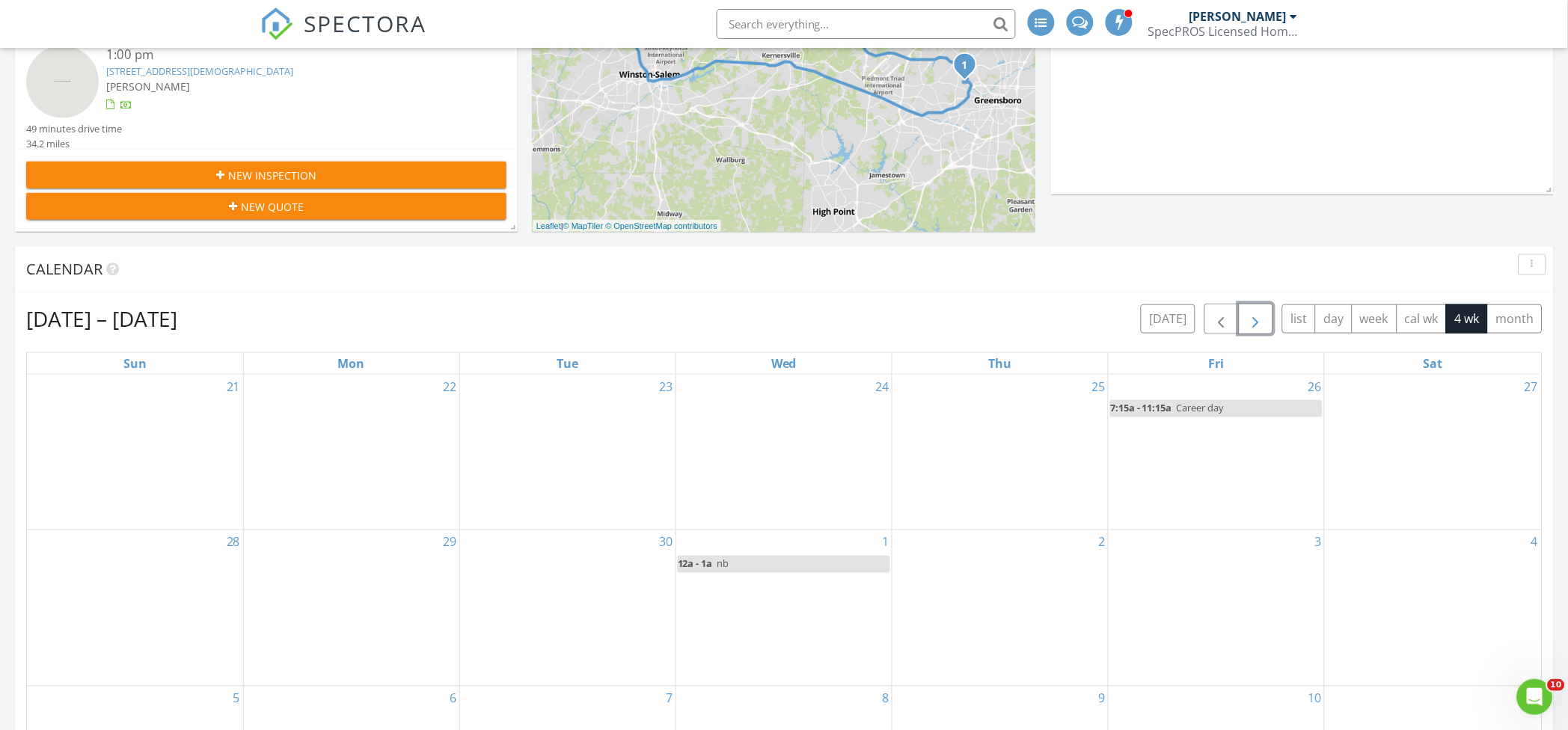
scroll to position [499, 0]
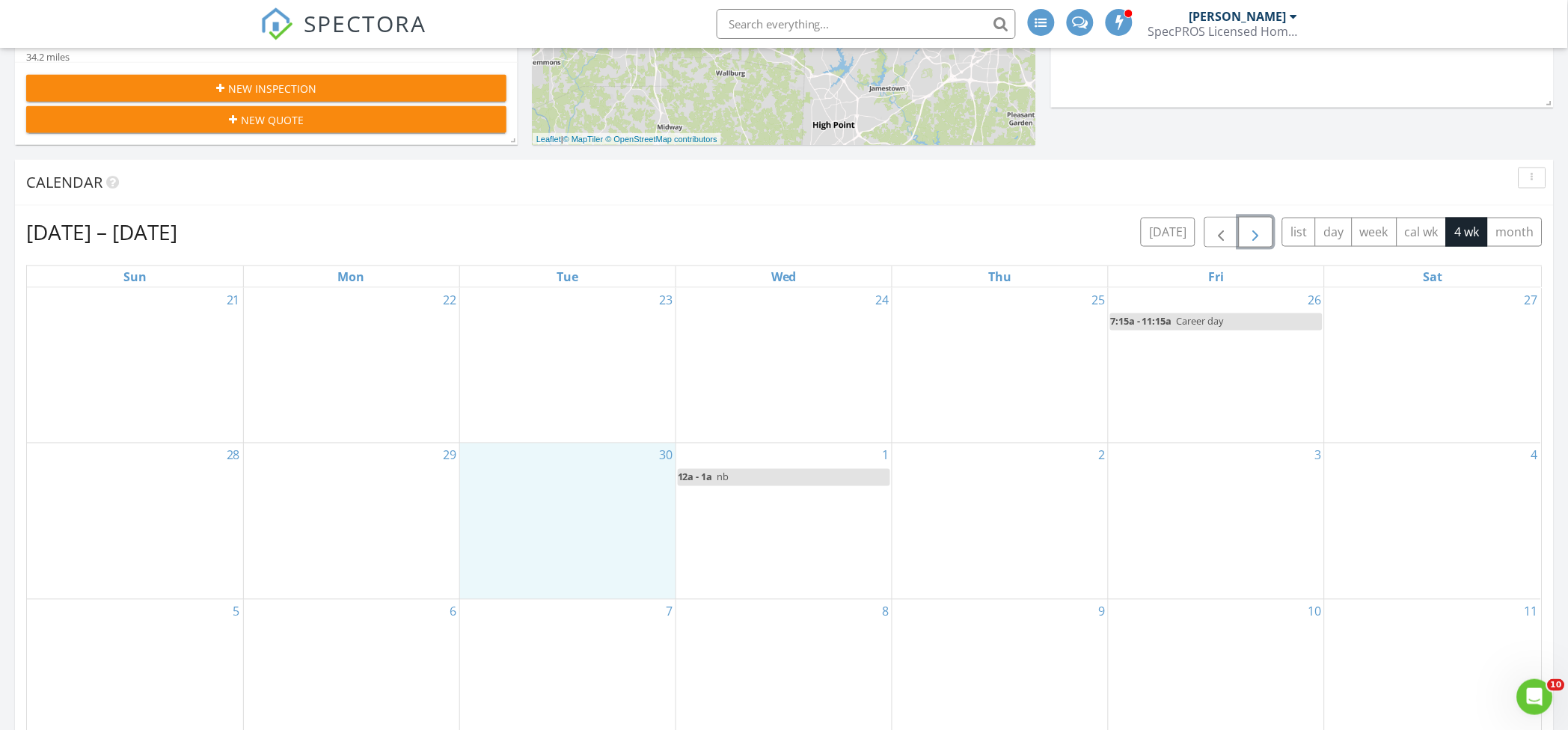
click at [531, 465] on div "30" at bounding box center [567, 522] width 216 height 156
click at [542, 425] on icon at bounding box center [538, 425] width 9 height 11
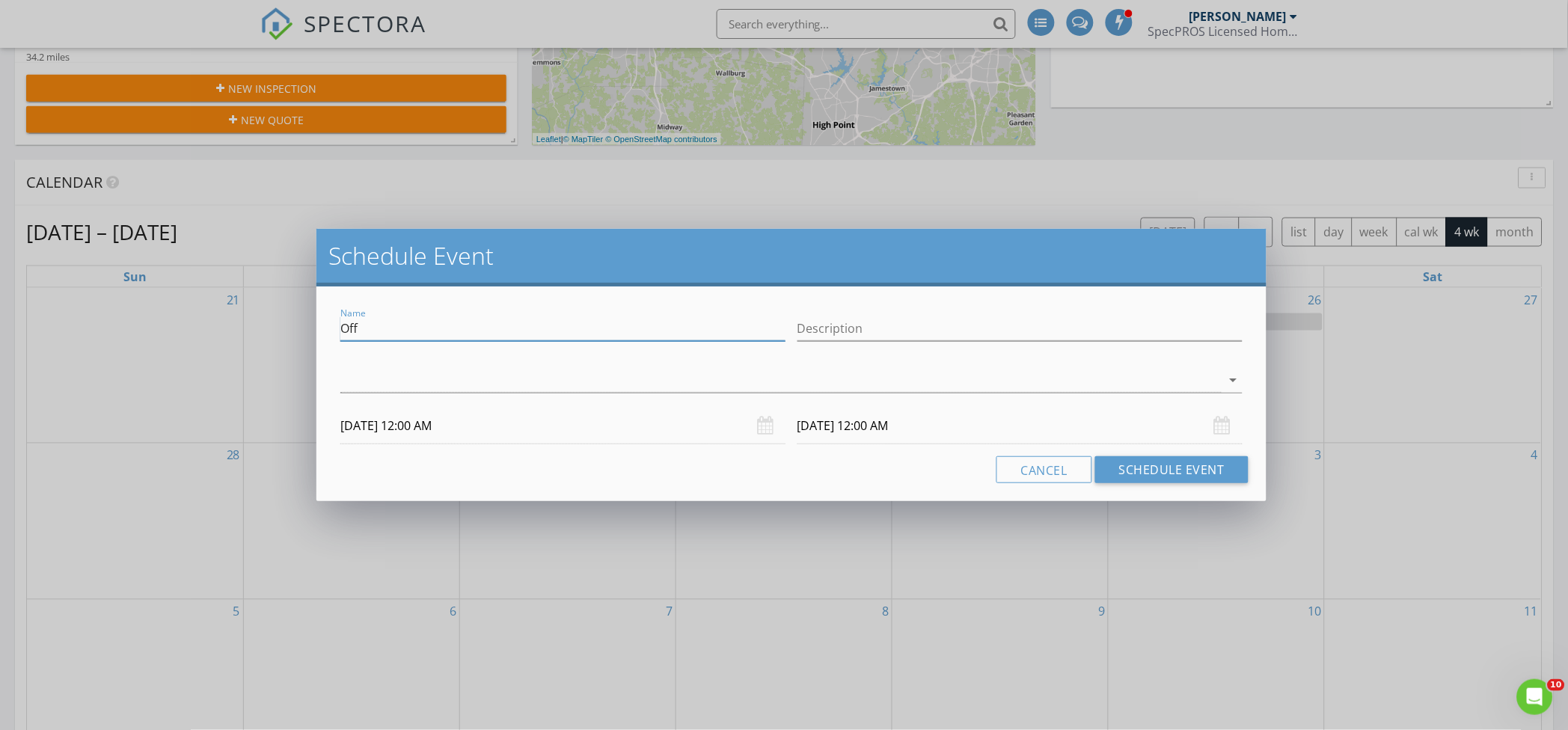
drag, startPoint x: 409, startPoint y: 324, endPoint x: 261, endPoint y: 328, distance: 148.1
click at [263, 330] on div "Schedule Event Name Off Description arrow_drop_down 09/30/2025 12:00 AM 10/01/2…" at bounding box center [784, 365] width 1568 height 730
type input "n"
drag, startPoint x: 411, startPoint y: 325, endPoint x: 288, endPoint y: 320, distance: 123.1
click at [289, 321] on div "Schedule Event Name Off Description check_box_outline_blank Jeremy Beck arrow_d…" at bounding box center [784, 365] width 1568 height 730
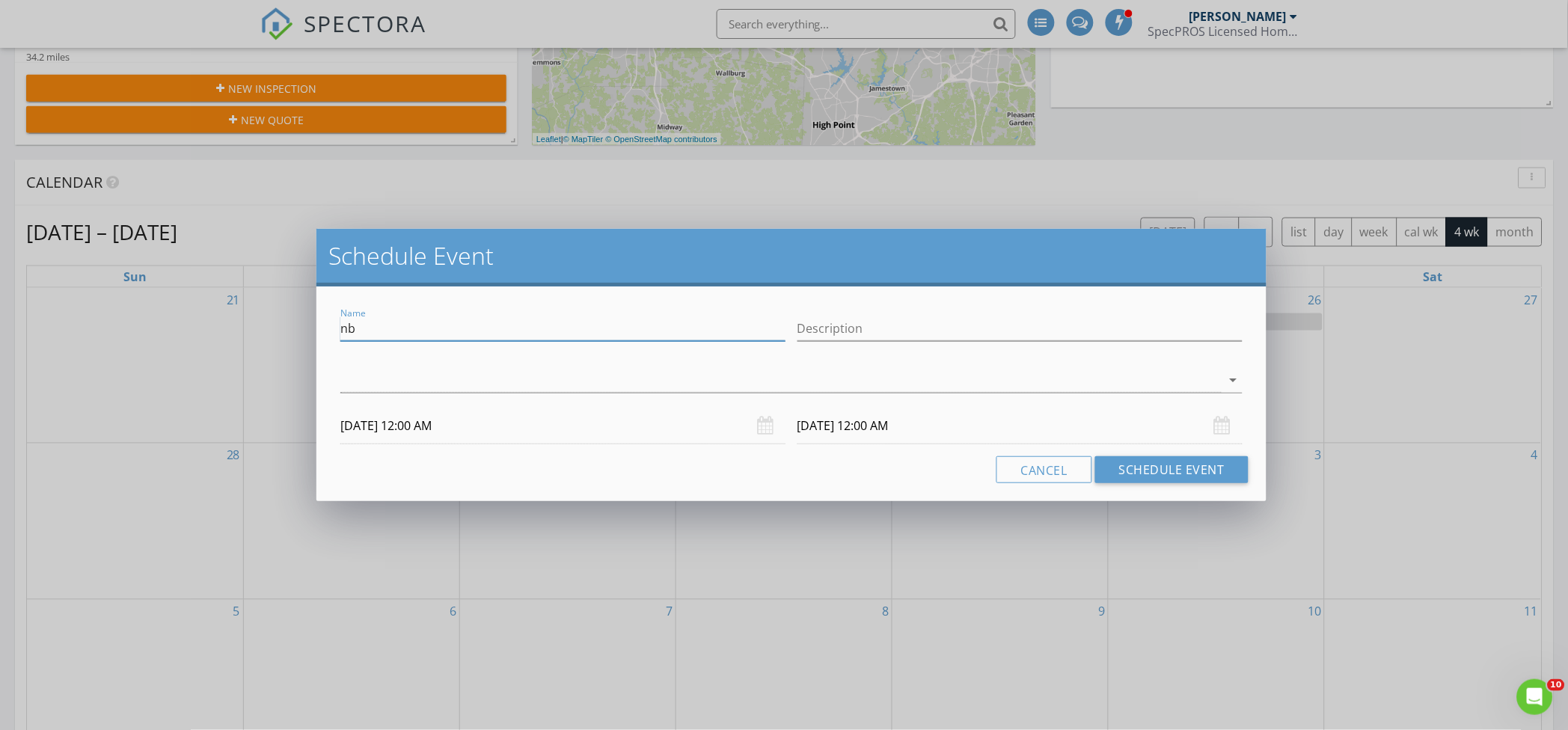
type input "nb"
type input "payroll. adjust stipend back to old amt due to miscalculation last month? add $…"
click at [1160, 466] on button "Schedule Event" at bounding box center [1172, 470] width 153 height 27
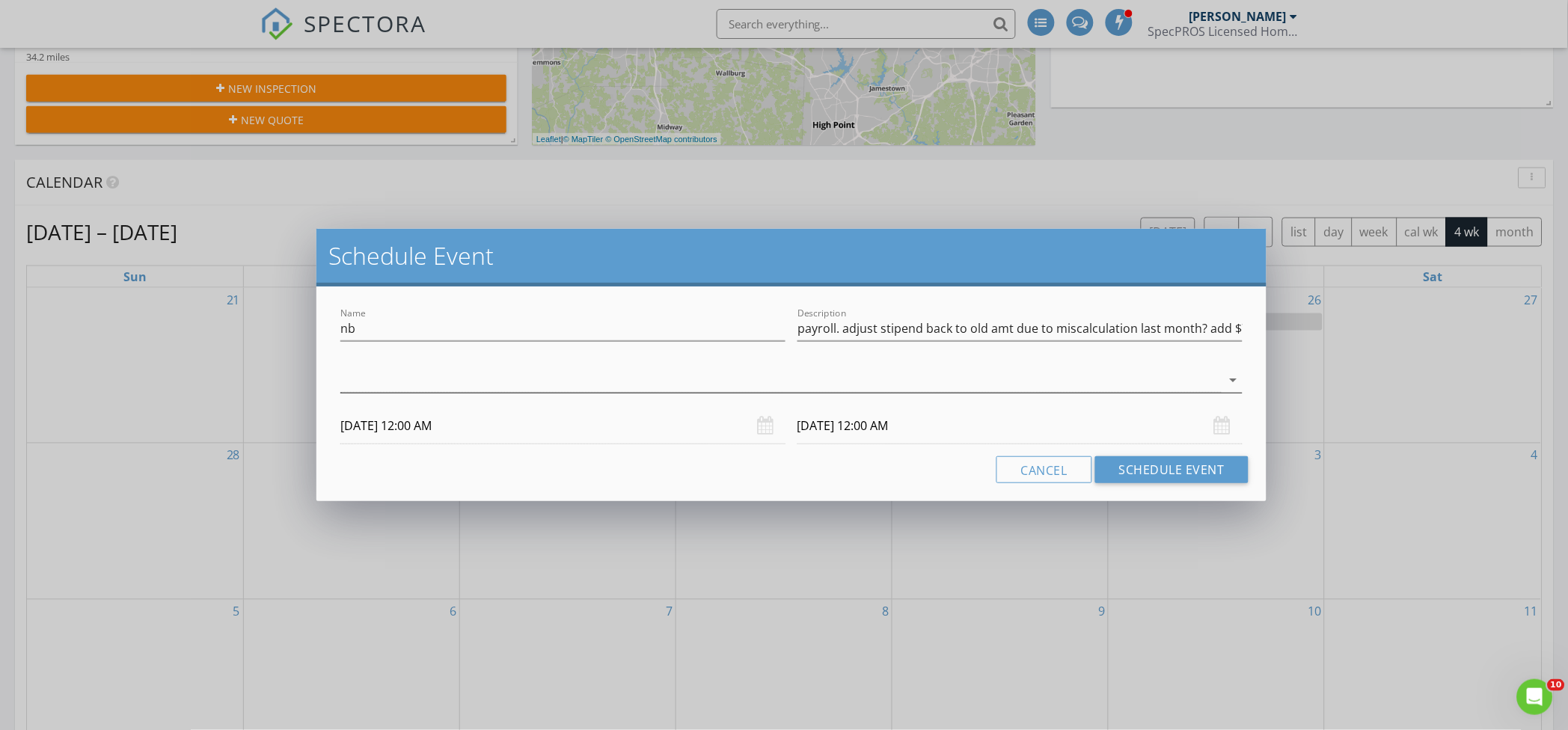
click at [721, 384] on div at bounding box center [780, 380] width 881 height 24
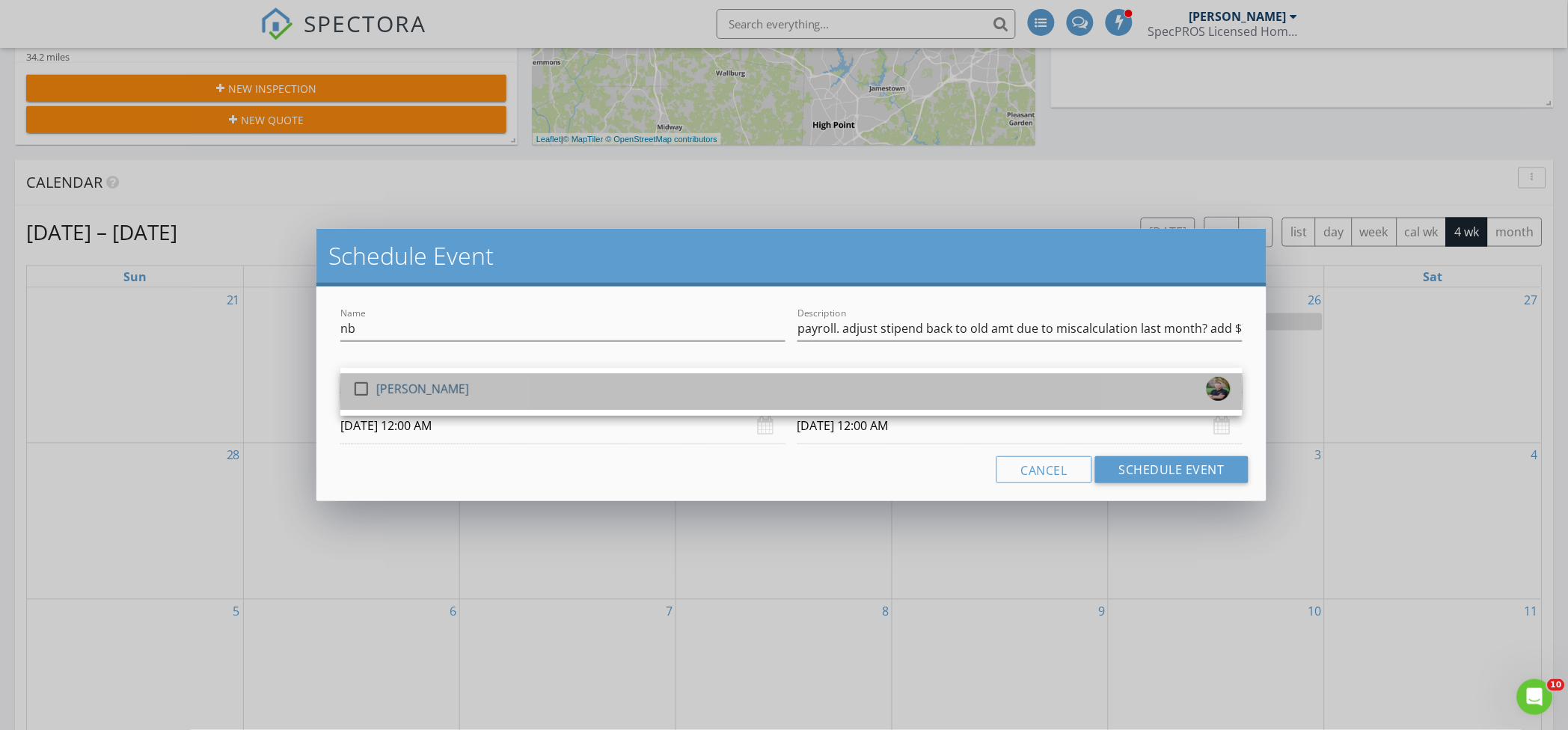
click at [721, 385] on div "check_box_outline_blank Jeremy Beck" at bounding box center [792, 392] width 878 height 30
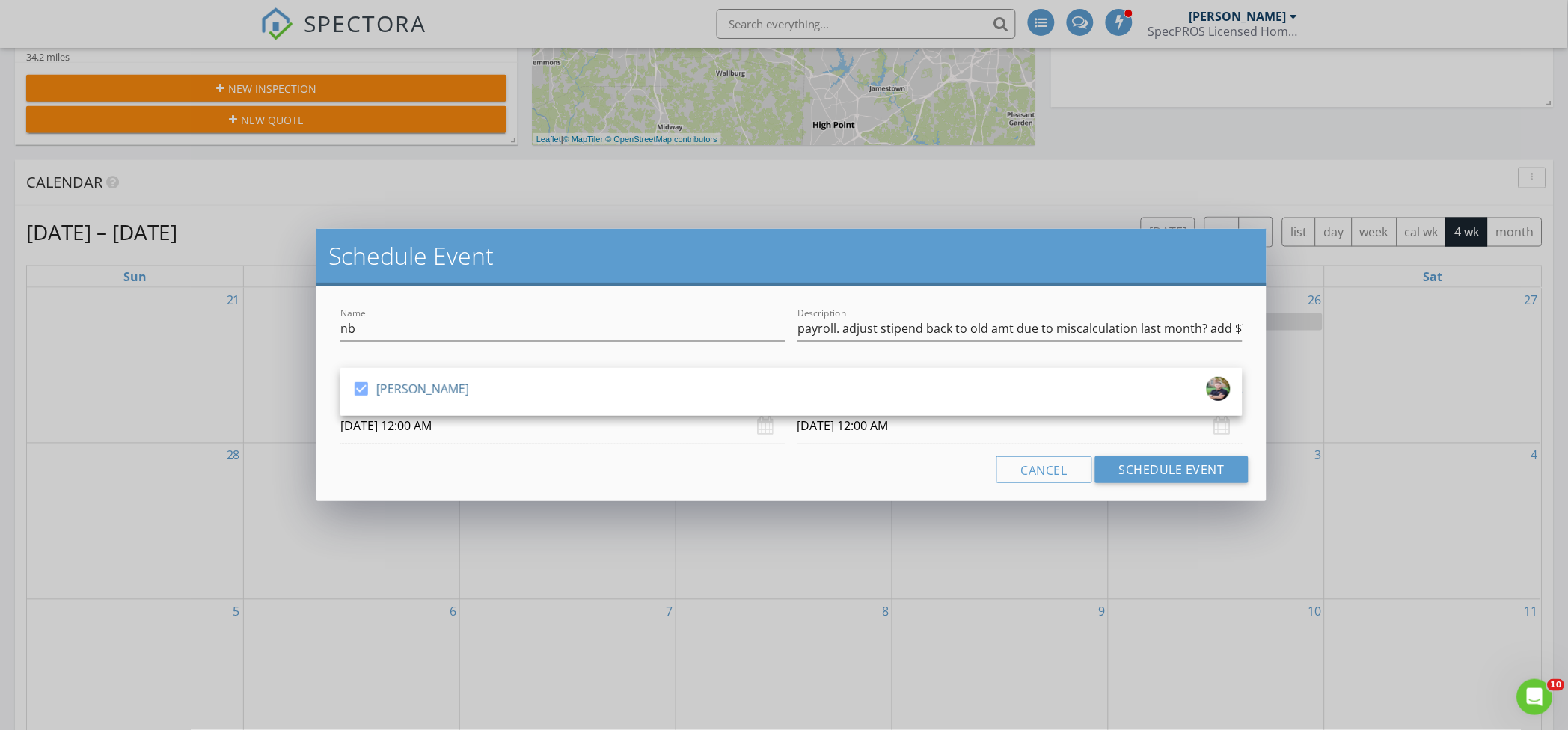
click at [626, 477] on div "Cancel Schedule Event" at bounding box center [791, 470] width 914 height 27
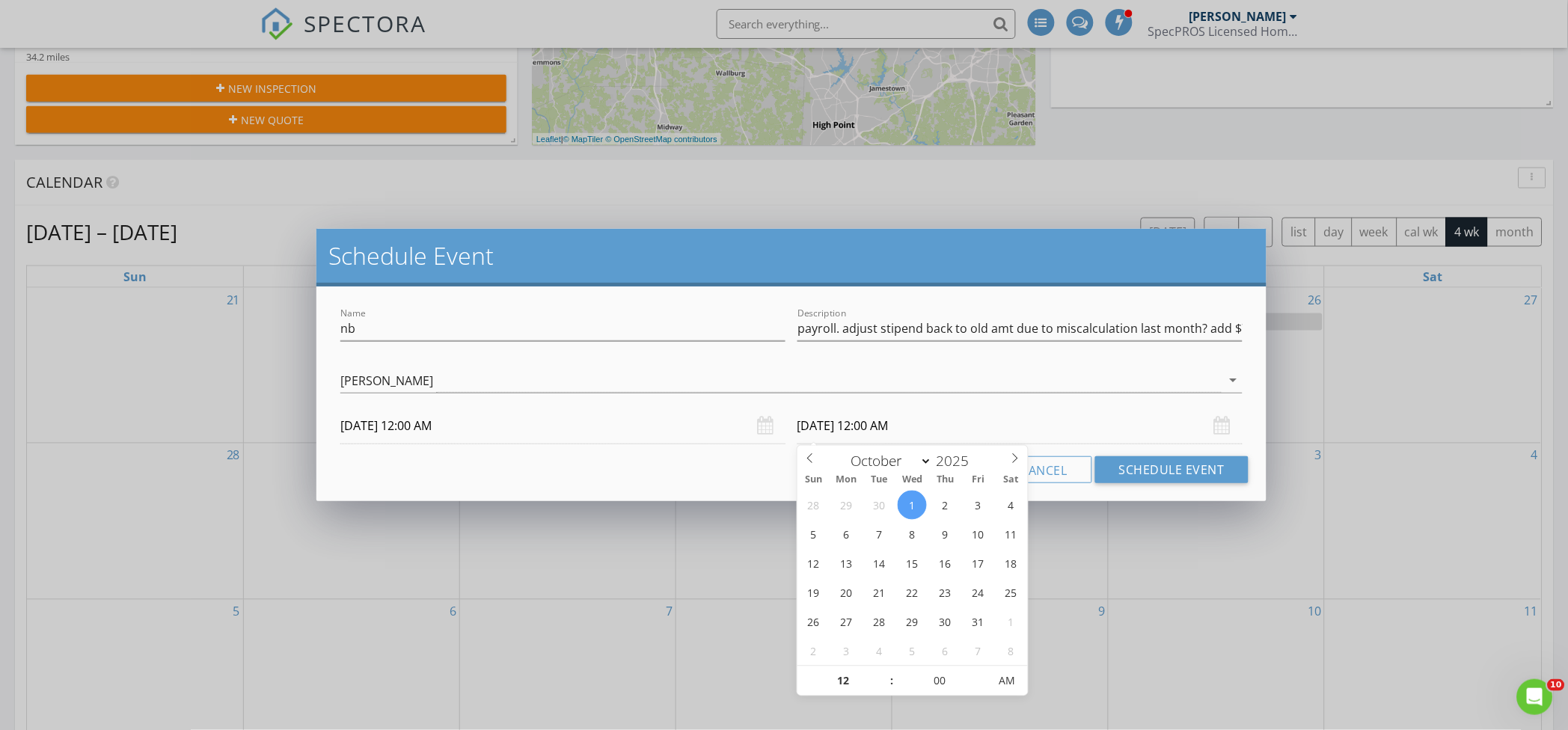
click at [860, 427] on input "10/01/2025 12:00 AM" at bounding box center [1020, 427] width 445 height 37
select select "8"
type input "09/30/2025 12:00 AM"
type input "01"
type input "09/30/2025 1:00 AM"
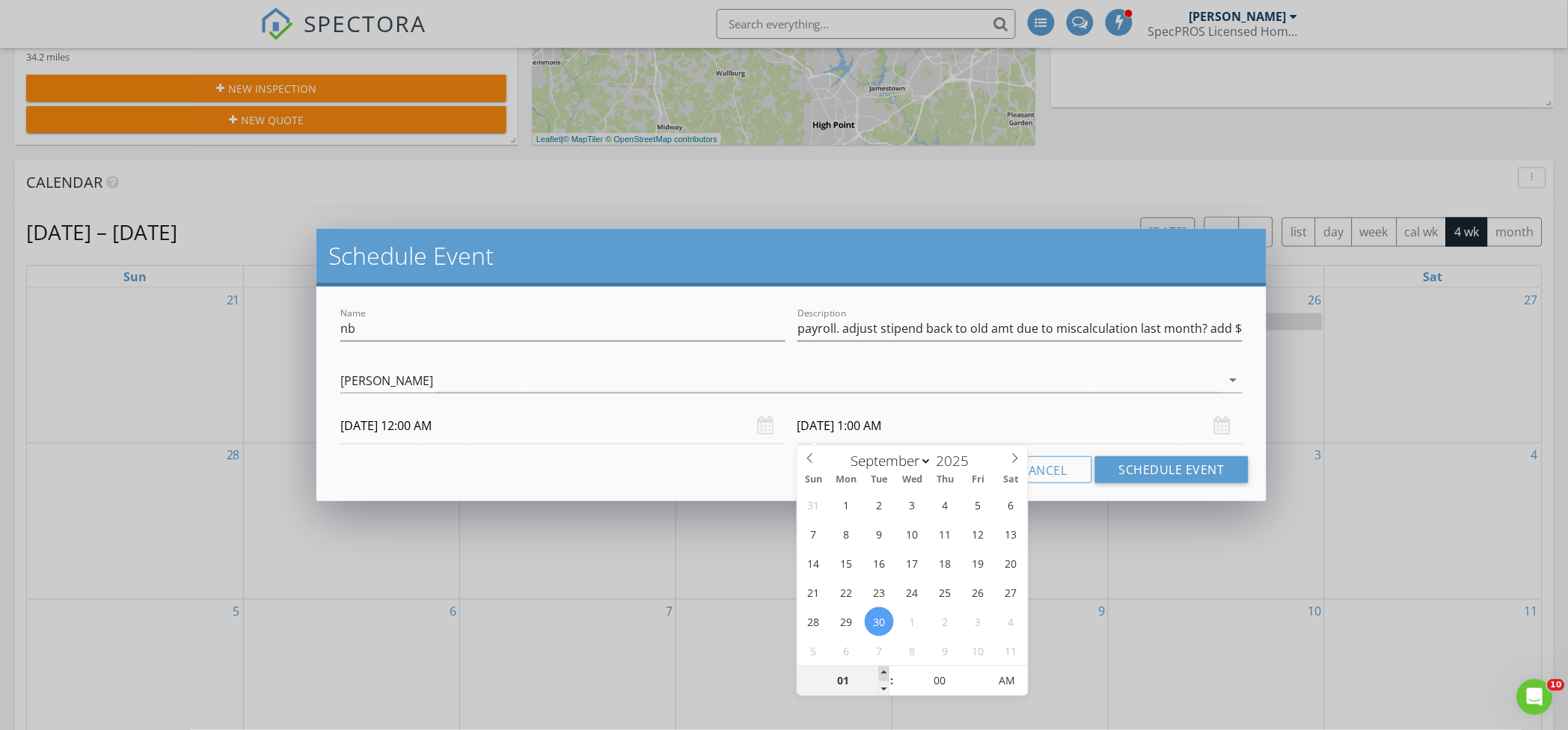
click at [883, 668] on span at bounding box center [884, 674] width 11 height 15
click at [1141, 467] on button "Schedule Event" at bounding box center [1172, 470] width 153 height 27
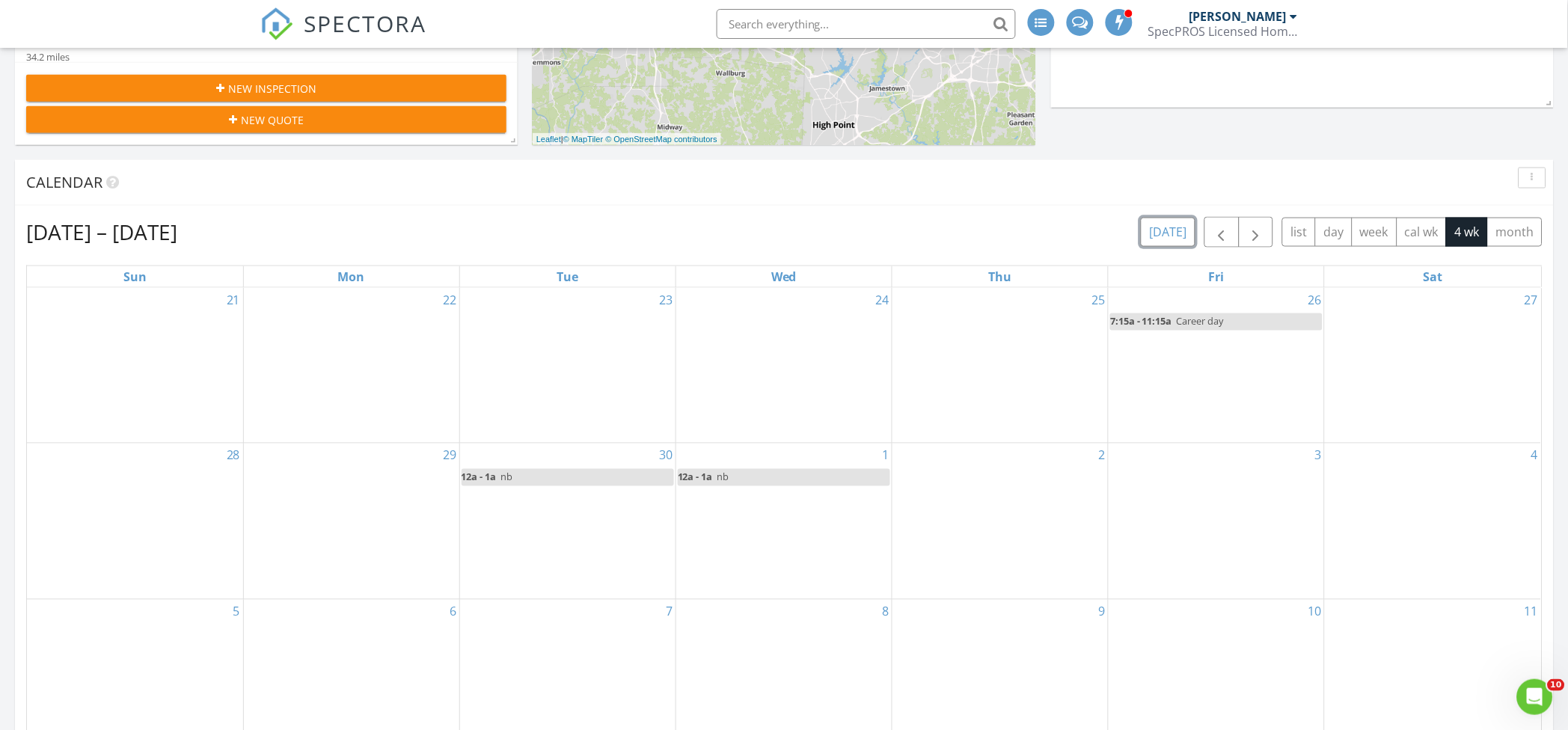
click at [1181, 233] on button "[DATE]" at bounding box center [1168, 232] width 54 height 29
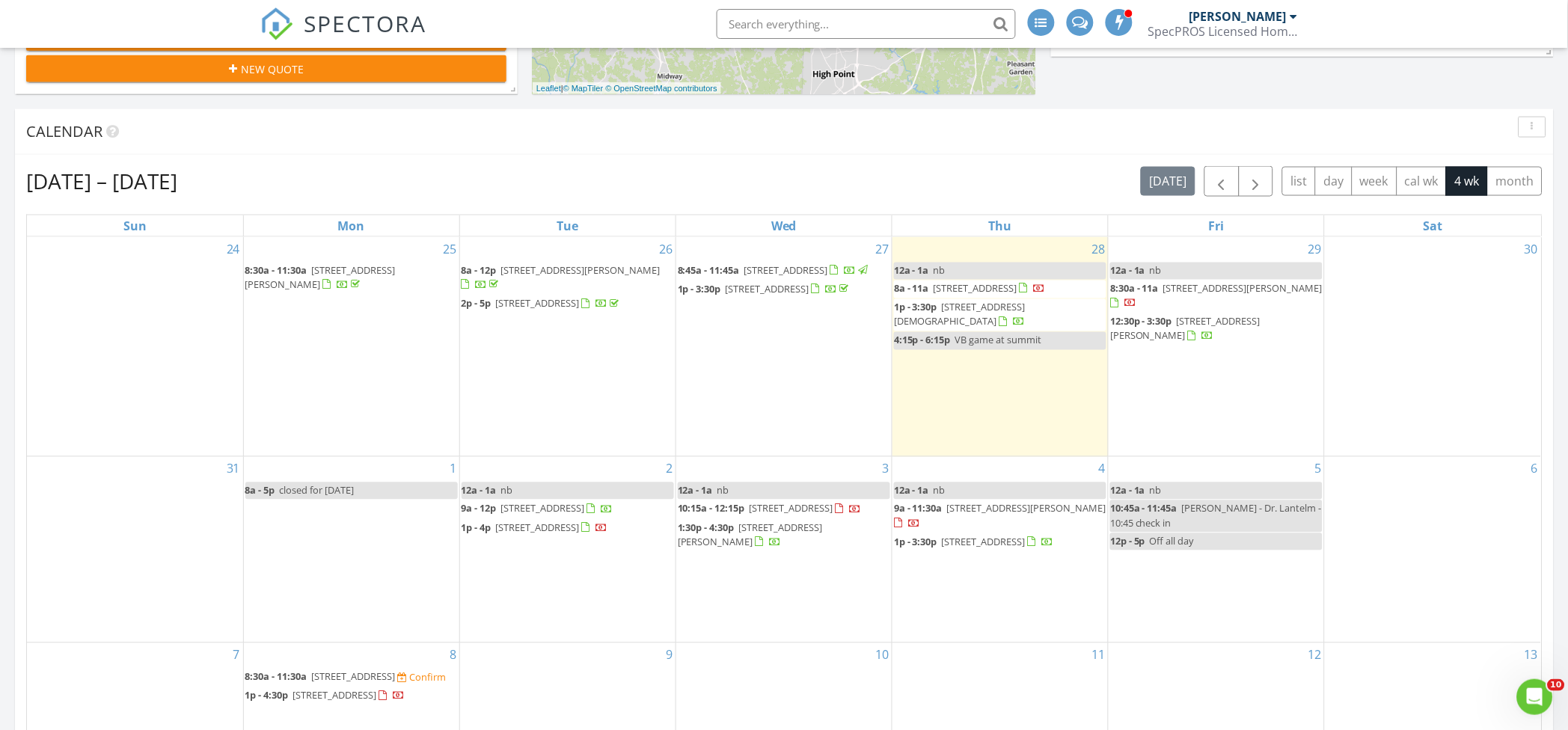
scroll to position [698, 0]
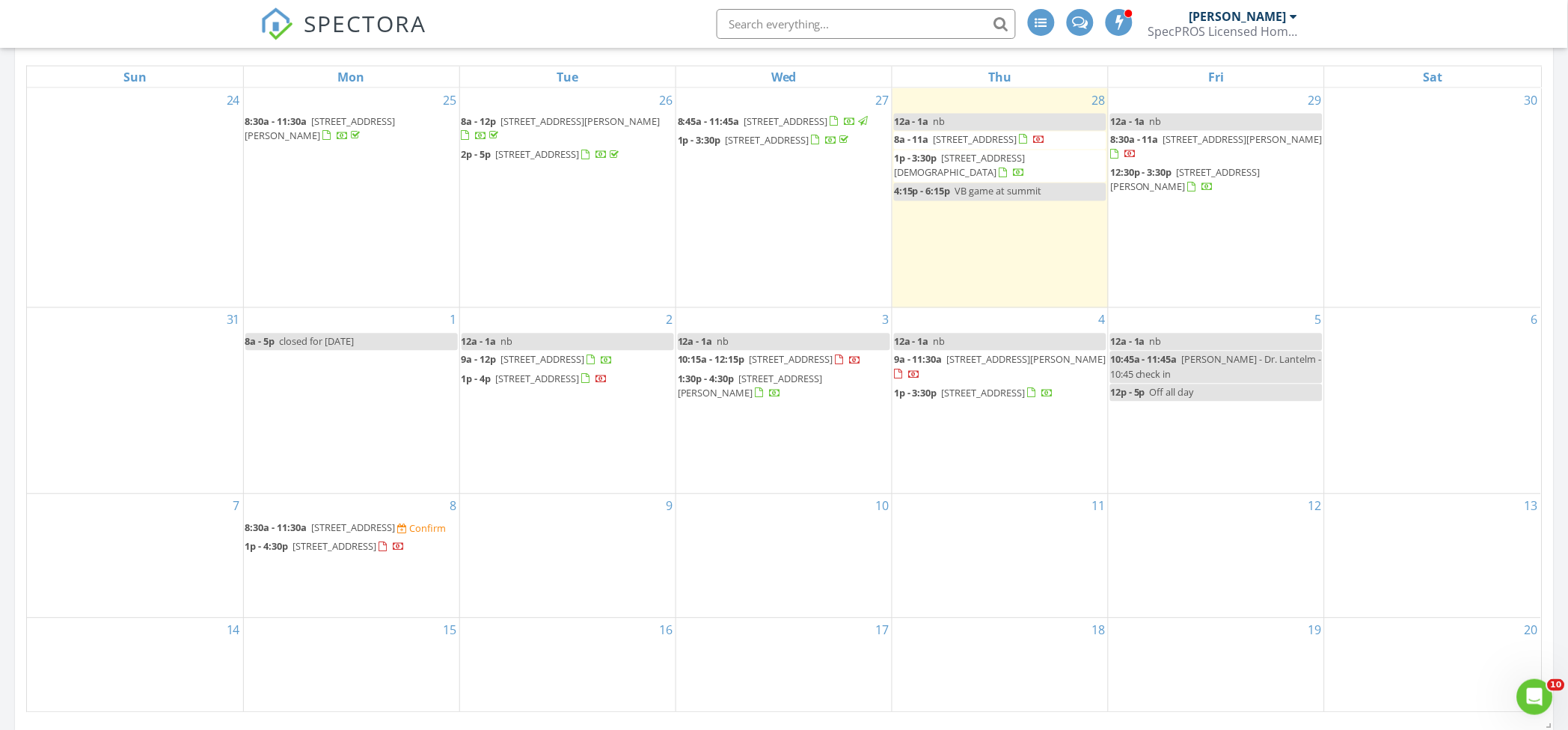
click at [681, 59] on div "Aug 24 – Sep 20, 2025 today list day week cal wk 4 wk month Sun Mon Tue Wed Thu…" at bounding box center [784, 365] width 1517 height 696
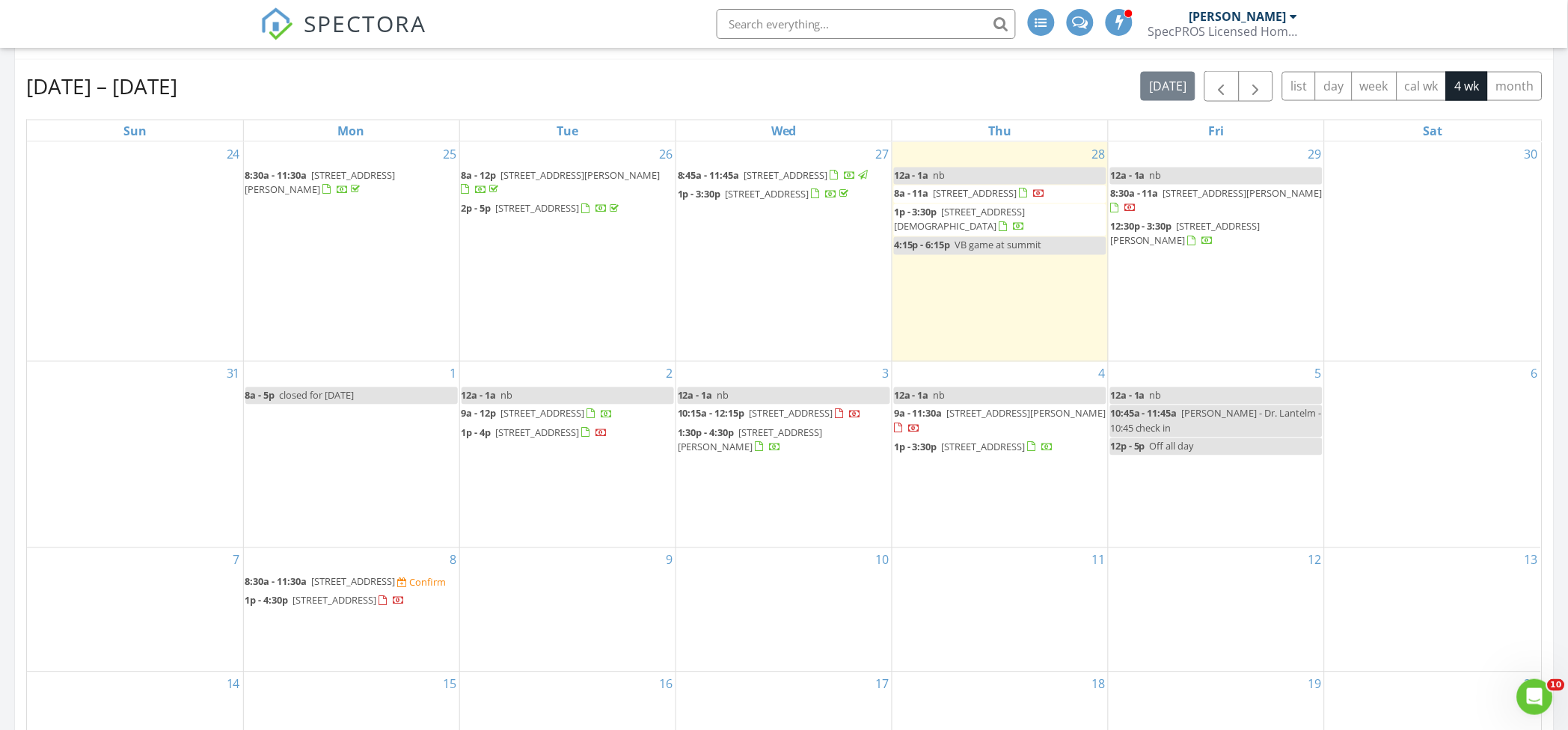
scroll to position [599, 0]
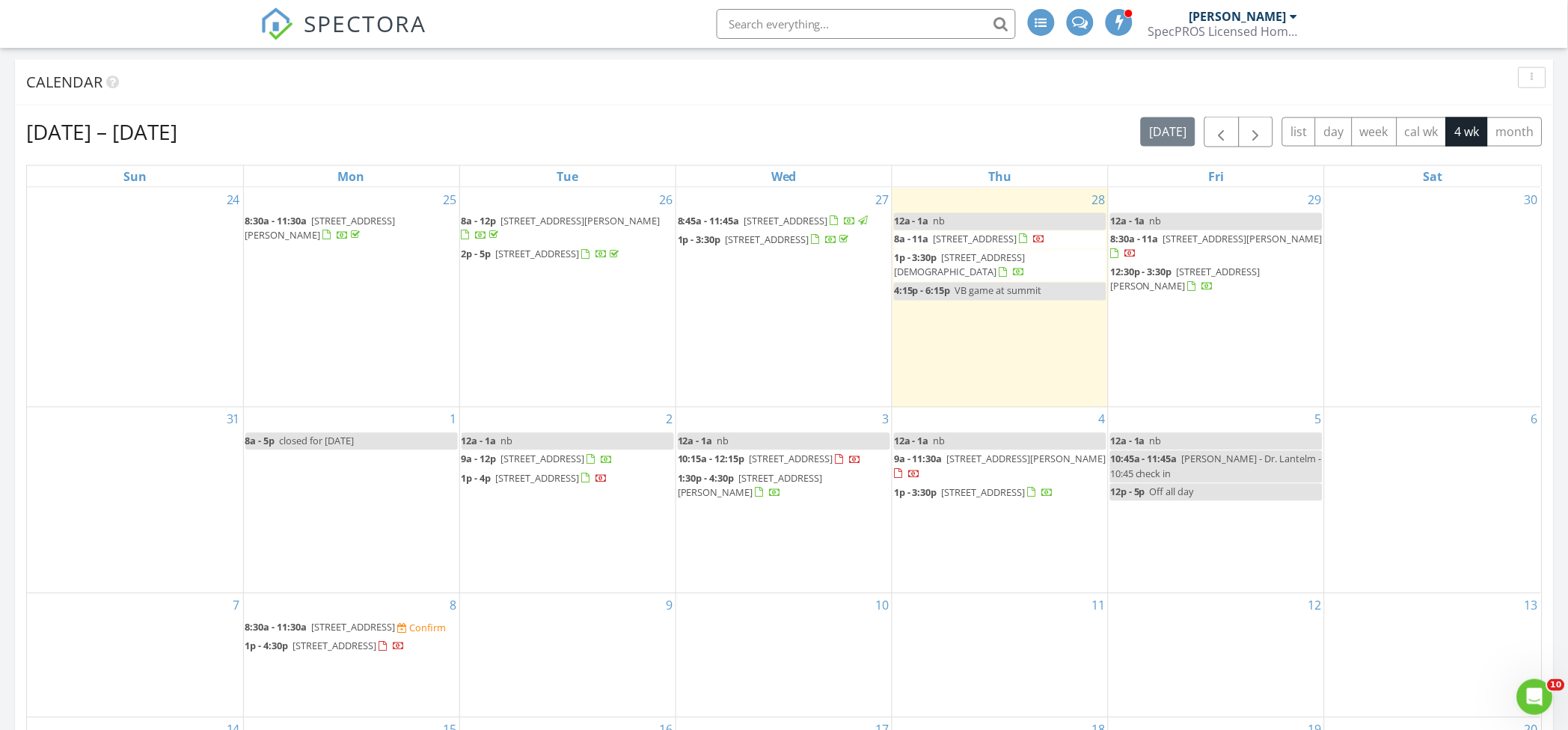
click at [1041, 218] on link "12a - 1a nb" at bounding box center [1000, 222] width 213 height 17
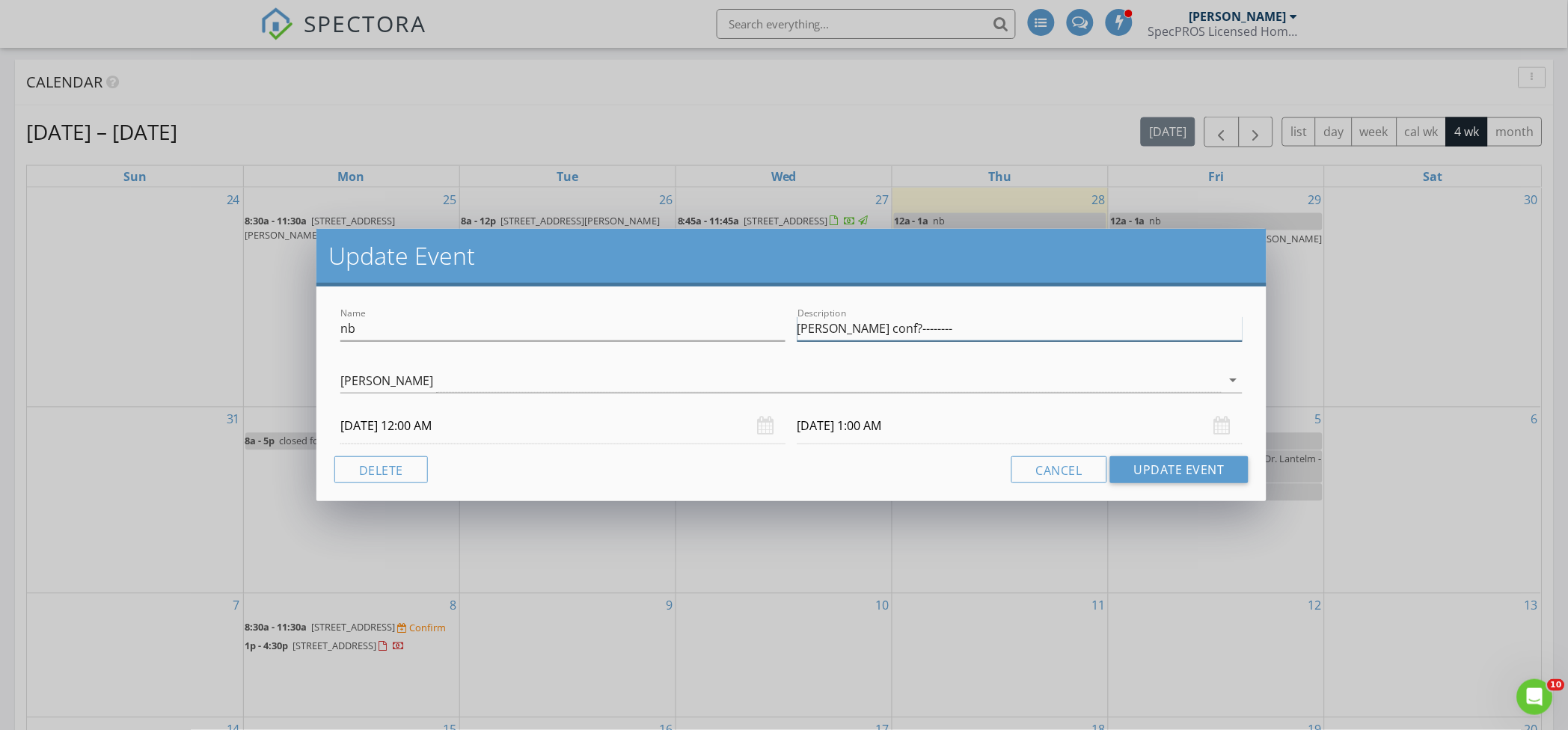
click at [961, 317] on input "elena conf?--------" at bounding box center [1020, 329] width 445 height 24
type input "[PERSON_NAME] conf?--------[PERSON_NAME]-------"
click at [1124, 469] on button "Update Event" at bounding box center [1178, 470] width 138 height 27
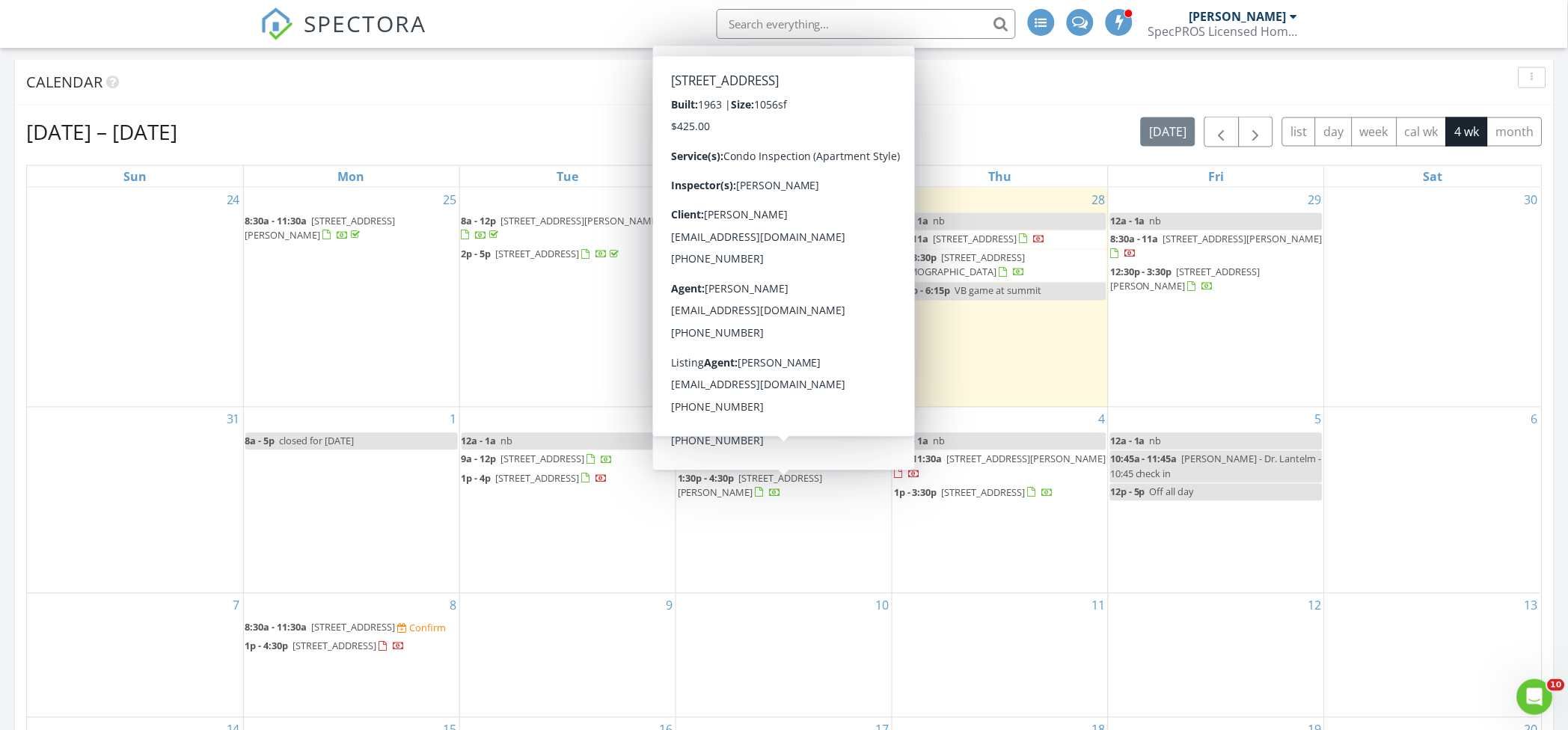
click at [567, 83] on div "Calendar" at bounding box center [772, 82] width 1493 height 22
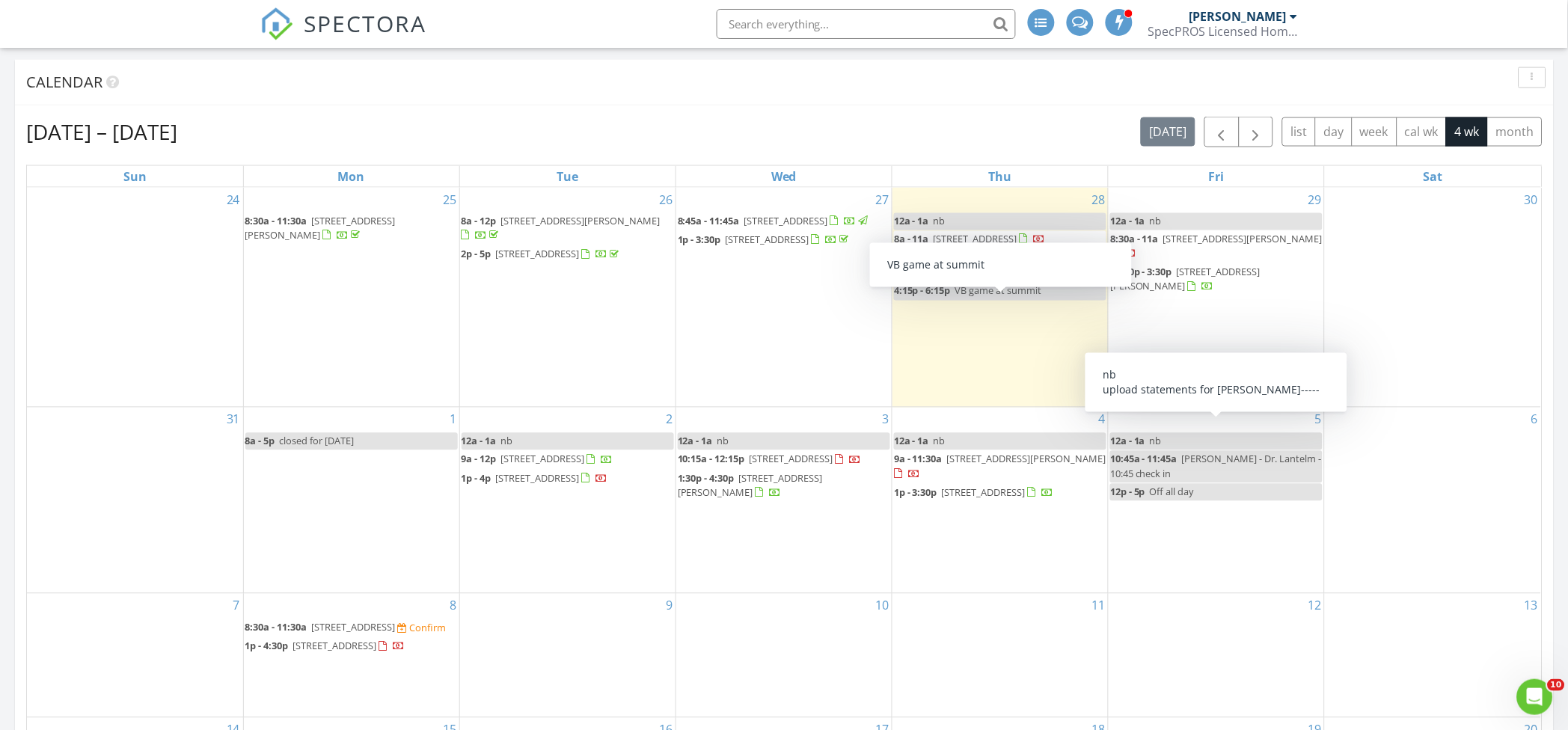
click at [1179, 434] on link "12a - 1a nb" at bounding box center [1215, 442] width 213 height 17
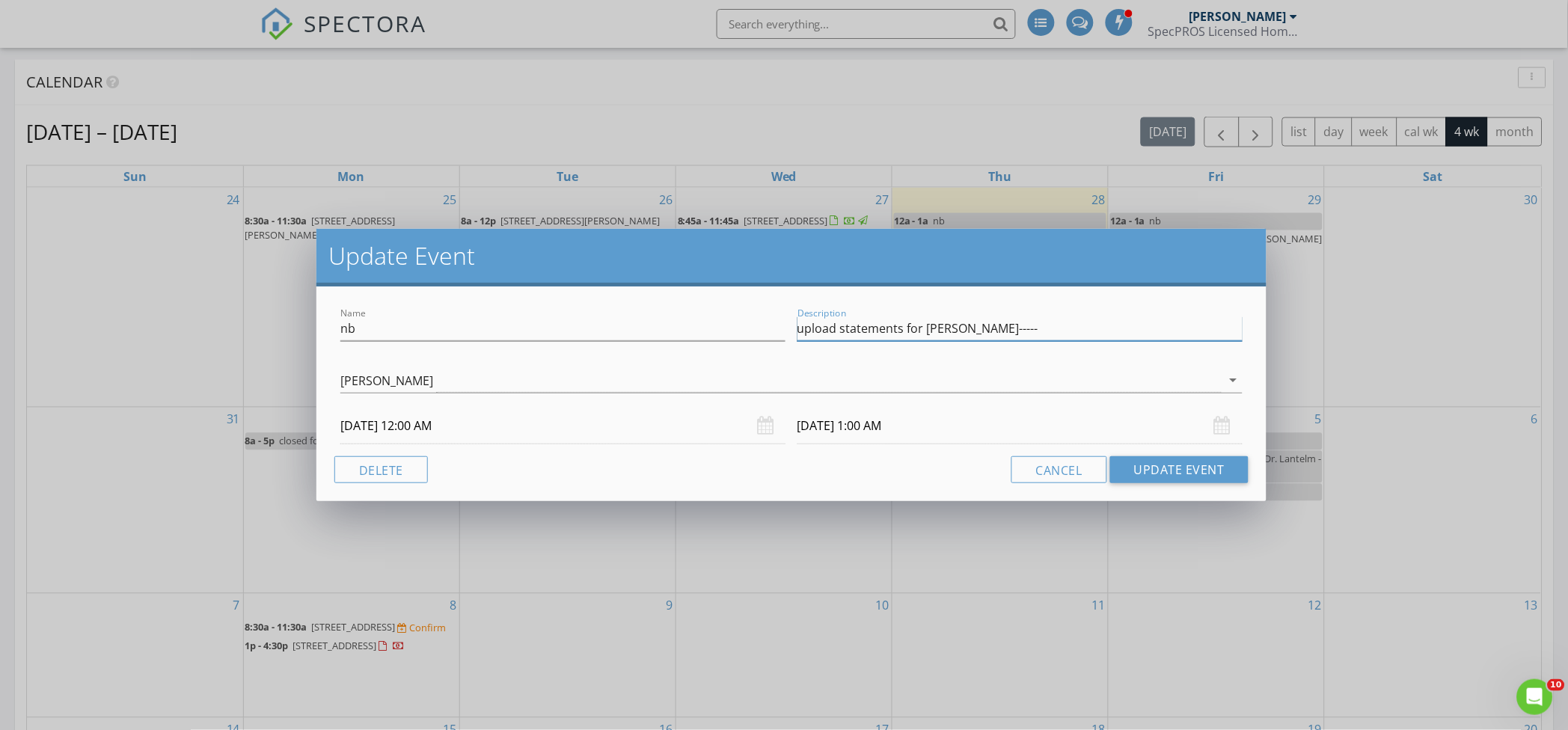
click at [990, 326] on input "upload statements for kim-----" at bounding box center [1020, 329] width 445 height 24
type input "upload statements for kim-----owners dist------"
click at [1199, 466] on button "Update Event" at bounding box center [1178, 470] width 138 height 27
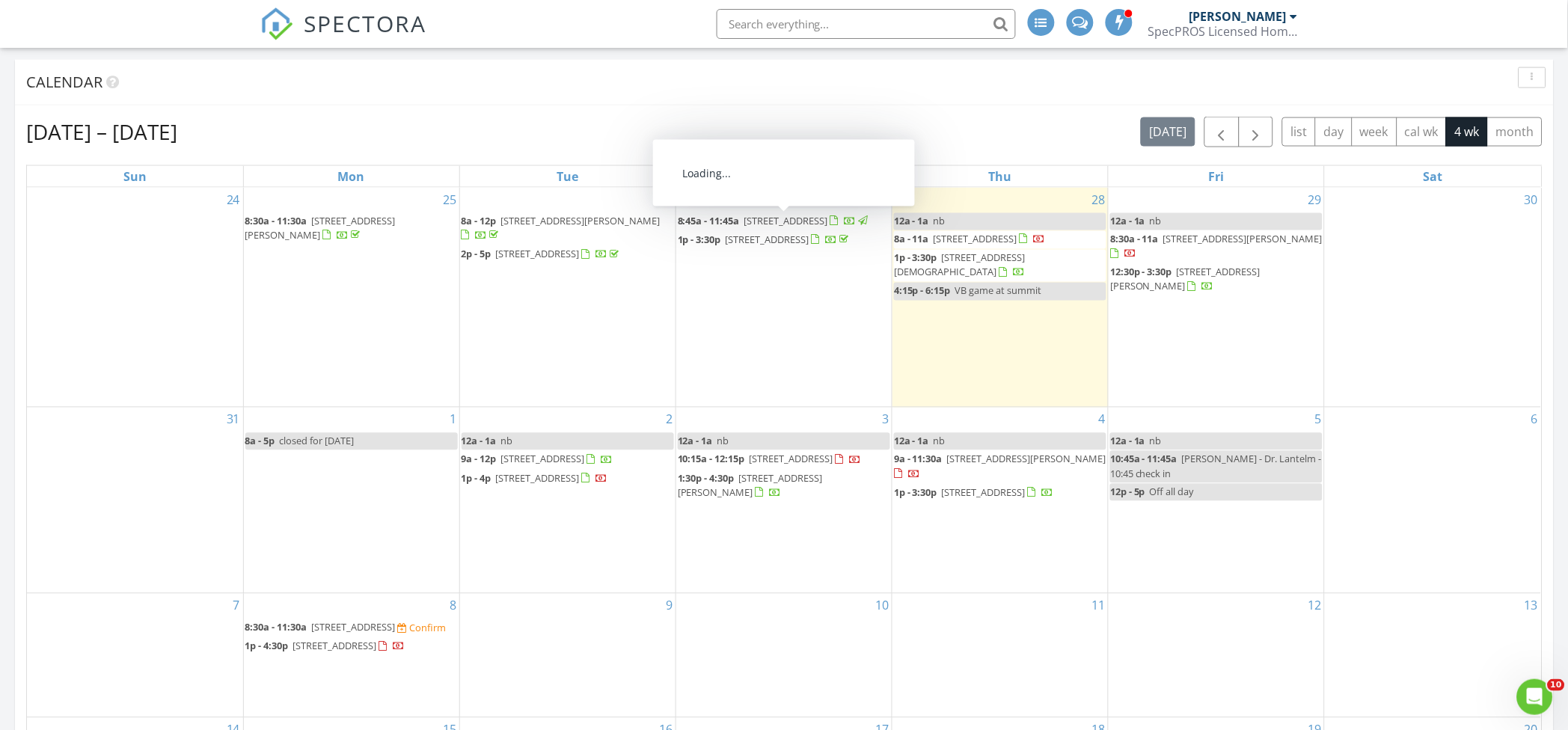
click at [754, 85] on div "Calendar" at bounding box center [772, 82] width 1493 height 22
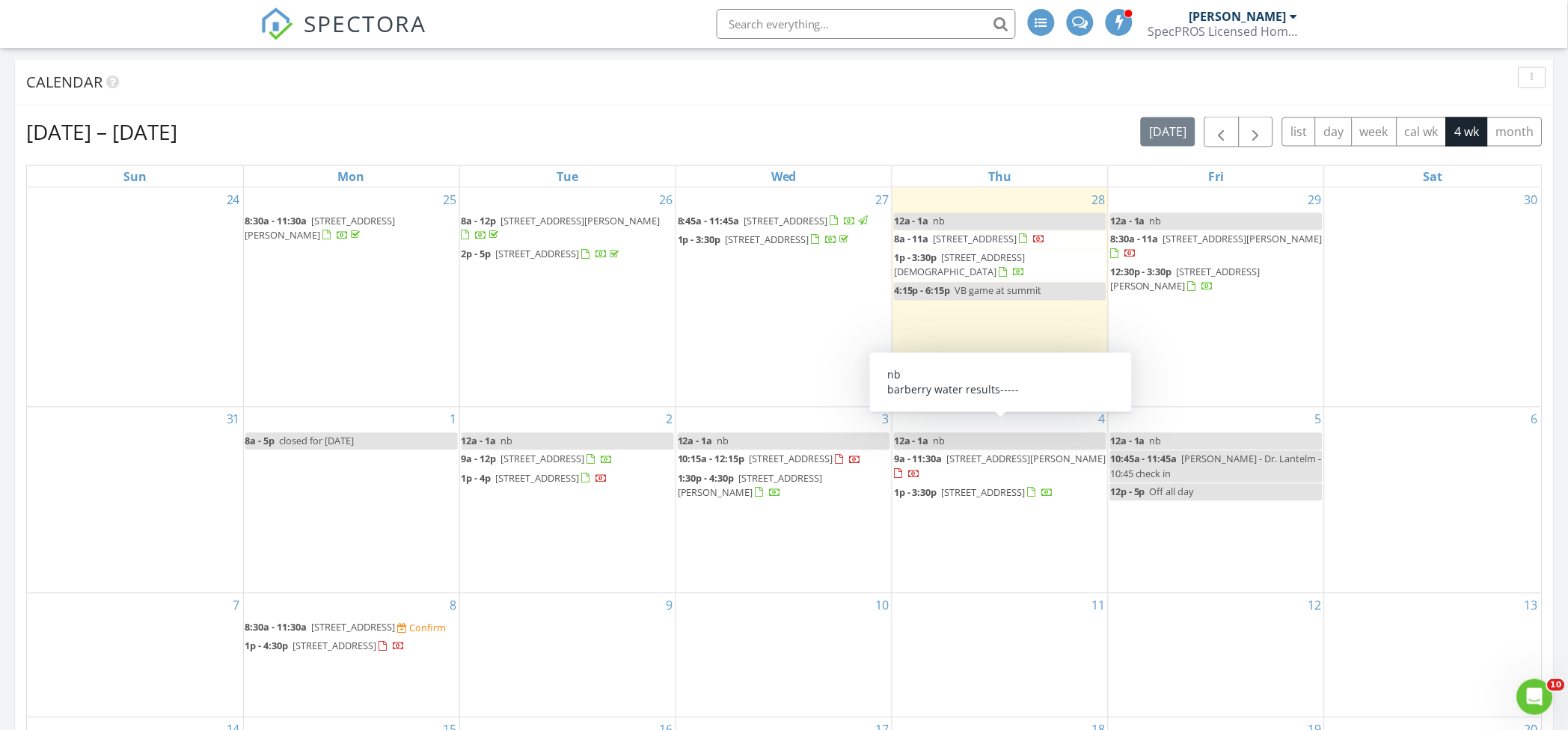
click at [739, 86] on div "Calendar" at bounding box center [772, 82] width 1493 height 22
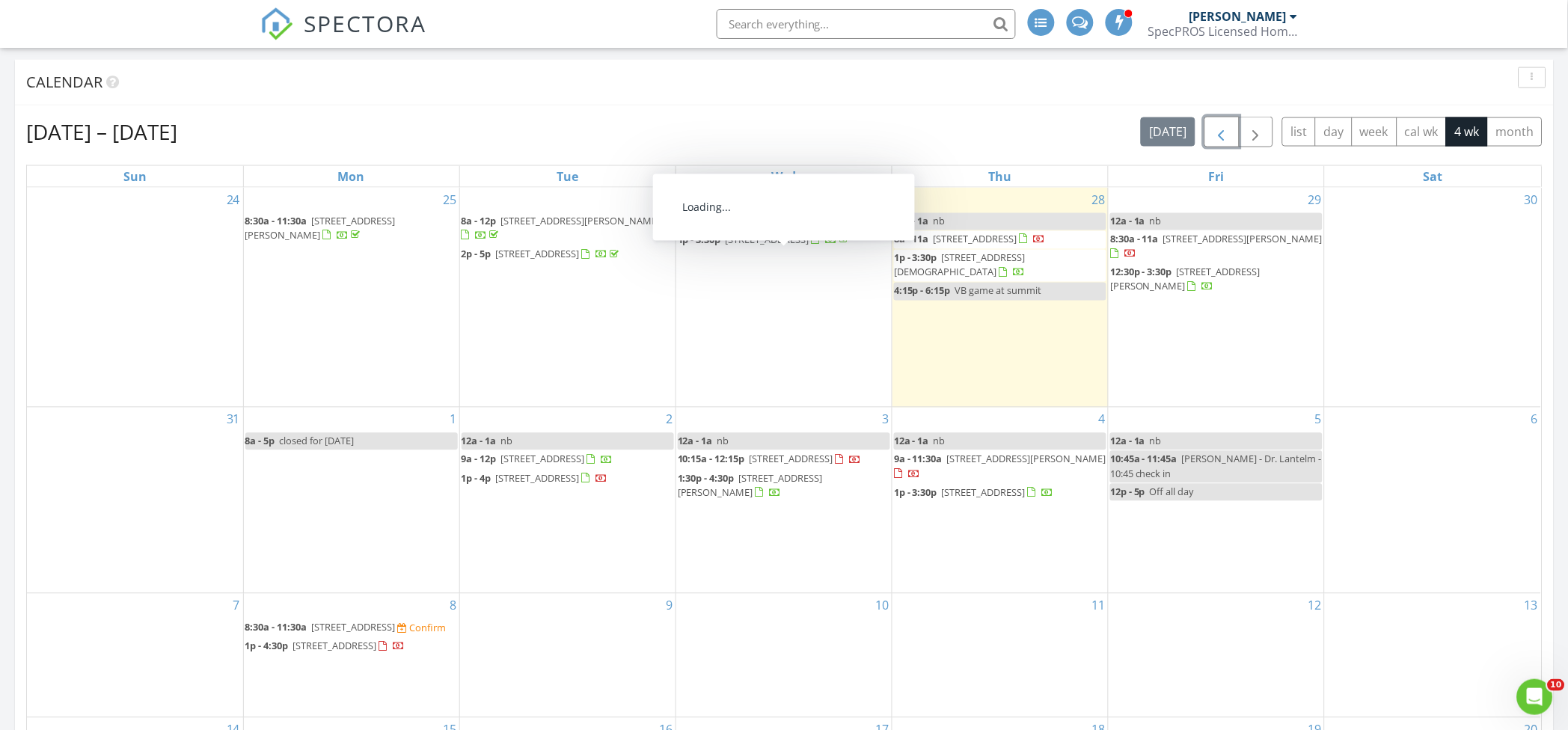
click at [1212, 135] on span "button" at bounding box center [1221, 132] width 17 height 17
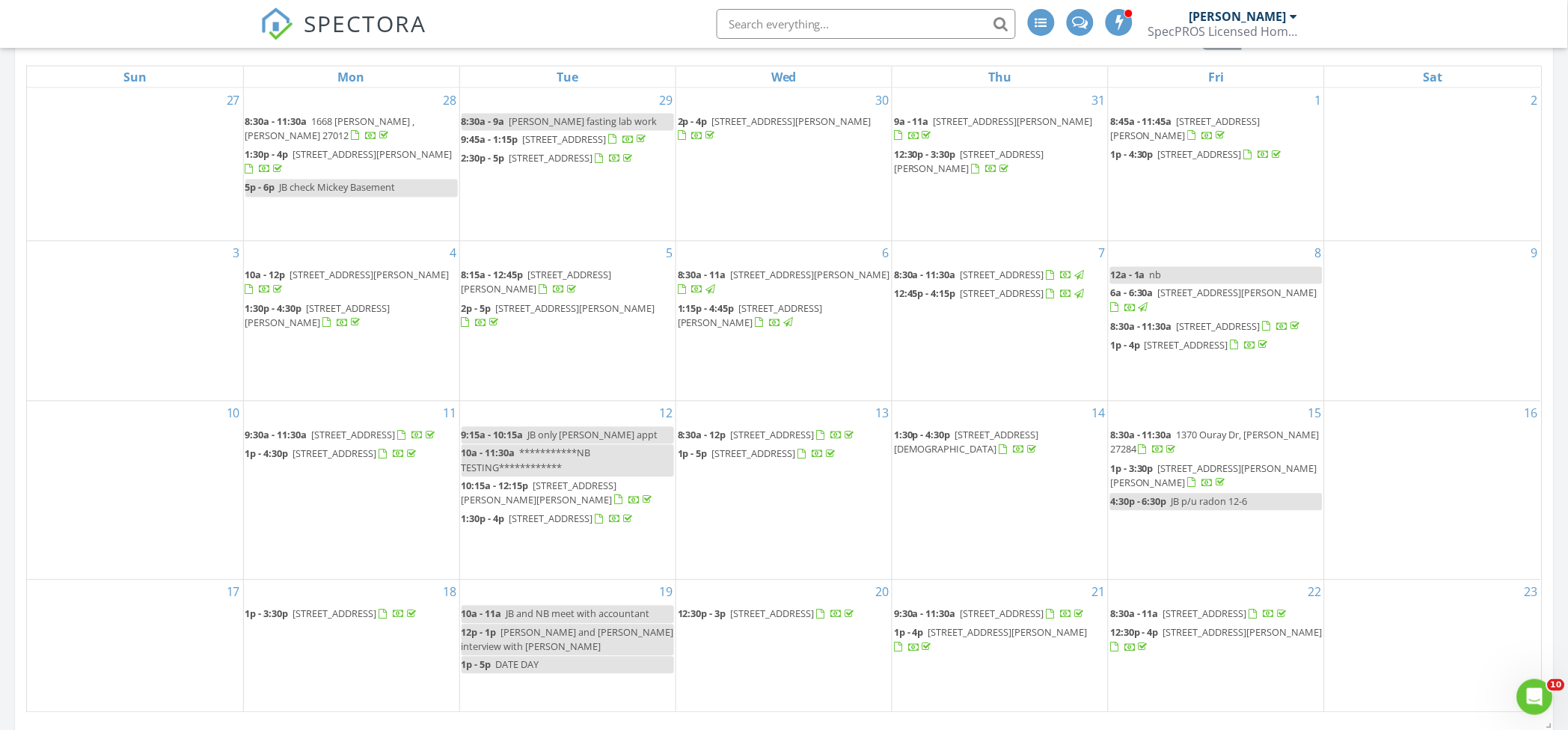
scroll to position [798, 0]
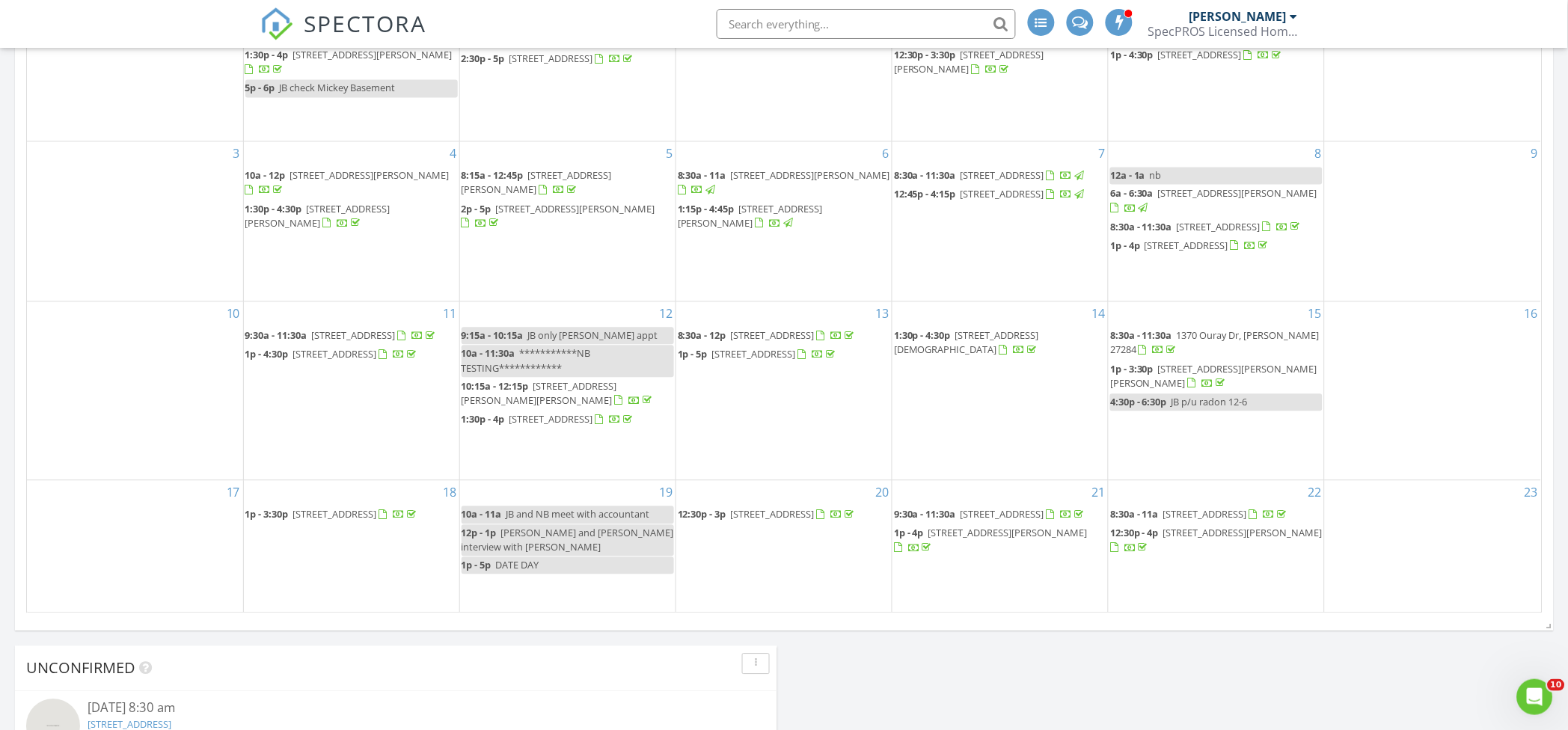
click at [1119, 540] on span "12:30p - 4p" at bounding box center [1134, 534] width 49 height 14
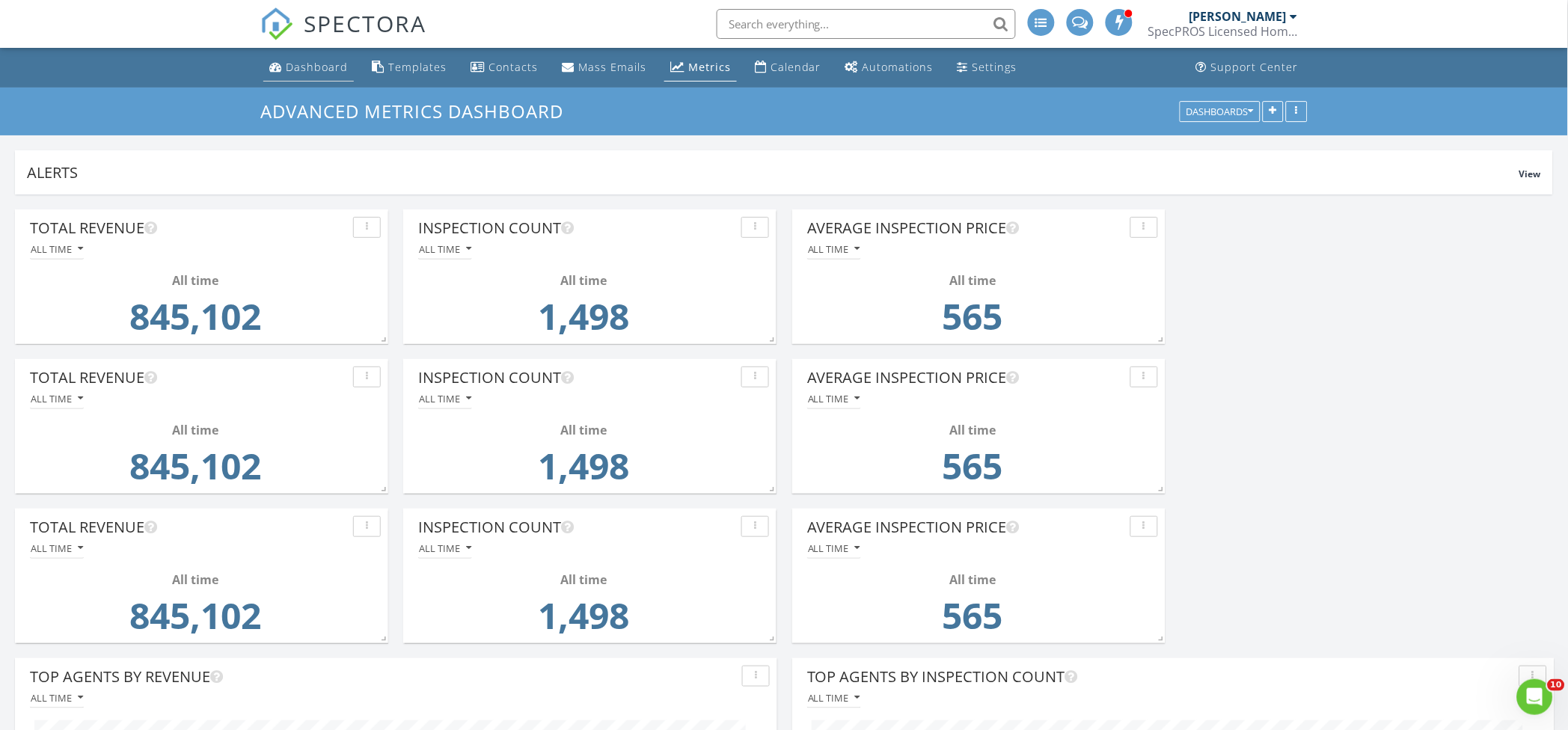
click at [307, 62] on div "Dashboard" at bounding box center [317, 67] width 62 height 15
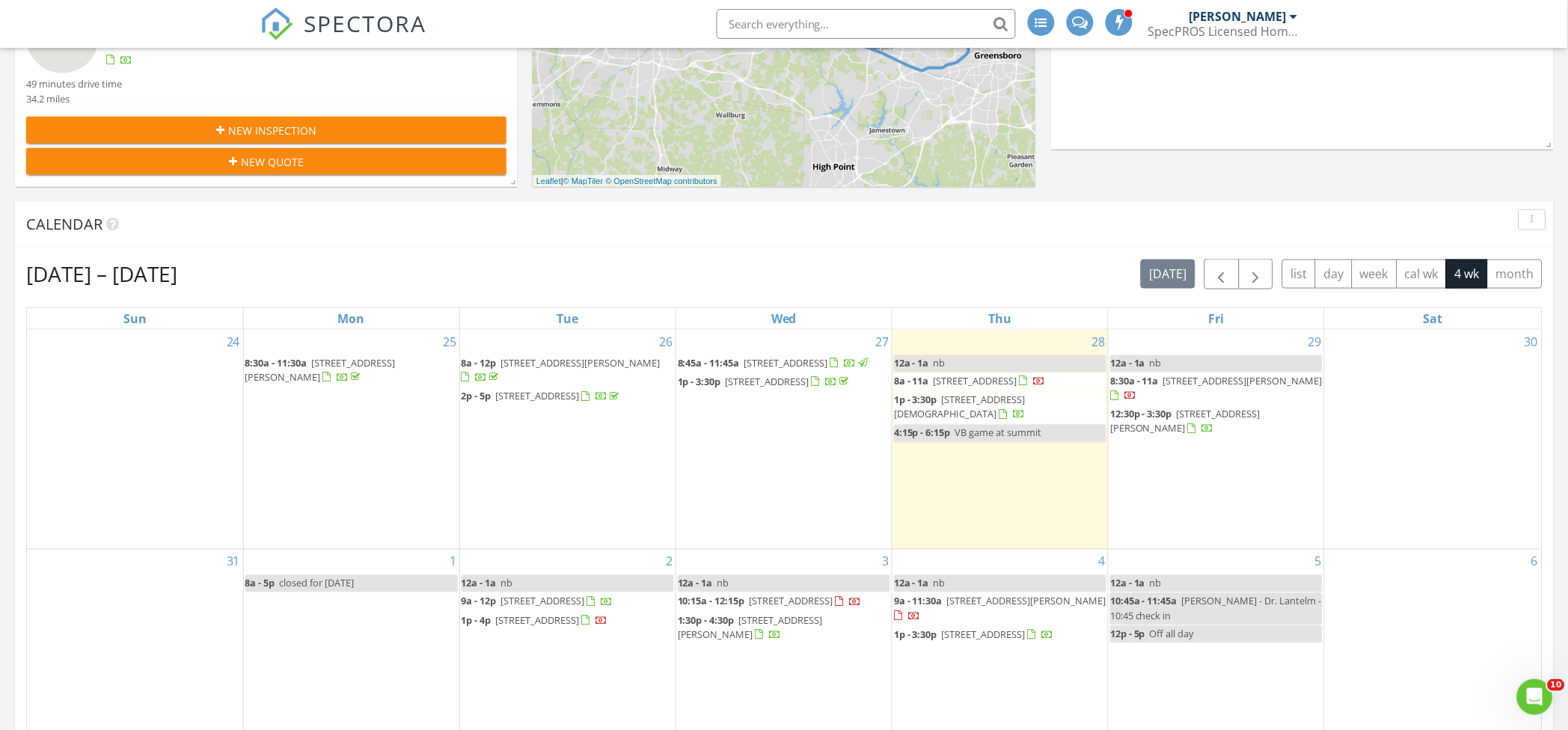
scroll to position [499, 0]
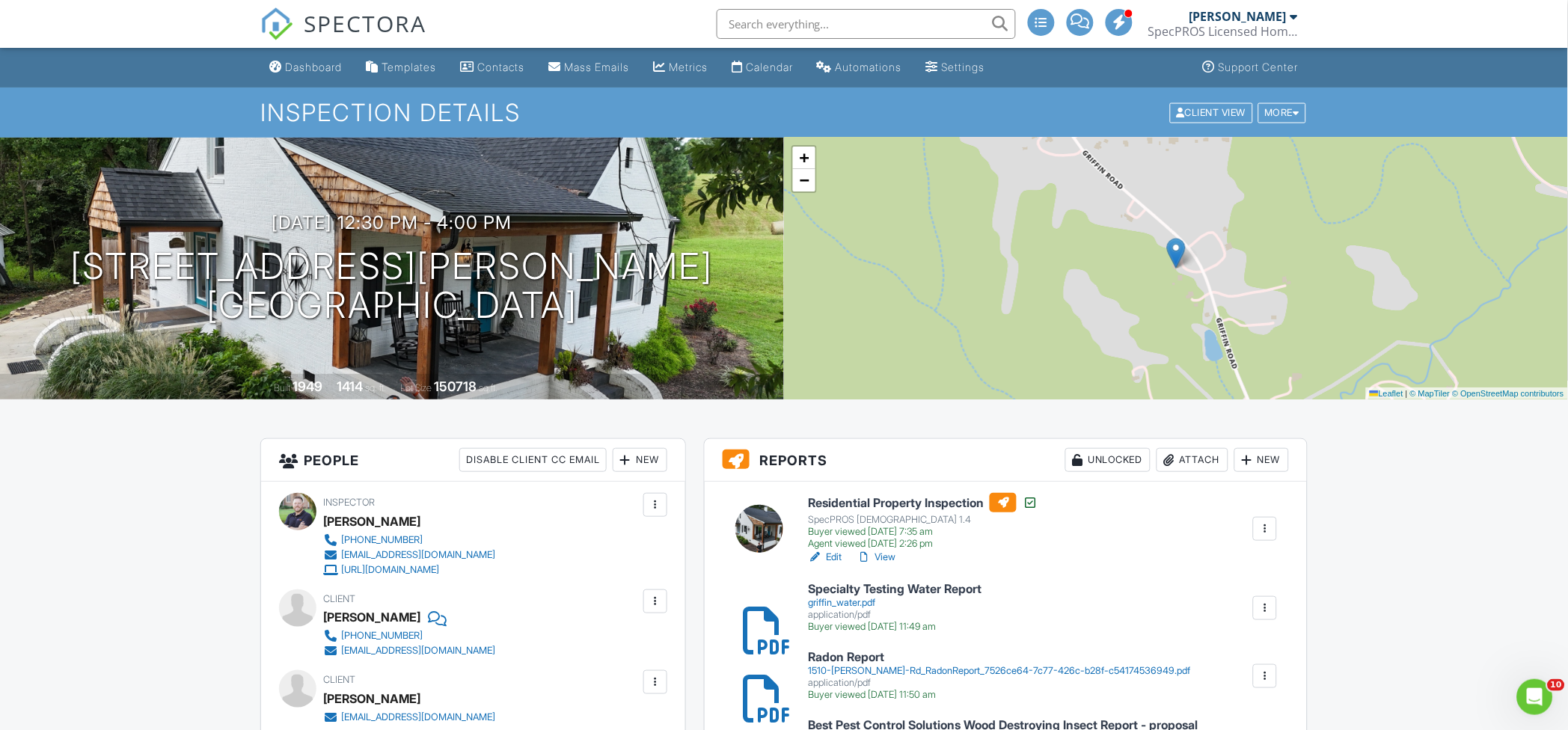
click at [1210, 461] on div "Attach" at bounding box center [1192, 460] width 72 height 24
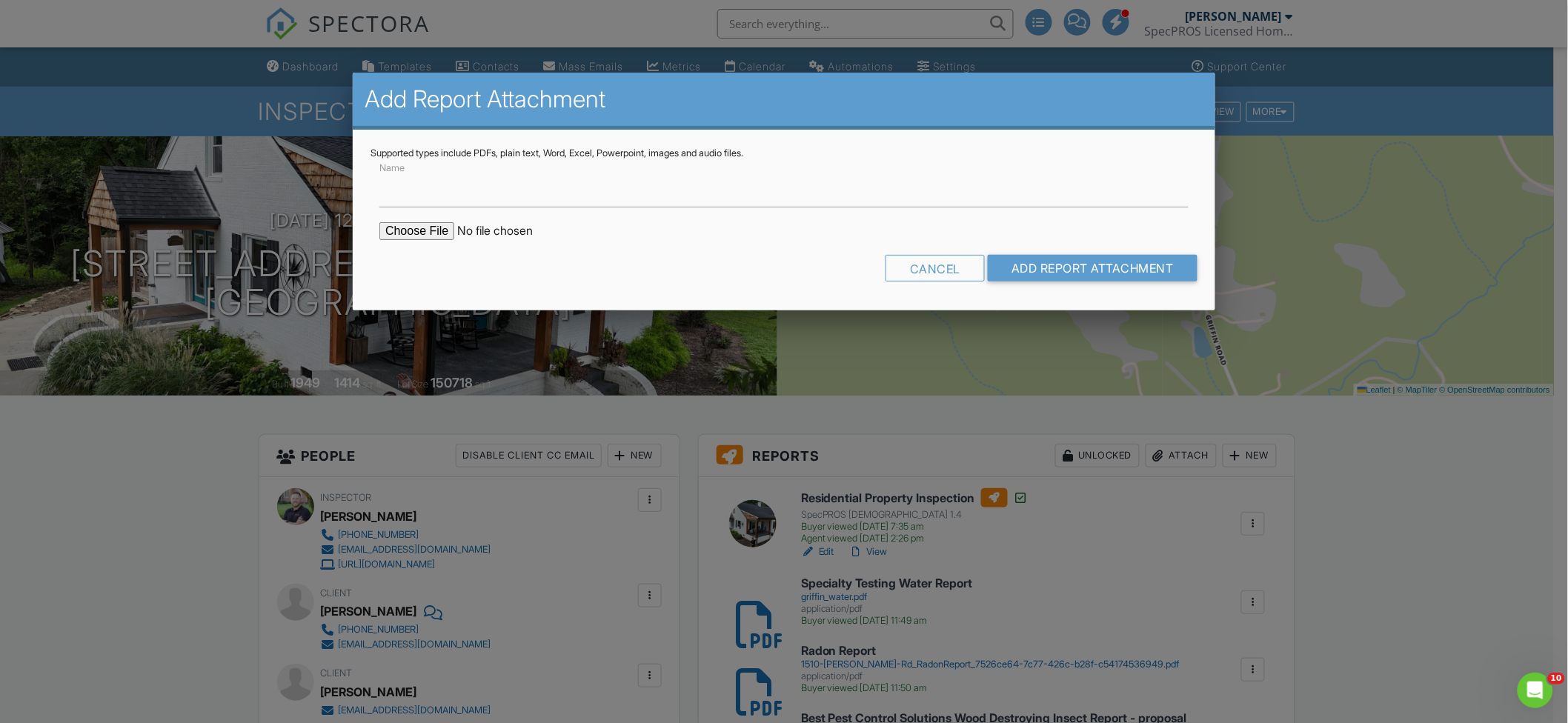
click at [428, 232] on input "file" at bounding box center [505, 231] width 252 height 17
type input "C:\fakepath\1510 GRIFFIN RD INV #2025406.pdf"
click at [581, 189] on input "Name" at bounding box center [784, 190] width 810 height 37
type input "Venable Brothers Paid Invoice"
drag, startPoint x: 1039, startPoint y: 269, endPoint x: 712, endPoint y: 269, distance: 327.0
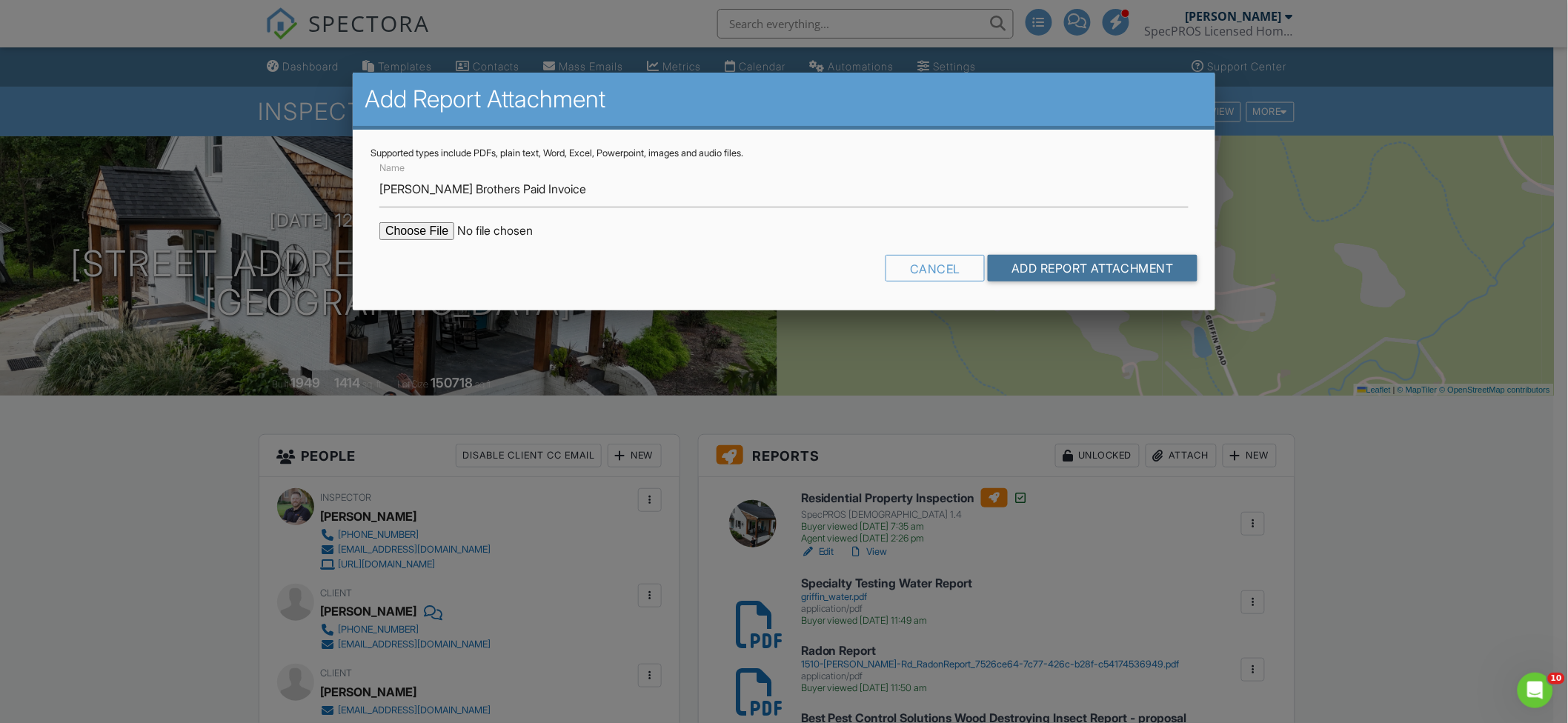
click at [1039, 269] on input "Add Report Attachment" at bounding box center [1092, 269] width 210 height 27
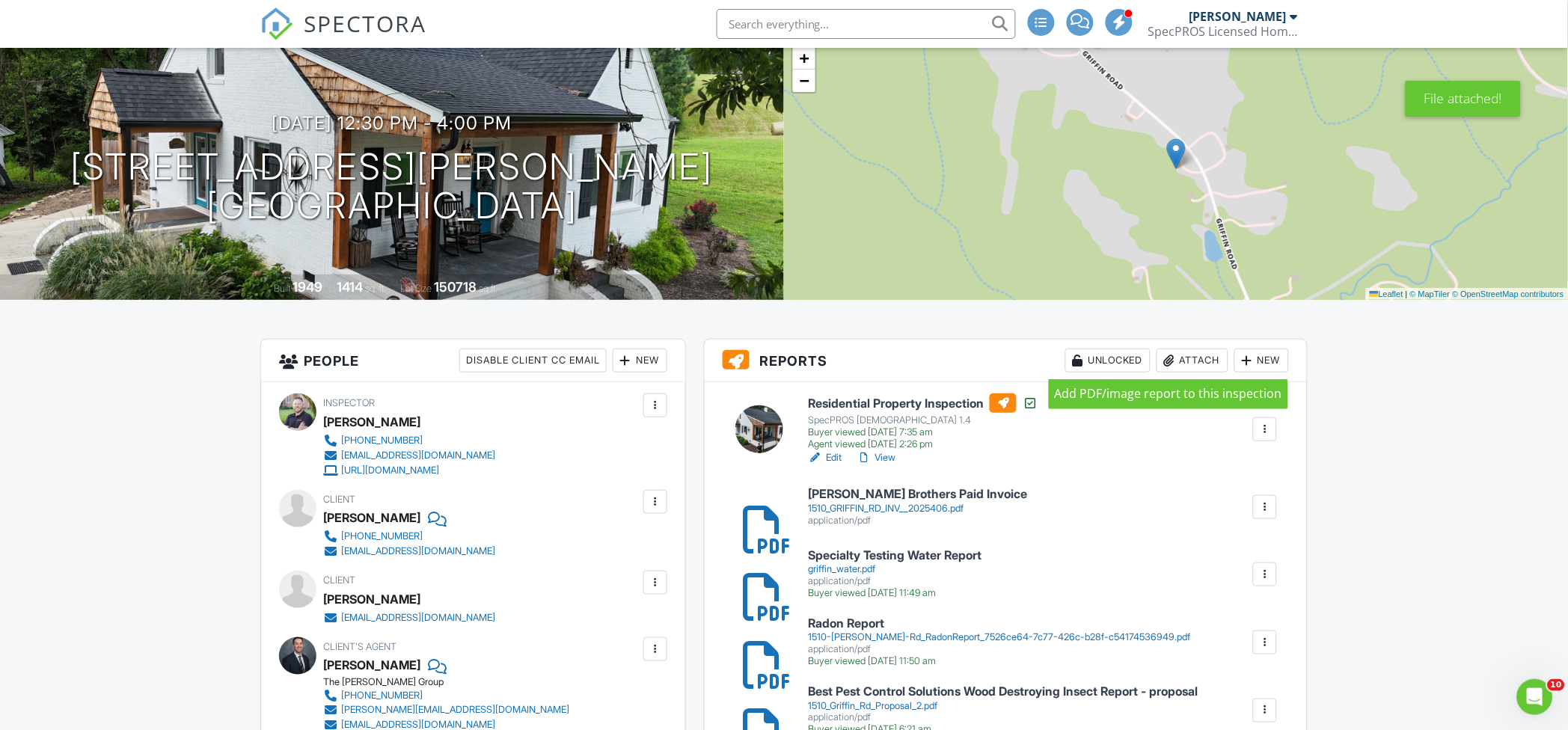
click at [1174, 364] on div "Attach" at bounding box center [1192, 361] width 72 height 24
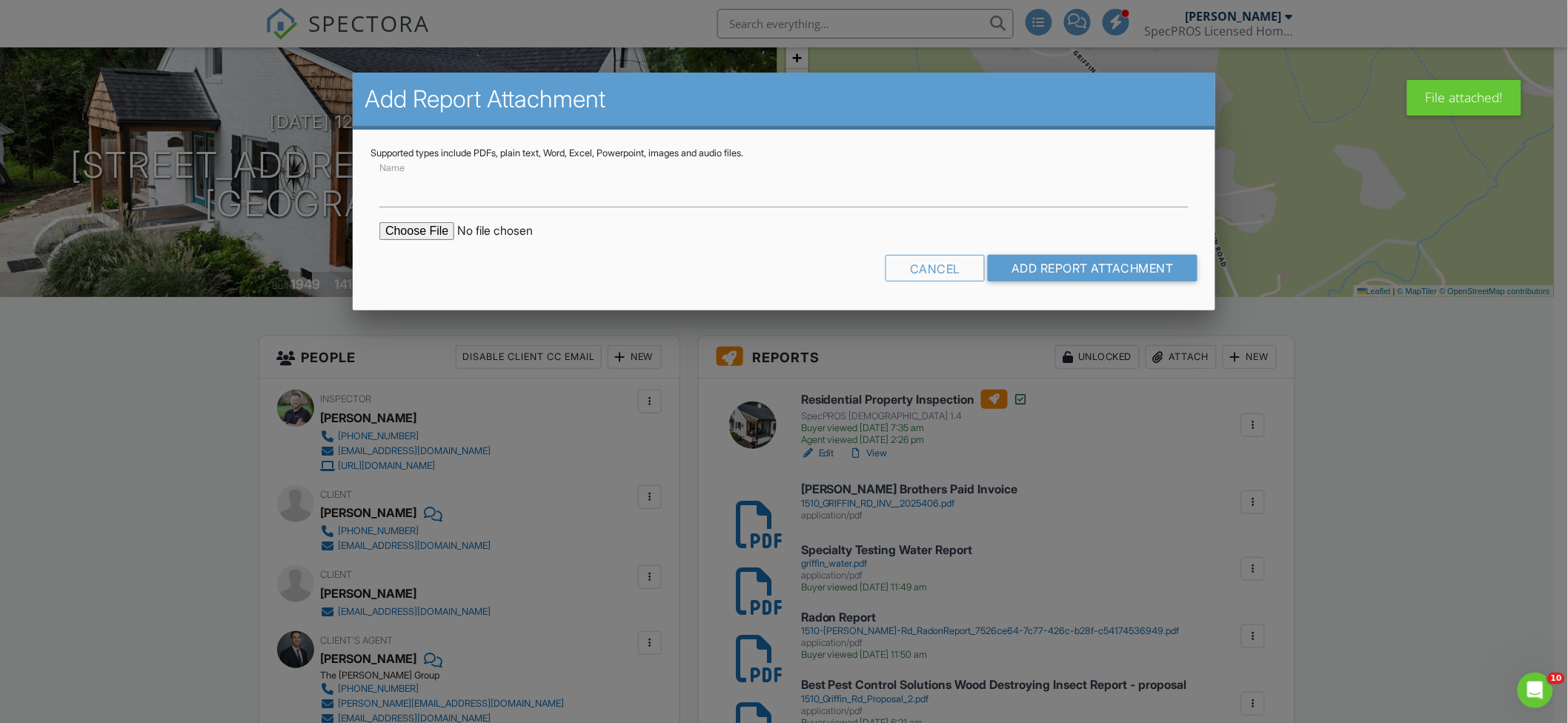
click at [405, 230] on input "file" at bounding box center [505, 231] width 252 height 17
type input "C:\fakepath\1510 Griffin Rd Well System Inspection Report_.pdf"
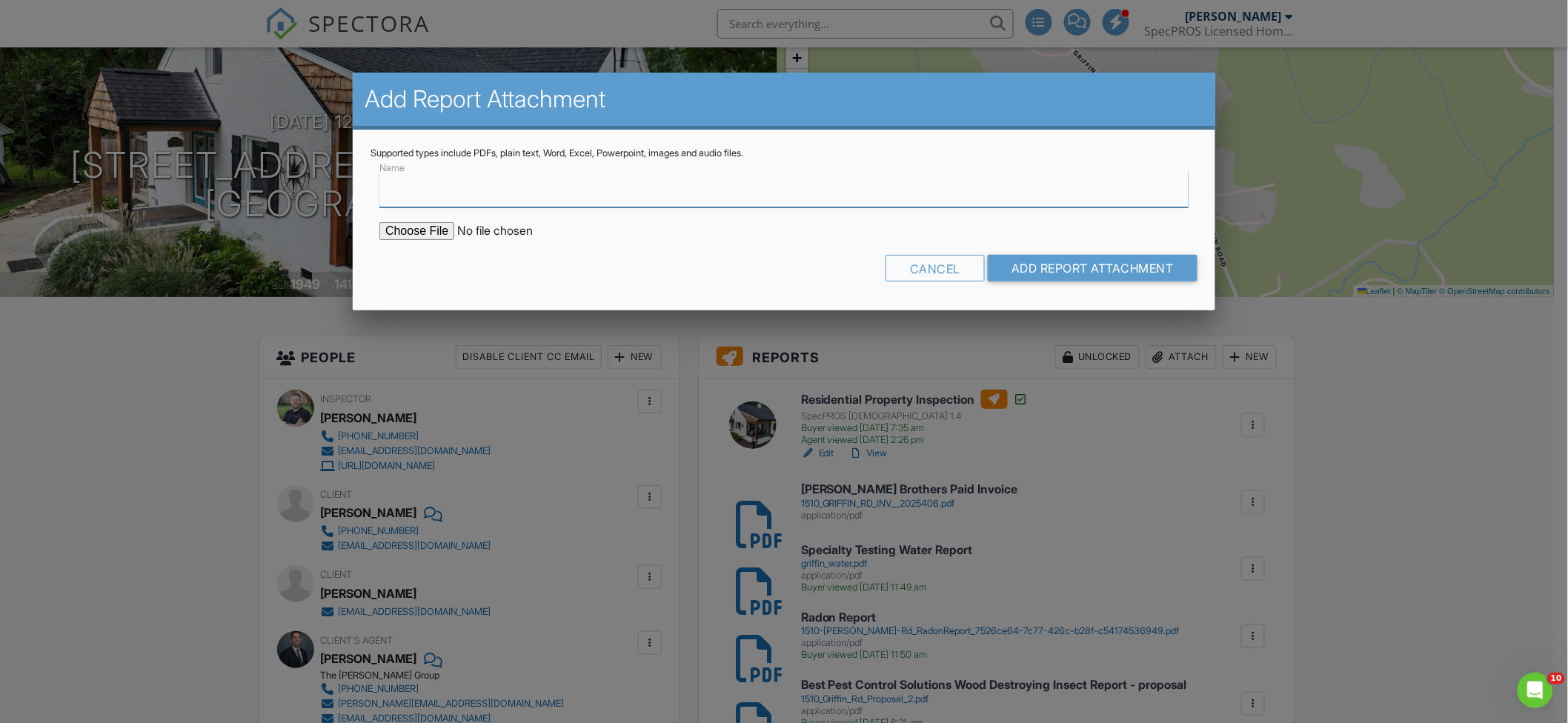
click at [613, 187] on input "Name" at bounding box center [784, 190] width 810 height 37
type input "[PERSON_NAME] Brothers Well Inspection Report"
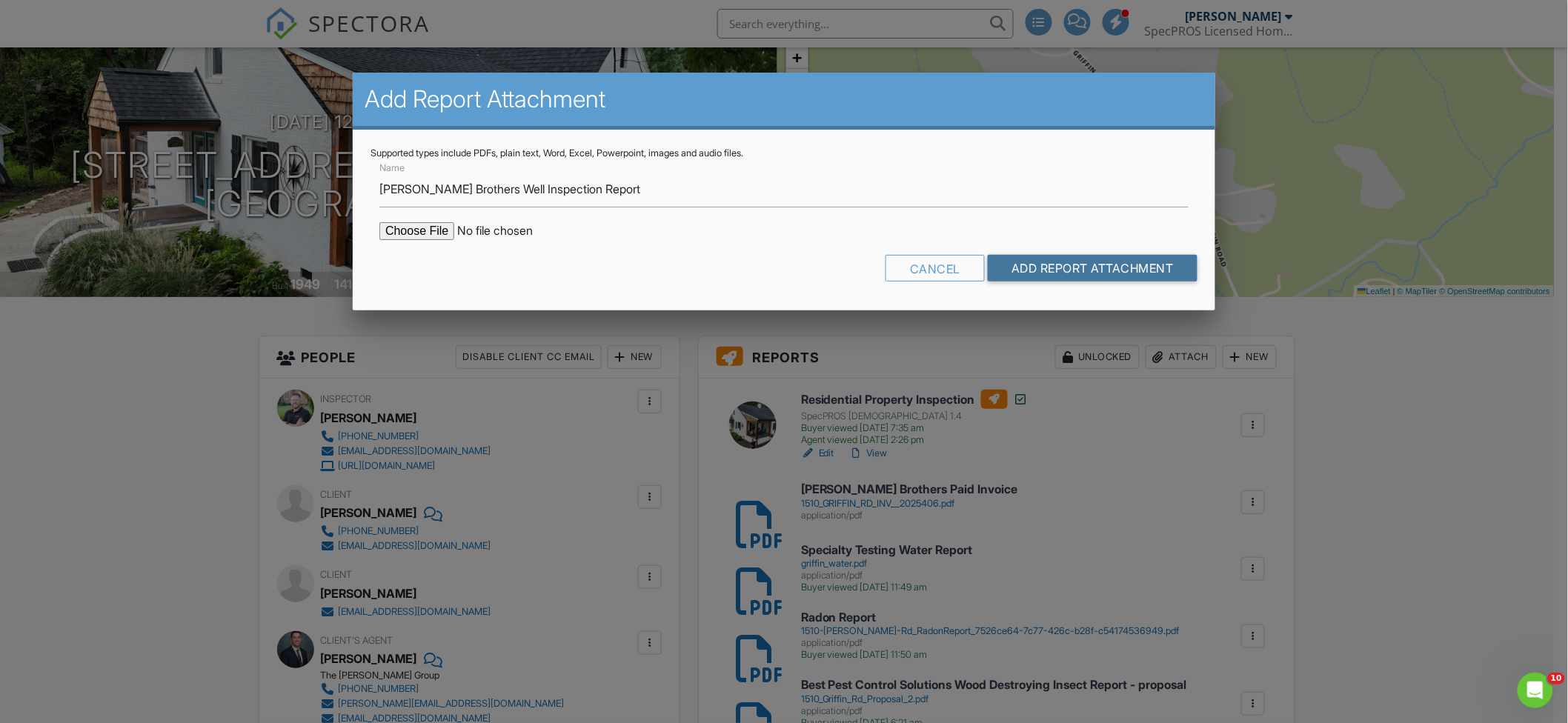
click at [1035, 257] on input "Add Report Attachment" at bounding box center [1092, 269] width 210 height 27
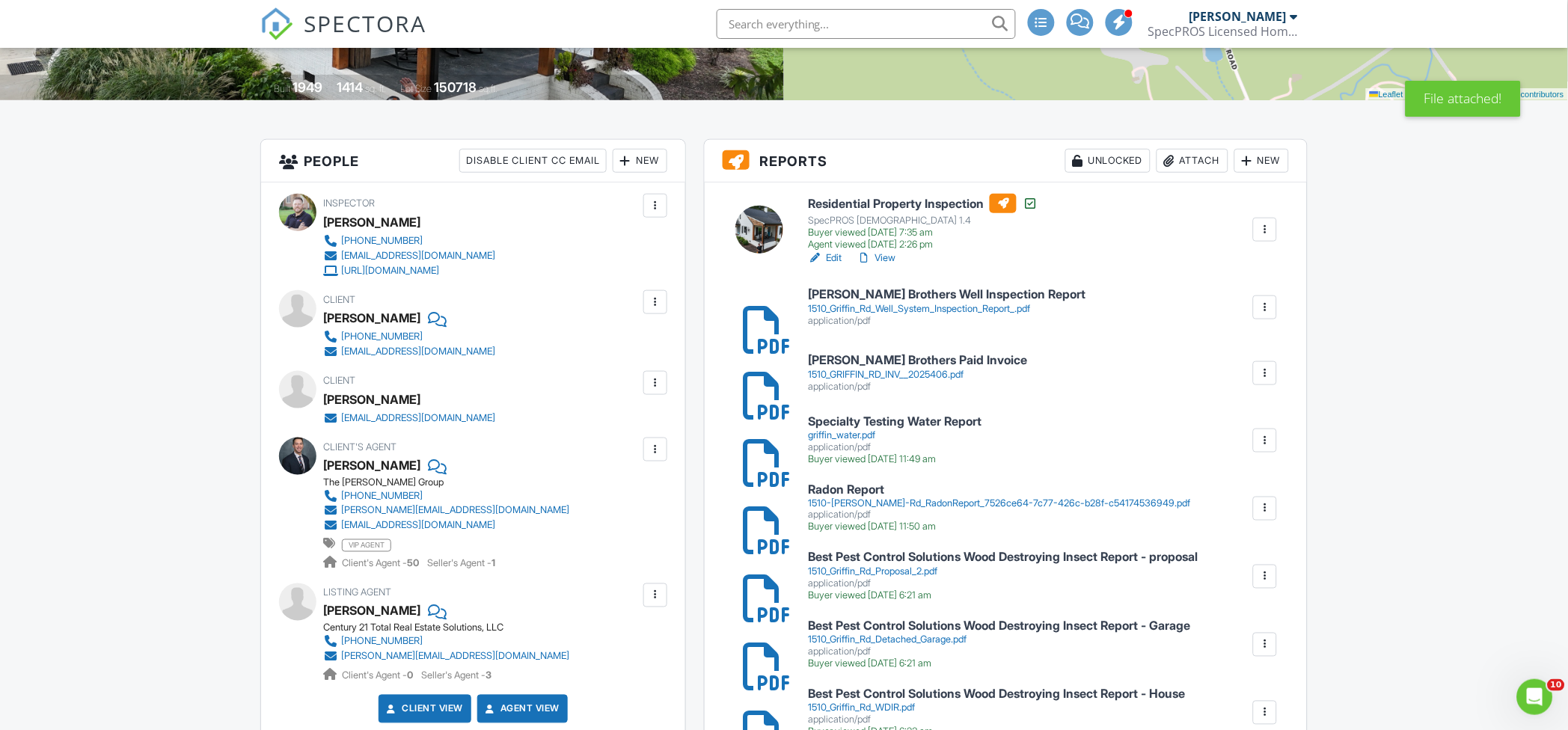
click at [905, 363] on h6 "[PERSON_NAME] Brothers Paid Invoice" at bounding box center [917, 361] width 220 height 14
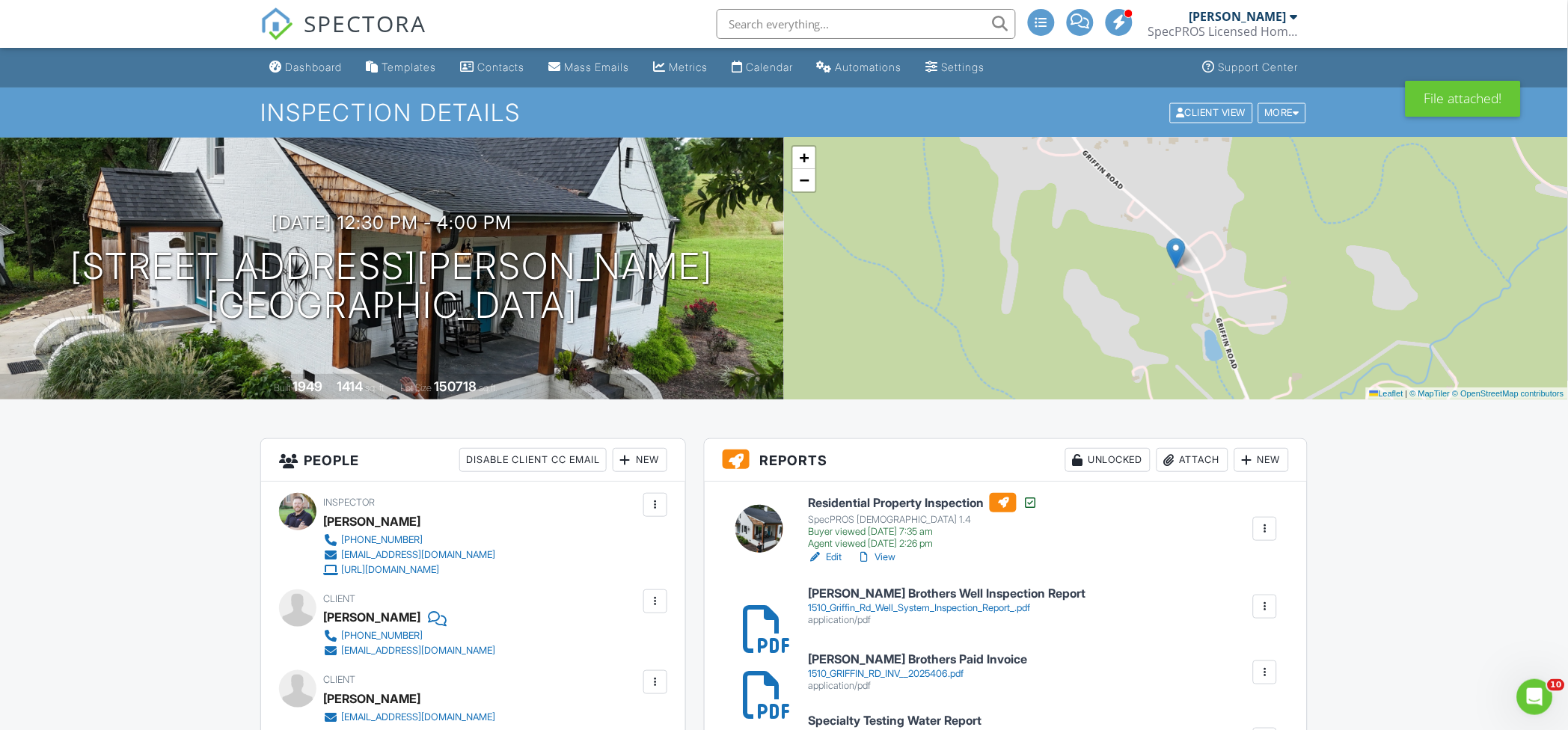
drag, startPoint x: 328, startPoint y: 62, endPoint x: 252, endPoint y: 79, distance: 77.9
click at [328, 62] on div "Dashboard" at bounding box center [313, 66] width 57 height 13
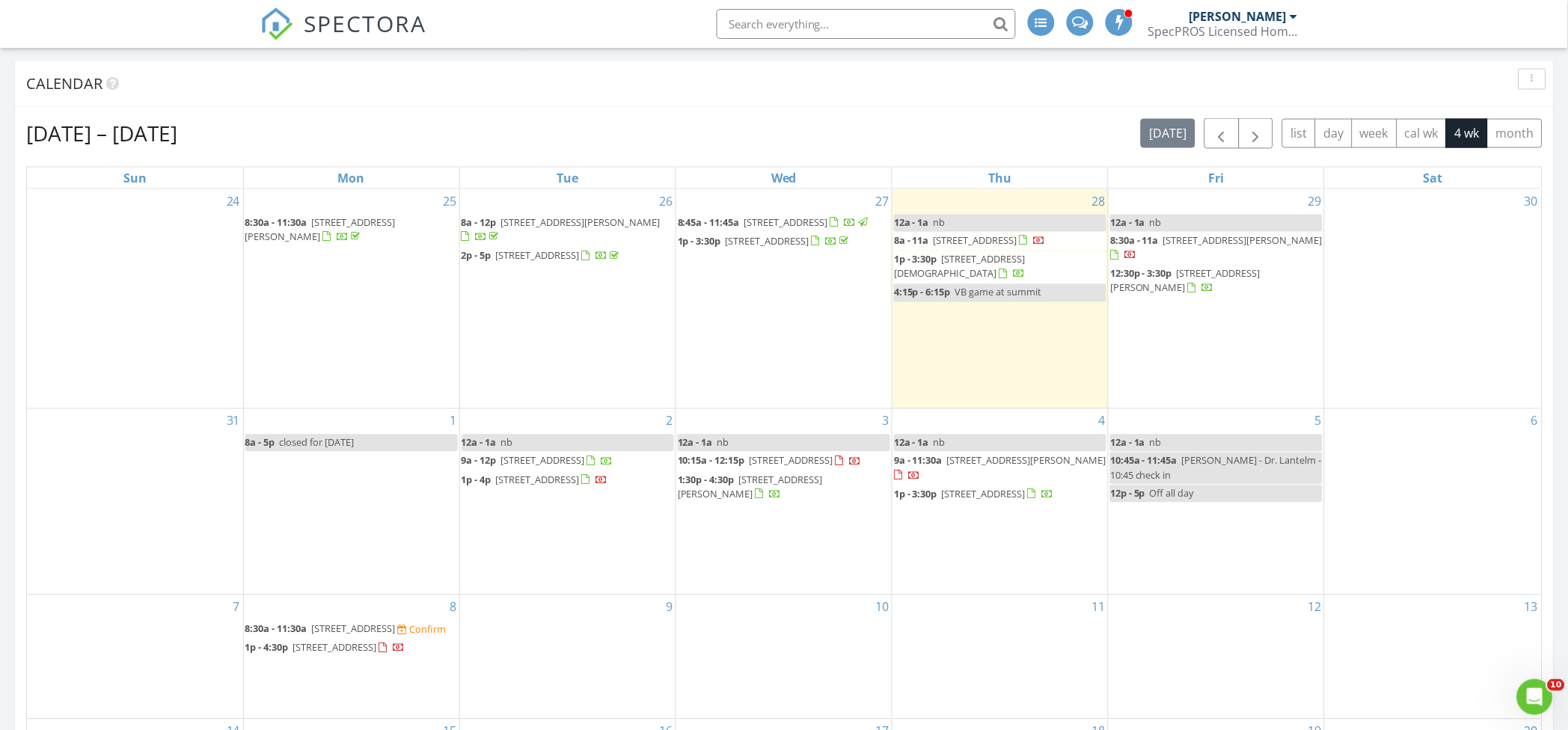
scroll to position [599, 0]
click at [1225, 221] on link "12a - 1a nb" at bounding box center [1215, 222] width 213 height 17
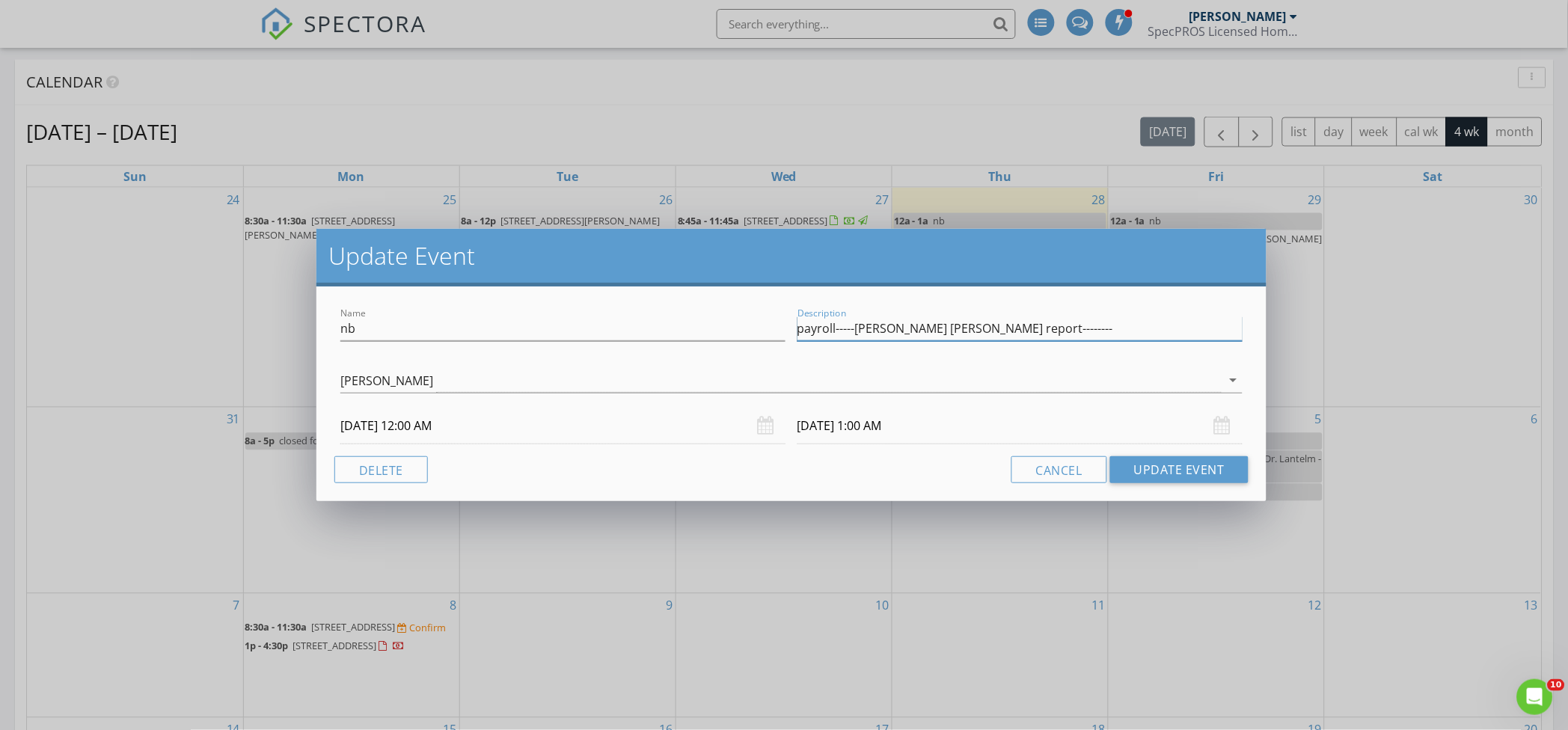
drag, startPoint x: 1053, startPoint y: 328, endPoint x: 853, endPoint y: 324, distance: 200.0
click at [853, 324] on input "payroll-----venable griffin report--------" at bounding box center [1020, 329] width 445 height 24
type input "payroll-----"
drag, startPoint x: 867, startPoint y: 330, endPoint x: 730, endPoint y: 330, distance: 137.0
click at [731, 330] on div "Name nb Description payroll-----" at bounding box center [791, 330] width 914 height 52
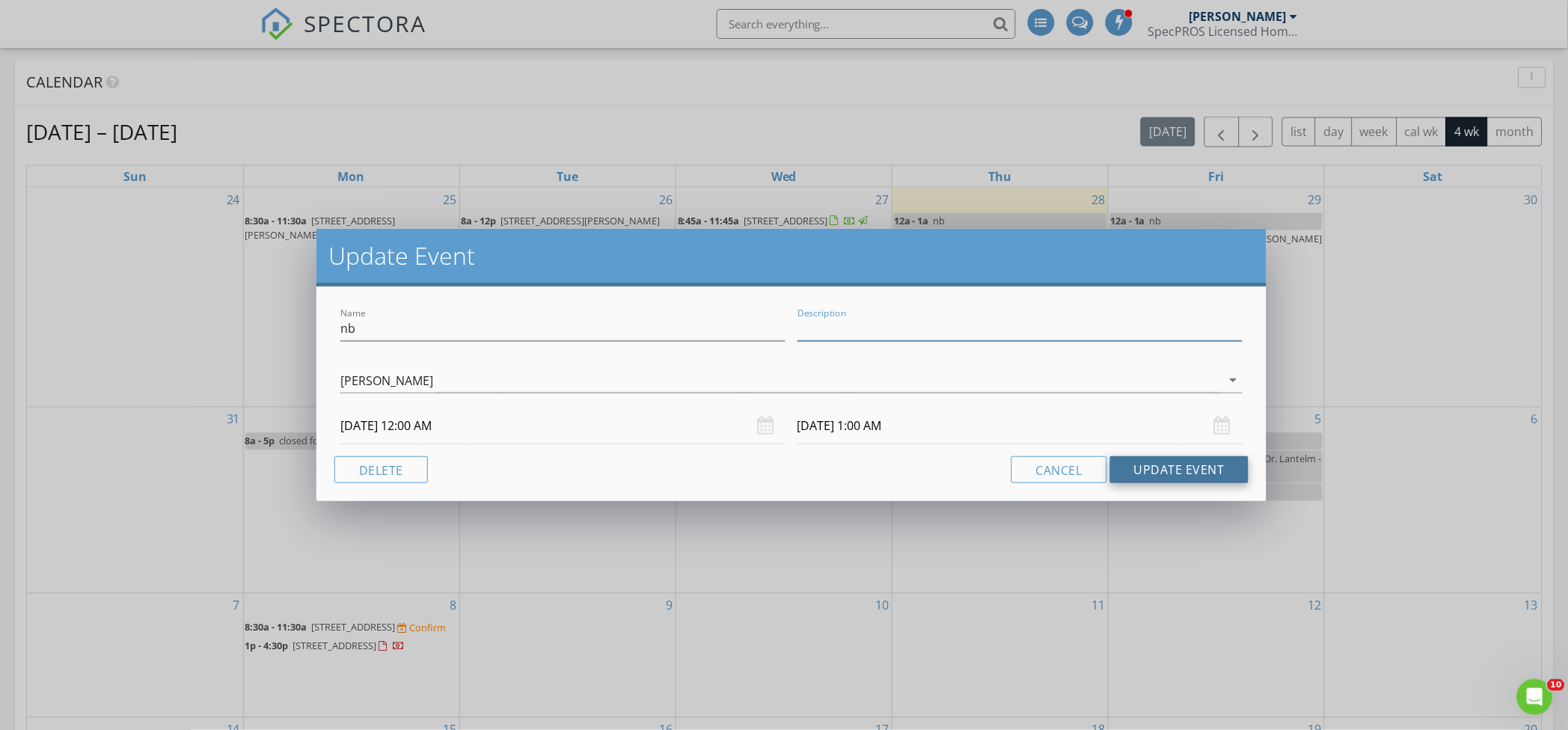
click at [1192, 476] on button "Update Event" at bounding box center [1178, 470] width 138 height 27
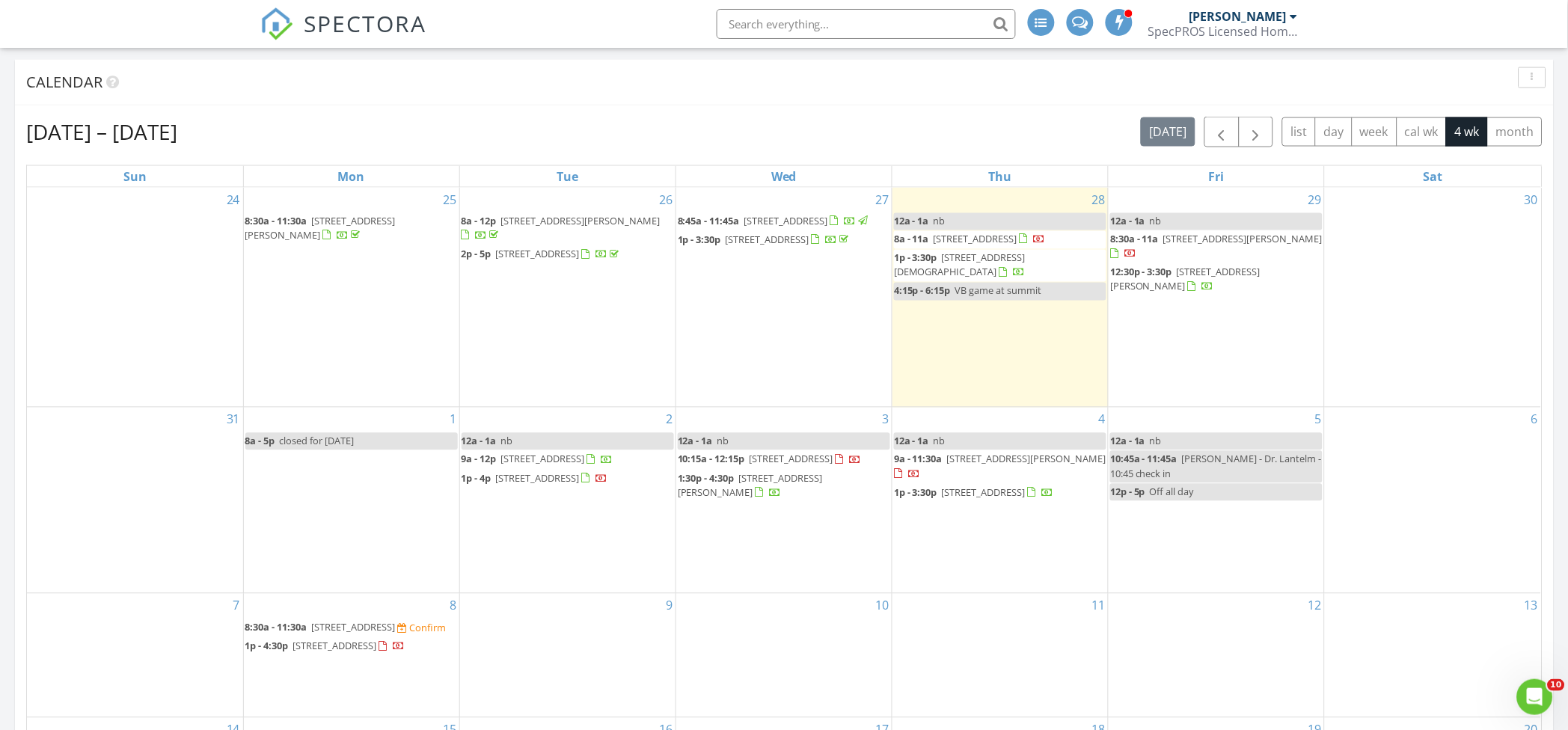
click at [896, 113] on div "Aug 24 – Sep 20, 2025 today list day week cal wk 4 wk month Sun Mon Tue Wed Thu…" at bounding box center [784, 465] width 1539 height 718
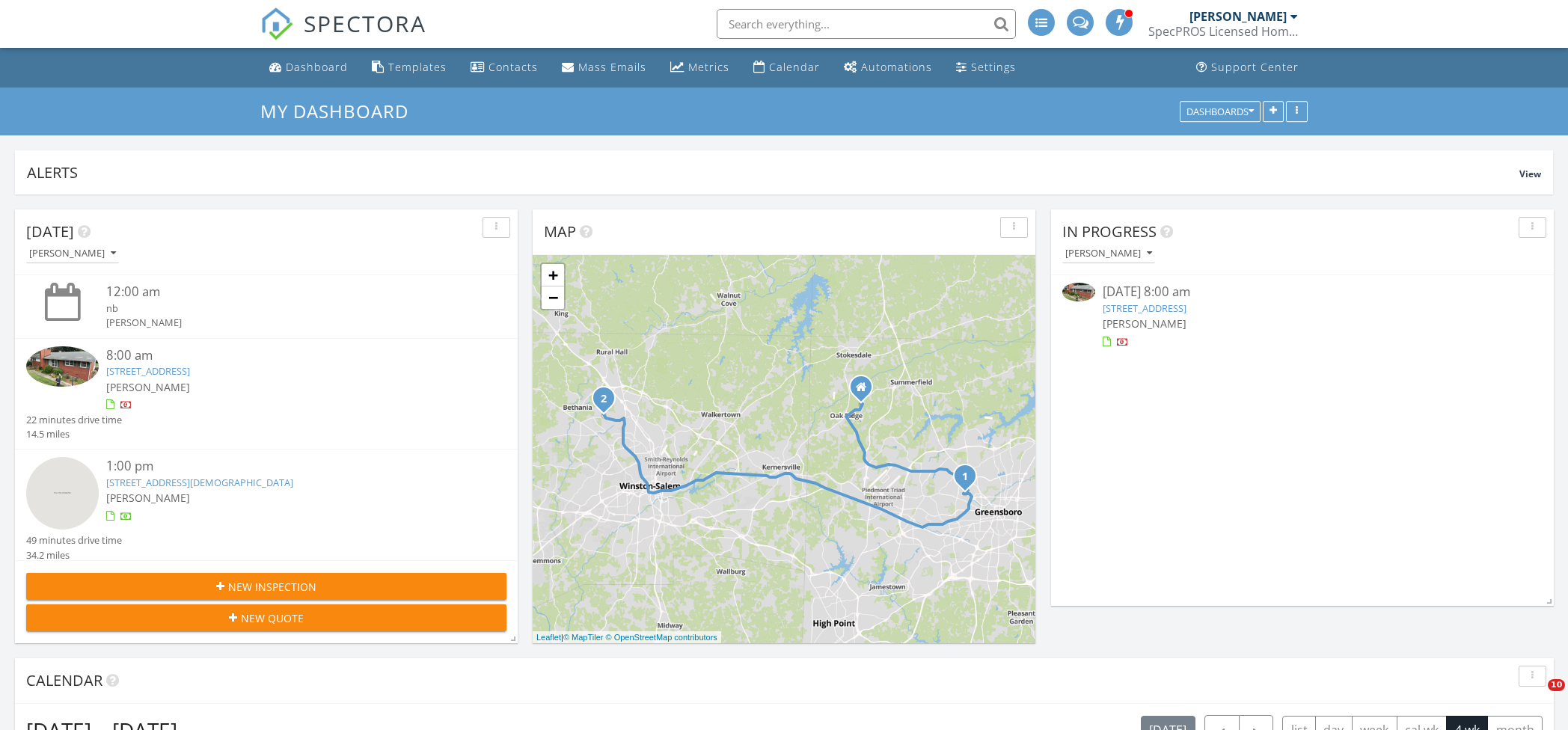
scroll to position [499, 0]
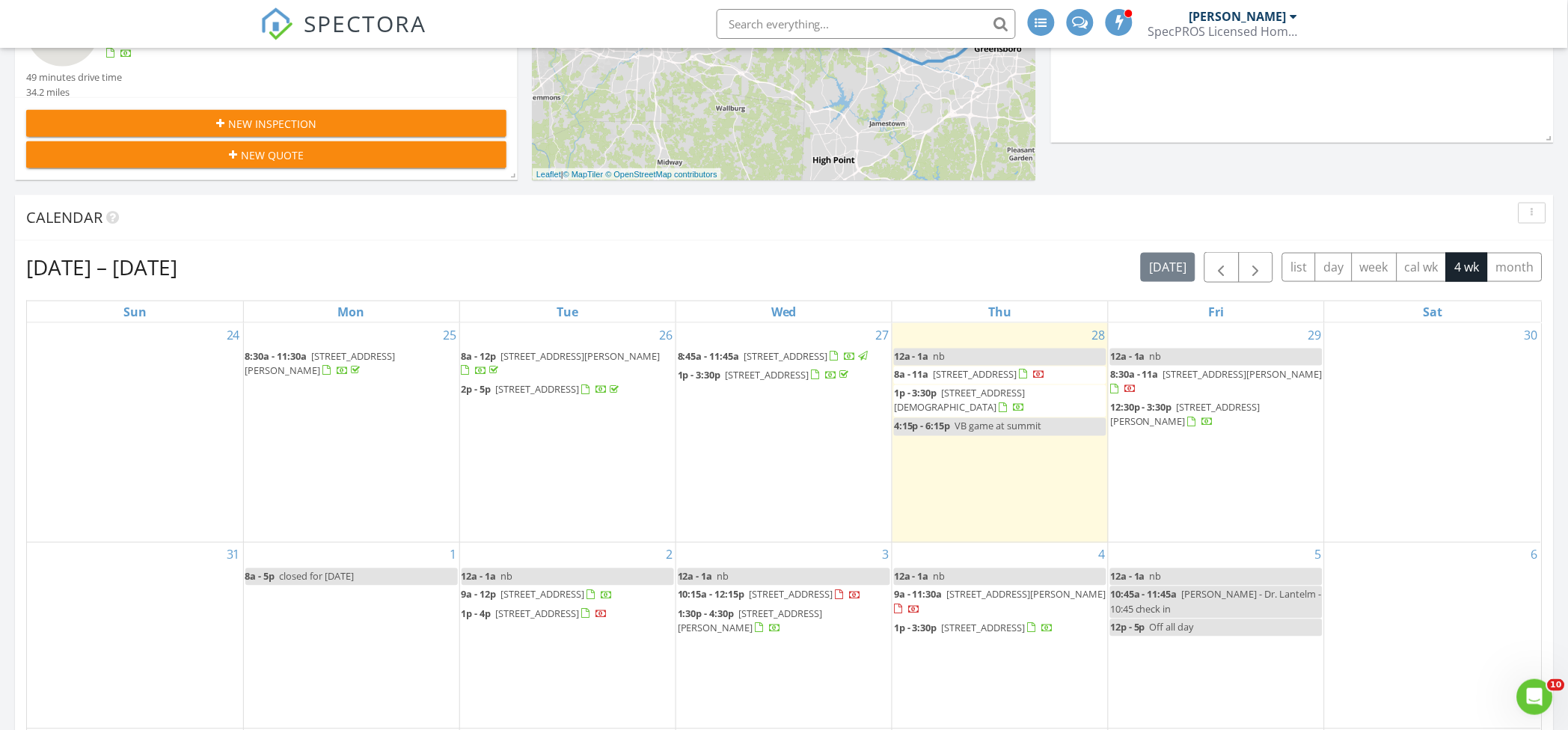
scroll to position [499, 0]
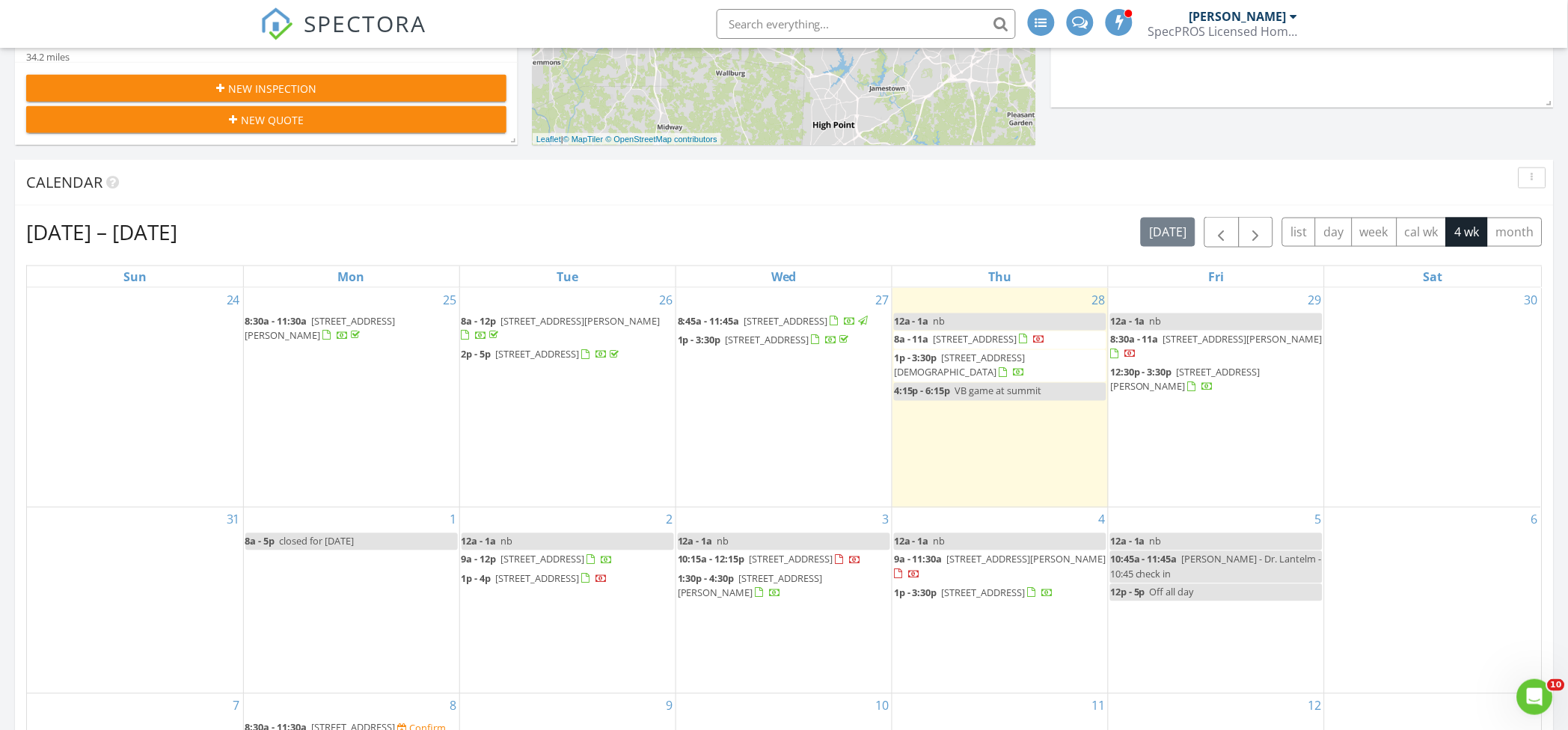
click at [798, 175] on div "Calendar" at bounding box center [772, 182] width 1493 height 22
